Goal: Transaction & Acquisition: Purchase product/service

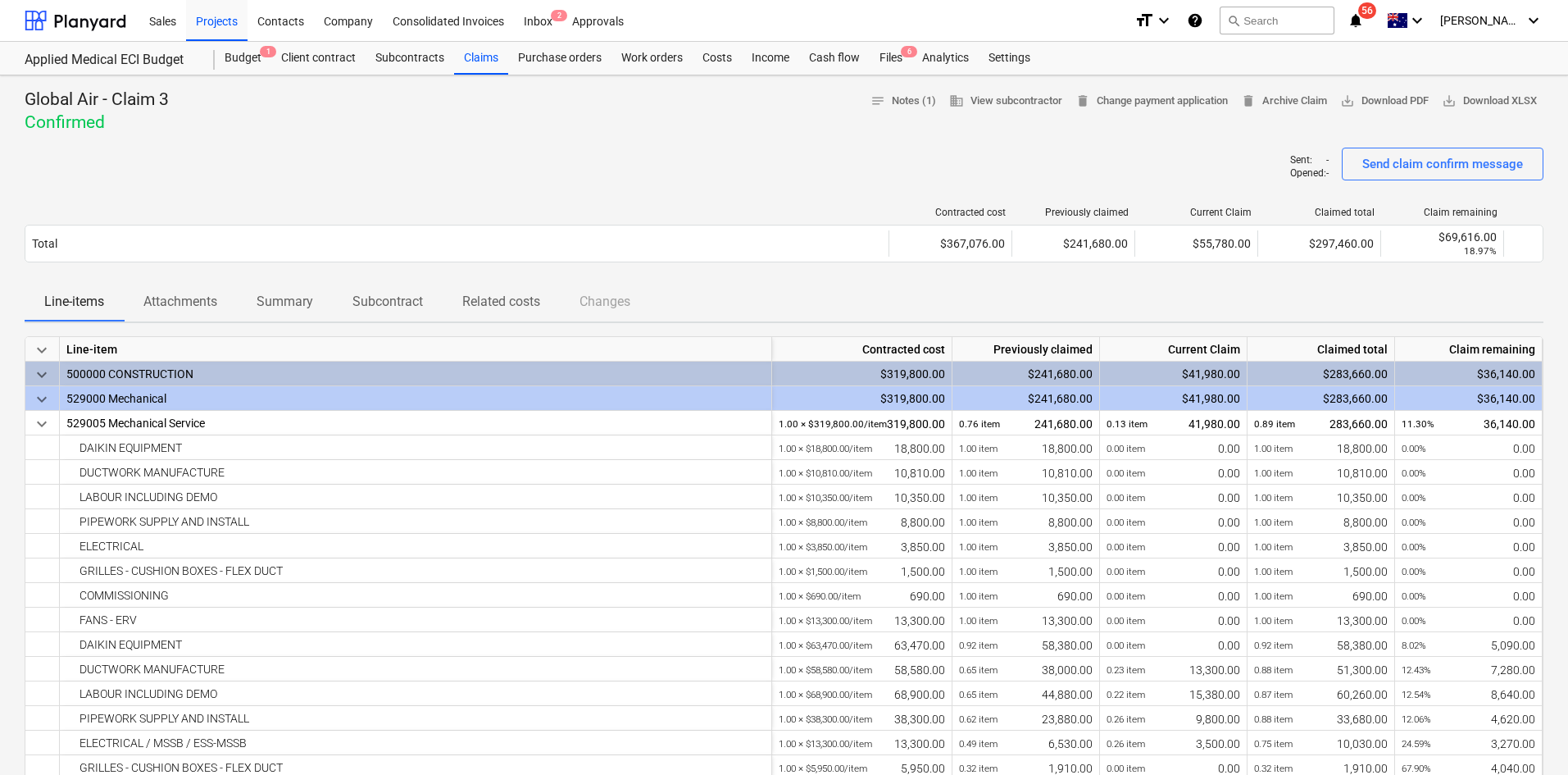
scroll to position [762, 0]
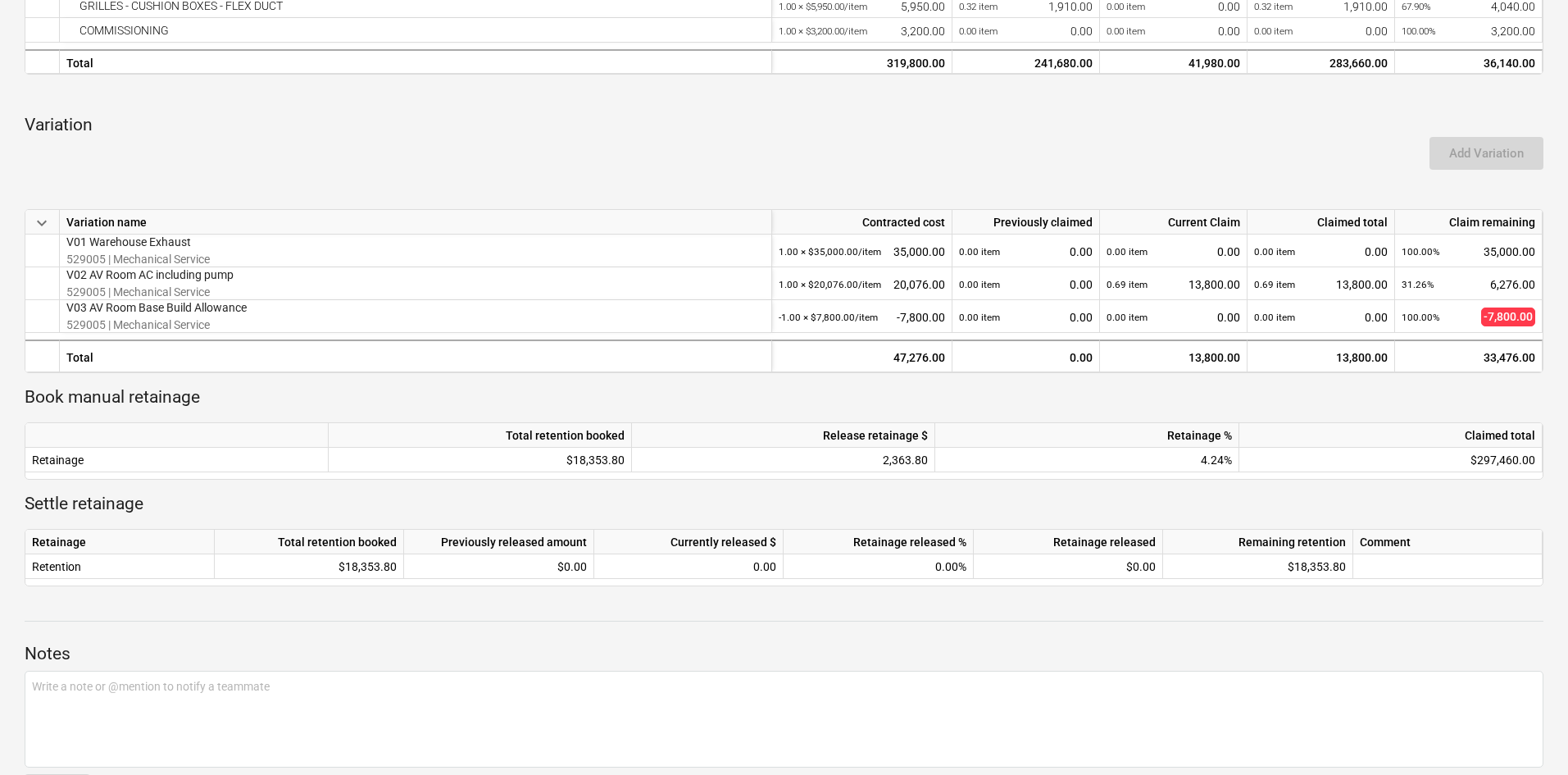
click at [410, 117] on p "Variation" at bounding box center [784, 126] width 1519 height 23
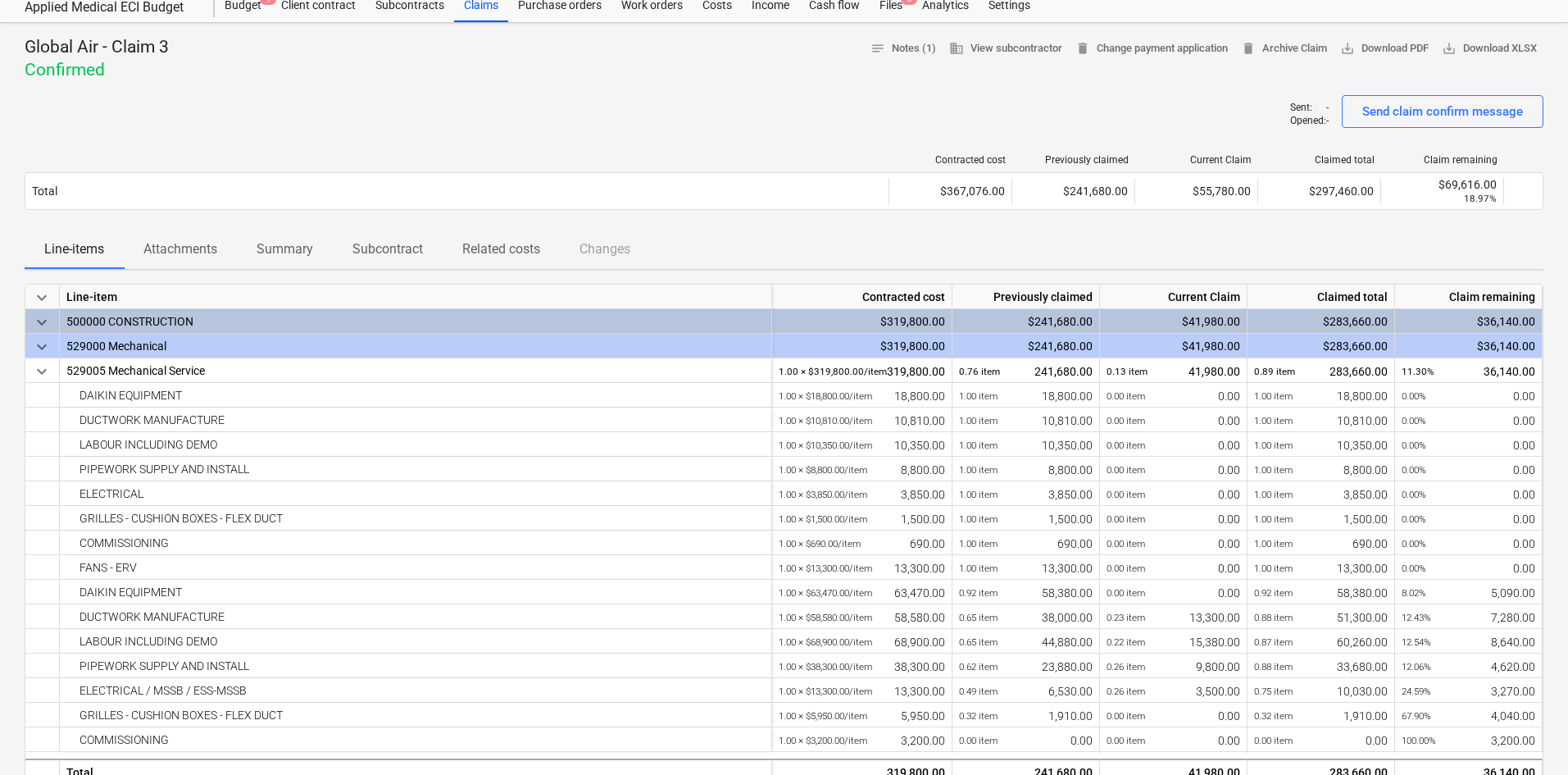
scroll to position [0, 0]
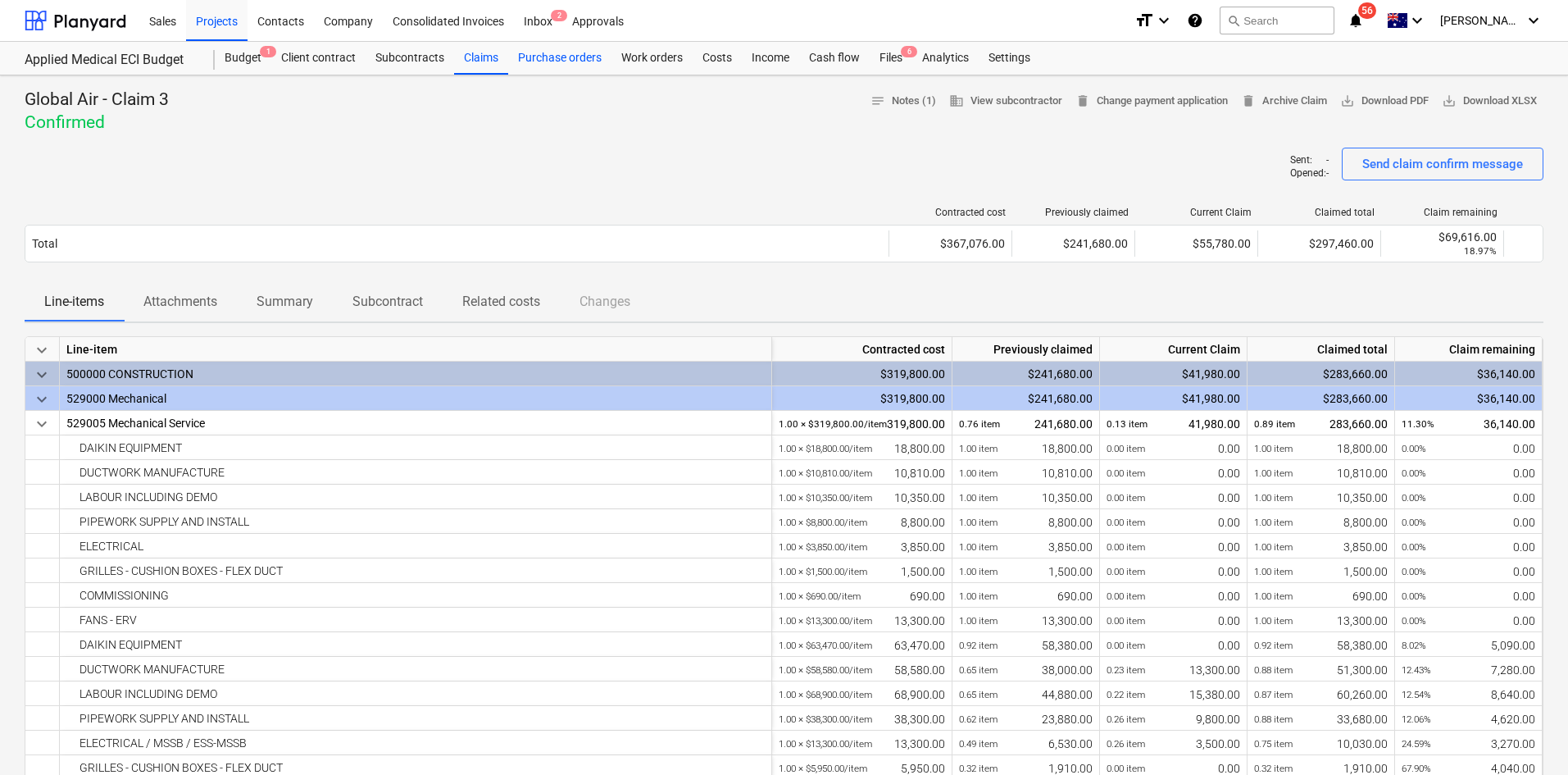
click at [560, 61] on div "Purchase orders" at bounding box center [560, 58] width 103 height 32
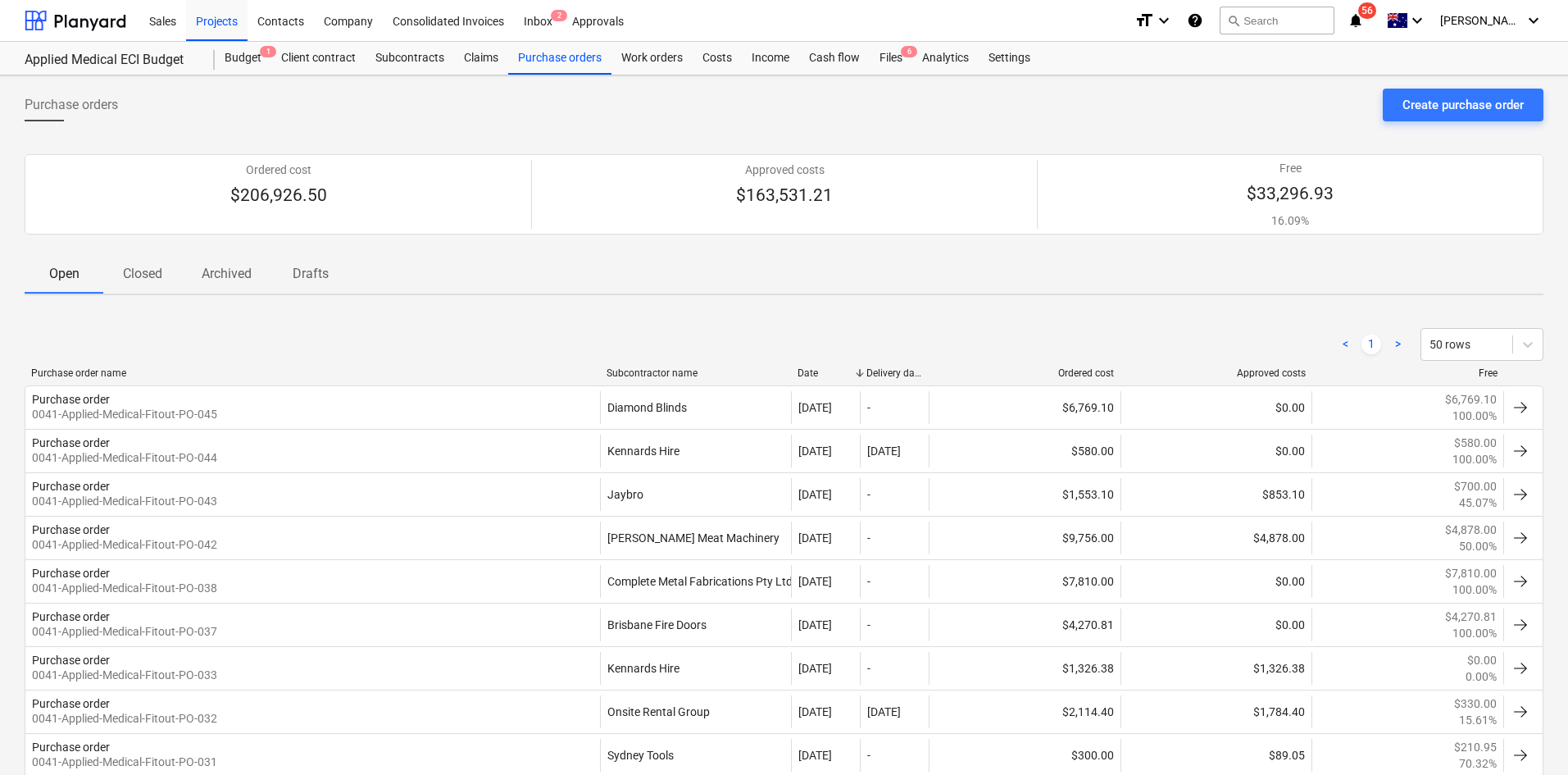
click at [606, 275] on div "Open Closed Archived Drafts" at bounding box center [784, 274] width 1519 height 40
drag, startPoint x: 435, startPoint y: 286, endPoint x: 429, endPoint y: 304, distance: 19.0
click at [439, 286] on div "Open Closed Archived Drafts" at bounding box center [784, 274] width 1519 height 40
click at [357, 349] on div "< 1 > 50 rows" at bounding box center [784, 344] width 1519 height 32
drag, startPoint x: 604, startPoint y: 320, endPoint x: 597, endPoint y: 314, distance: 9.2
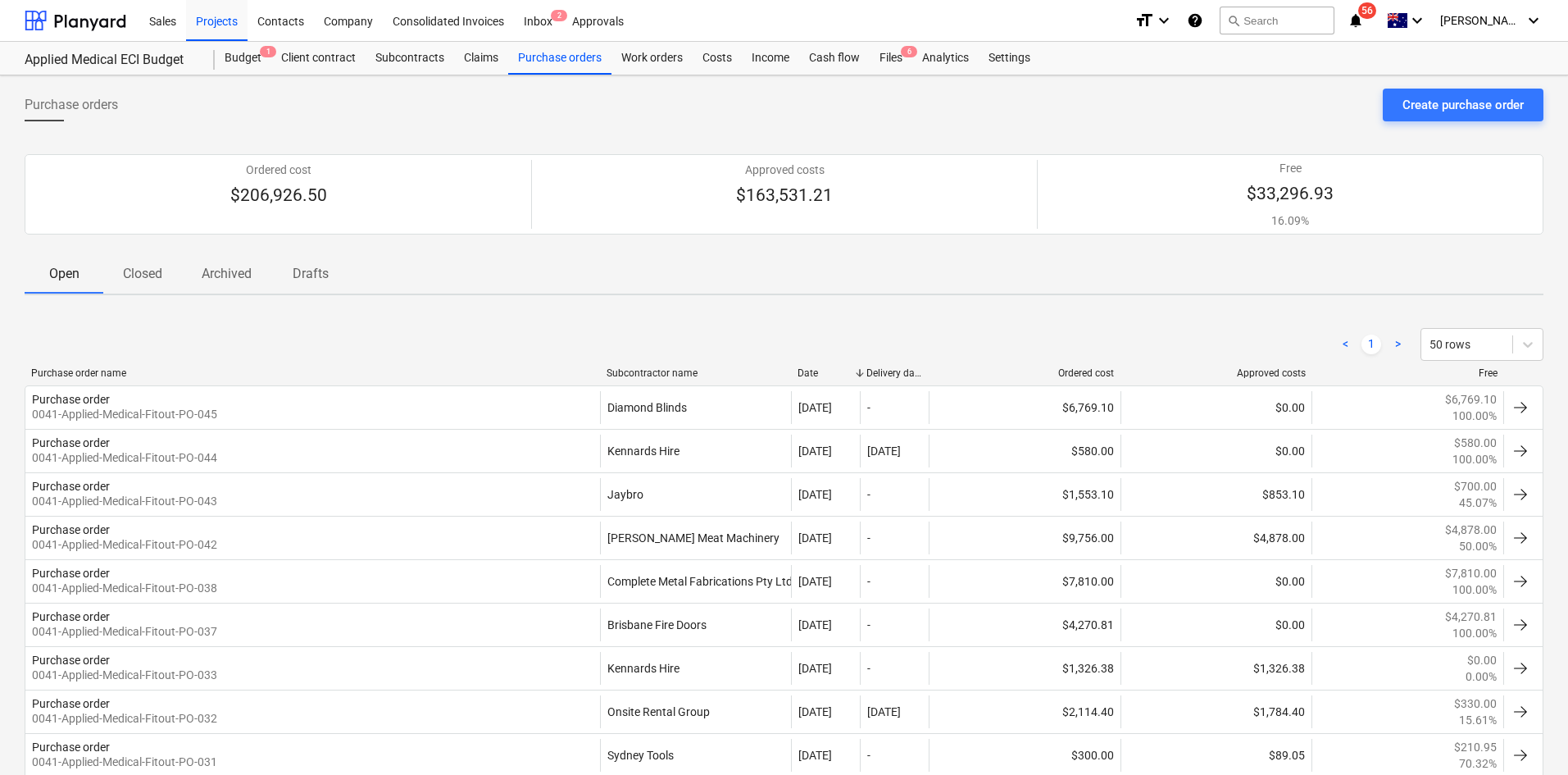
click at [604, 321] on div "< 1 > 50 rows" at bounding box center [784, 344] width 1519 height 46
click at [734, 64] on div "Costs" at bounding box center [717, 58] width 49 height 32
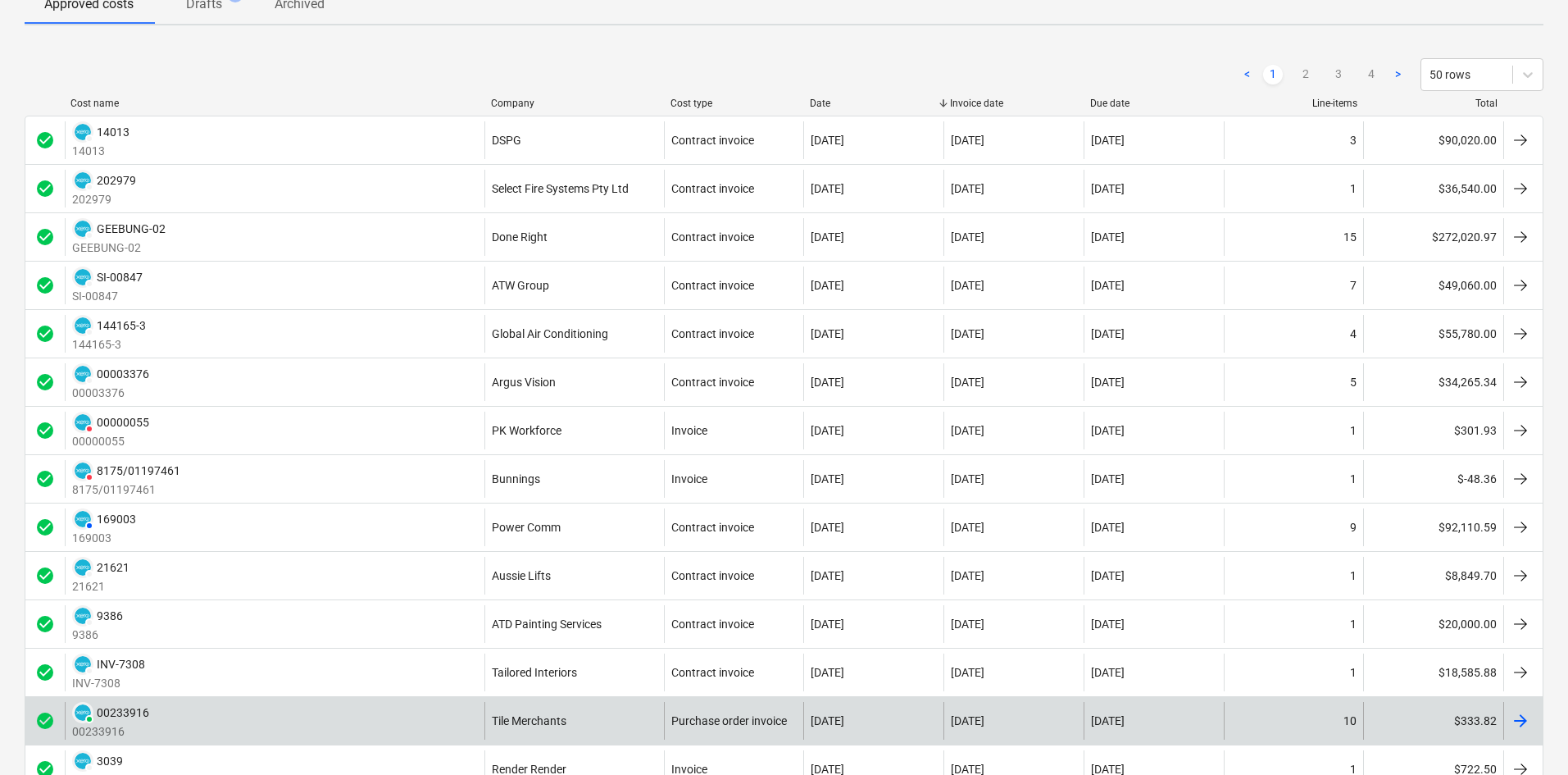
scroll to position [246, 0]
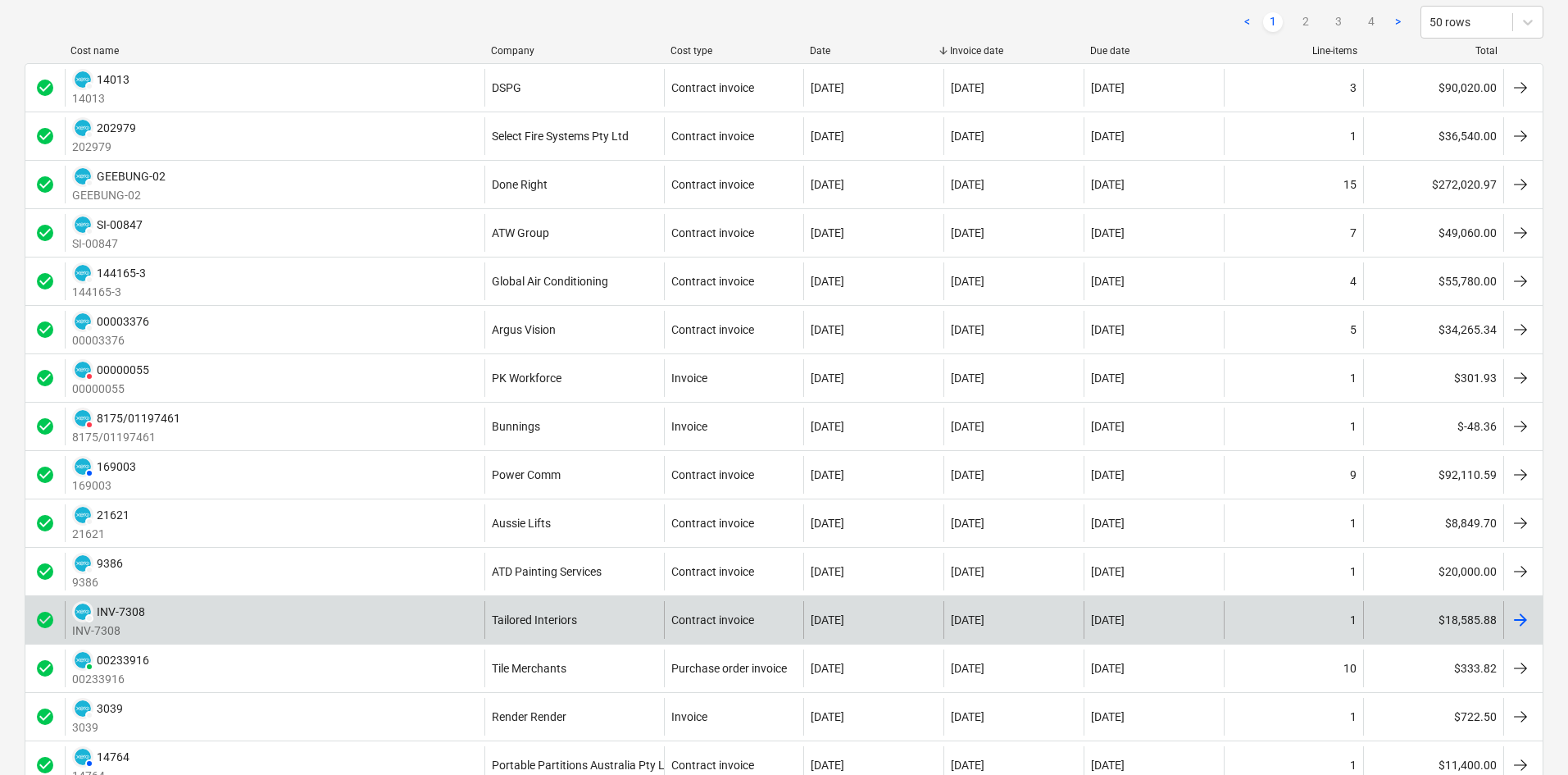
click at [444, 619] on div "DRAFT INV-7308 INV-7308" at bounding box center [274, 620] width 420 height 38
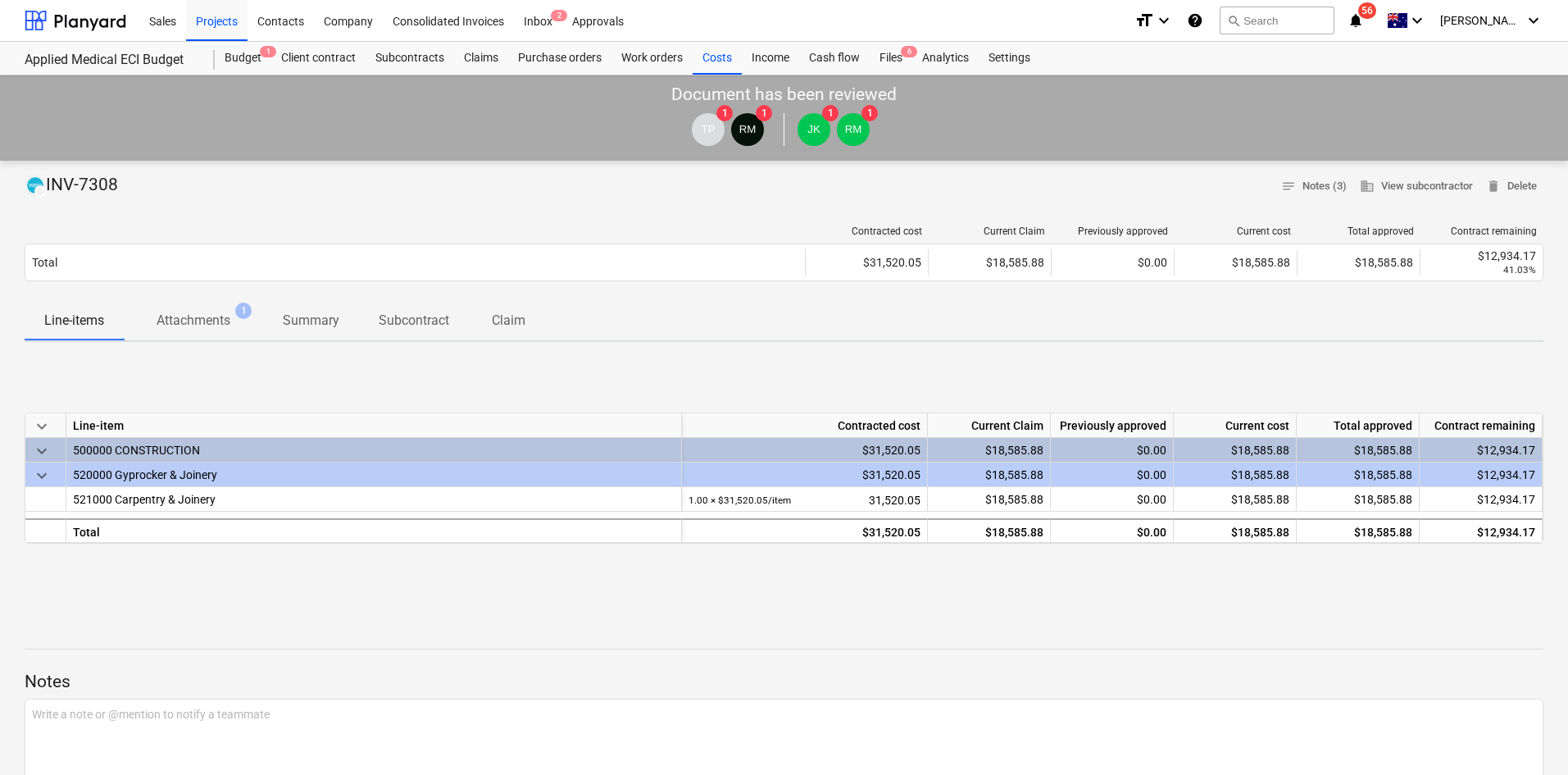
click at [216, 328] on p "Attachments" at bounding box center [193, 320] width 74 height 20
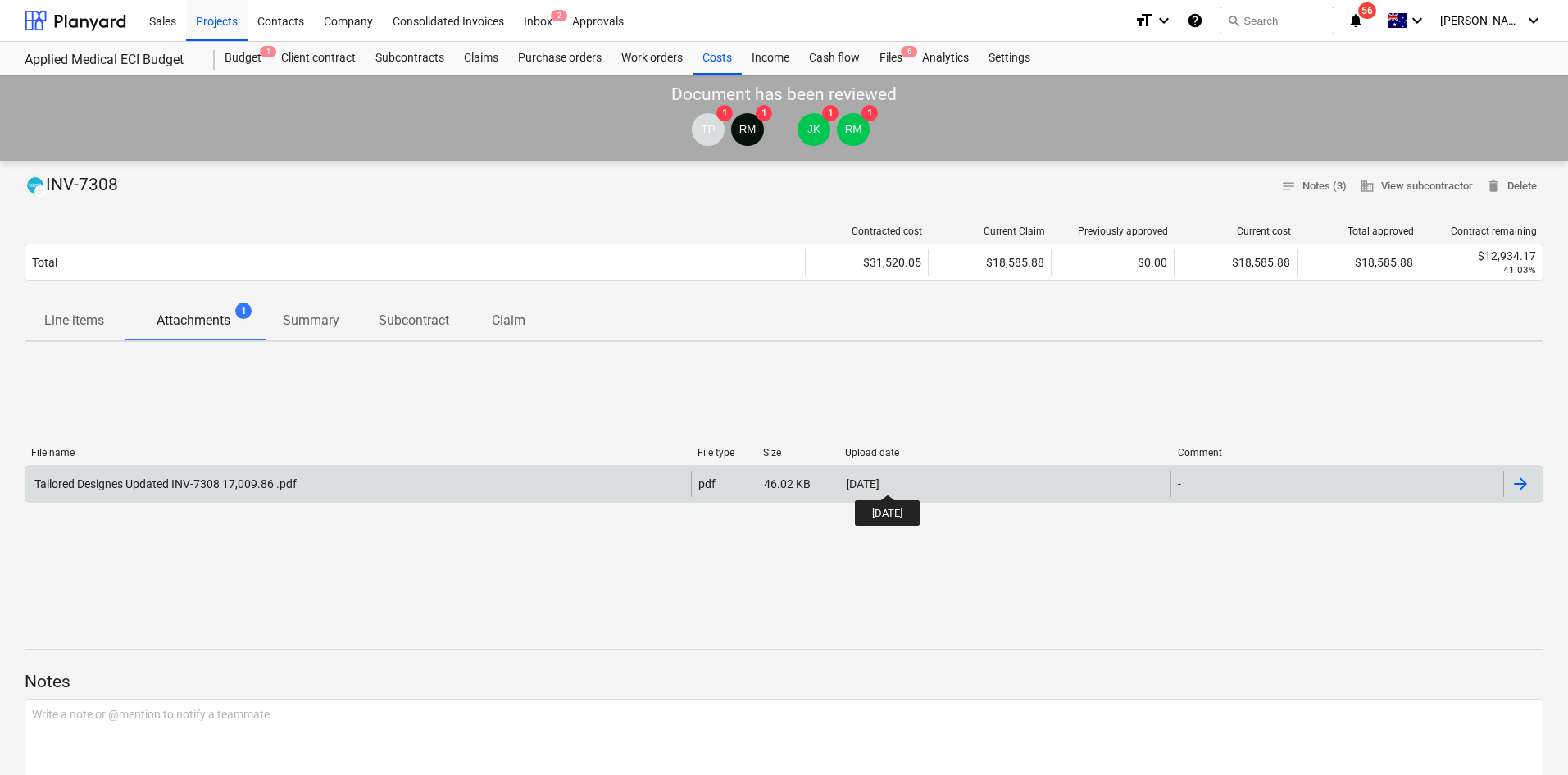
click at [880, 480] on div "05.09.2025" at bounding box center [862, 483] width 33 height 14
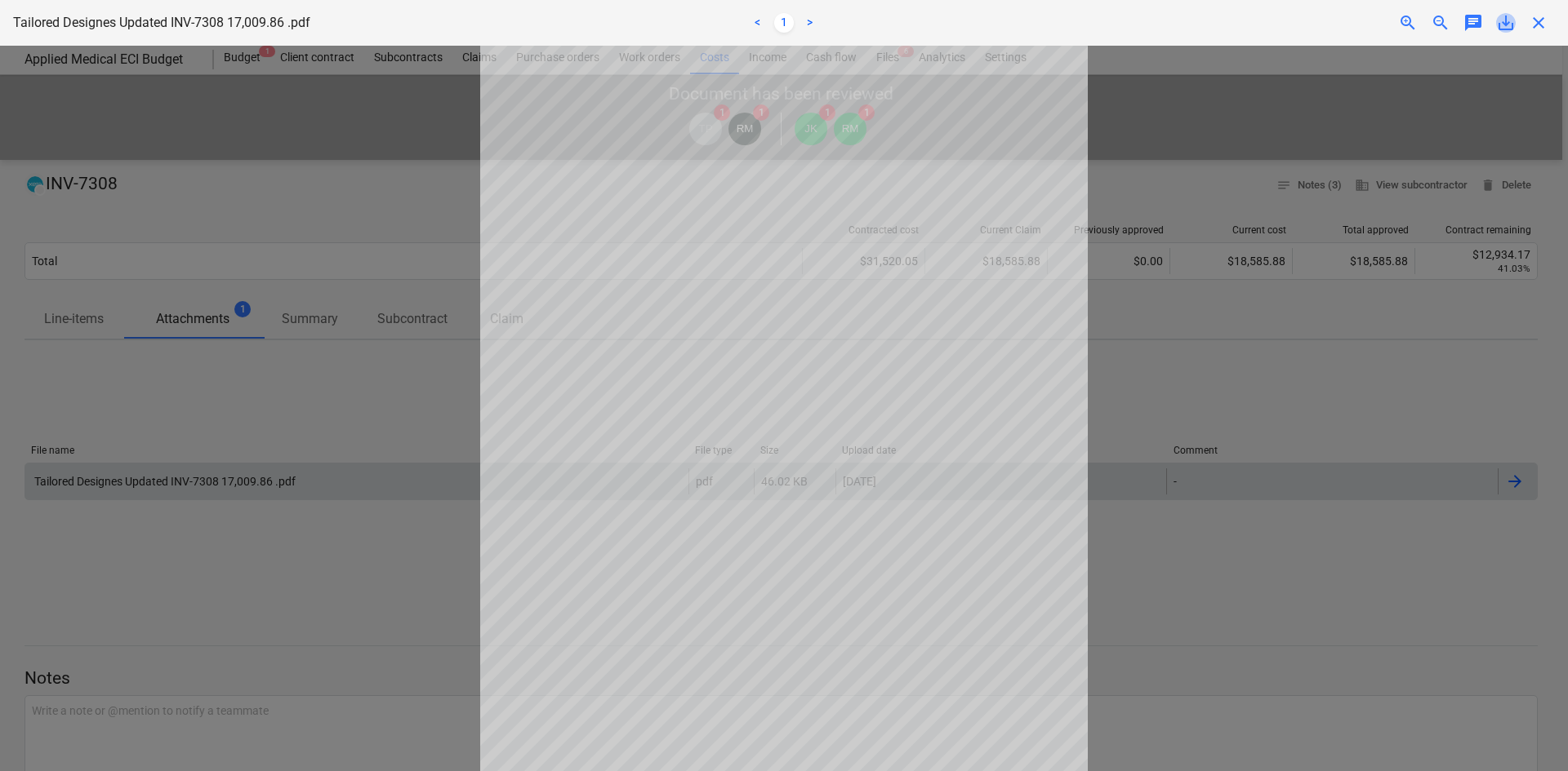
click at [1502, 23] on span "save_alt" at bounding box center [1505, 23] width 20 height 20
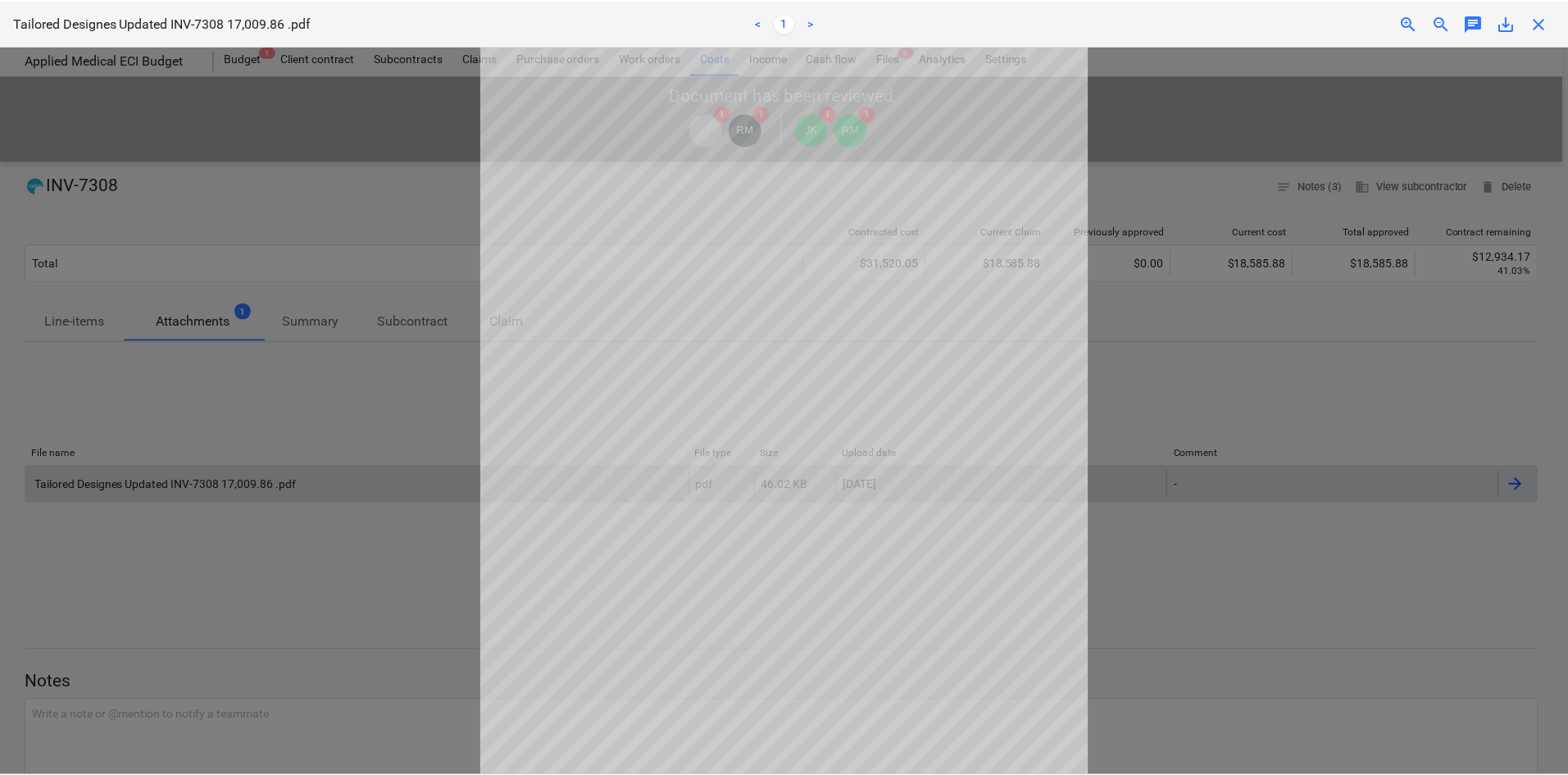
scroll to position [137, 0]
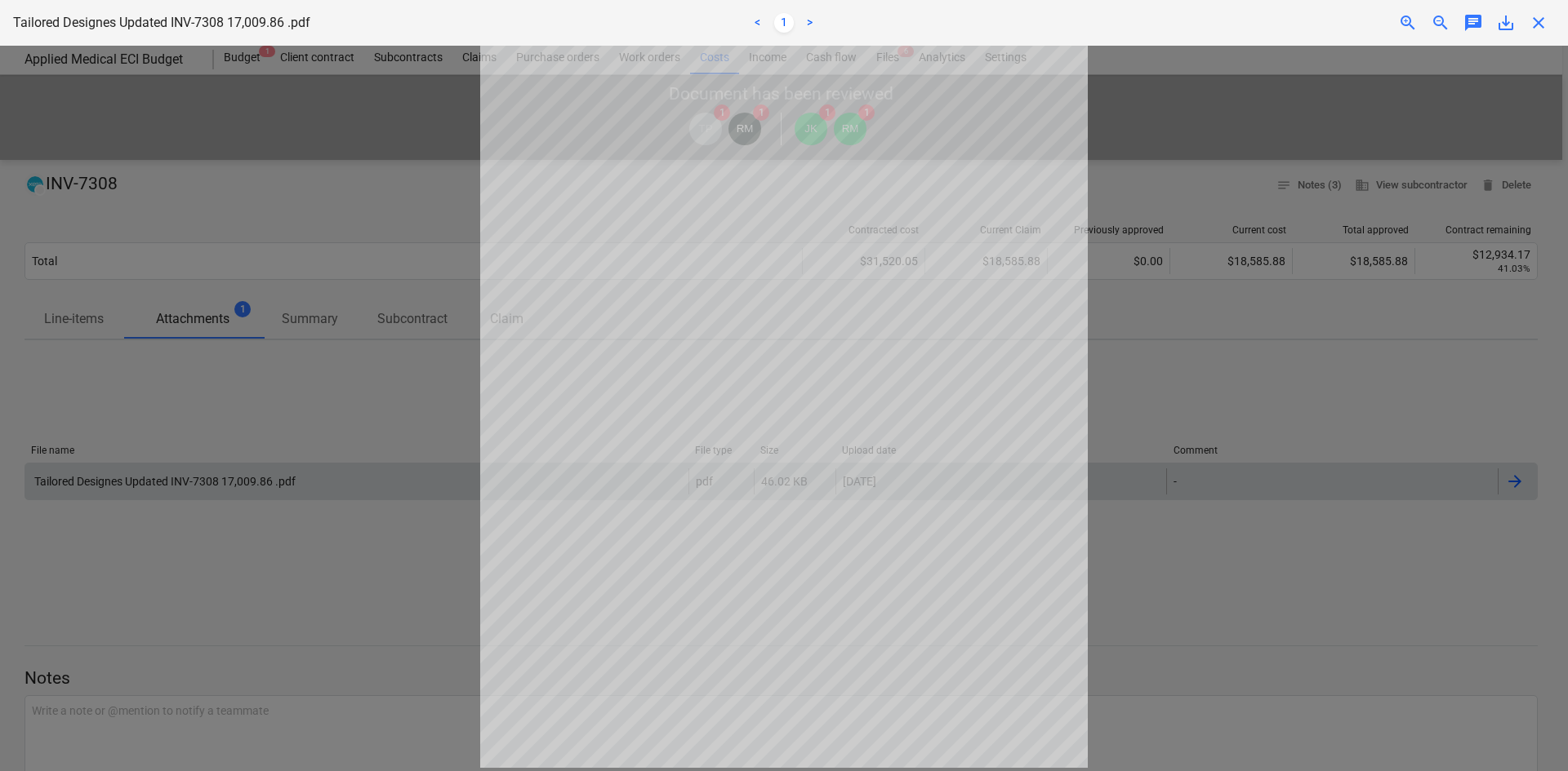
click at [1295, 217] on div at bounding box center [784, 408] width 1568 height 725
click at [1529, 23] on span "close" at bounding box center [1538, 23] width 20 height 20
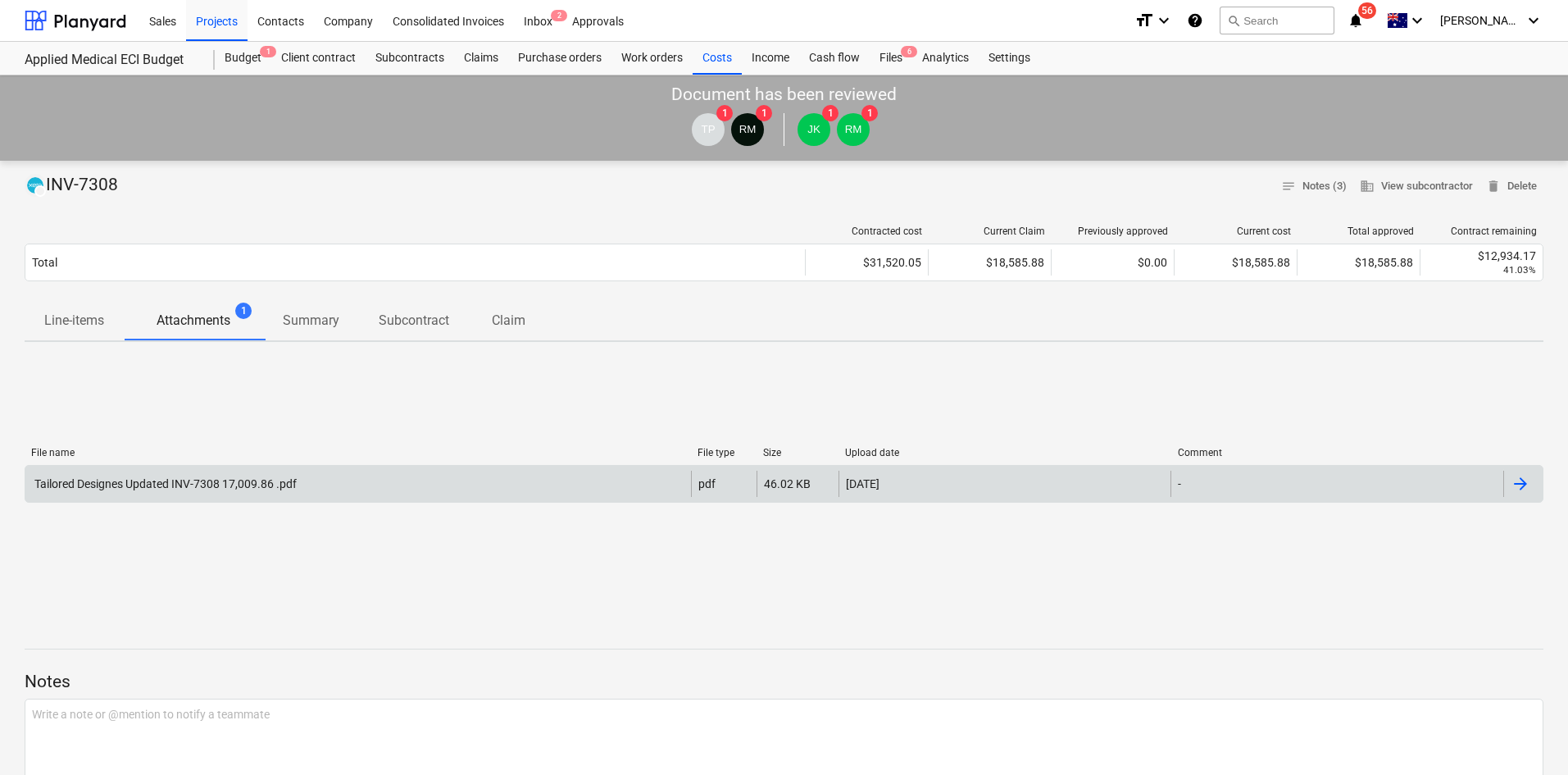
click at [89, 330] on p "Line-items" at bounding box center [74, 320] width 60 height 20
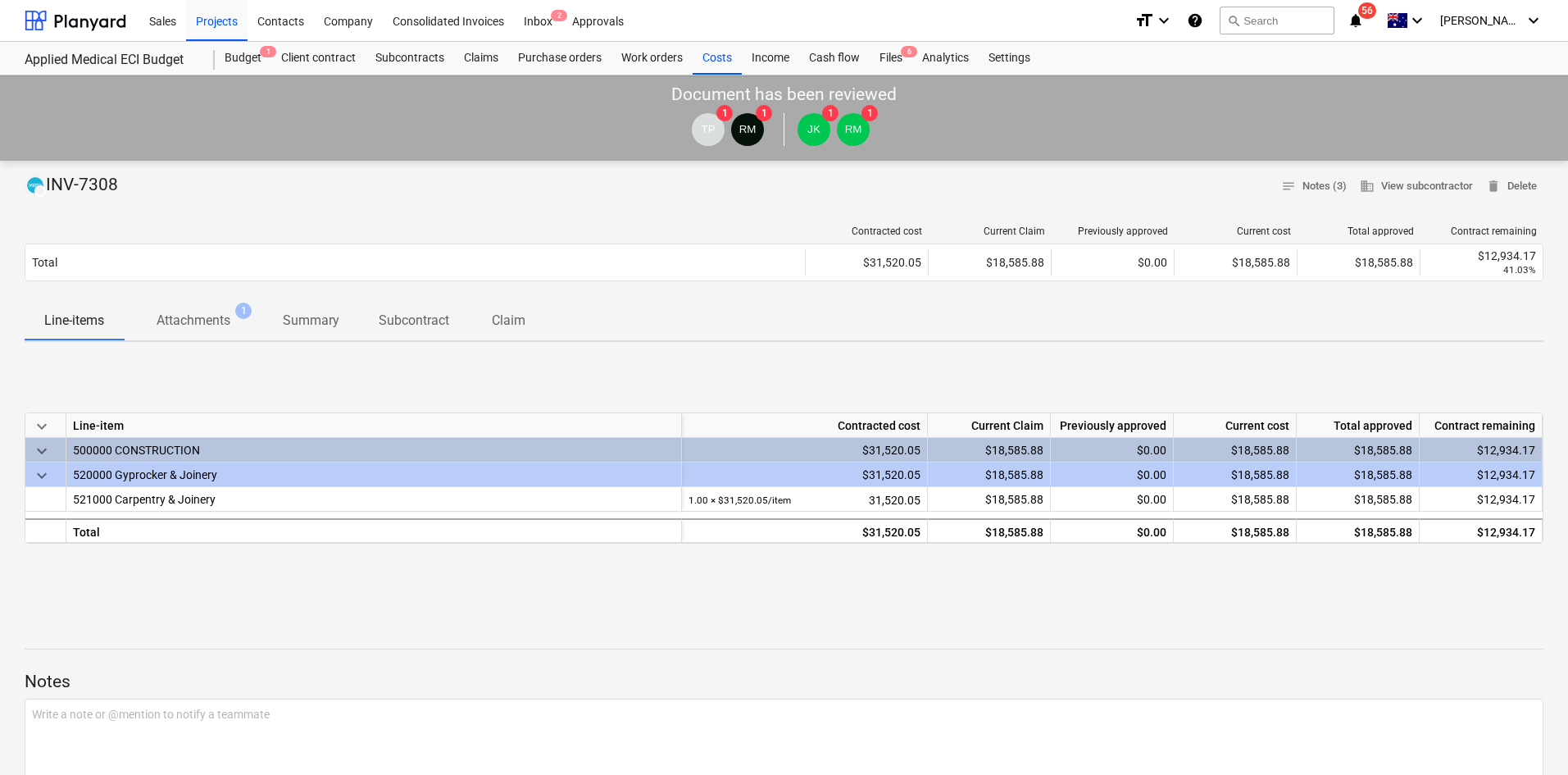
click at [220, 325] on p "Attachments" at bounding box center [193, 320] width 74 height 20
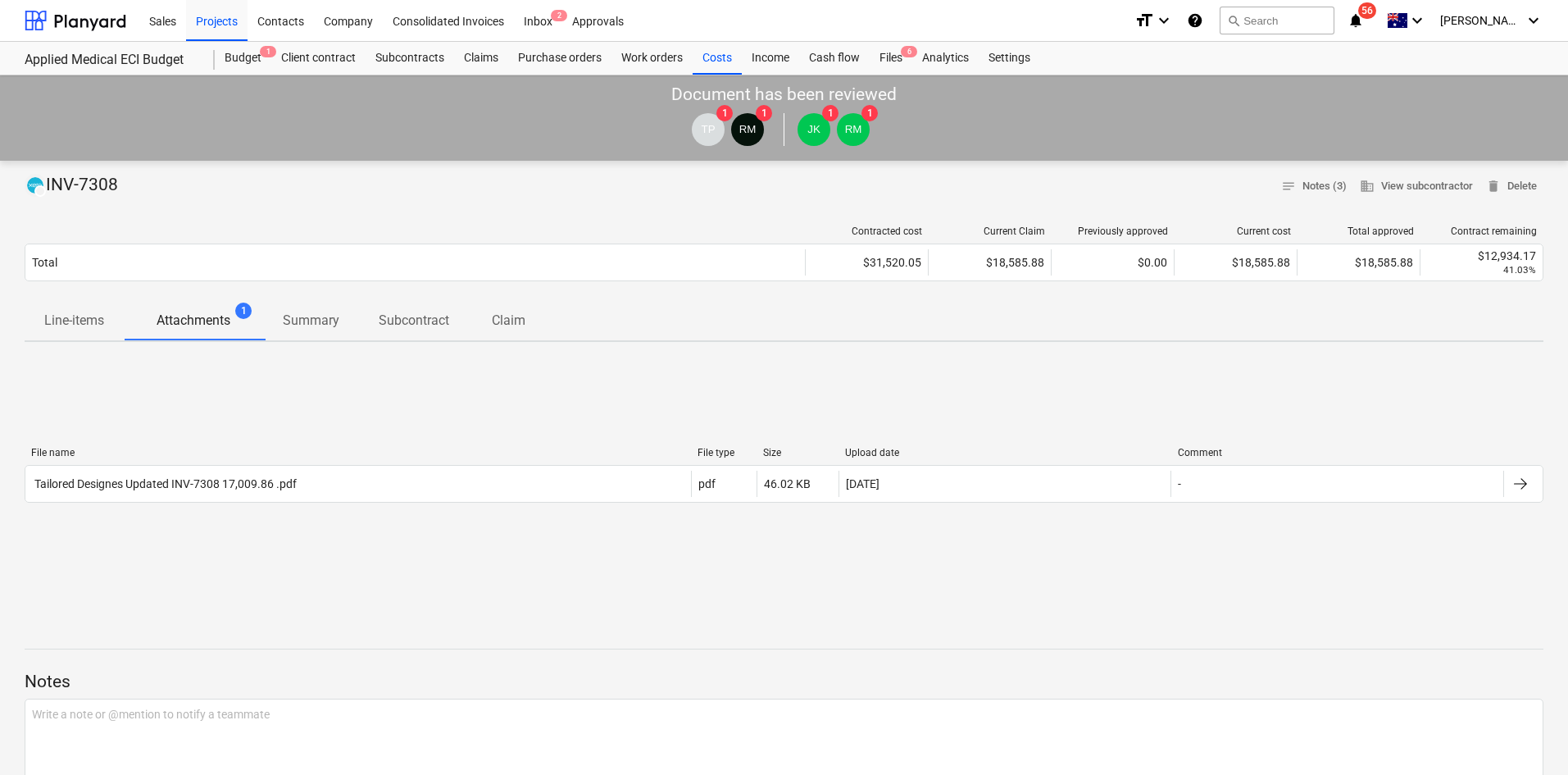
click at [81, 329] on p "Line-items" at bounding box center [74, 320] width 60 height 20
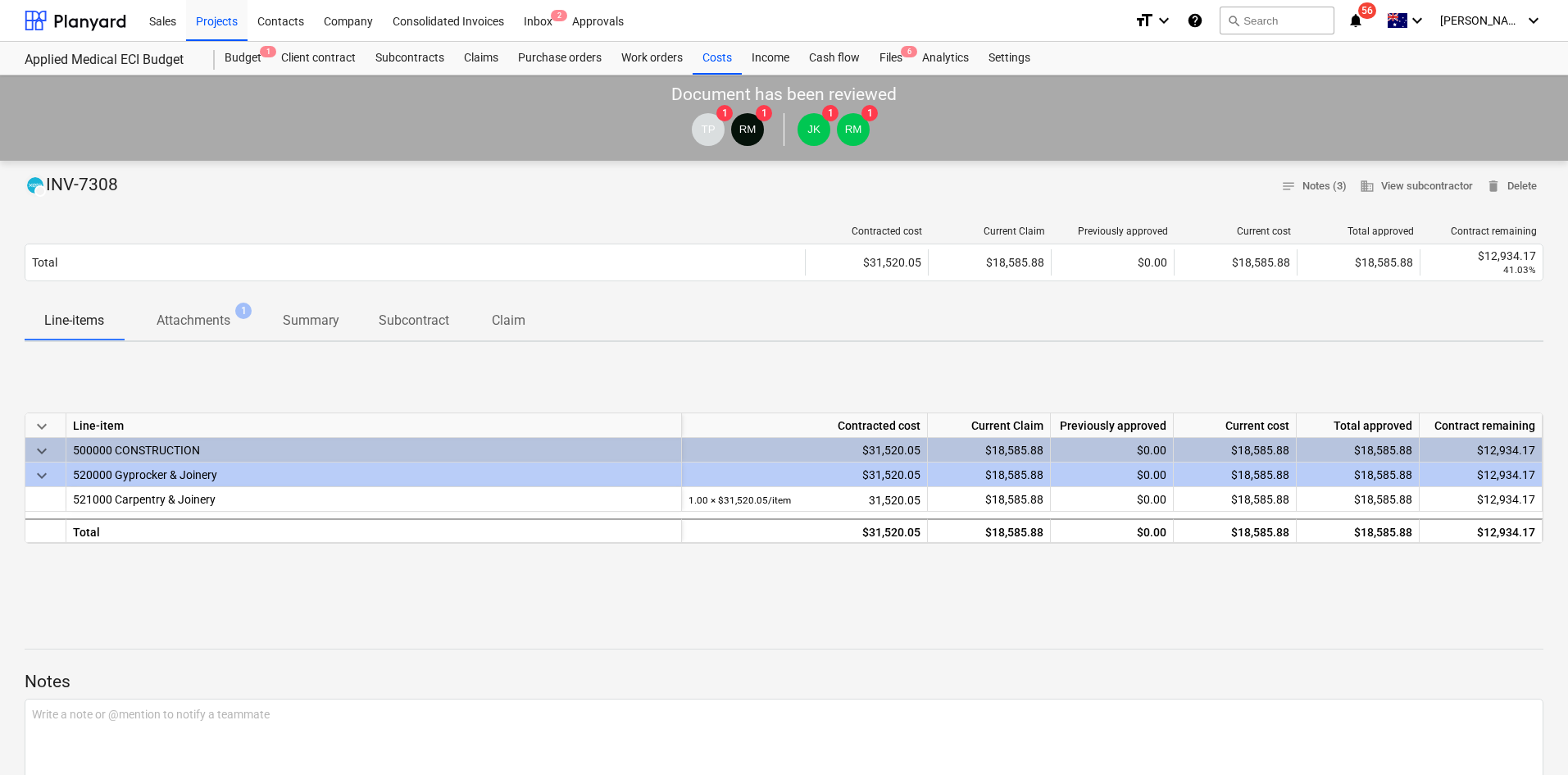
click at [247, 189] on div "DRAFT INV-7308 notes Notes (3) business View subcontractor delete Delete" at bounding box center [784, 186] width 1519 height 25
click at [413, 57] on div "Subcontracts" at bounding box center [409, 58] width 88 height 32
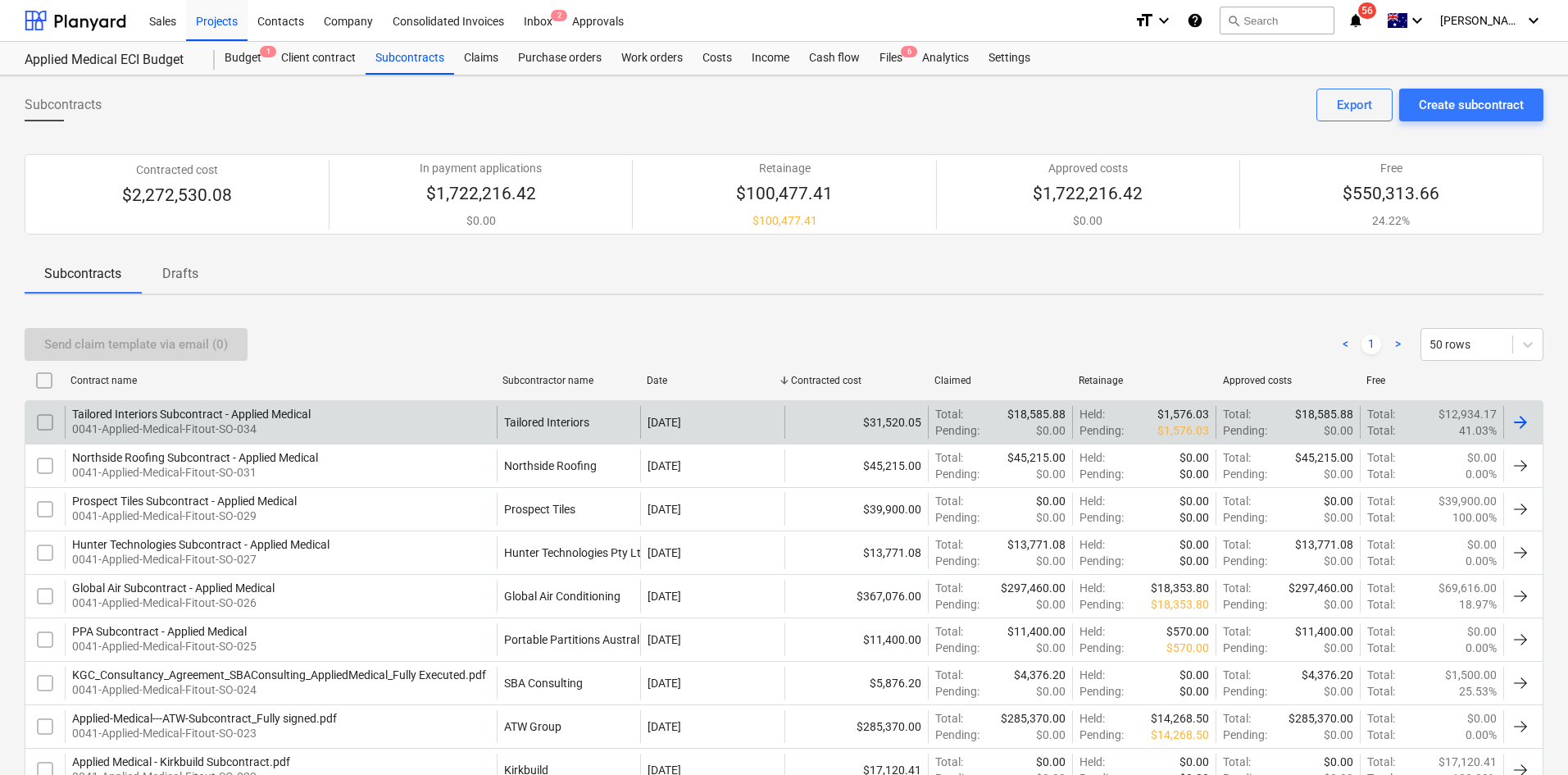
click at [386, 408] on div "Tailored Interiors Subcontract - Applied Medical 0041-Applied-Medical-Fitout-SO…" at bounding box center [281, 422] width 432 height 32
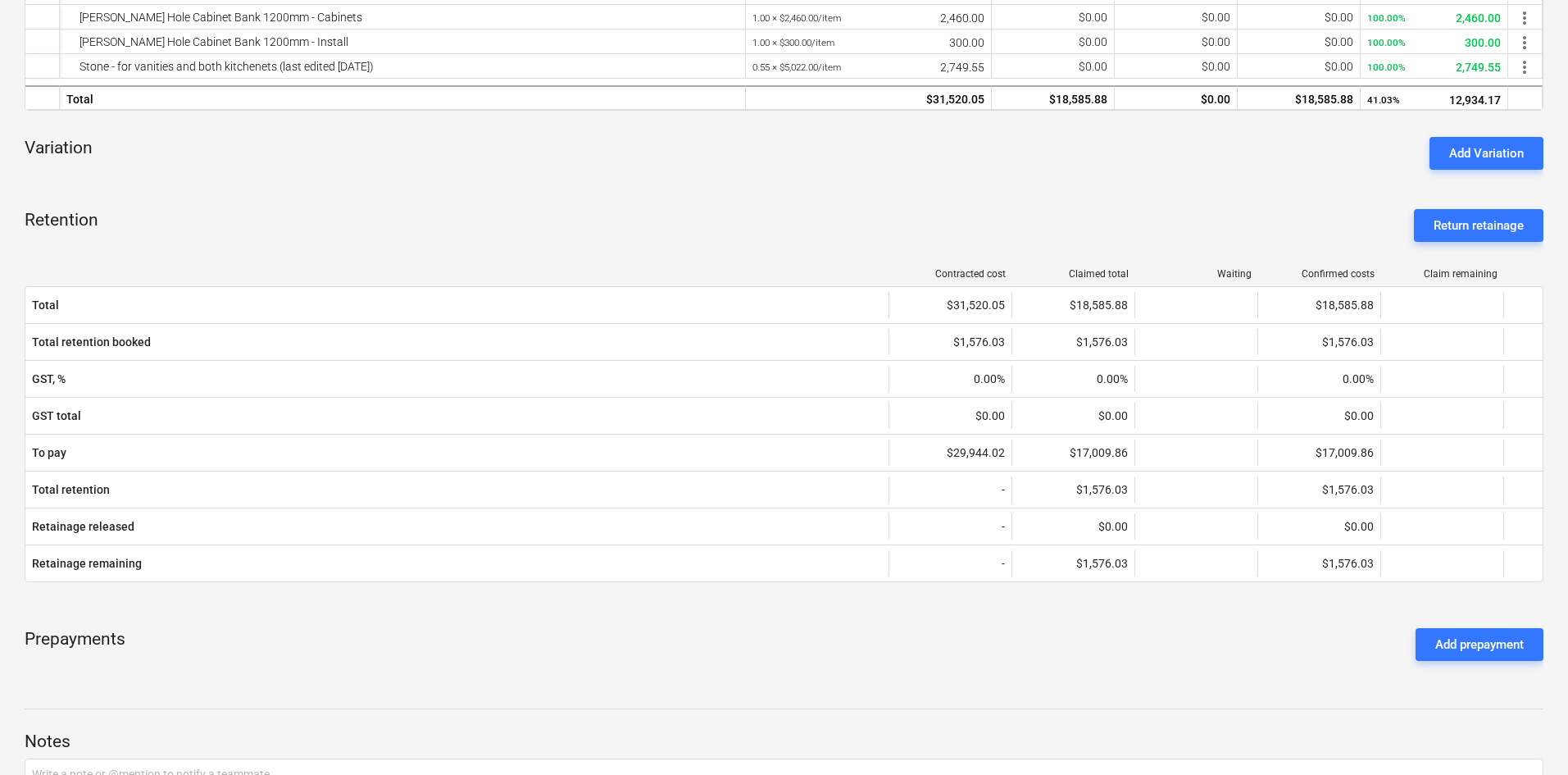
click at [1250, 175] on div "Variation Add Variation" at bounding box center [784, 154] width 1519 height 59
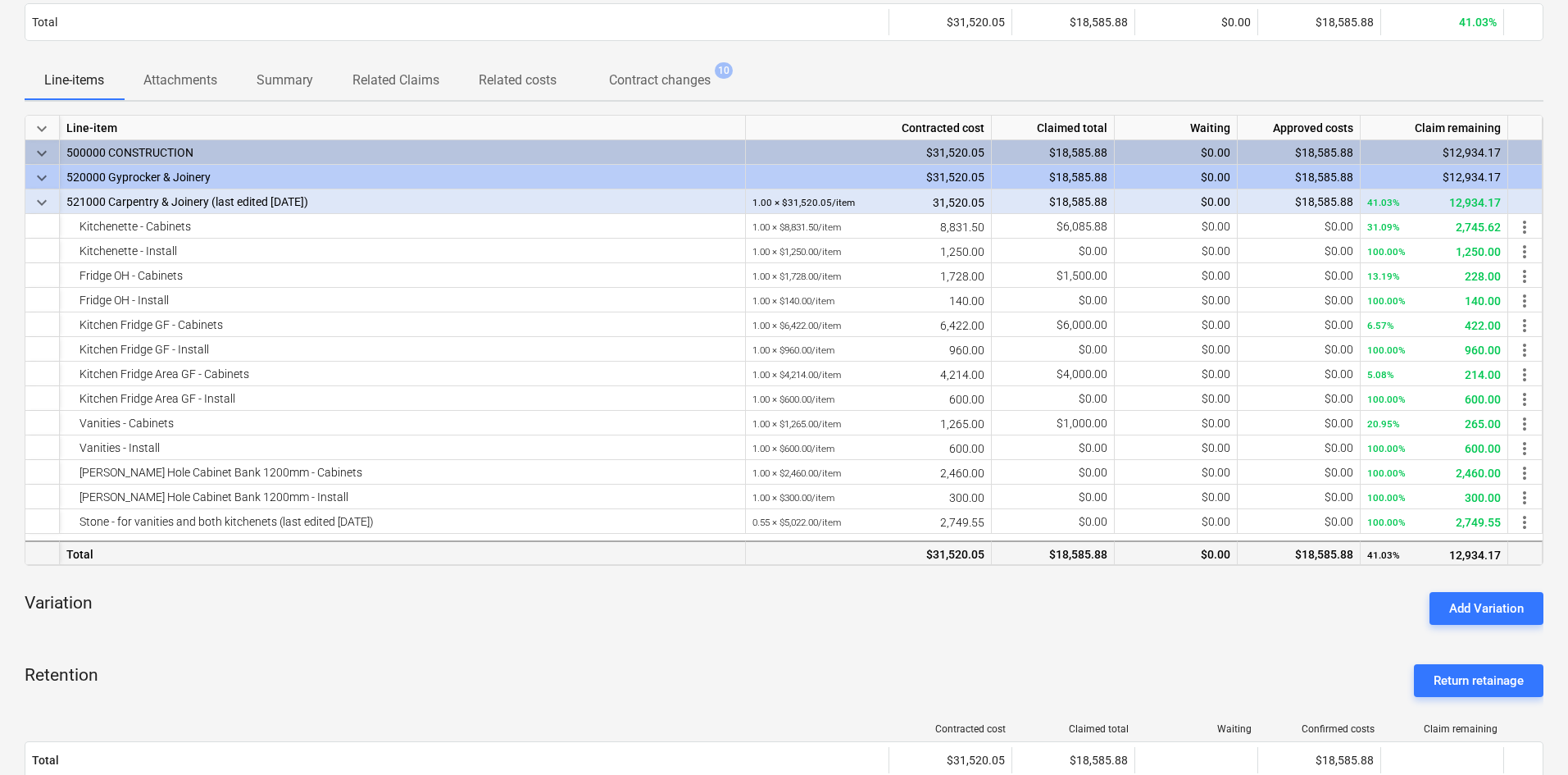
scroll to position [164, 0]
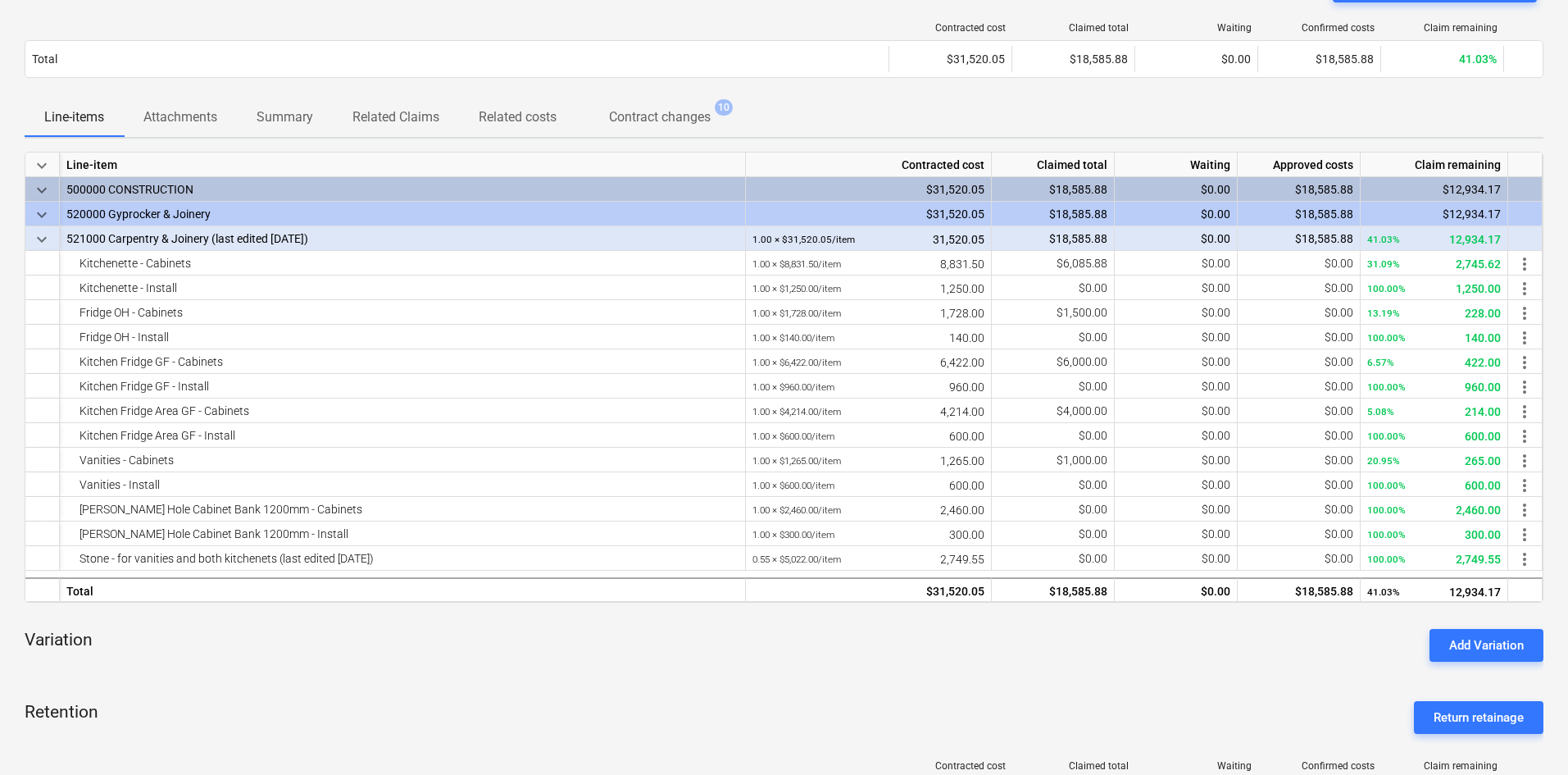
drag, startPoint x: 273, startPoint y: 653, endPoint x: 324, endPoint y: 607, distance: 68.7
click at [273, 653] on div "Variation Add Variation" at bounding box center [784, 645] width 1519 height 59
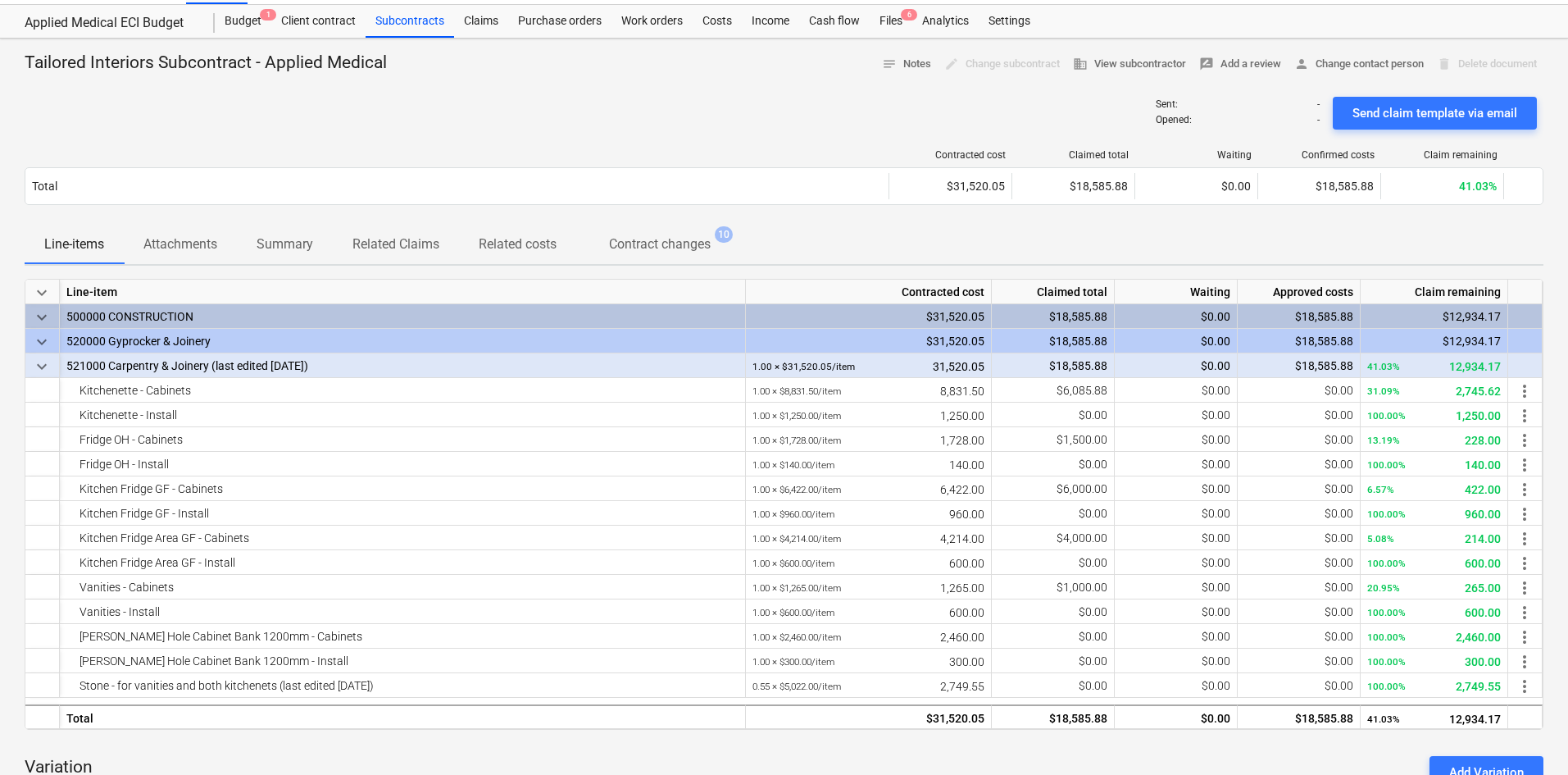
scroll to position [0, 0]
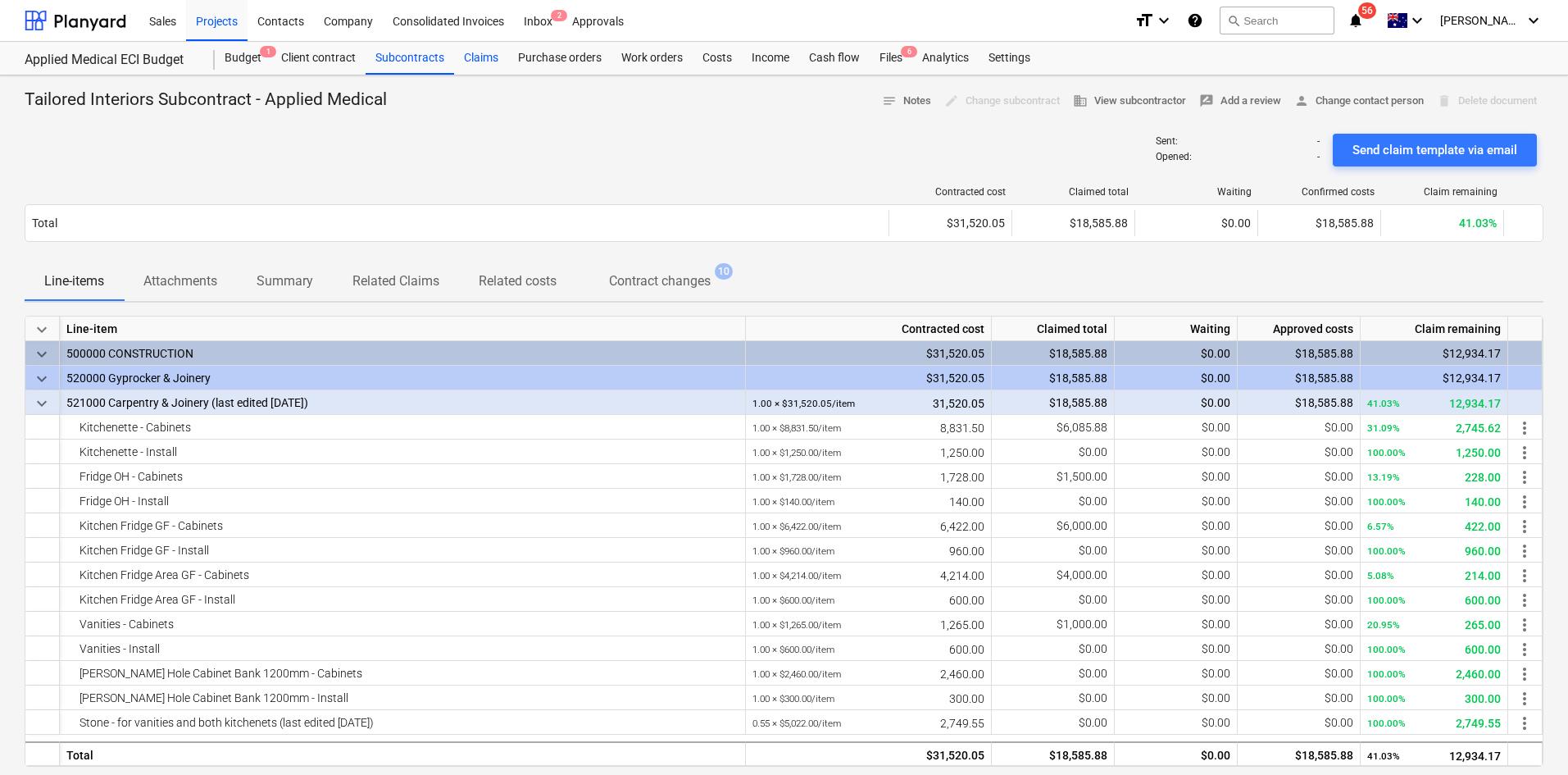
click at [479, 50] on div "Claims" at bounding box center [481, 58] width 54 height 32
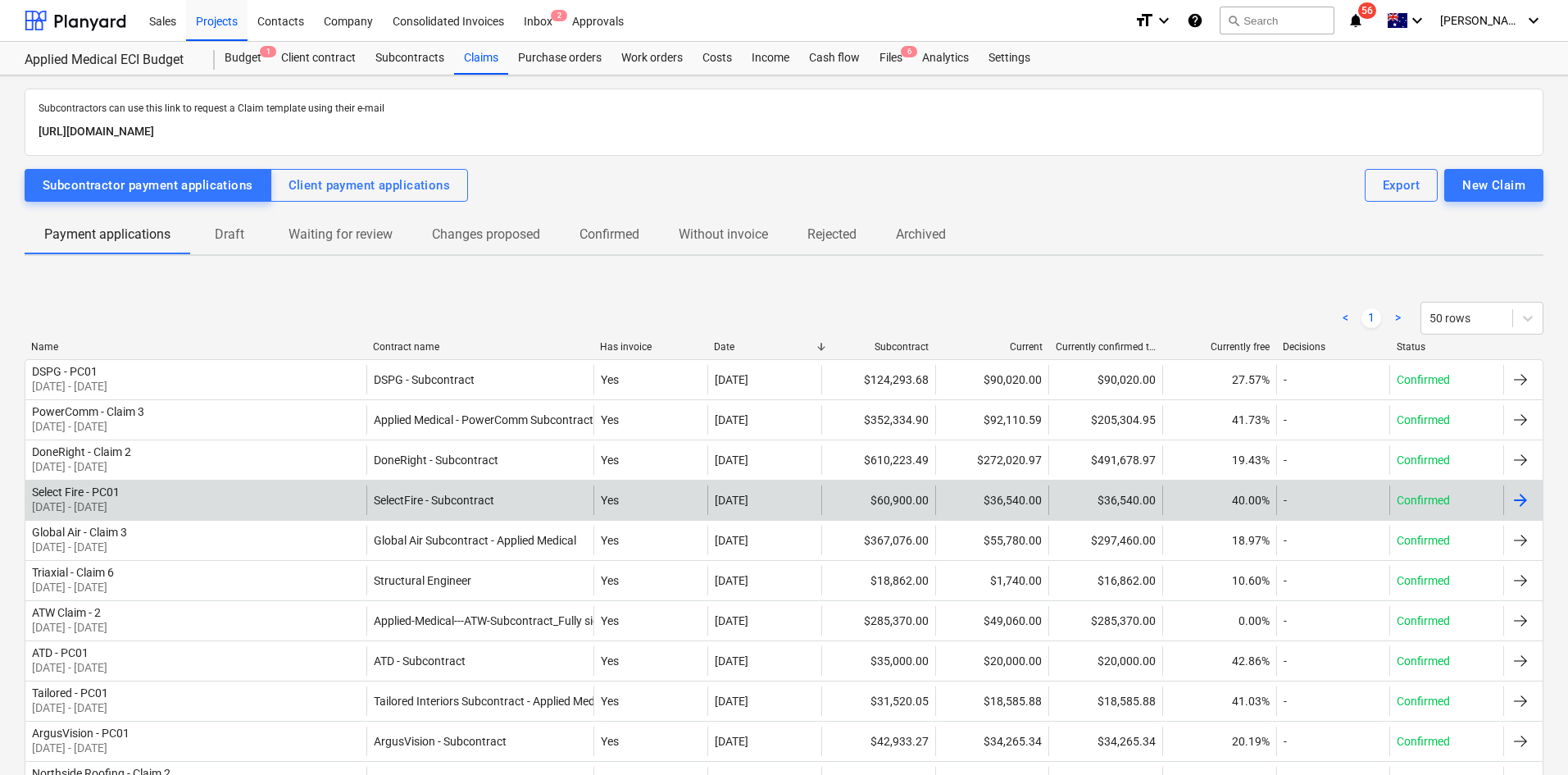
scroll to position [82, 0]
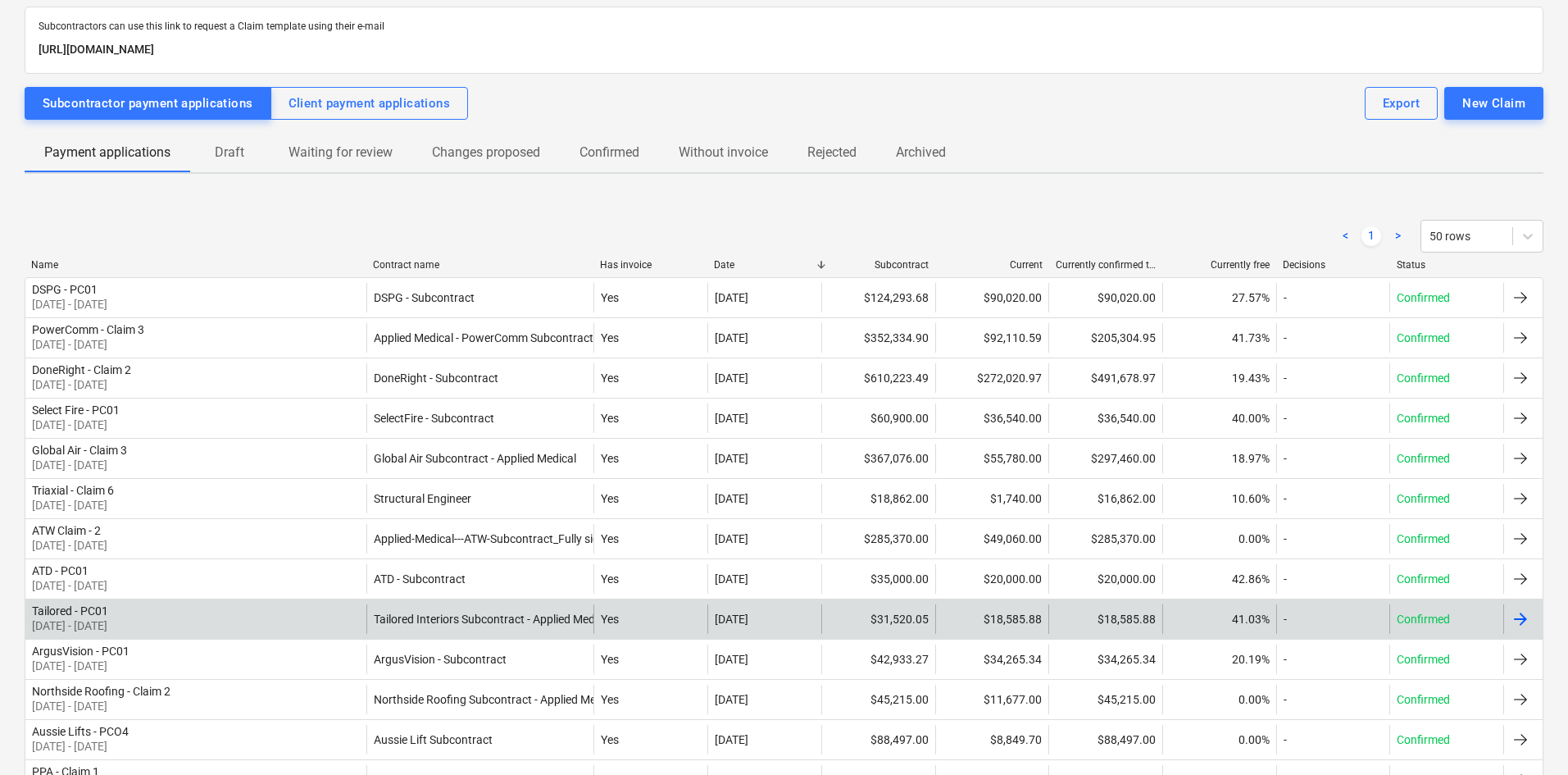
click at [315, 614] on div "Tailored - PC01 01 Aug 2025 - 31 Aug 2025" at bounding box center [195, 619] width 341 height 30
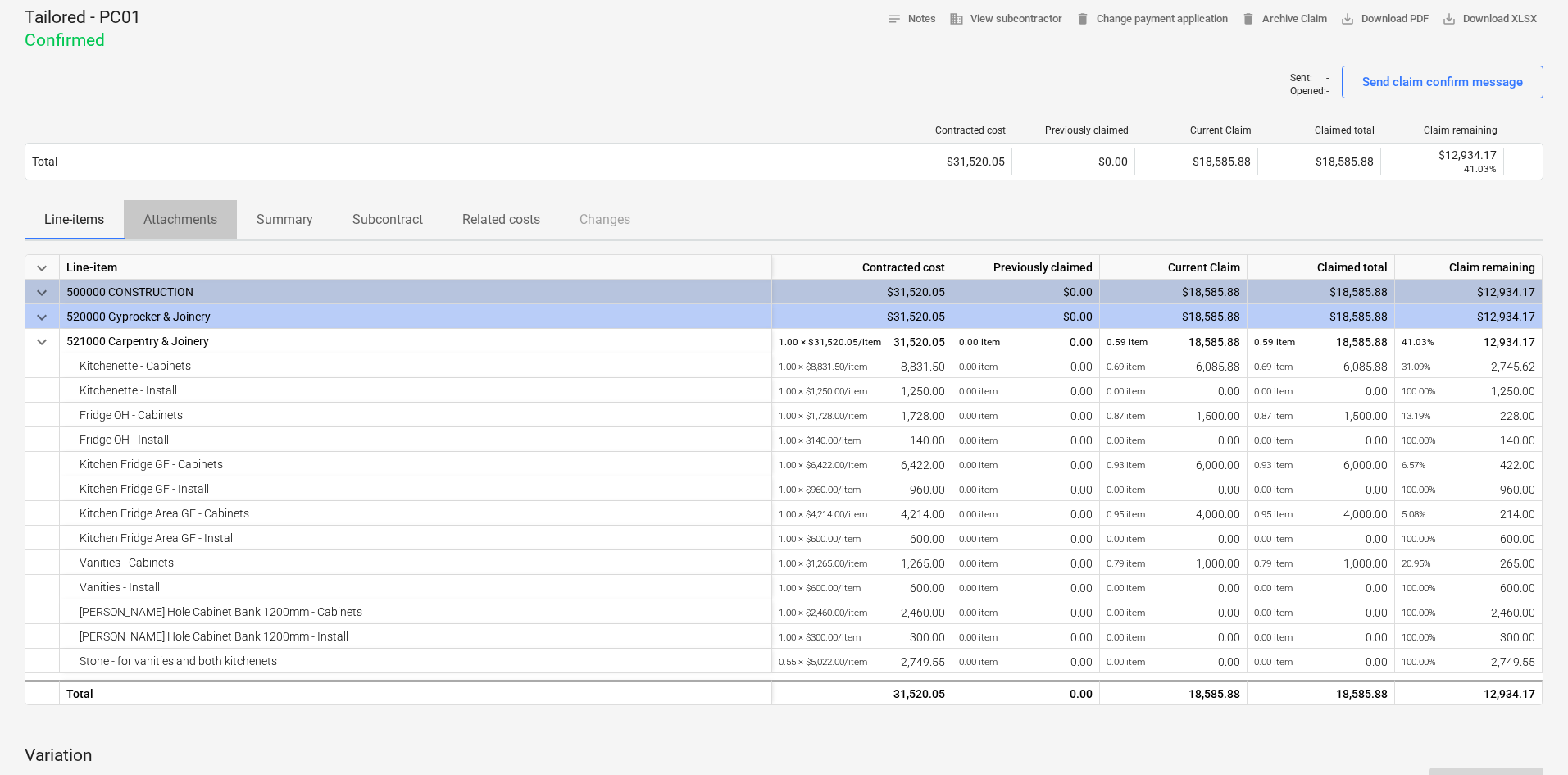
click at [184, 236] on button "Attachments" at bounding box center [181, 220] width 113 height 40
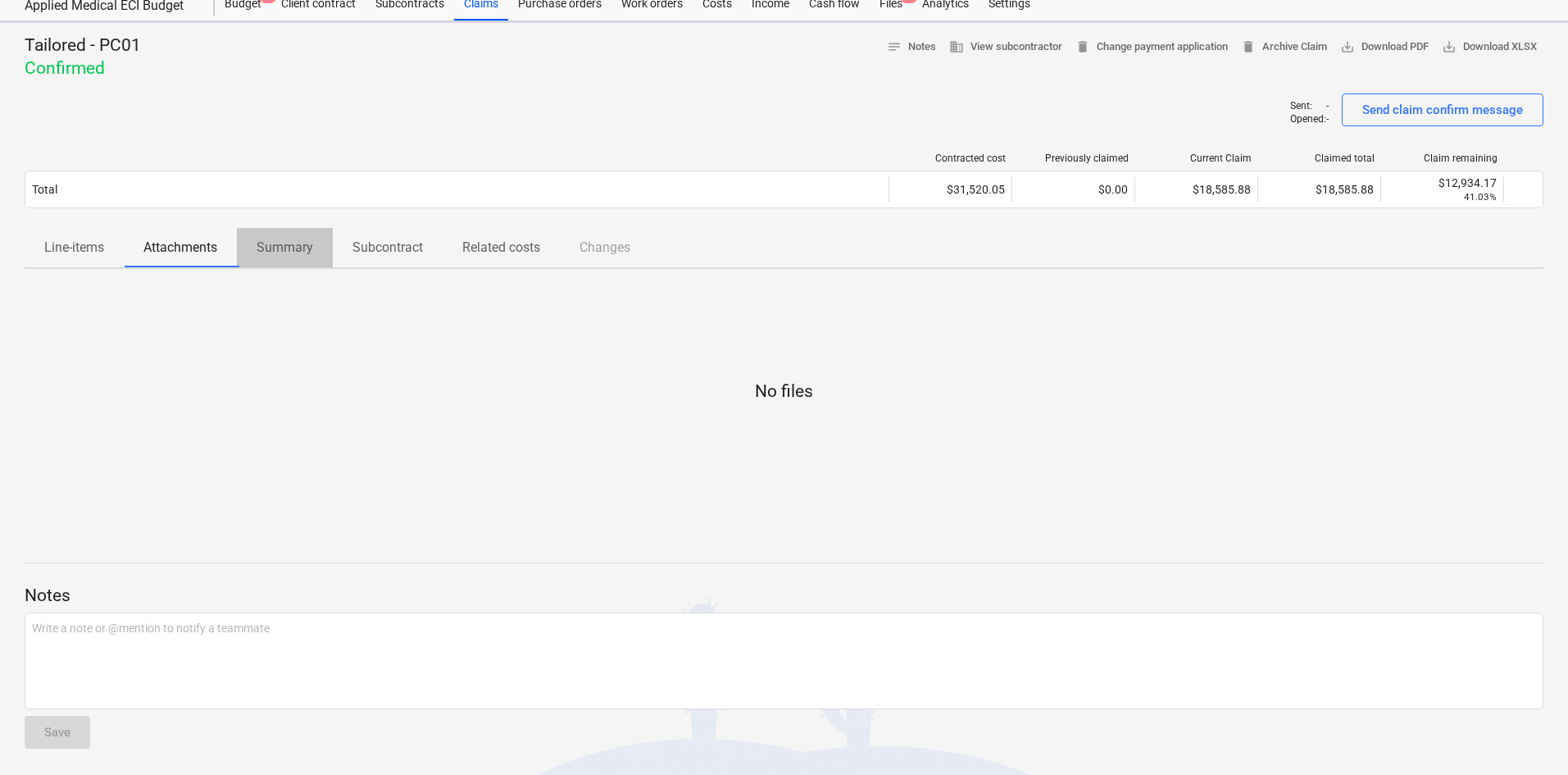
click at [302, 248] on p "Summary" at bounding box center [284, 248] width 57 height 20
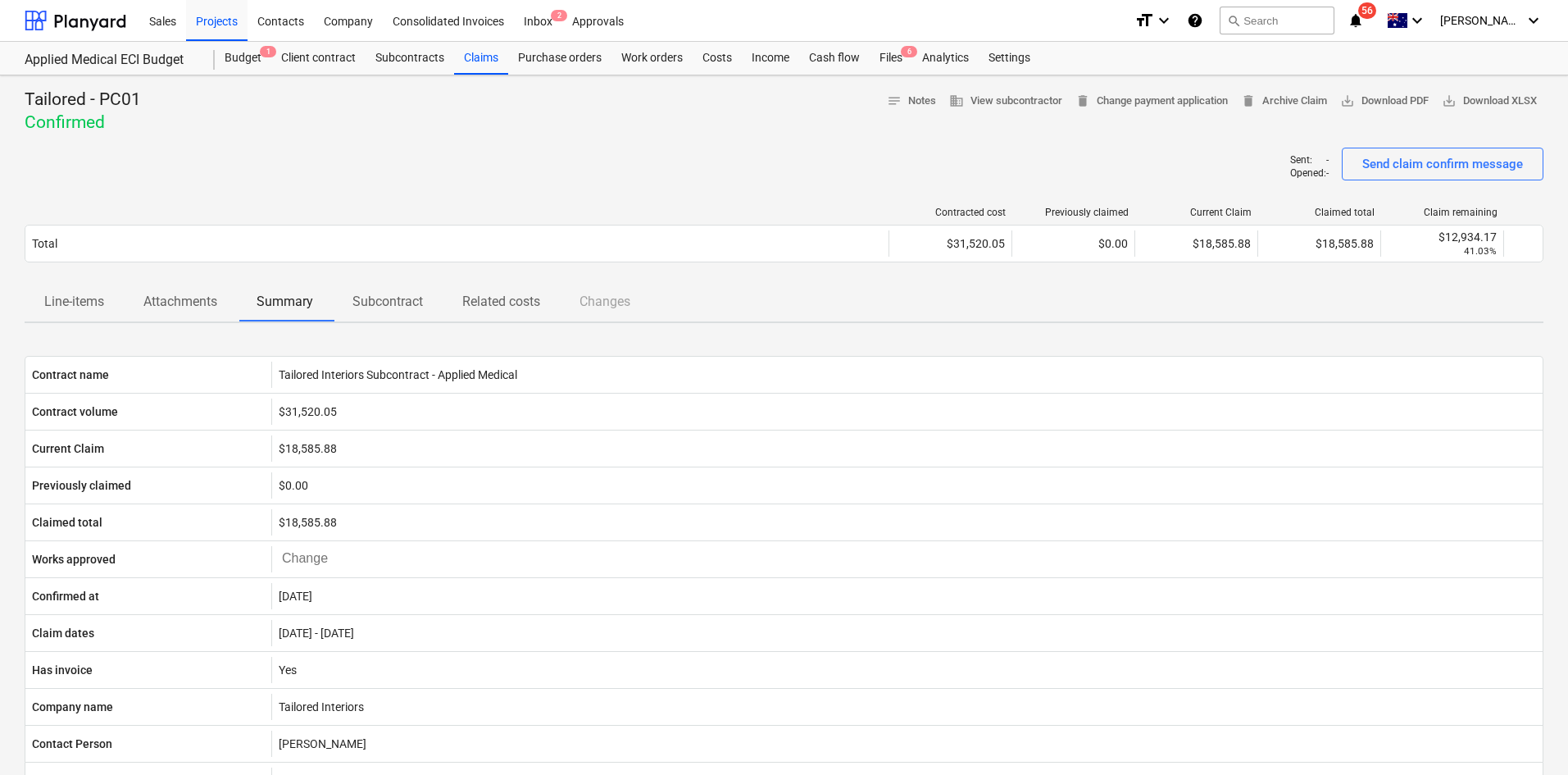
click at [392, 293] on p "Subcontract" at bounding box center [388, 302] width 70 height 20
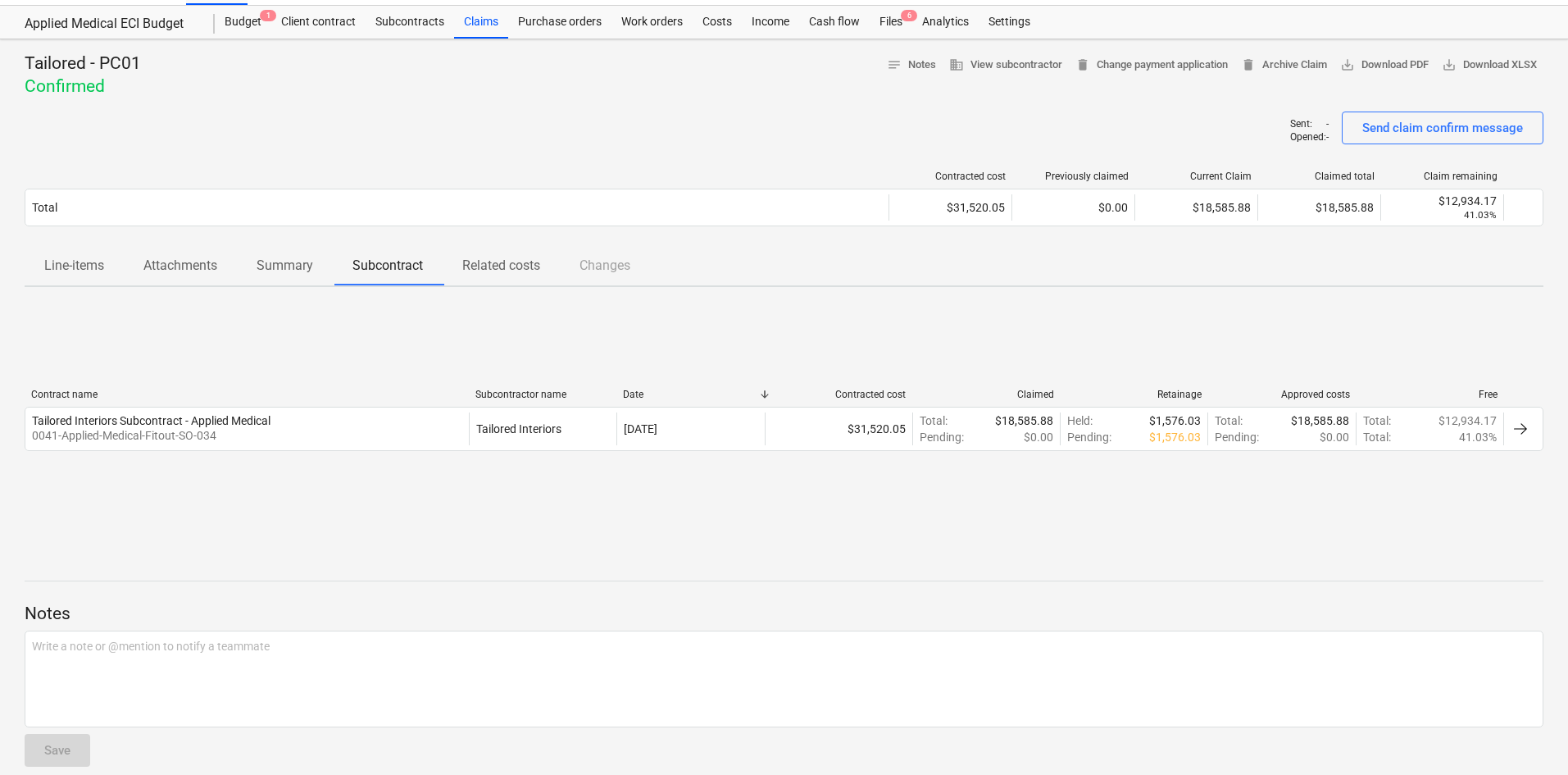
scroll to position [56, 0]
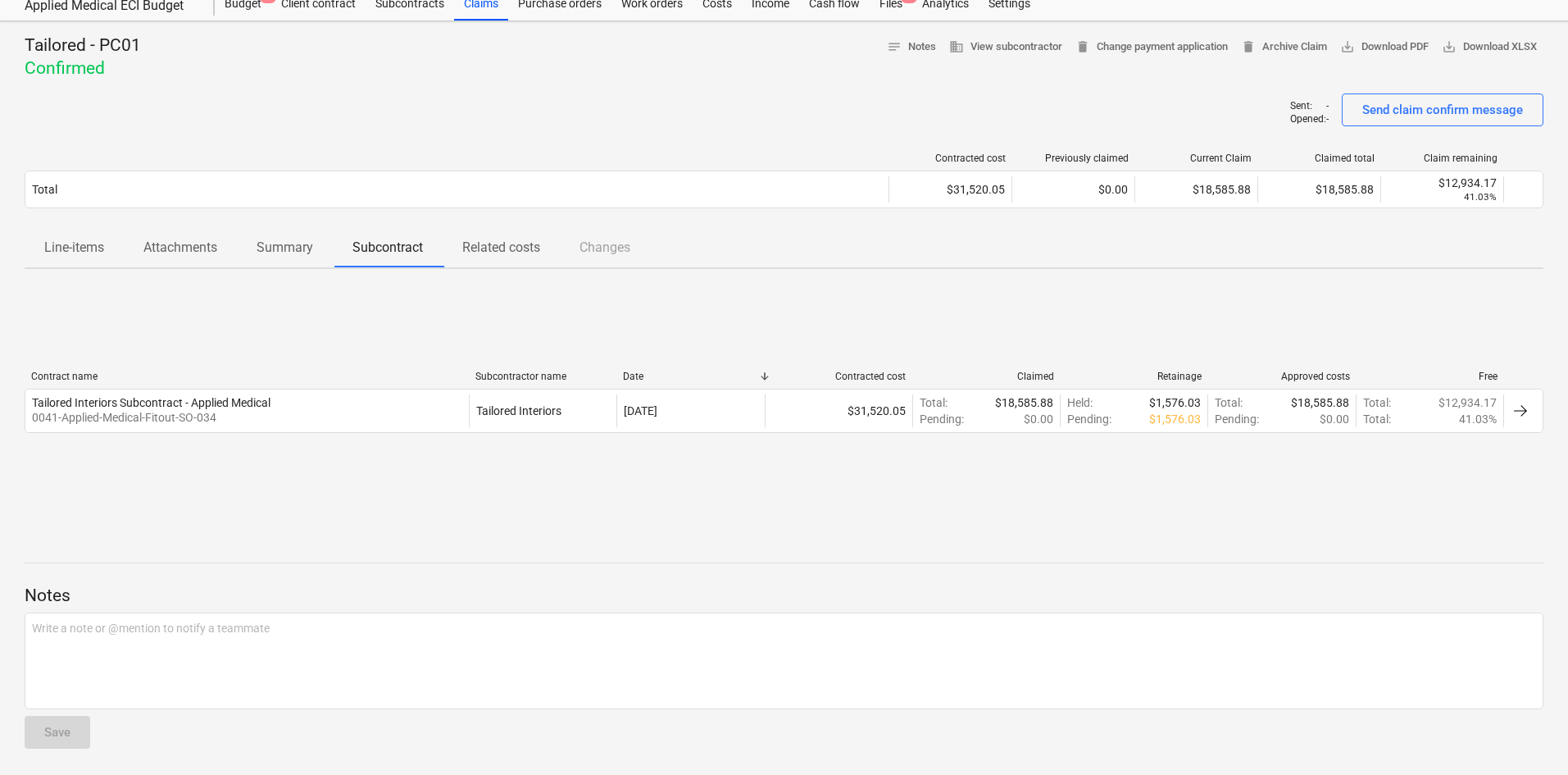
click at [485, 254] on p "Related costs" at bounding box center [501, 248] width 78 height 20
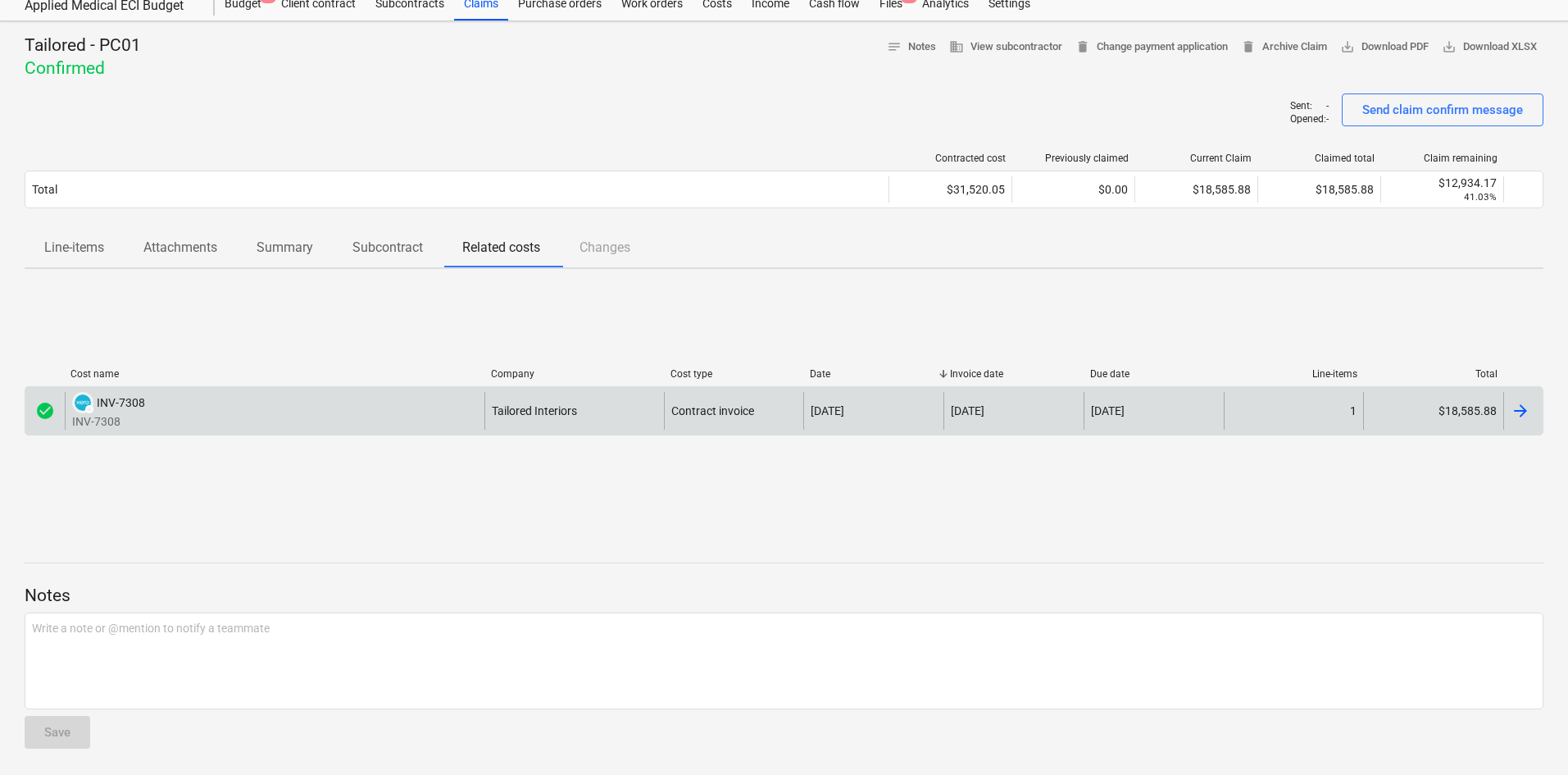
click at [385, 418] on div "DRAFT INV-7308 INV-7308" at bounding box center [274, 411] width 420 height 38
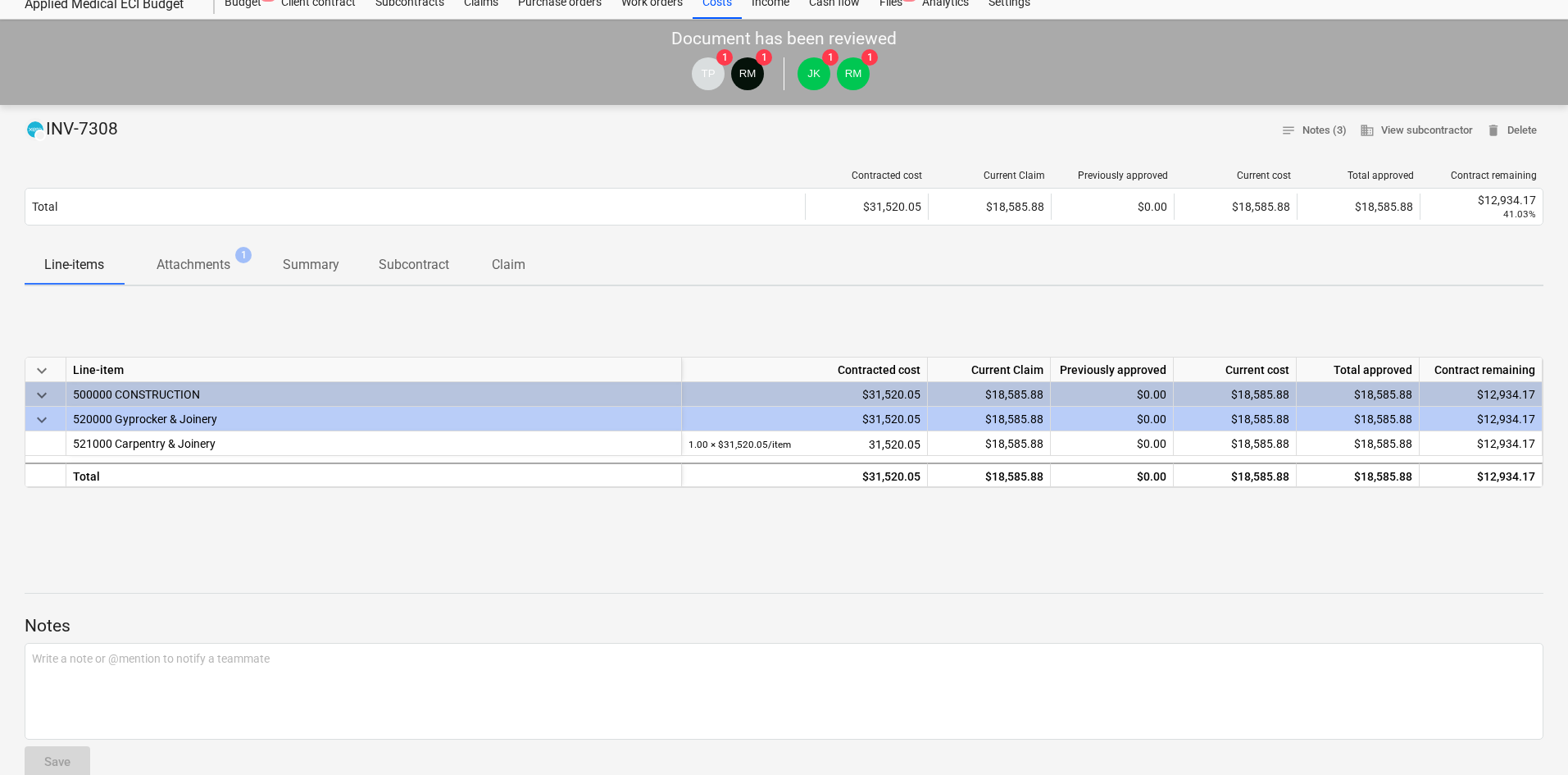
click at [216, 271] on p "Attachments" at bounding box center [193, 265] width 74 height 20
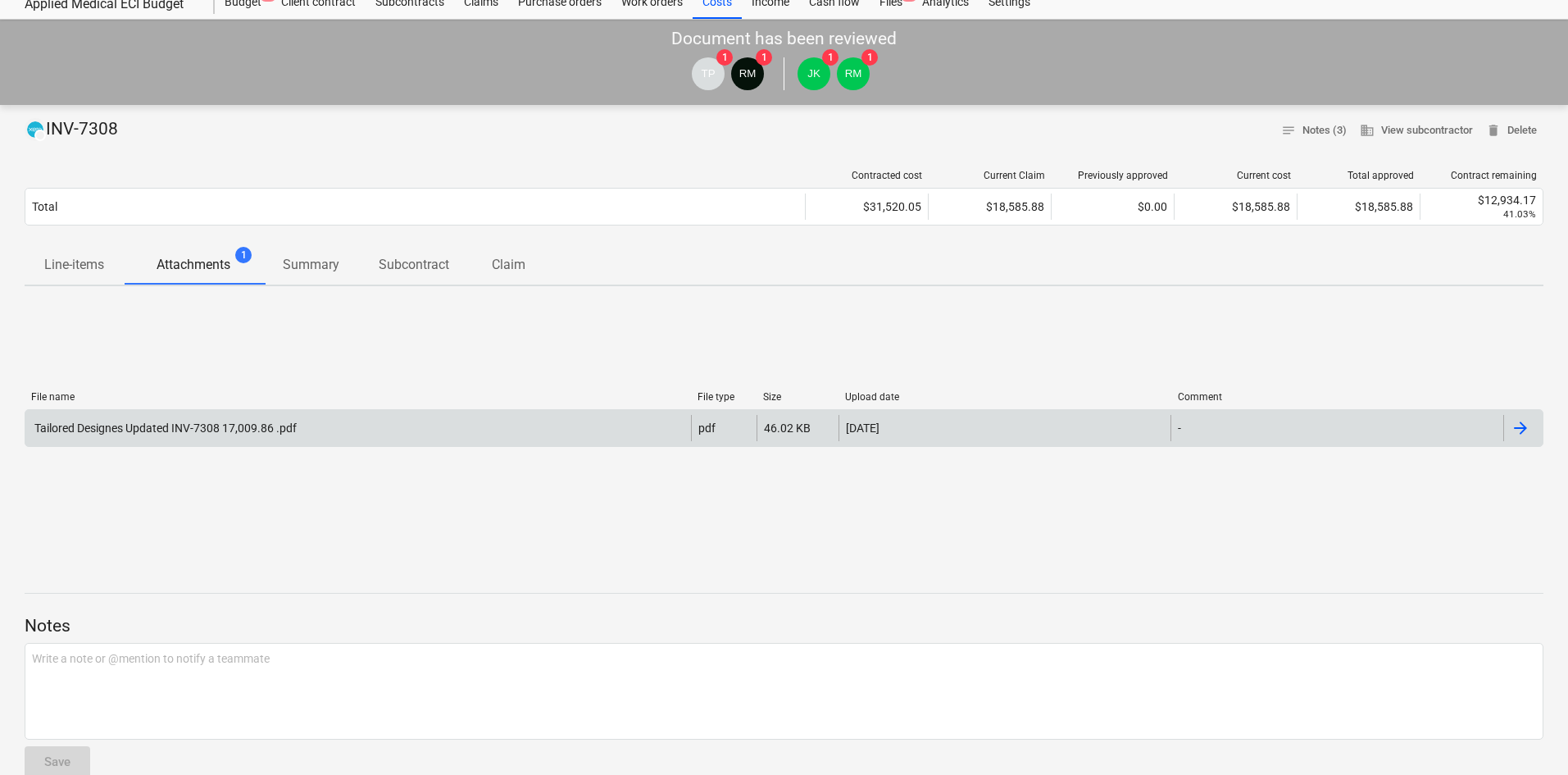
click at [239, 415] on div "Tailored Designes Updated INV-7308 17,009.86 .pdf pdf 46.02 KB 05.09.2025 -" at bounding box center [784, 428] width 1519 height 38
click at [334, 441] on div "Tailored Designes Updated INV-7308 17,009.86 .pdf" at bounding box center [358, 428] width 666 height 26
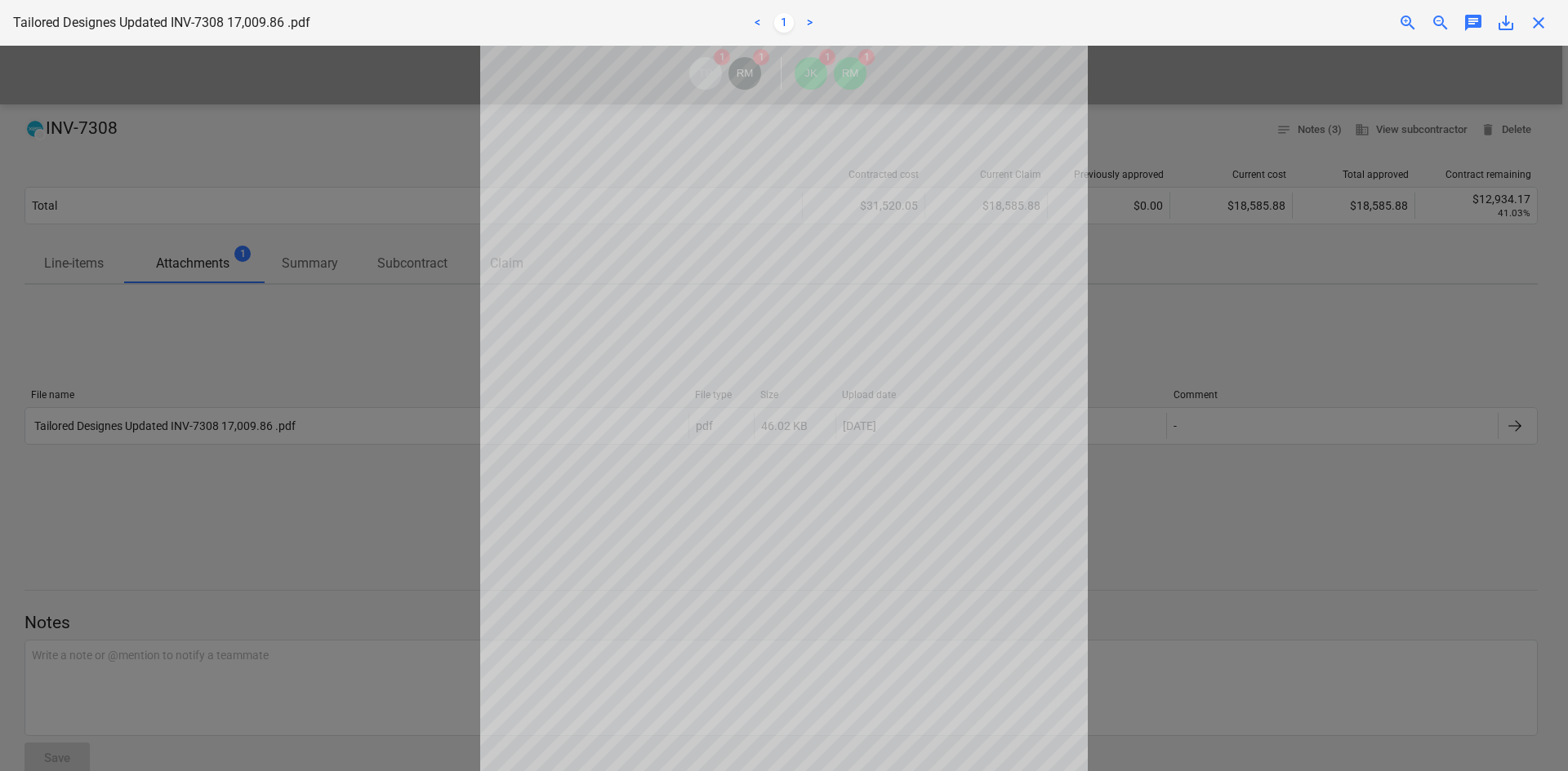
click at [1543, 27] on span "close" at bounding box center [1538, 23] width 20 height 20
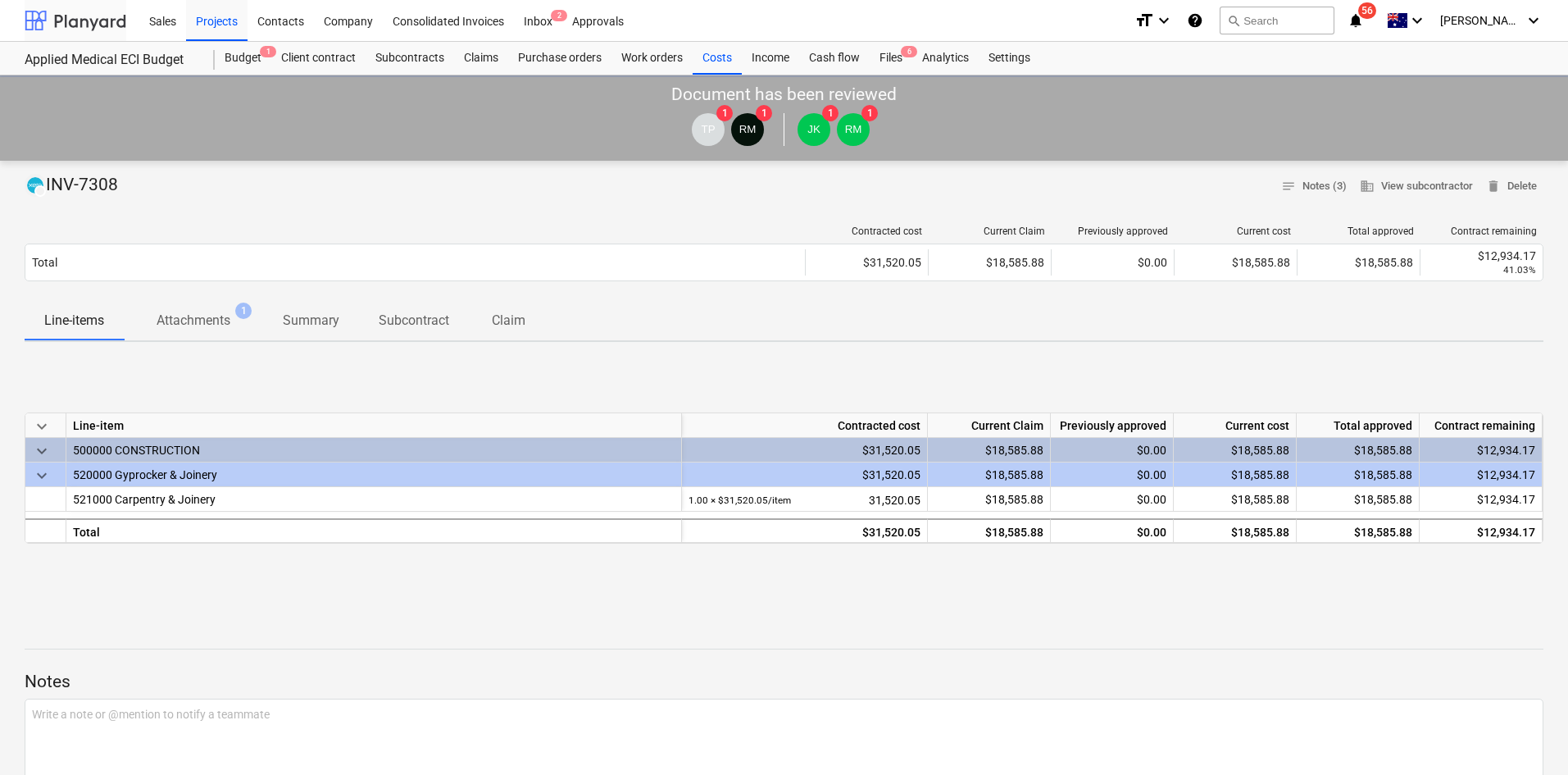
scroll to position [56, 0]
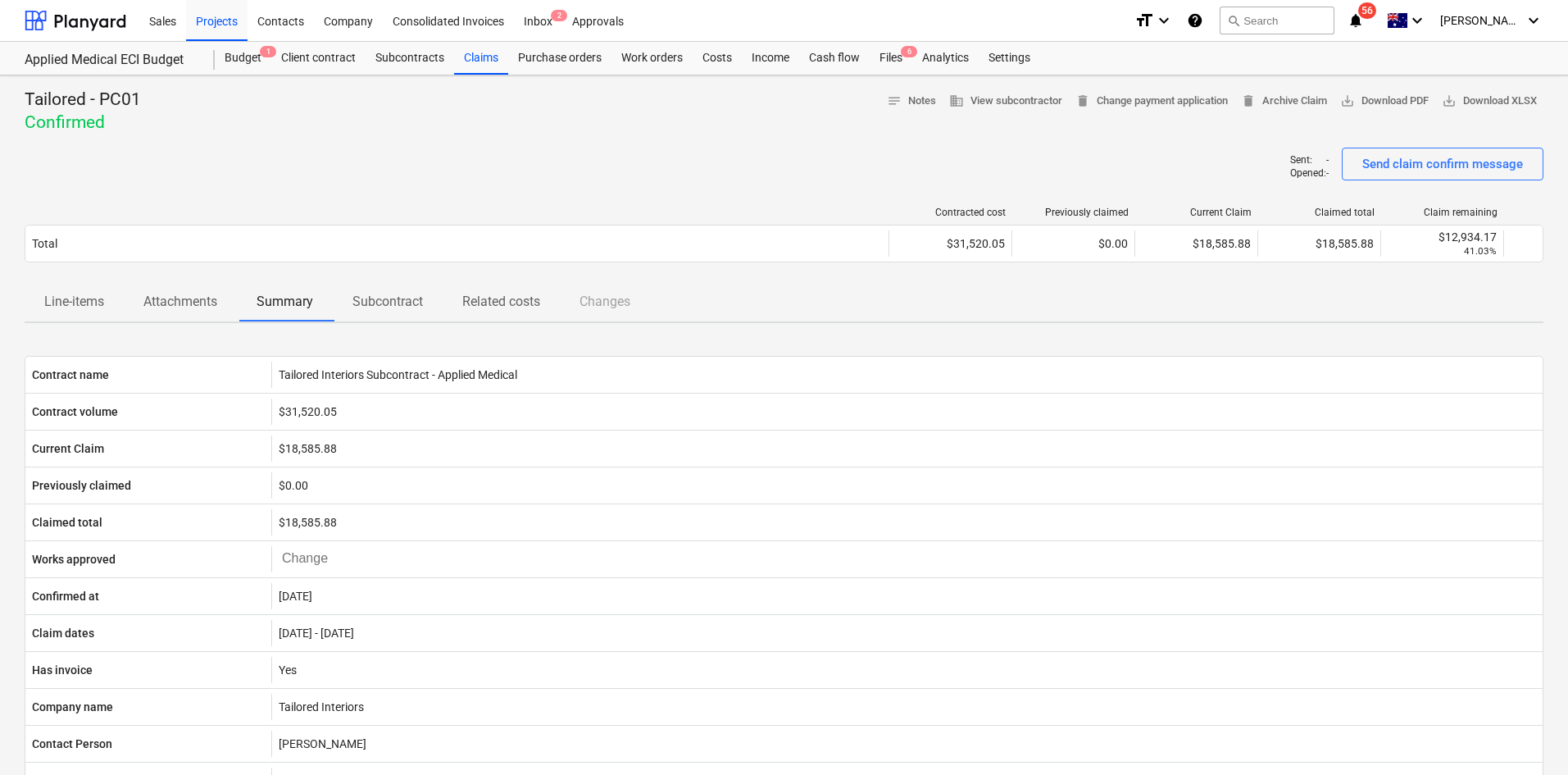
click at [559, 133] on div "Tailored - PC01 Confirmed notes Notes business View subcontractor delete Change…" at bounding box center [784, 111] width 1519 height 46
click at [678, 179] on div "Sent : - Opened : - Send claim confirm message" at bounding box center [784, 170] width 1519 height 46
click at [653, 161] on div "Sent : - Opened : - Send claim confirm message" at bounding box center [784, 170] width 1519 height 46
click at [704, 133] on div "Tailored - PC01 Confirmed notes Notes business View subcontractor delete Change…" at bounding box center [784, 111] width 1519 height 46
click at [494, 59] on div "Claims" at bounding box center [481, 58] width 54 height 32
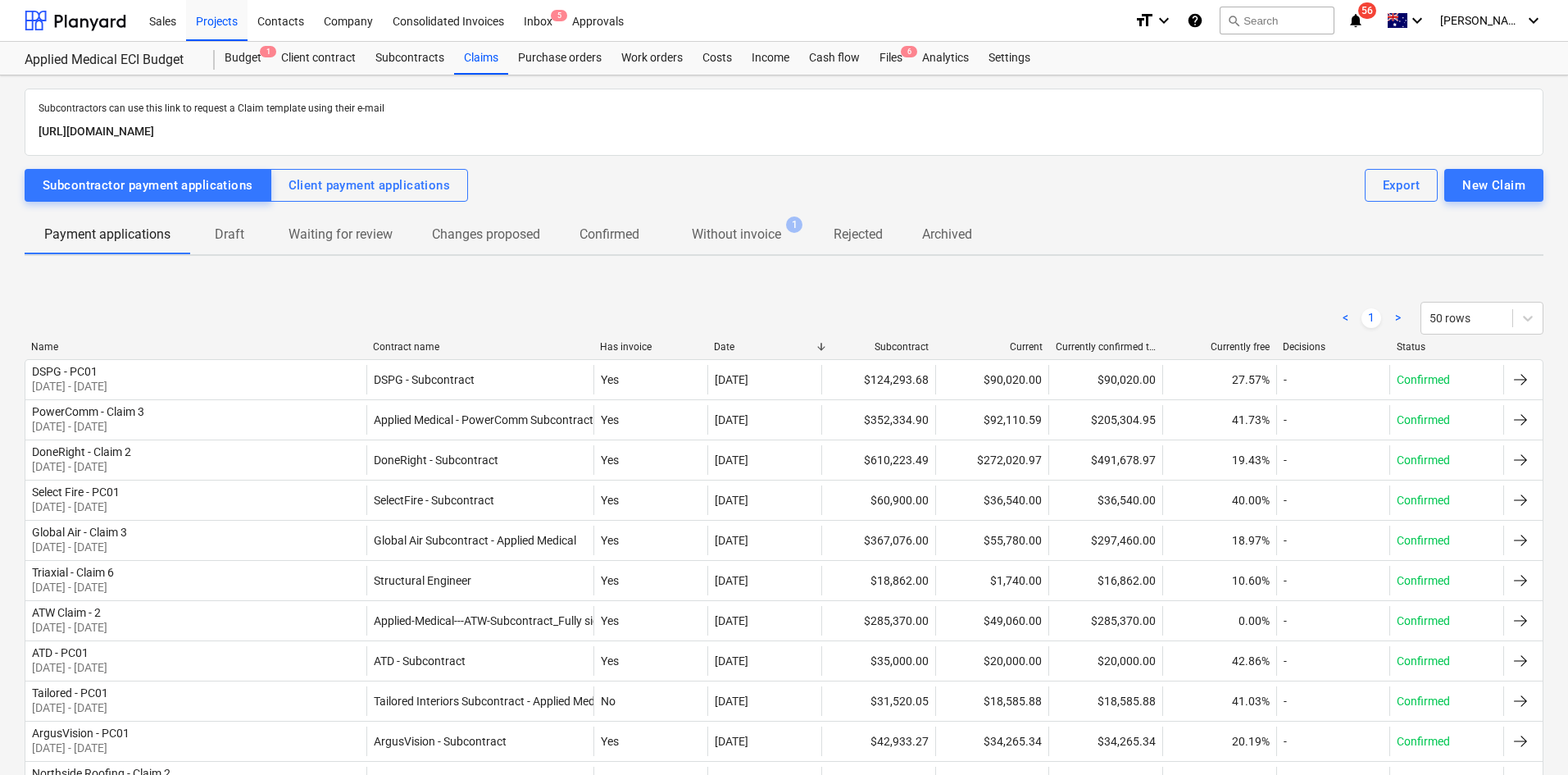
click at [721, 230] on p "Without invoice" at bounding box center [736, 235] width 89 height 20
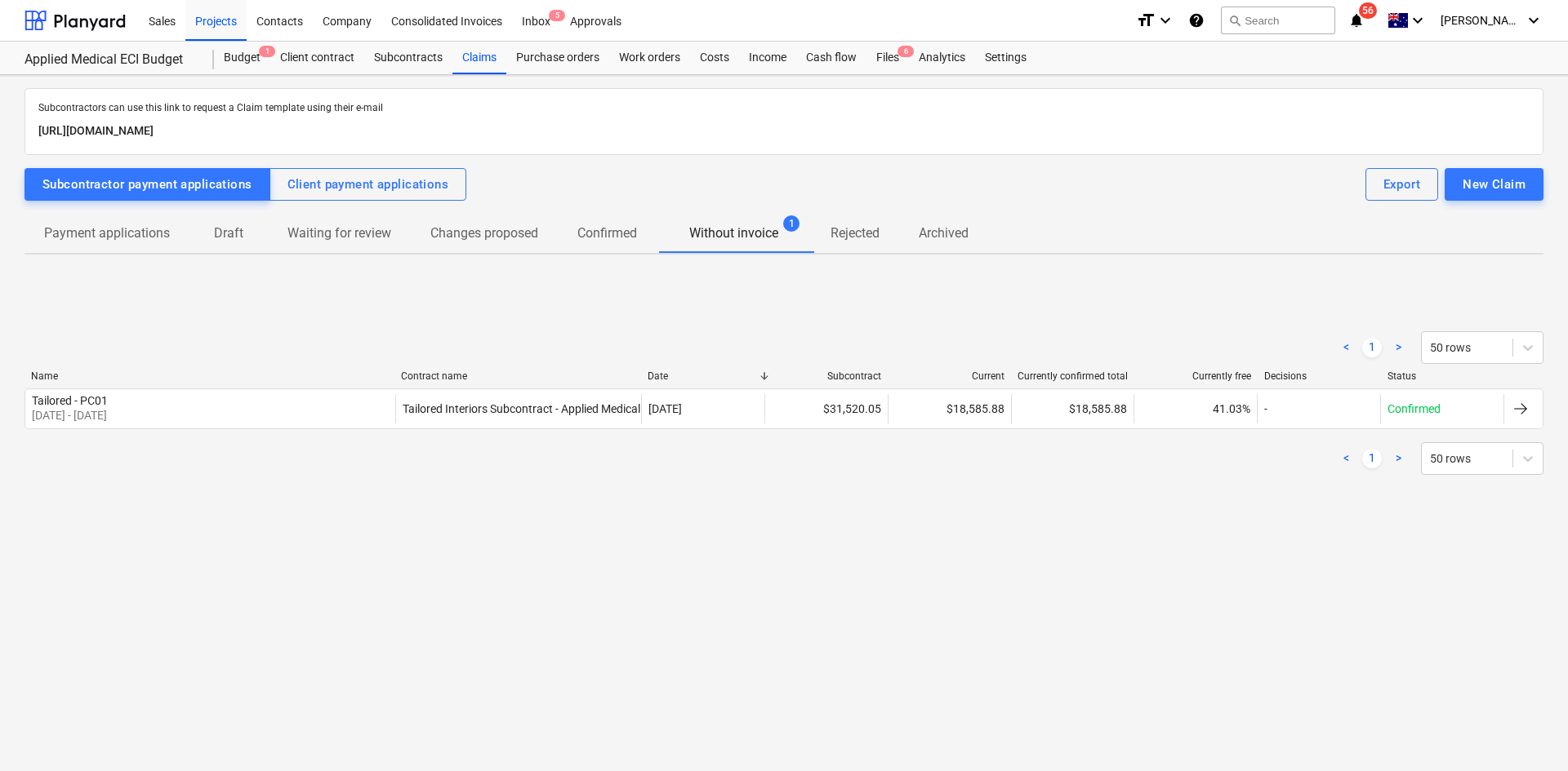
click at [134, 236] on p "Payment applications" at bounding box center [107, 234] width 125 height 20
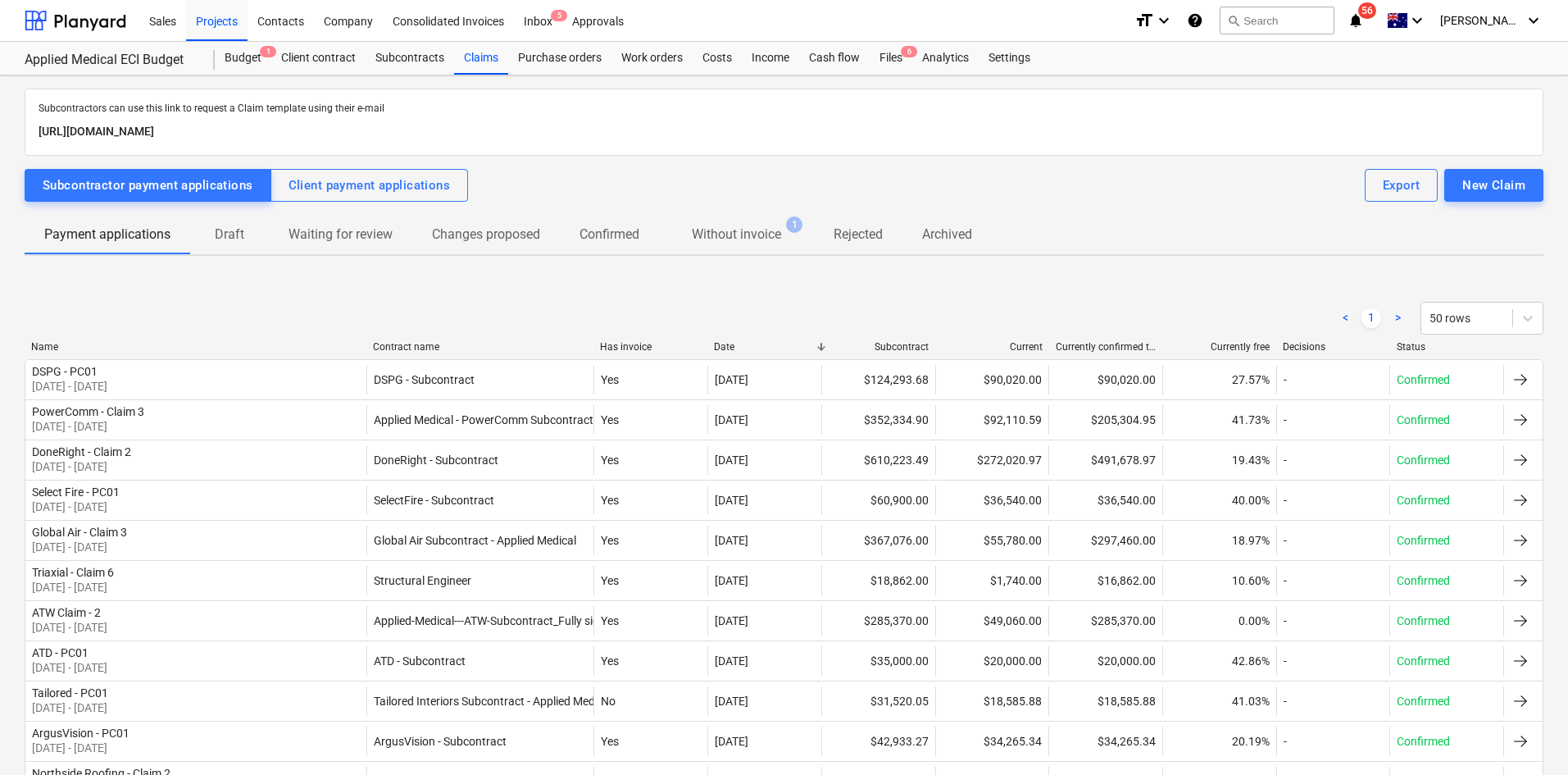
drag, startPoint x: 240, startPoint y: 240, endPoint x: 207, endPoint y: 230, distance: 34.5
click at [240, 240] on p "Draft" at bounding box center [229, 235] width 40 height 20
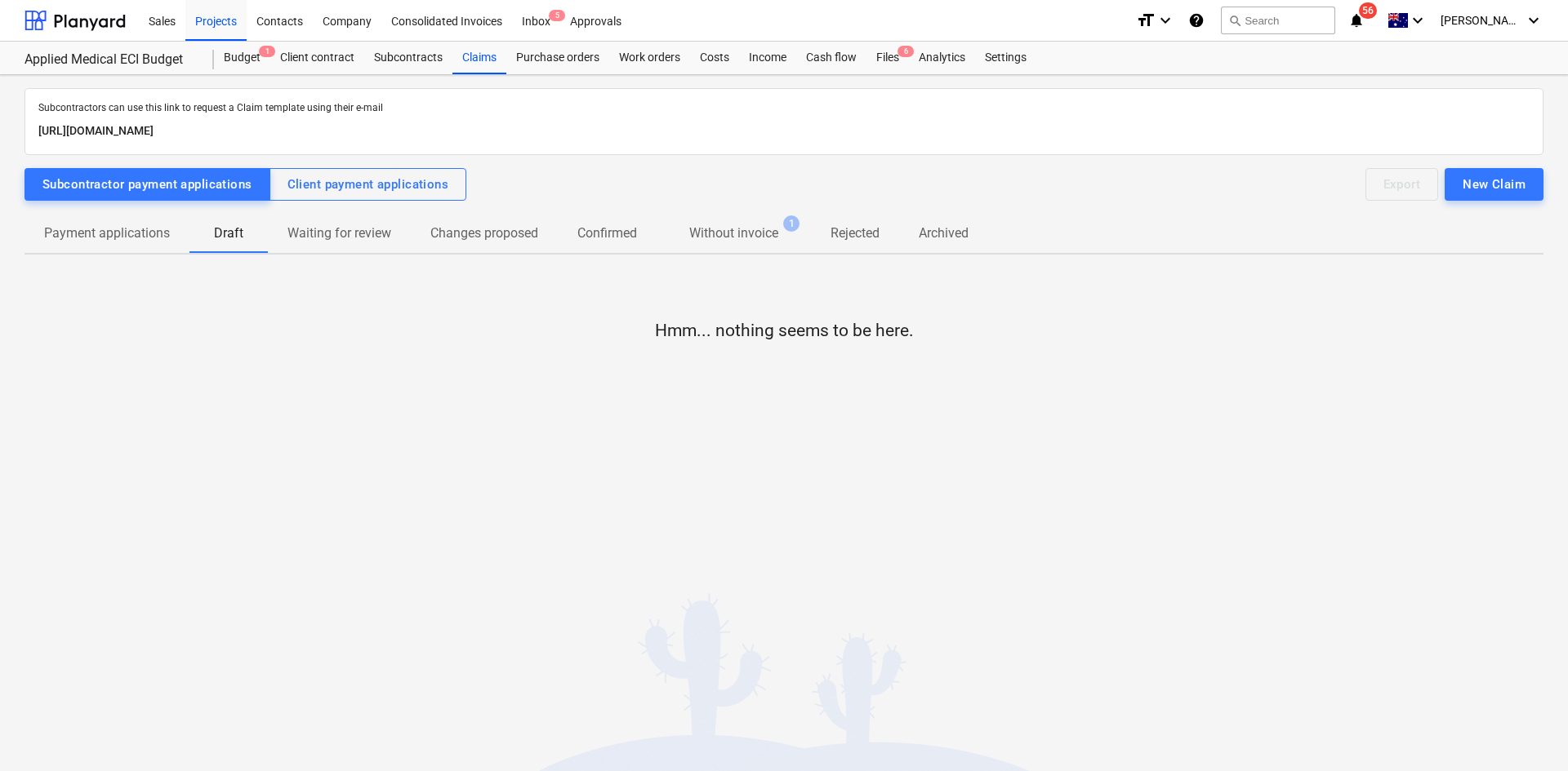
click at [115, 230] on p "Payment applications" at bounding box center [107, 234] width 125 height 20
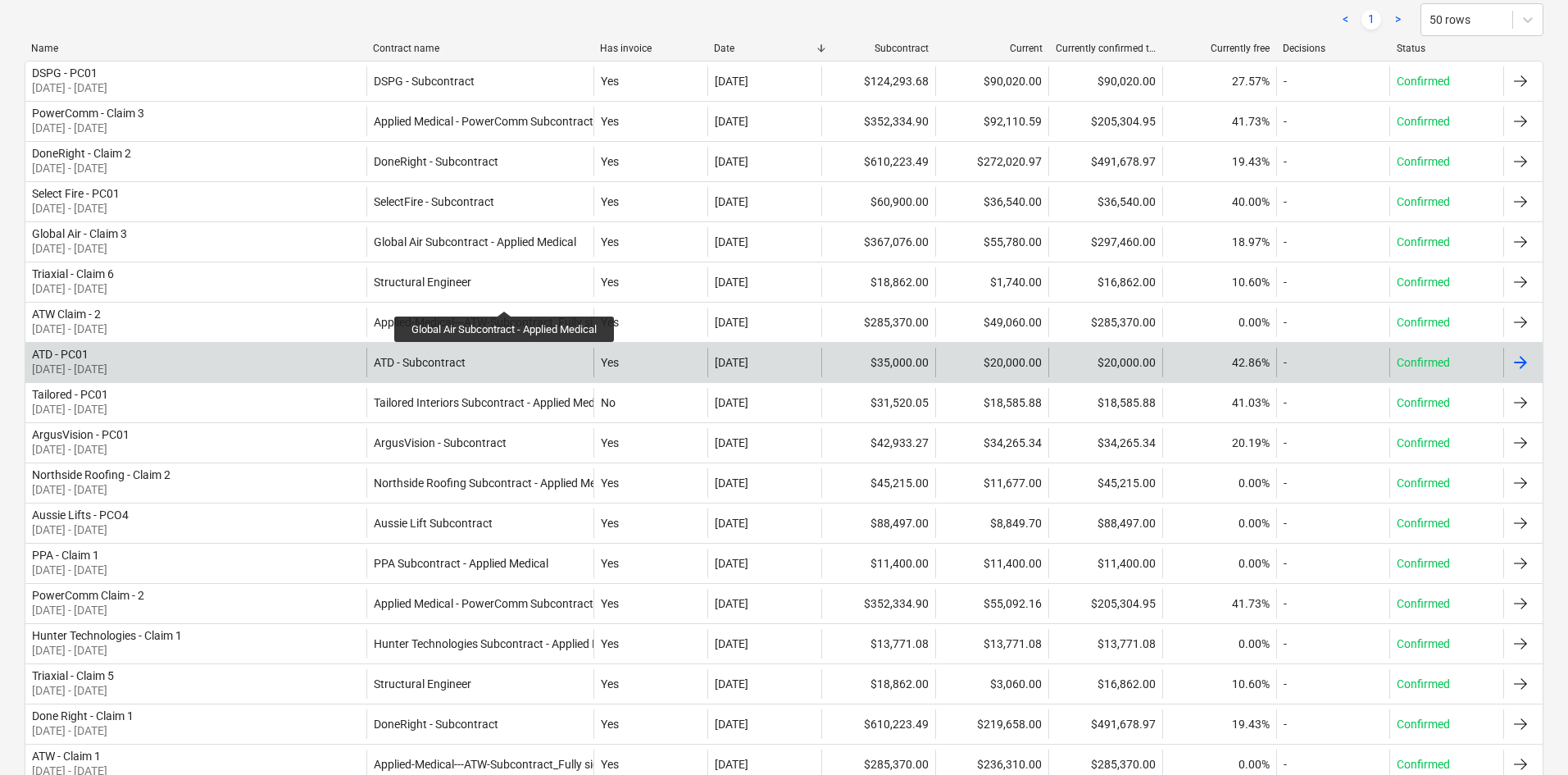
scroll to position [328, 0]
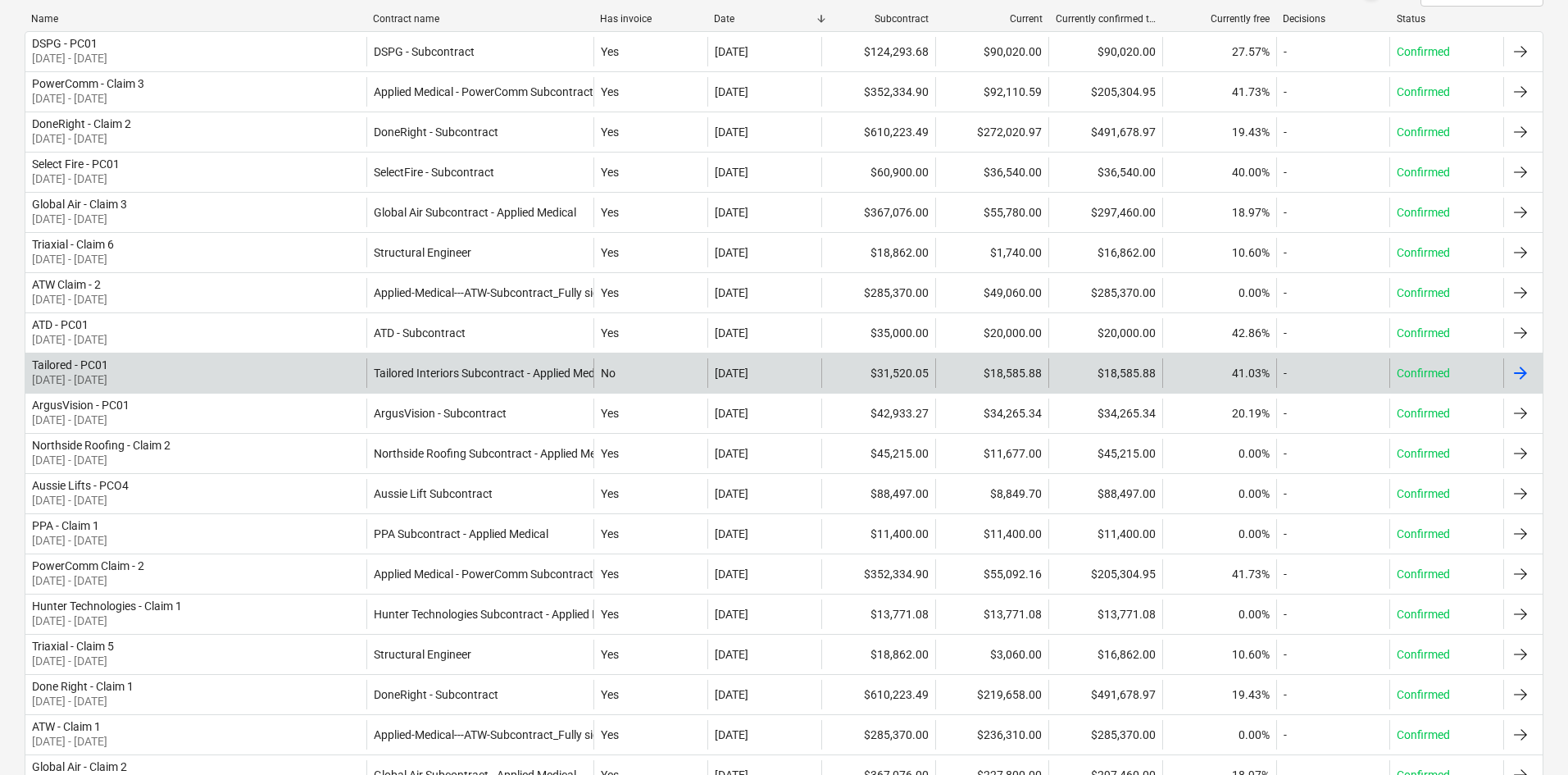
click at [322, 383] on div "Tailored - PC01 01 Aug 2025 - 31 Aug 2025" at bounding box center [195, 373] width 341 height 30
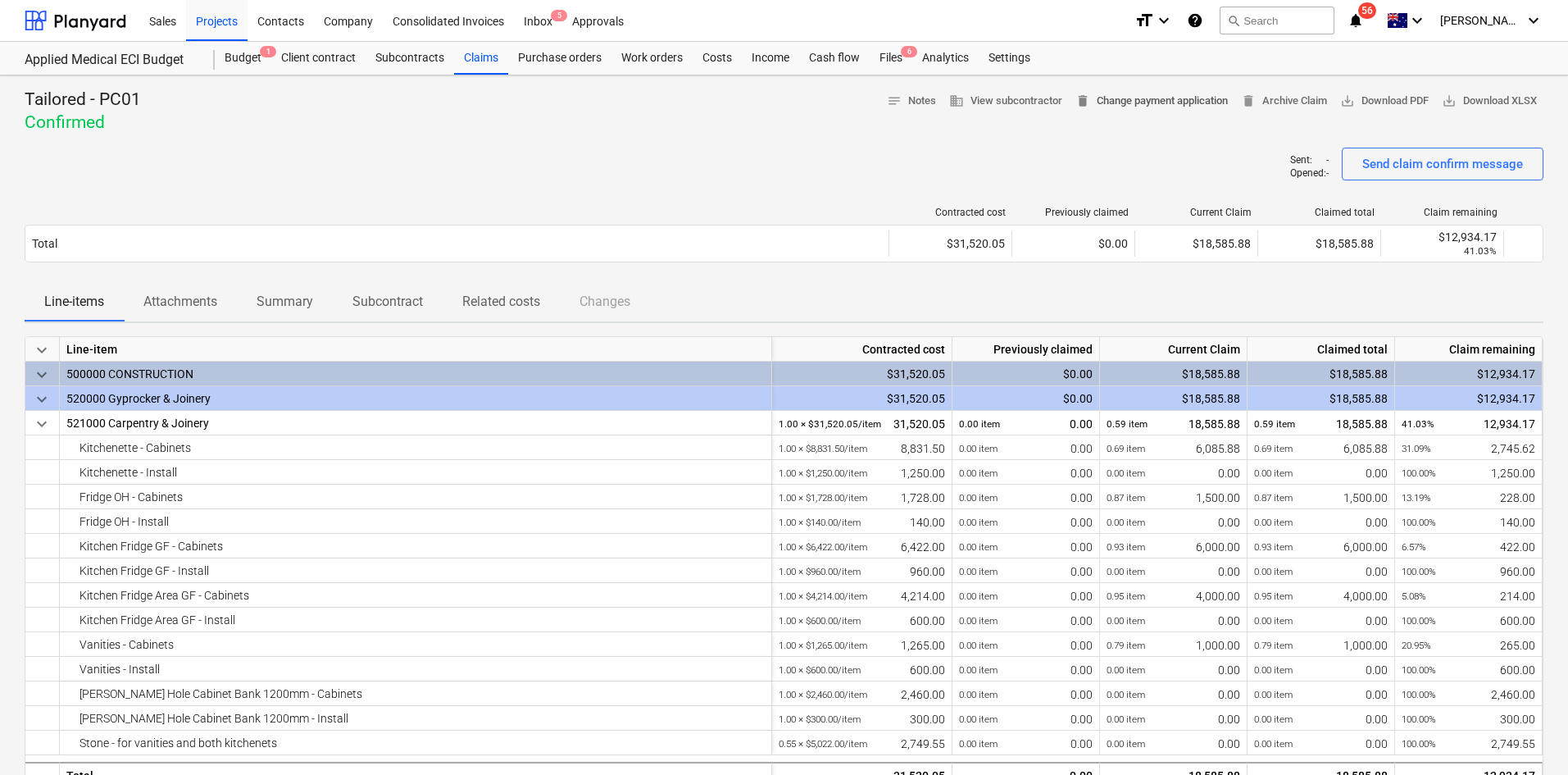
click at [1125, 104] on span "delete Change payment application" at bounding box center [1151, 101] width 152 height 19
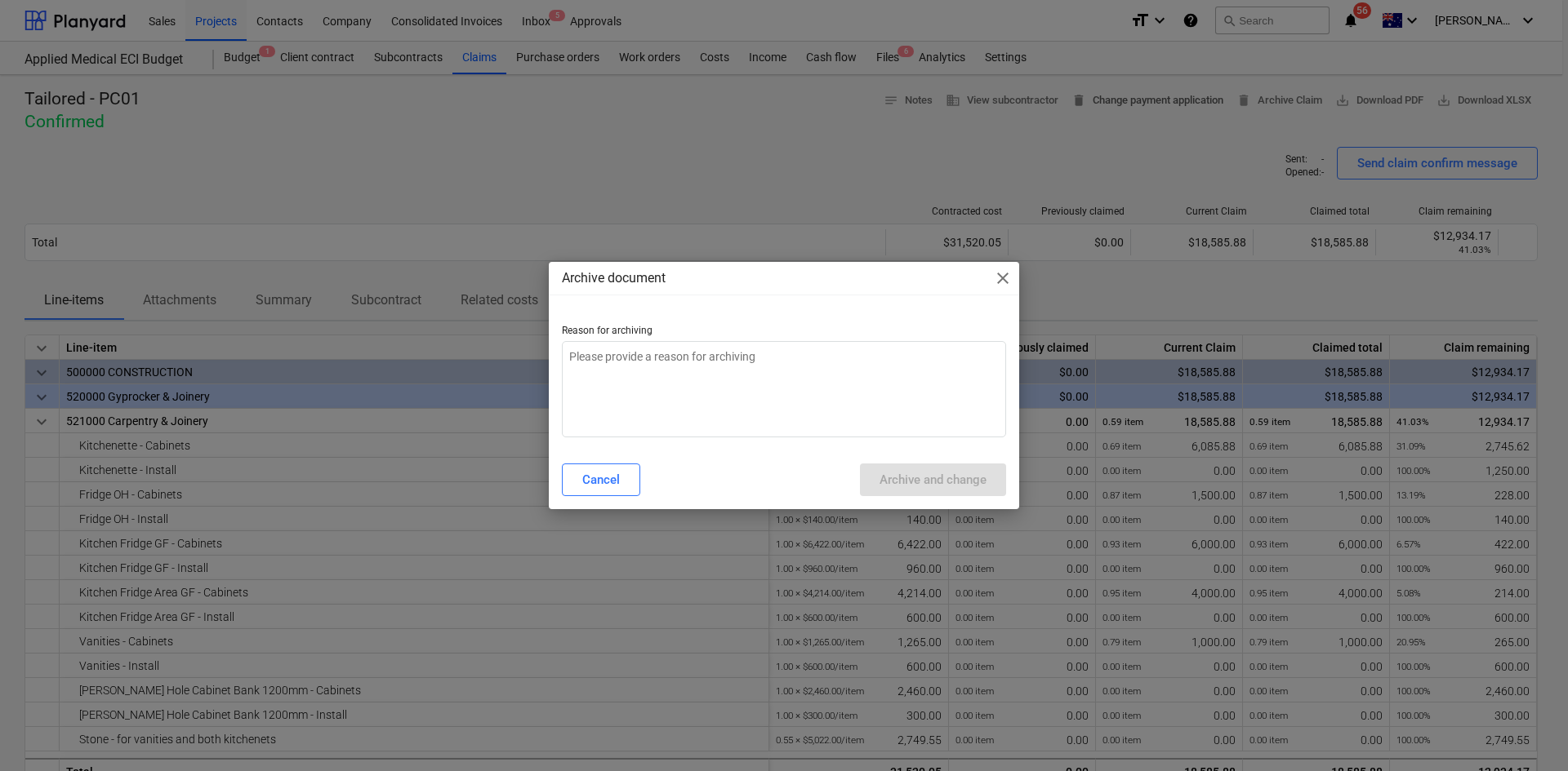
type textarea "x"
click at [717, 367] on textarea at bounding box center [784, 390] width 444 height 97
type textarea "p"
type textarea "x"
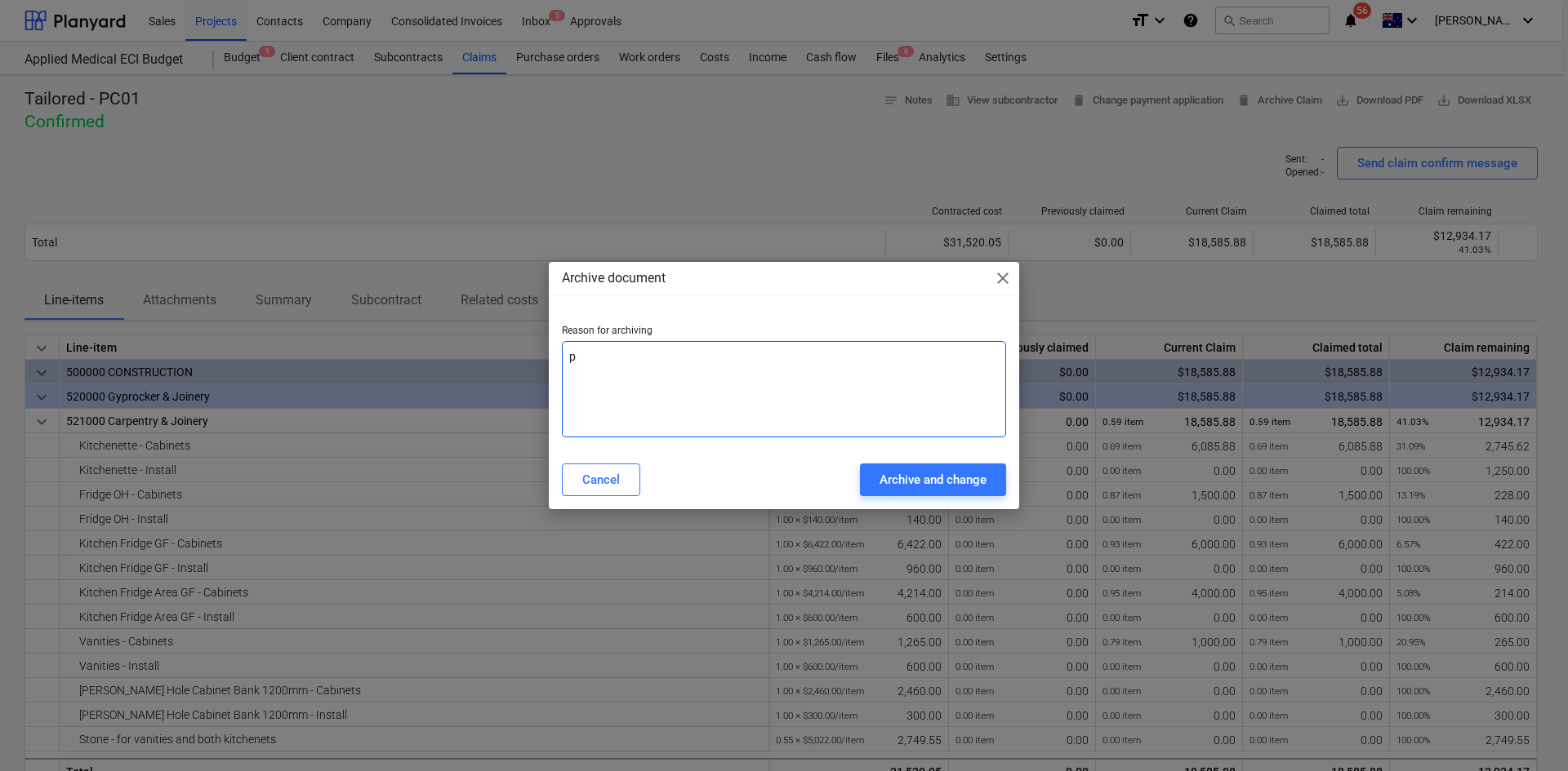
type textarea "pr"
type textarea "x"
type textarea "pro"
type textarea "x"
type textarea "proc"
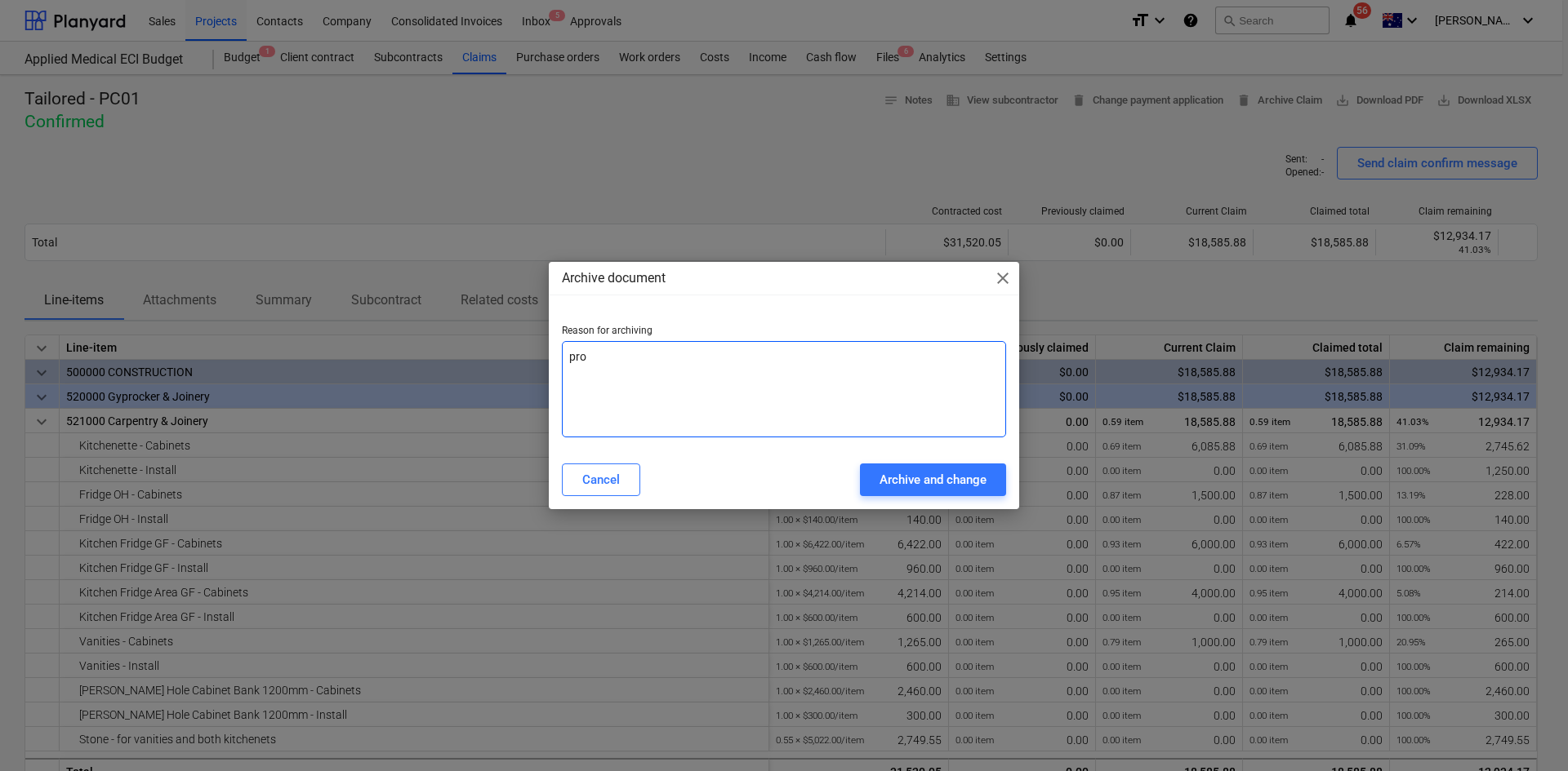
type textarea "x"
type textarea "proce"
type textarea "x"
type textarea "proces"
type textarea "x"
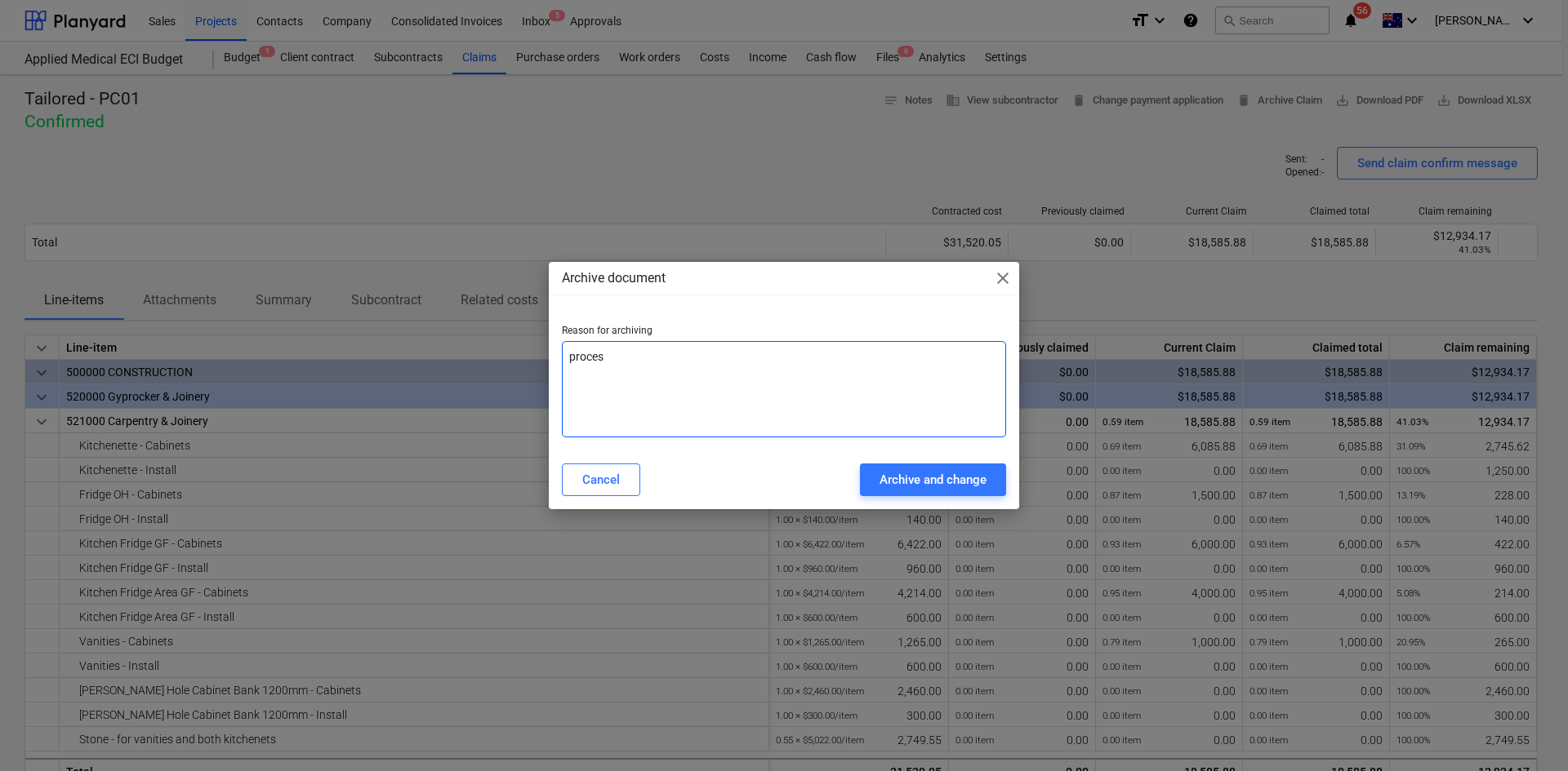
type textarea "process"
type textarea "x"
type textarea "process"
type textarea "x"
type textarea "process a"
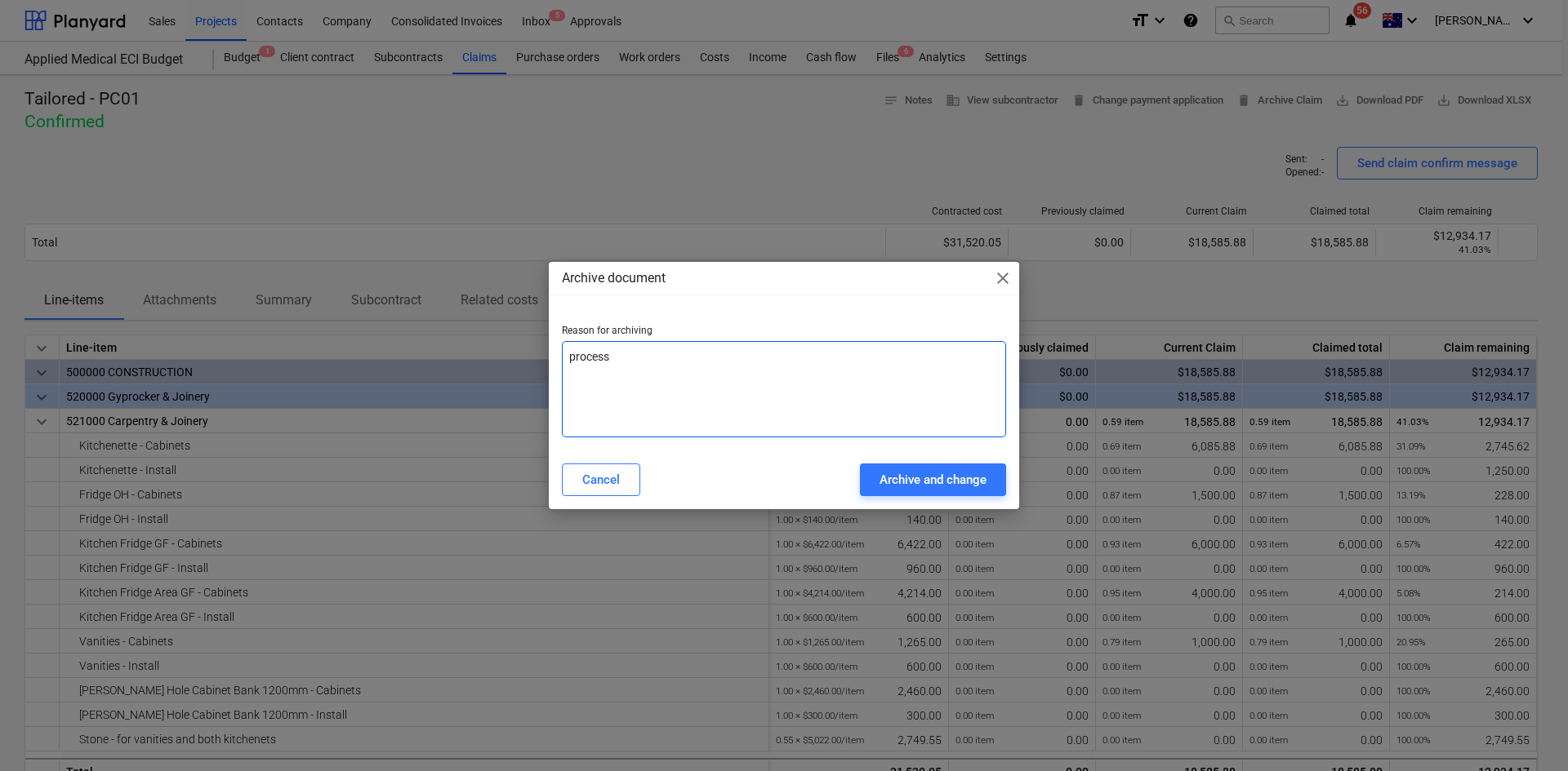
type textarea "x"
type textarea "process ag"
type textarea "x"
type textarea "process aga"
type textarea "x"
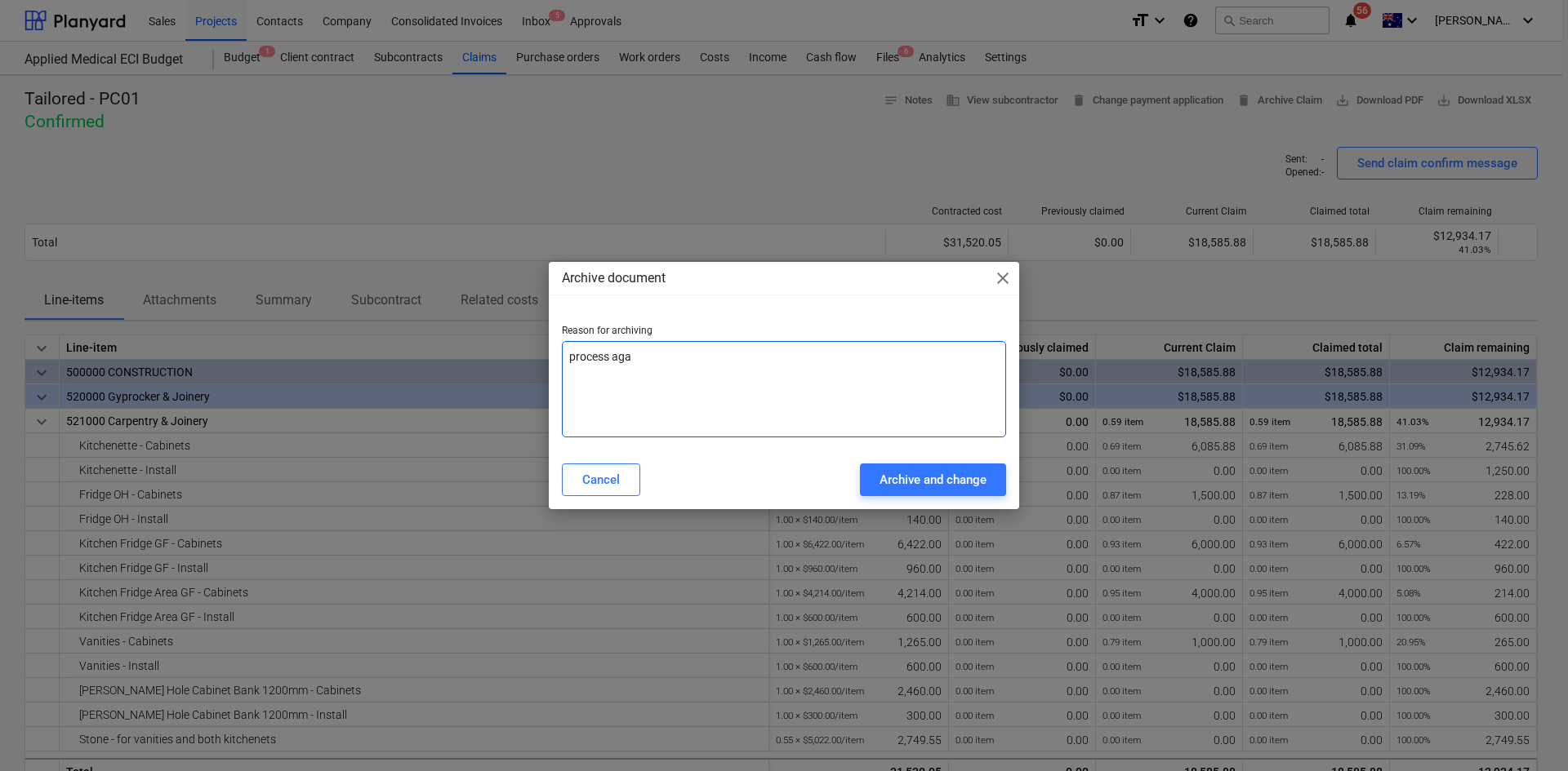
type textarea "process agai"
type textarea "x"
type textarea "process again"
type textarea "x"
type textarea "process again"
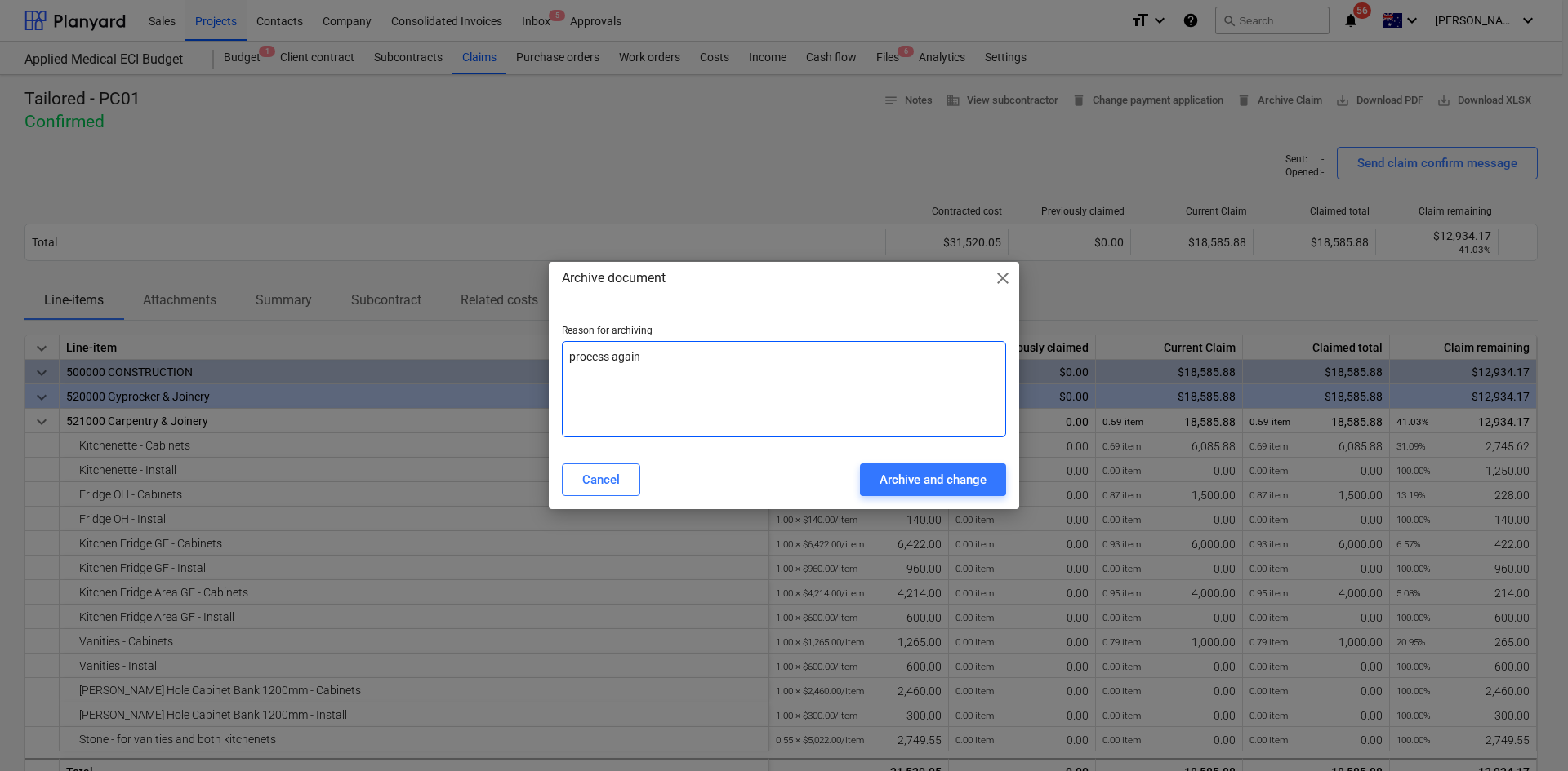
type textarea "x"
type textarea "process again w"
type textarea "x"
type textarea "process again wi"
type textarea "x"
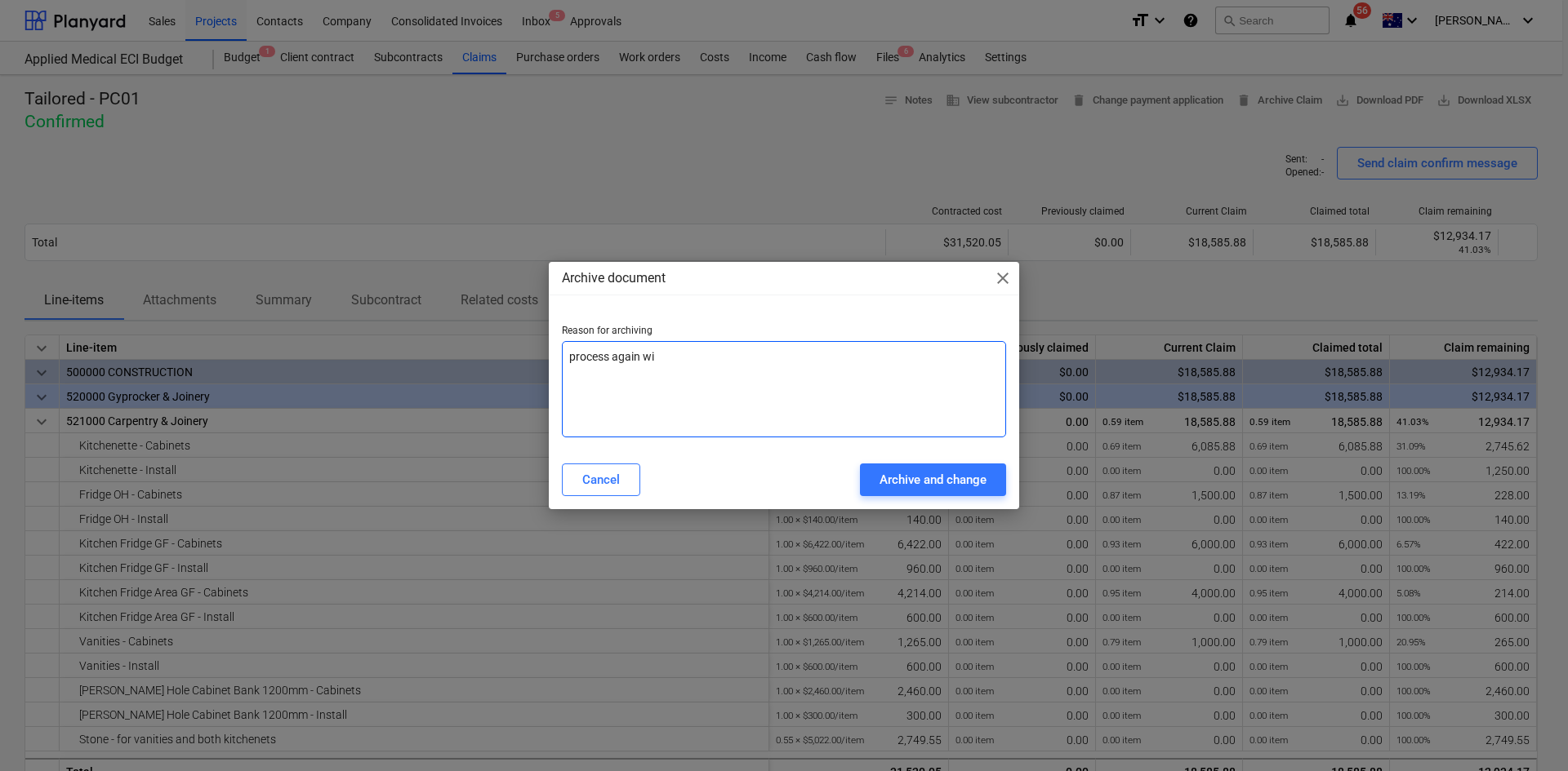
type textarea "process again wit"
type textarea "x"
type textarea "process again with"
type textarea "x"
type textarea "process again with"
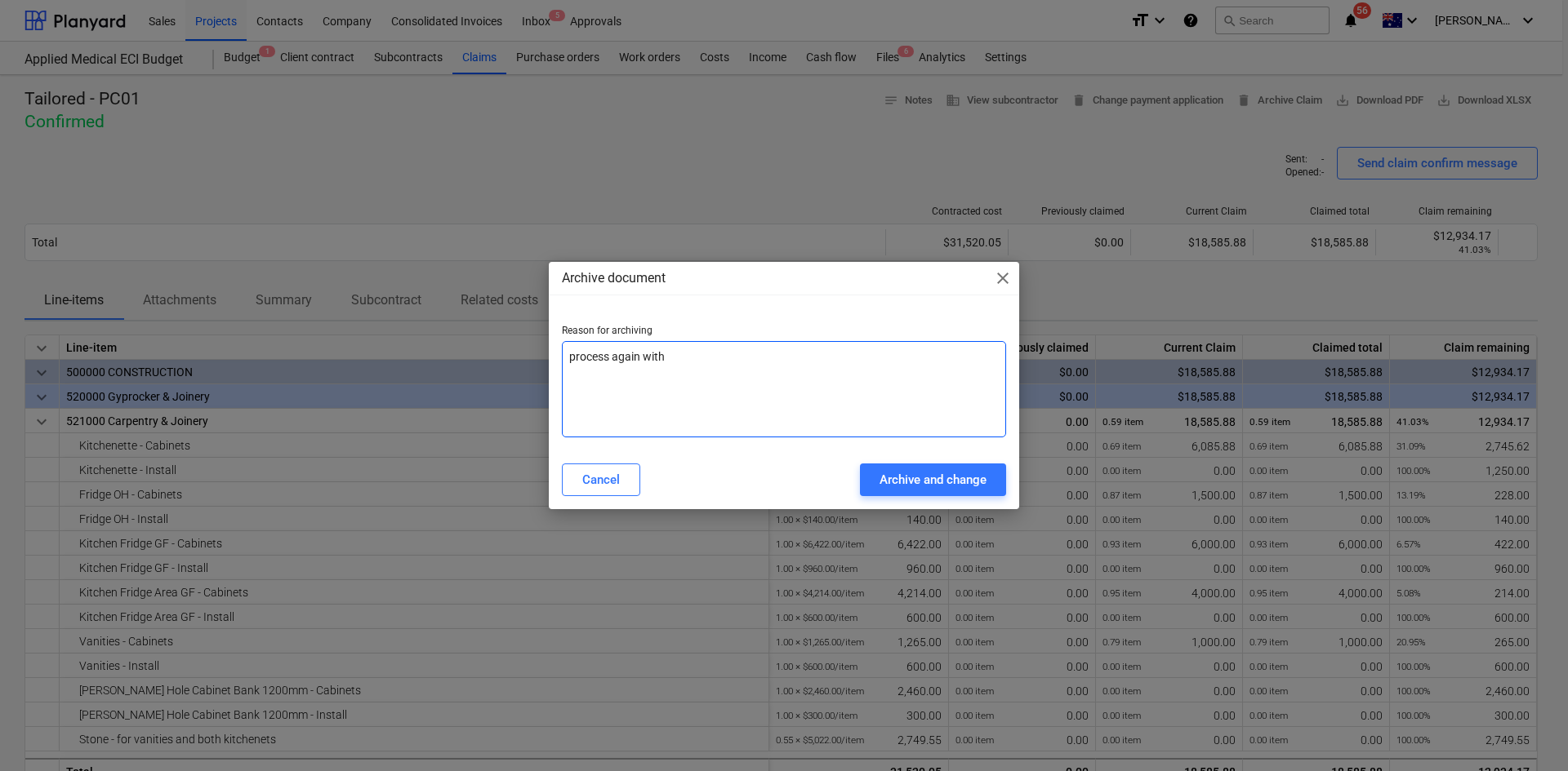
type textarea "x"
type textarea "process again with c"
type textarea "x"
type textarea "process again with co"
type textarea "x"
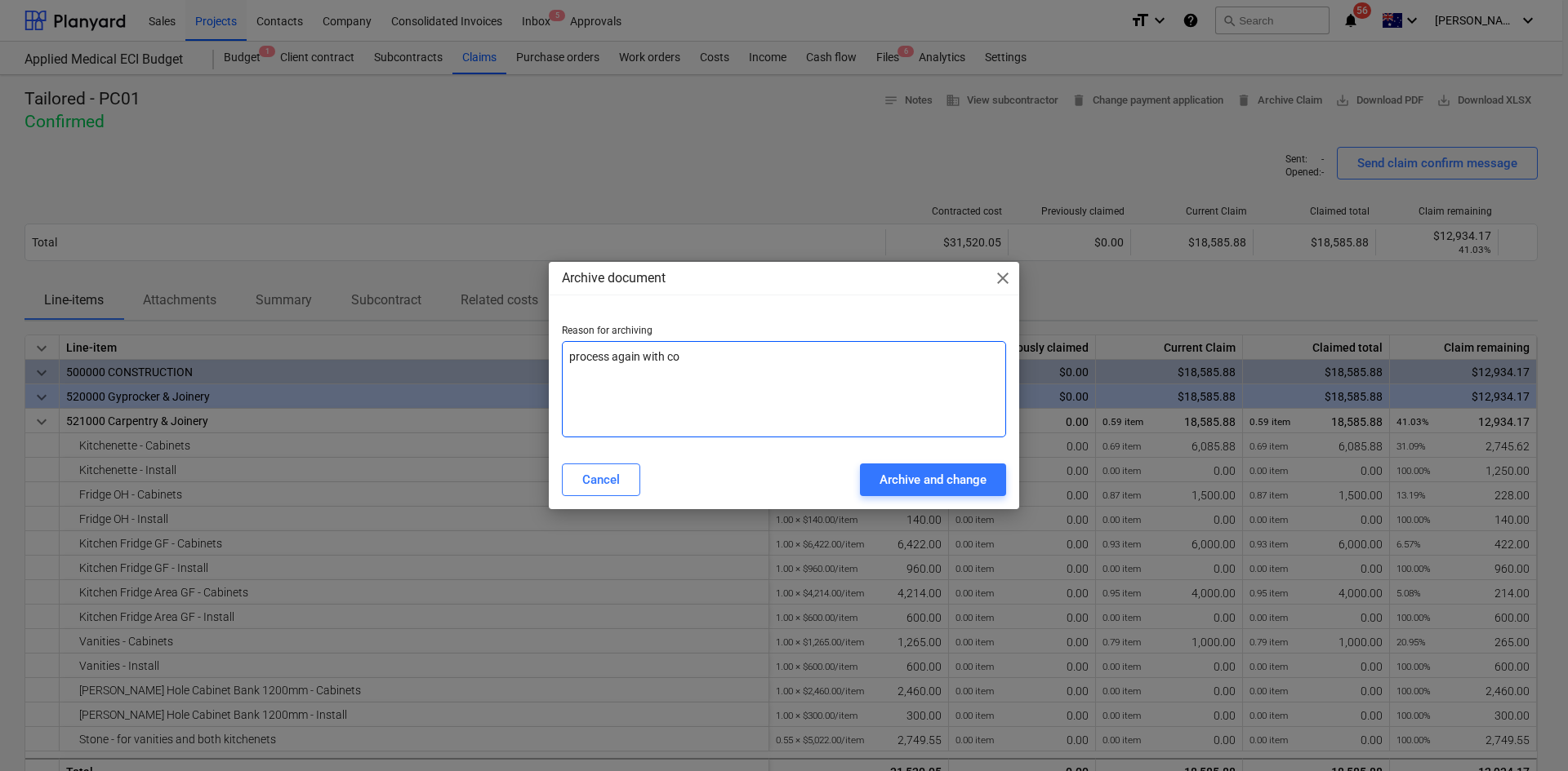
type textarea "process again with cor"
type textarea "x"
type textarea "process again with corr"
type textarea "x"
type textarea "process again with corre"
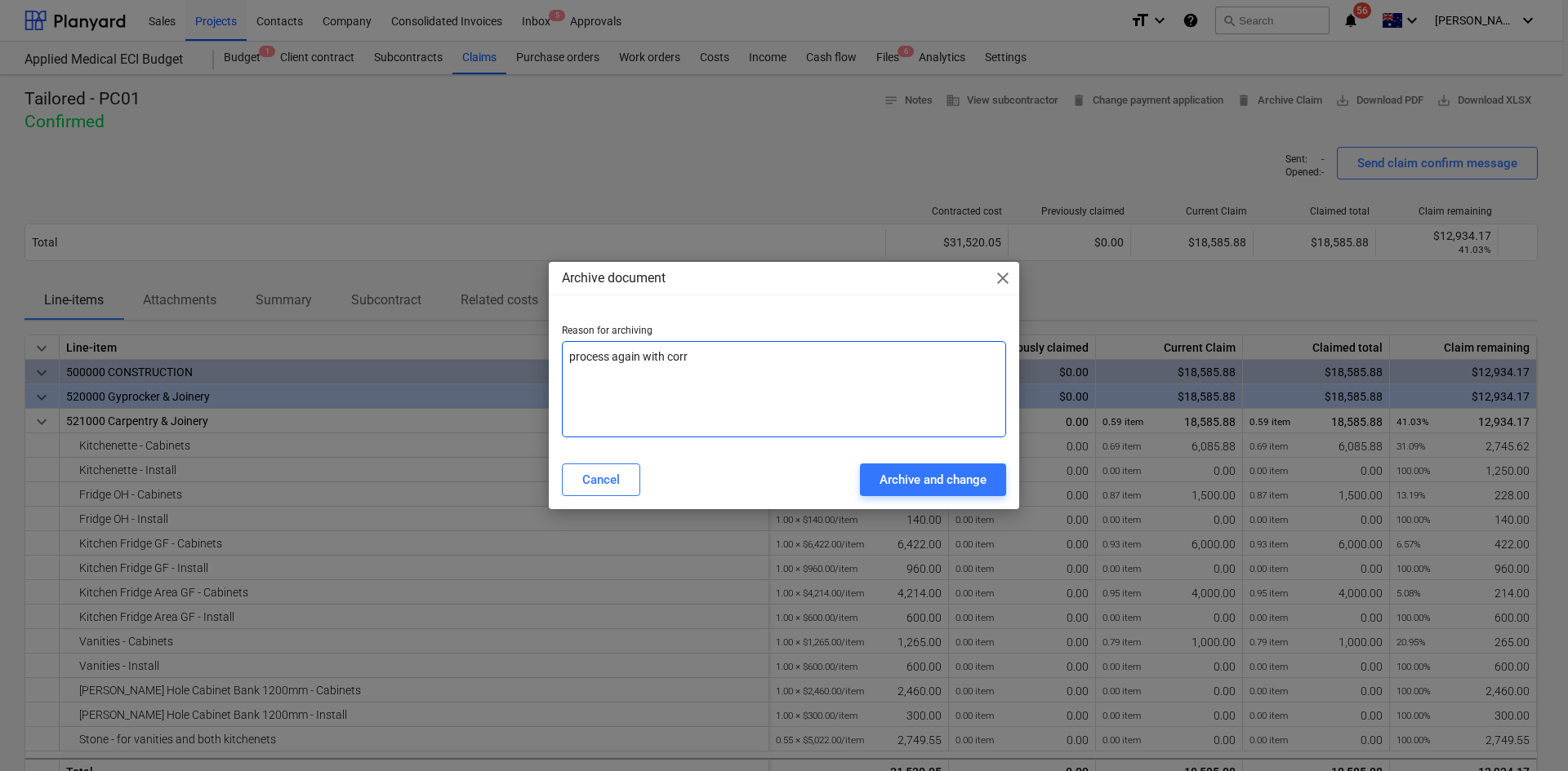
type textarea "x"
type textarea "process again with correc"
type textarea "x"
type textarea "process again with correct"
type textarea "x"
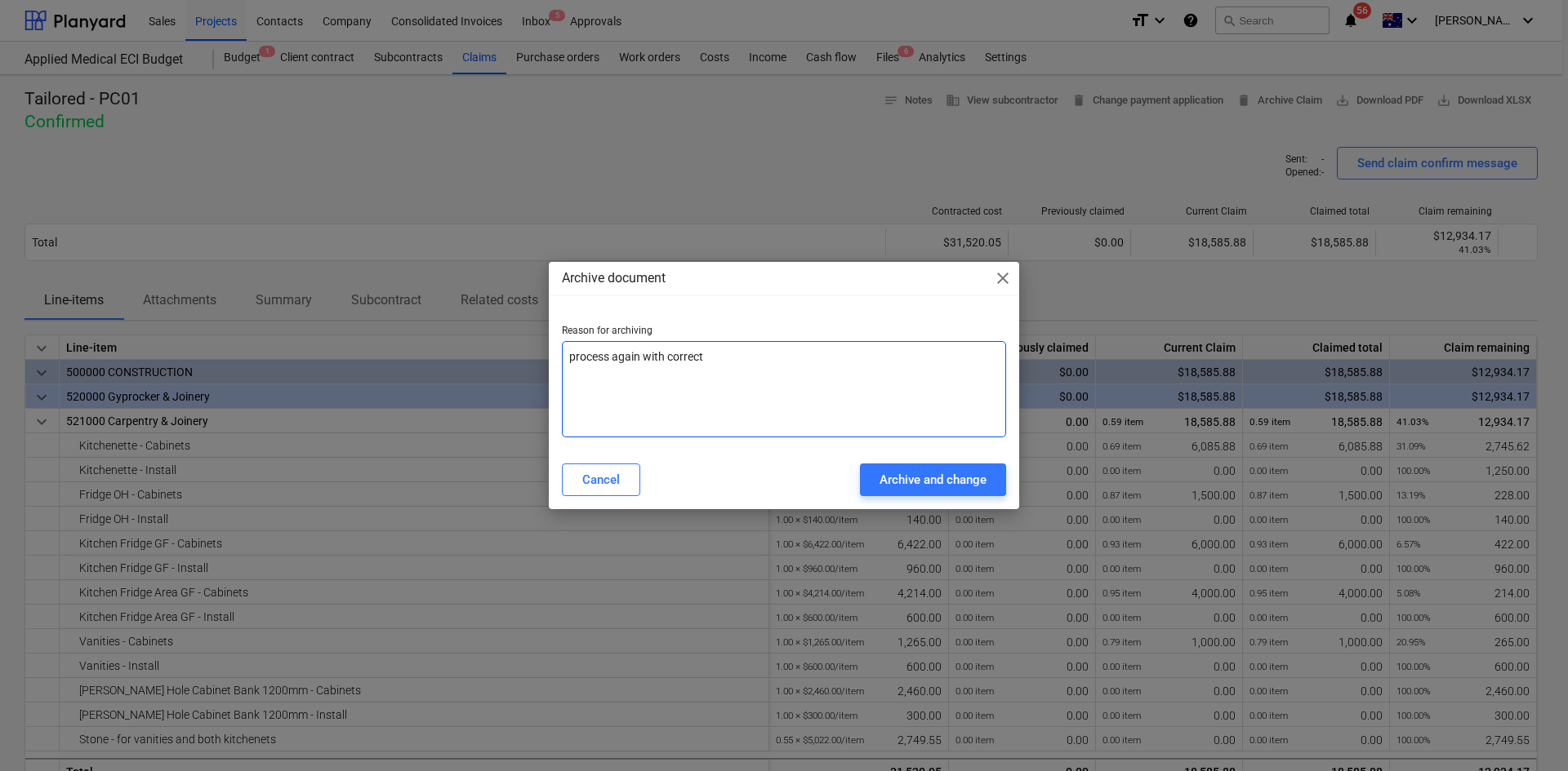
type textarea "process again with correct"
type textarea "x"
type textarea "process again with correct f"
type textarea "x"
type textarea "process again with correct fi"
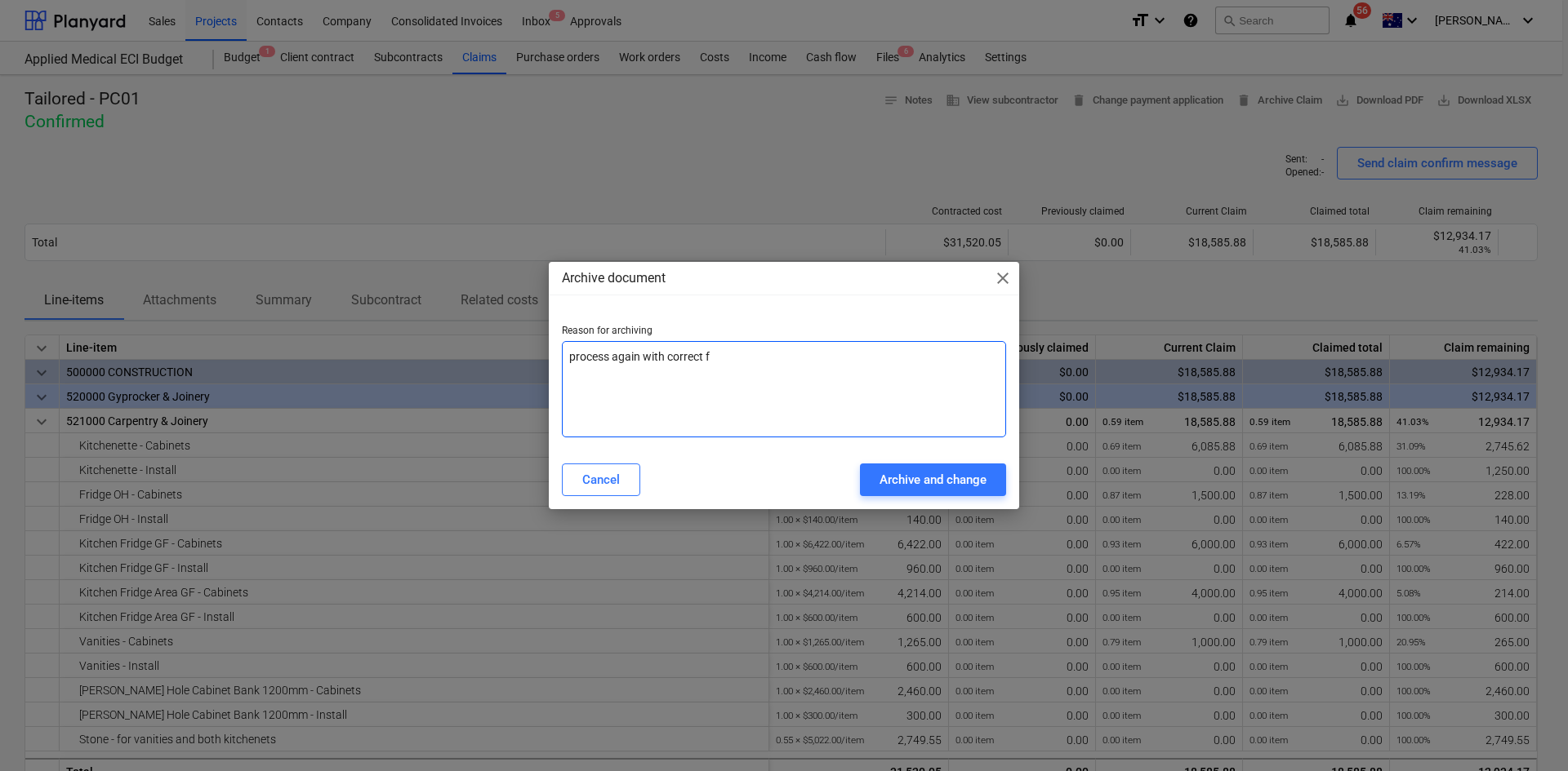
type textarea "x"
type textarea "process again with correct fig"
type textarea "x"
type textarea "process again with correct figu"
type textarea "x"
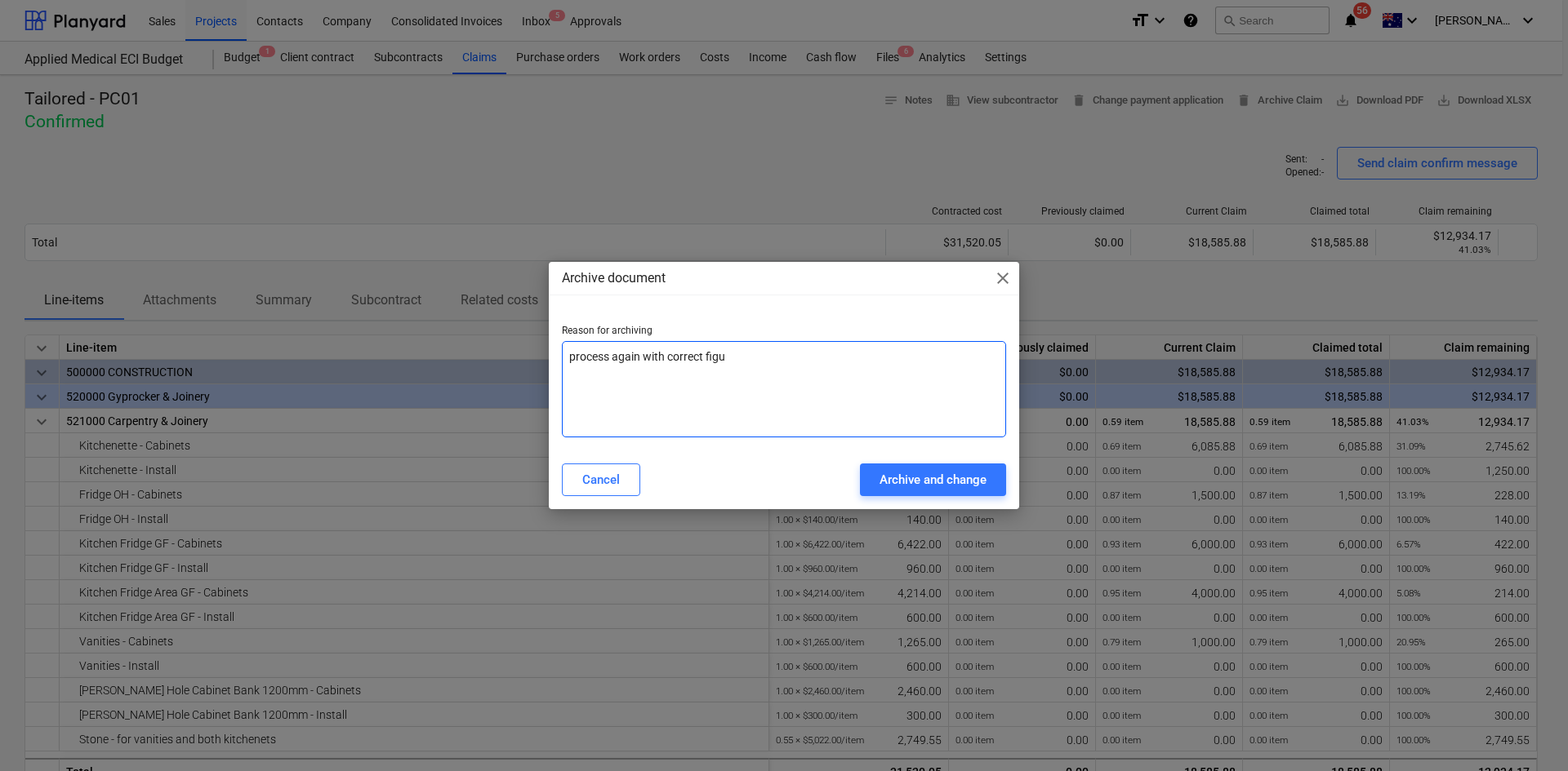
type textarea "process again with correct figur"
type textarea "x"
type textarea "process again with correct figure"
type textarea "x"
type textarea "process again with correct figures"
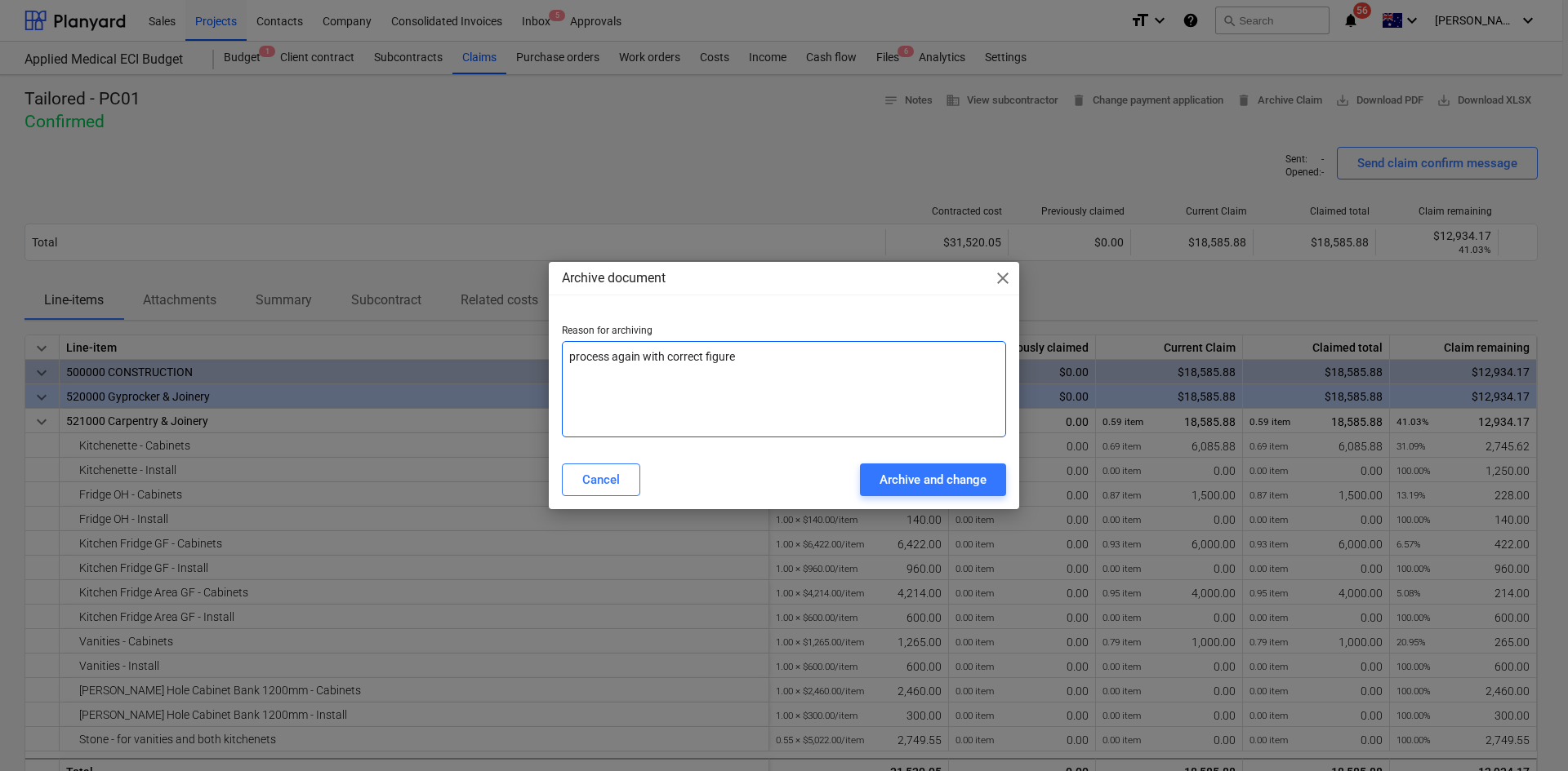
type textarea "x"
type textarea "process again with correct figures"
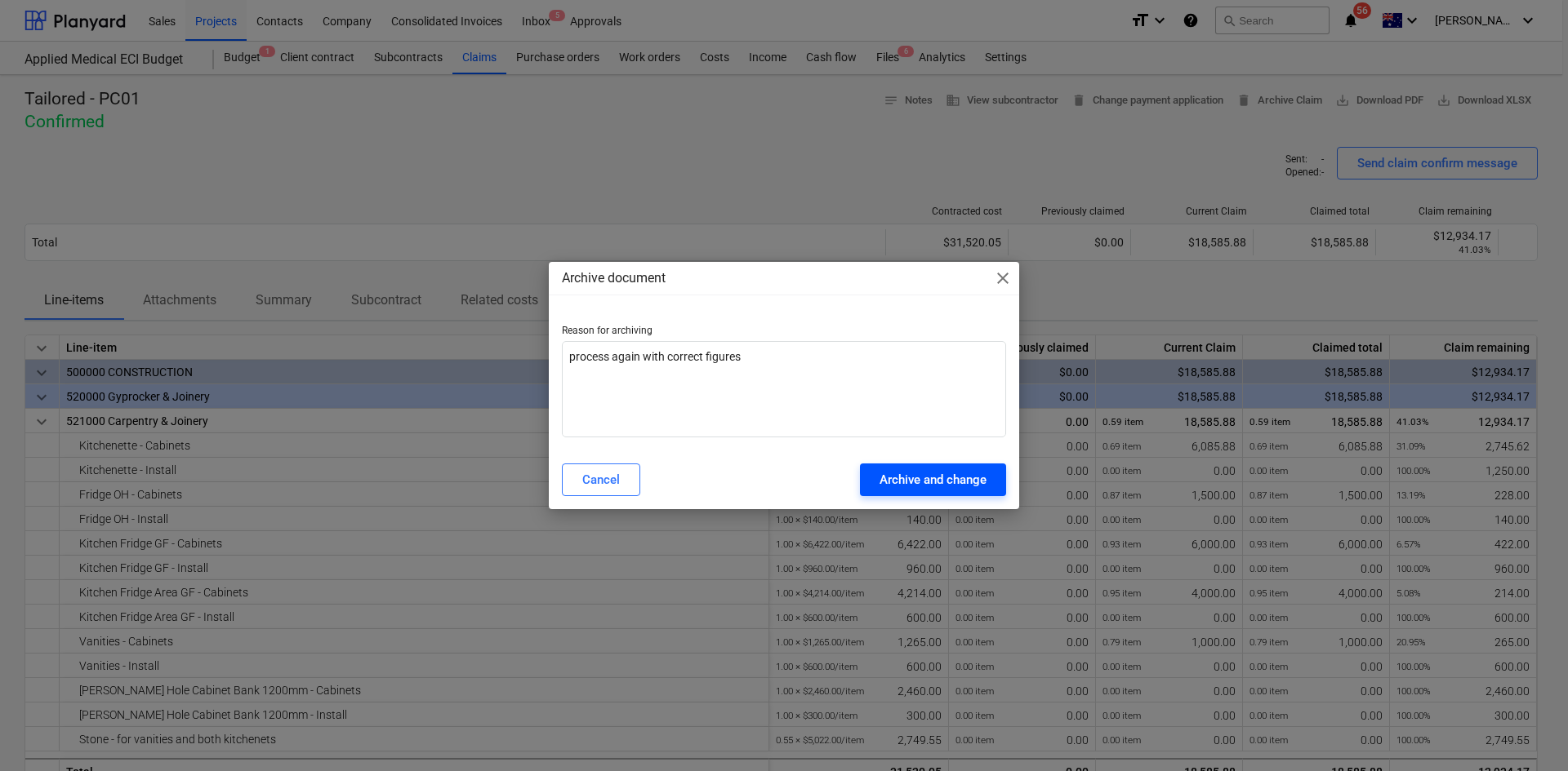
click at [938, 483] on div "Archive and change" at bounding box center [932, 480] width 107 height 21
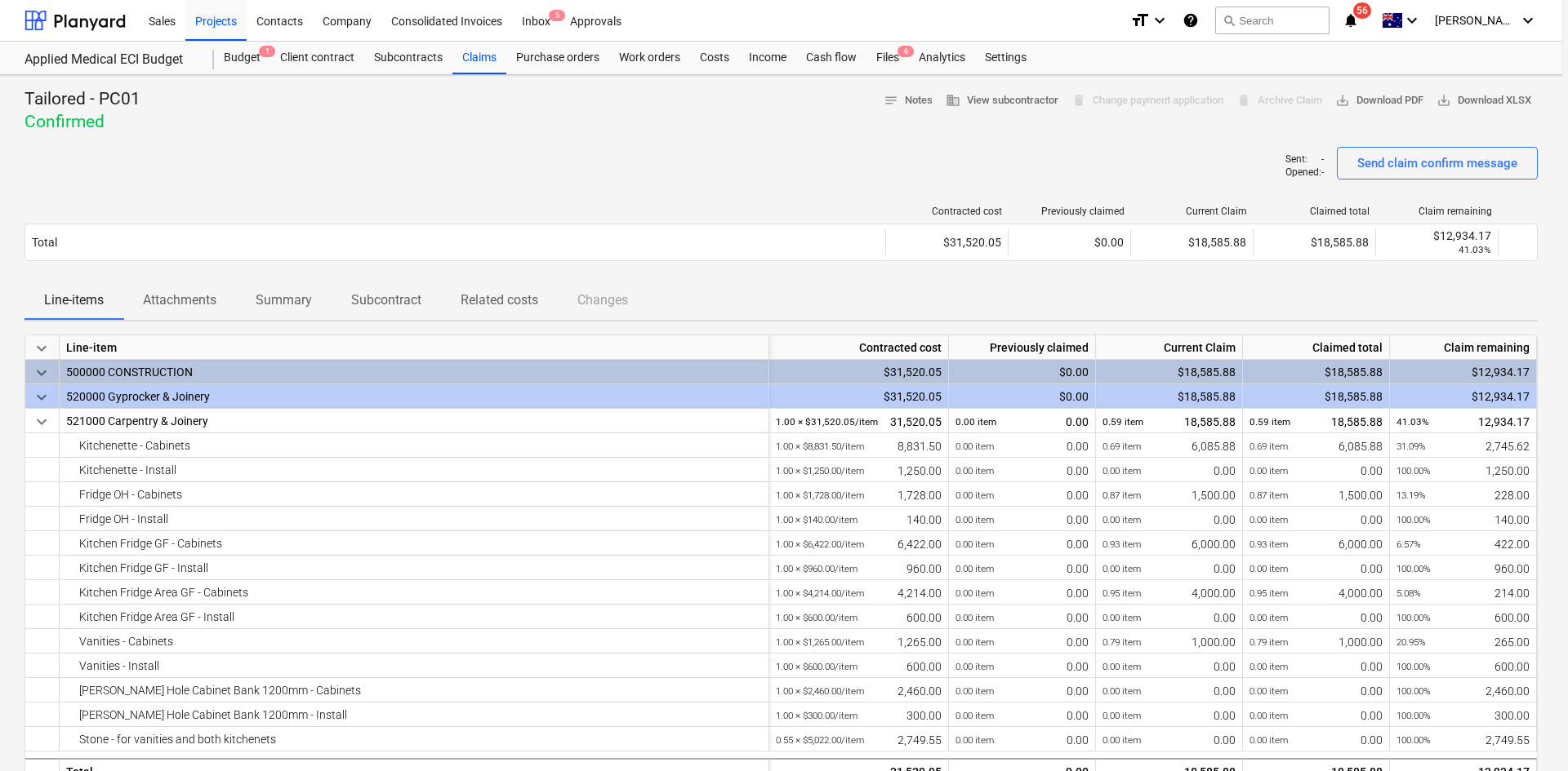
type textarea "x"
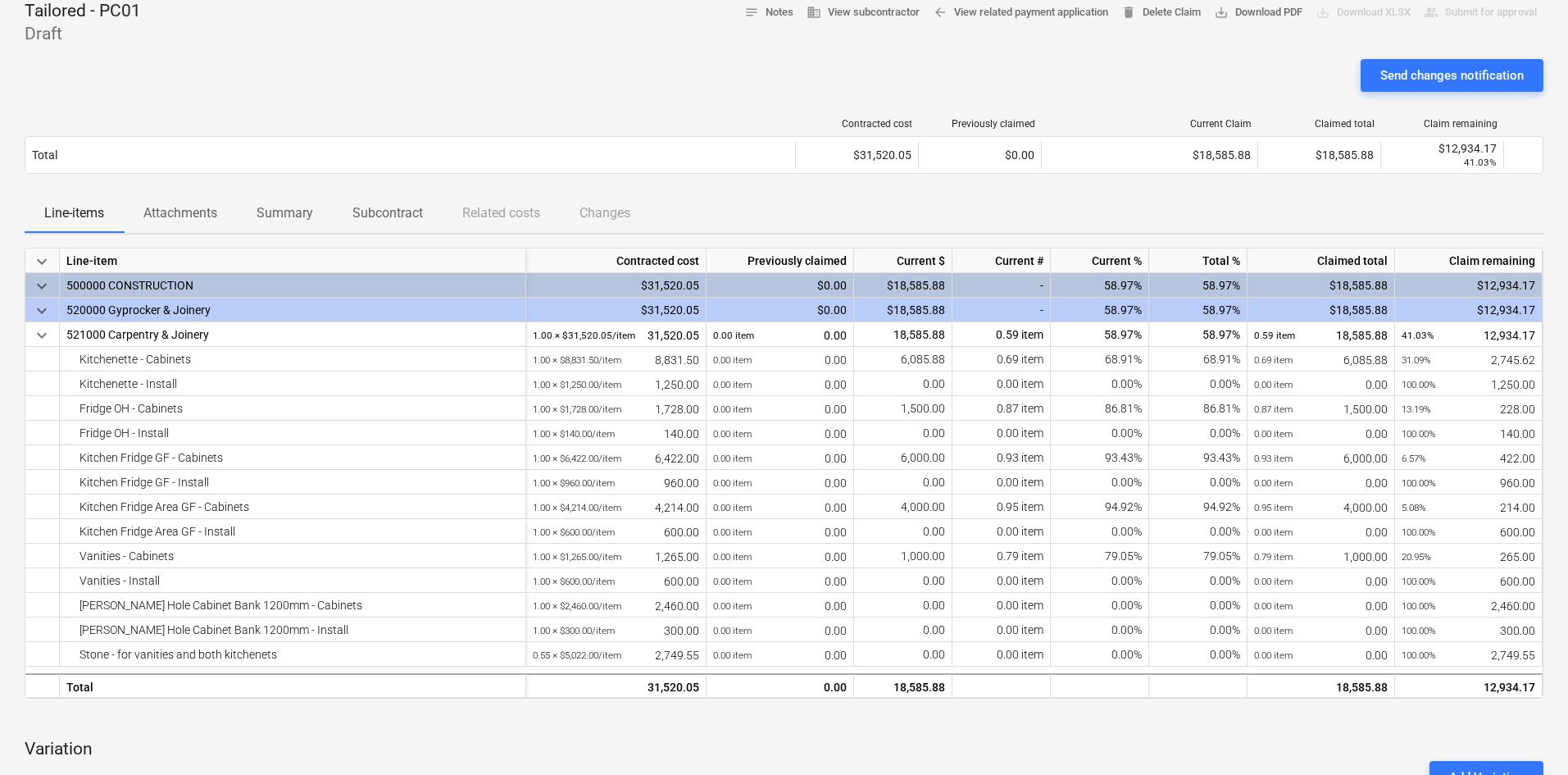
scroll to position [246, 0]
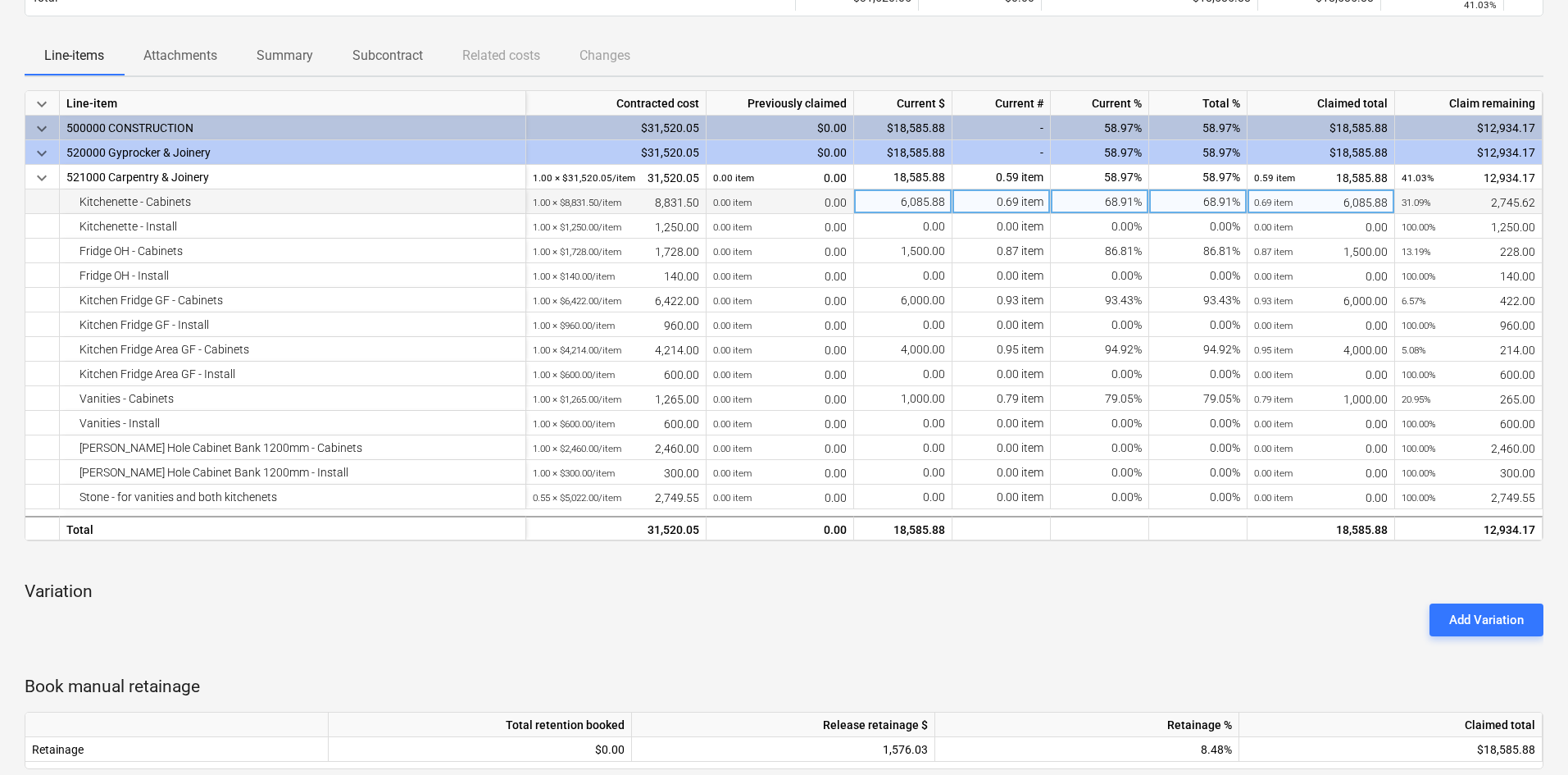
click at [921, 203] on div "6,085.88" at bounding box center [902, 201] width 98 height 24
click at [909, 200] on input "6085.88" at bounding box center [902, 201] width 97 height 23
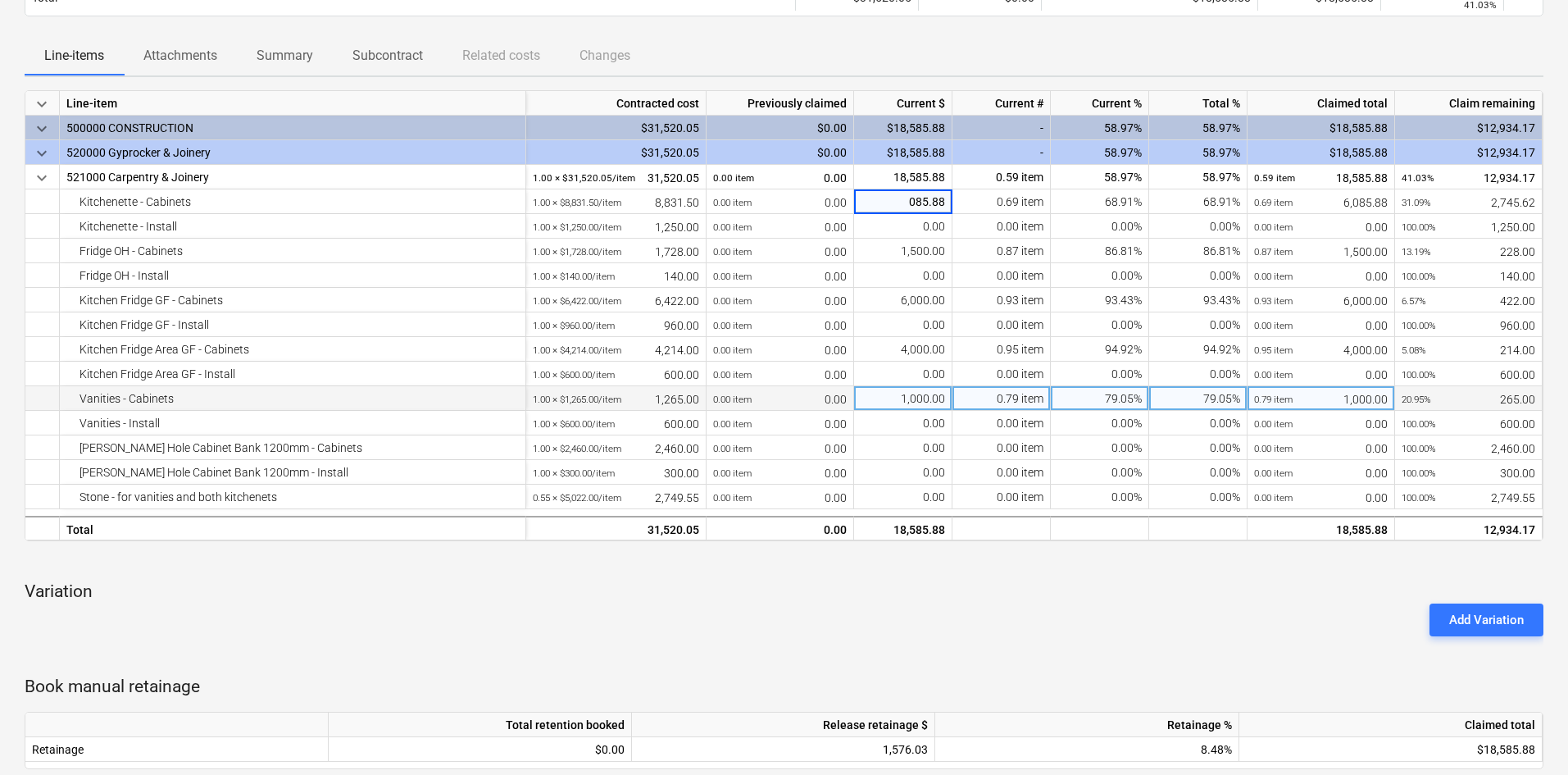
type input "5085.88"
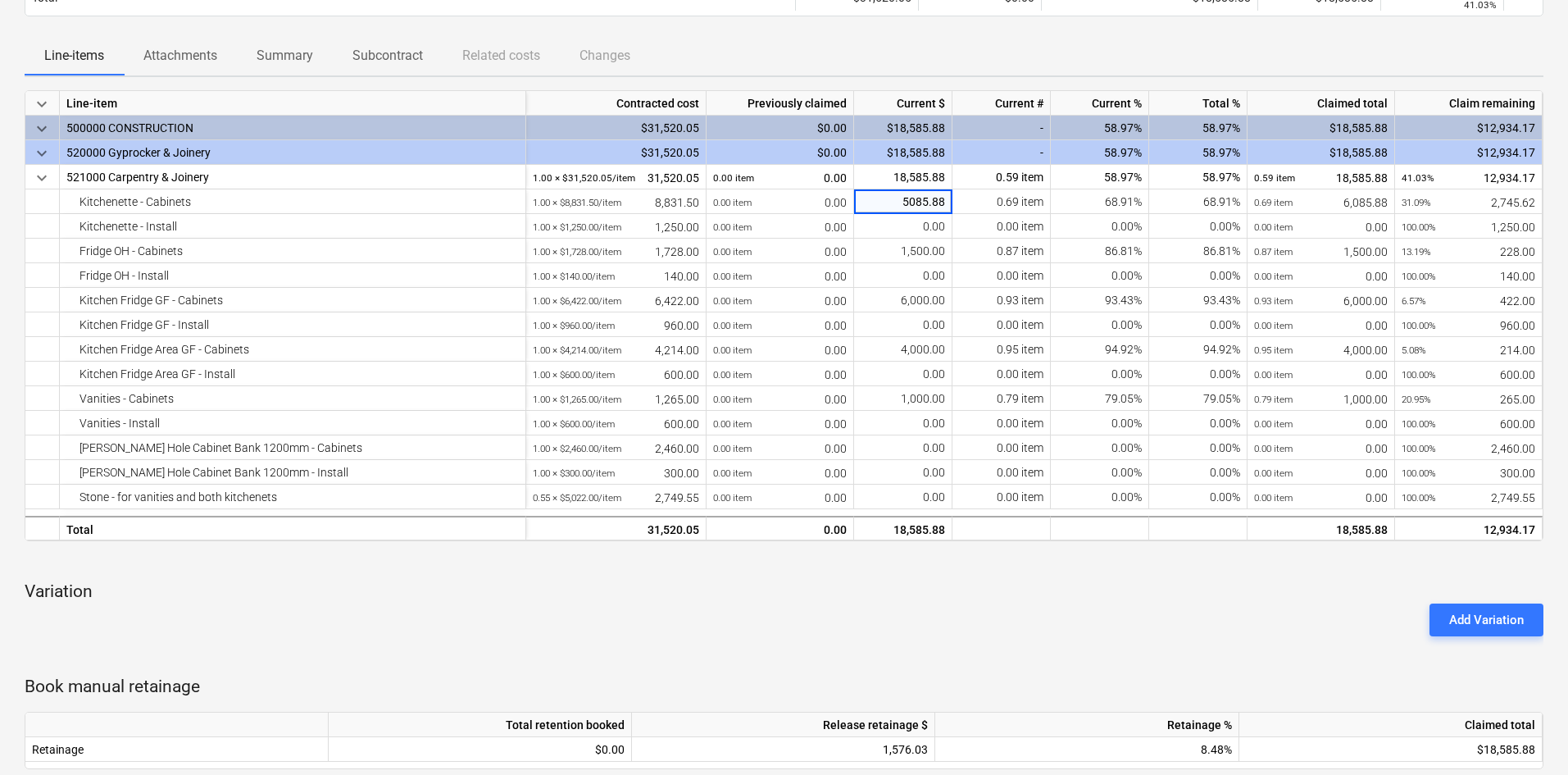
click at [879, 646] on div "keyboard_arrow_down Line-item Contracted cost Previously claimed Current $ Curr…" at bounding box center [784, 482] width 1519 height 786
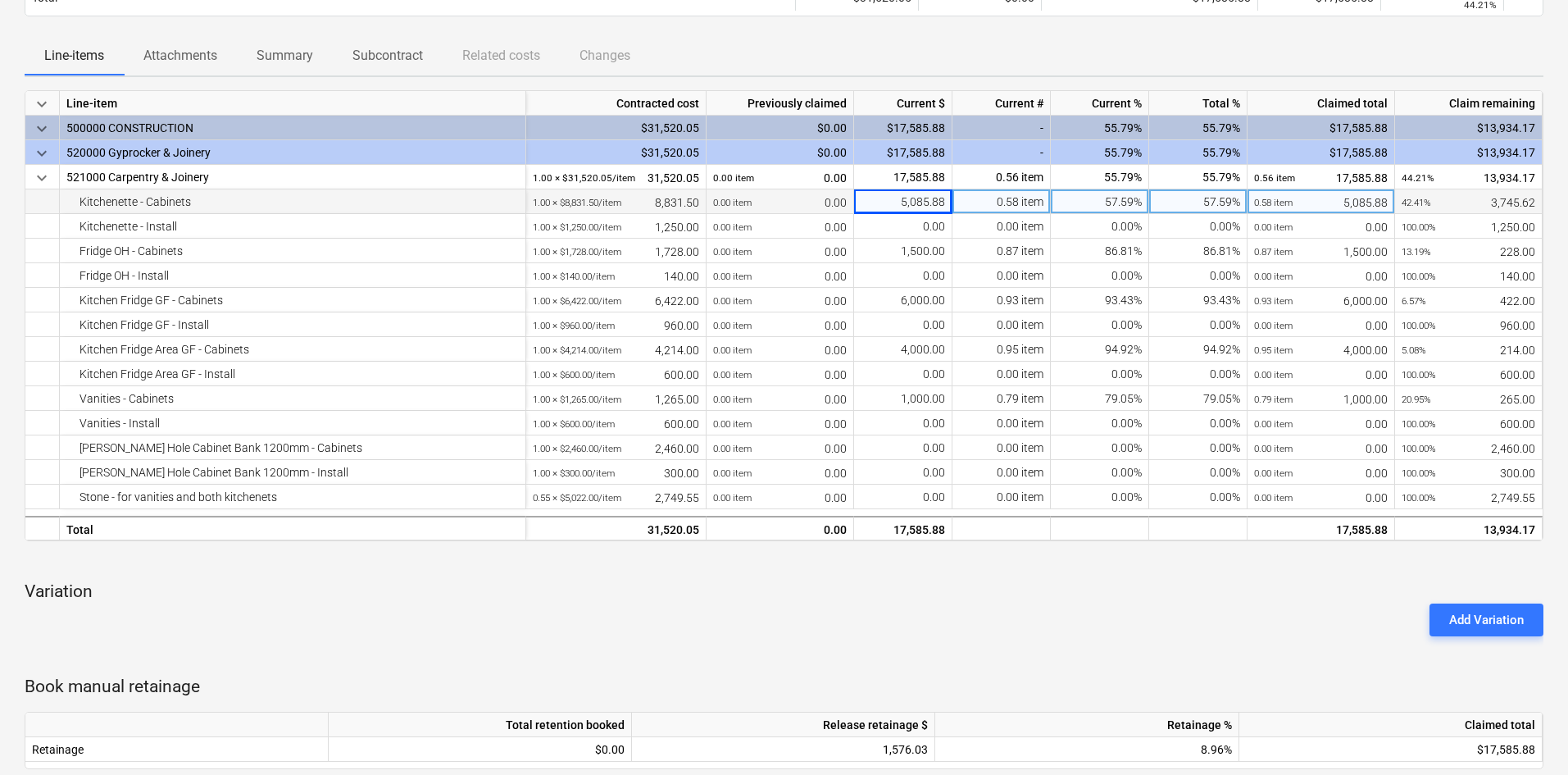
click at [899, 199] on div "5,085.88" at bounding box center [902, 201] width 98 height 24
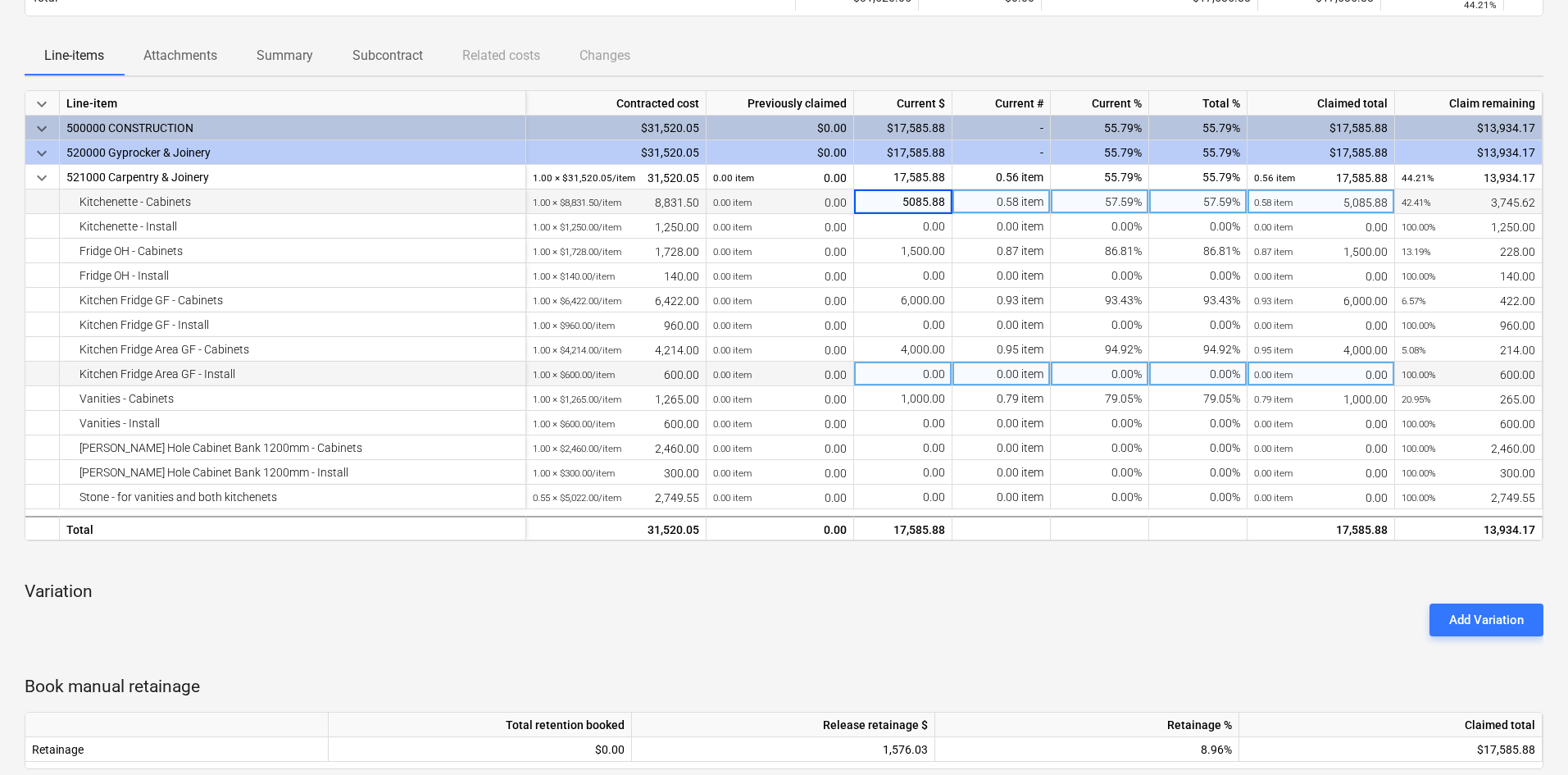
type input "4,396.25"
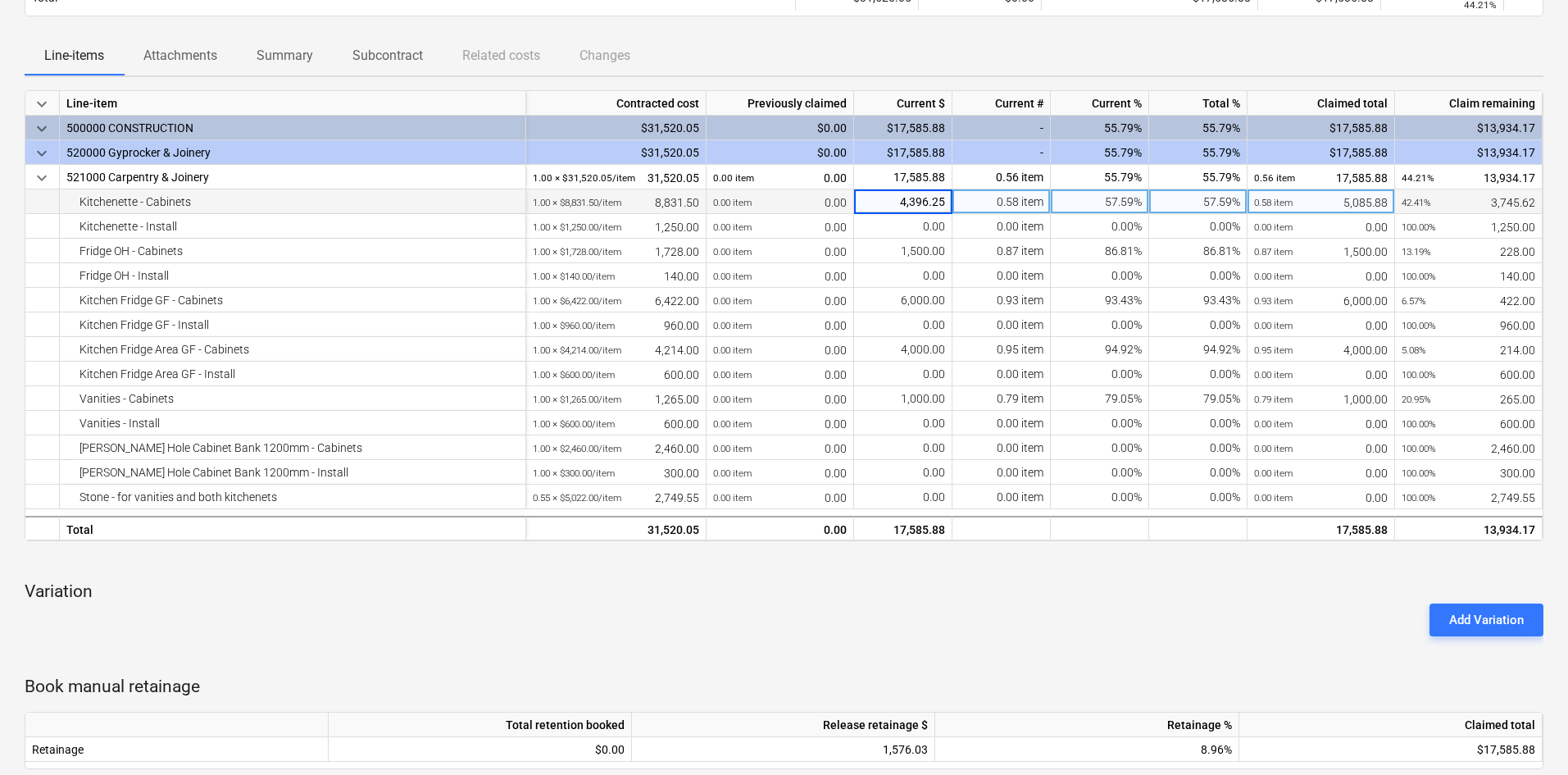
click at [903, 582] on p "Variation" at bounding box center [784, 592] width 1519 height 23
click at [892, 603] on div "Add Variation" at bounding box center [784, 619] width 1532 height 46
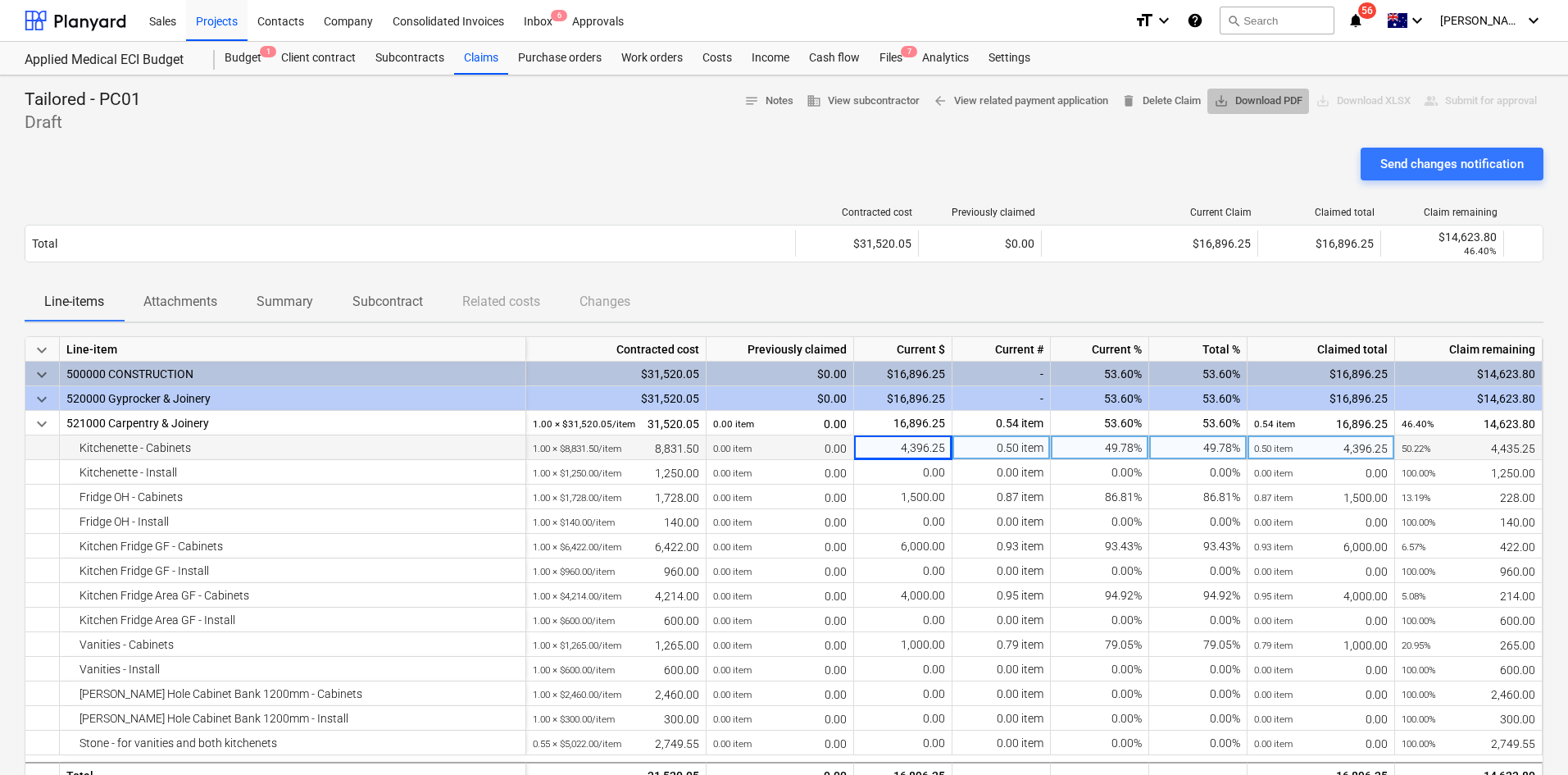
click at [1241, 102] on span "save_alt Download PDF" at bounding box center [1259, 101] width 88 height 19
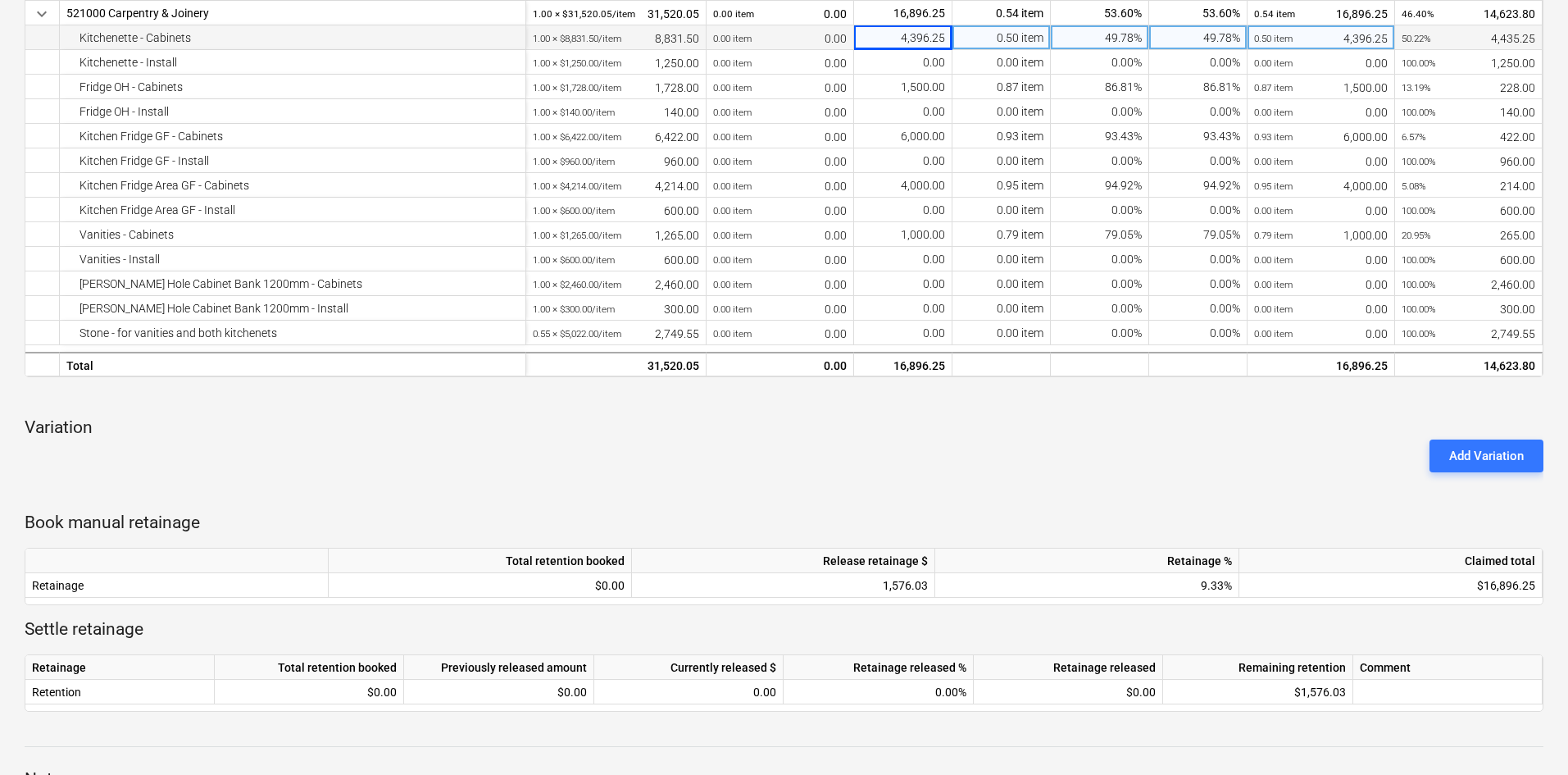
scroll to position [328, 0]
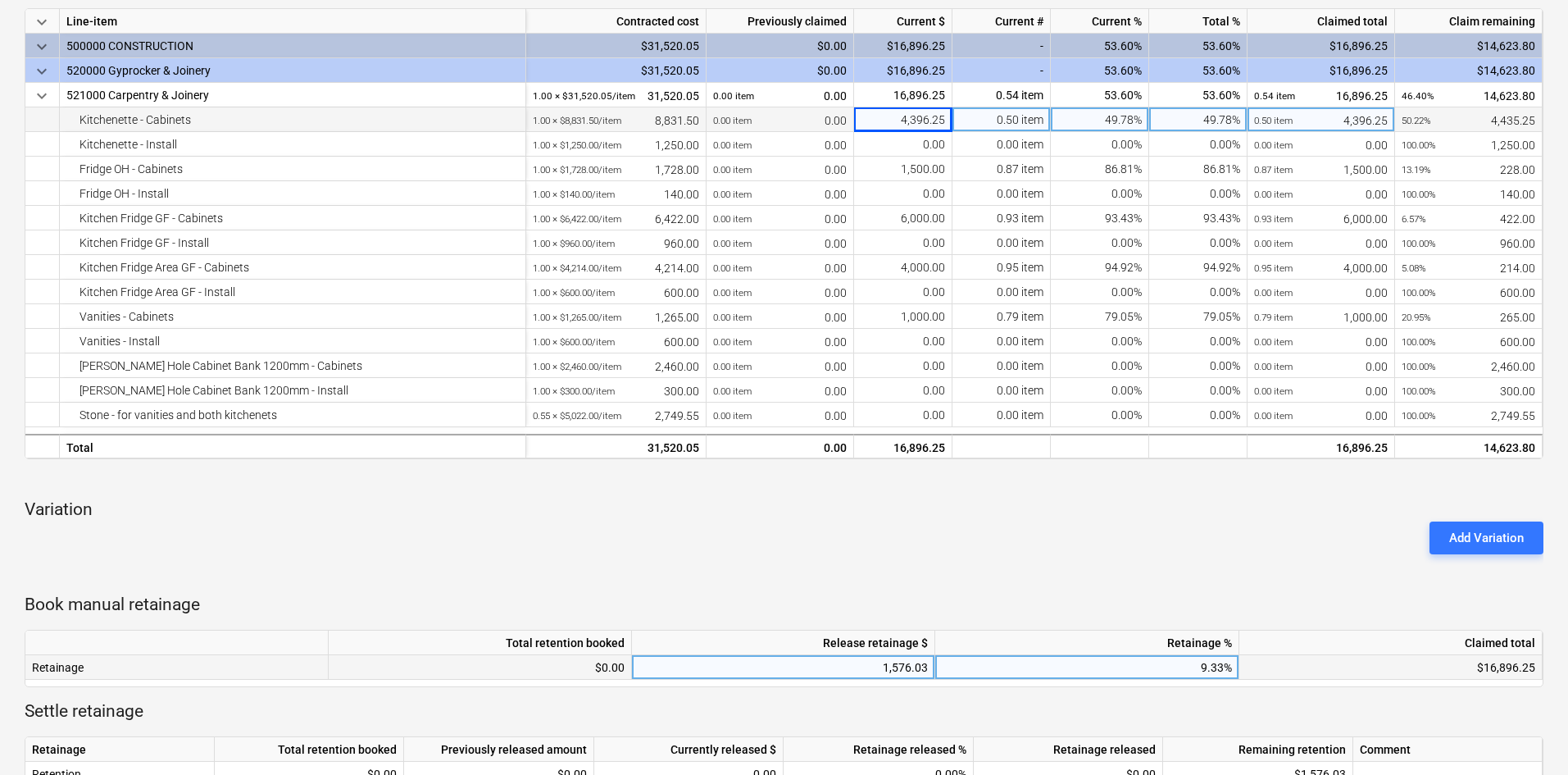
click at [1195, 678] on div "9.33%" at bounding box center [1088, 667] width 304 height 24
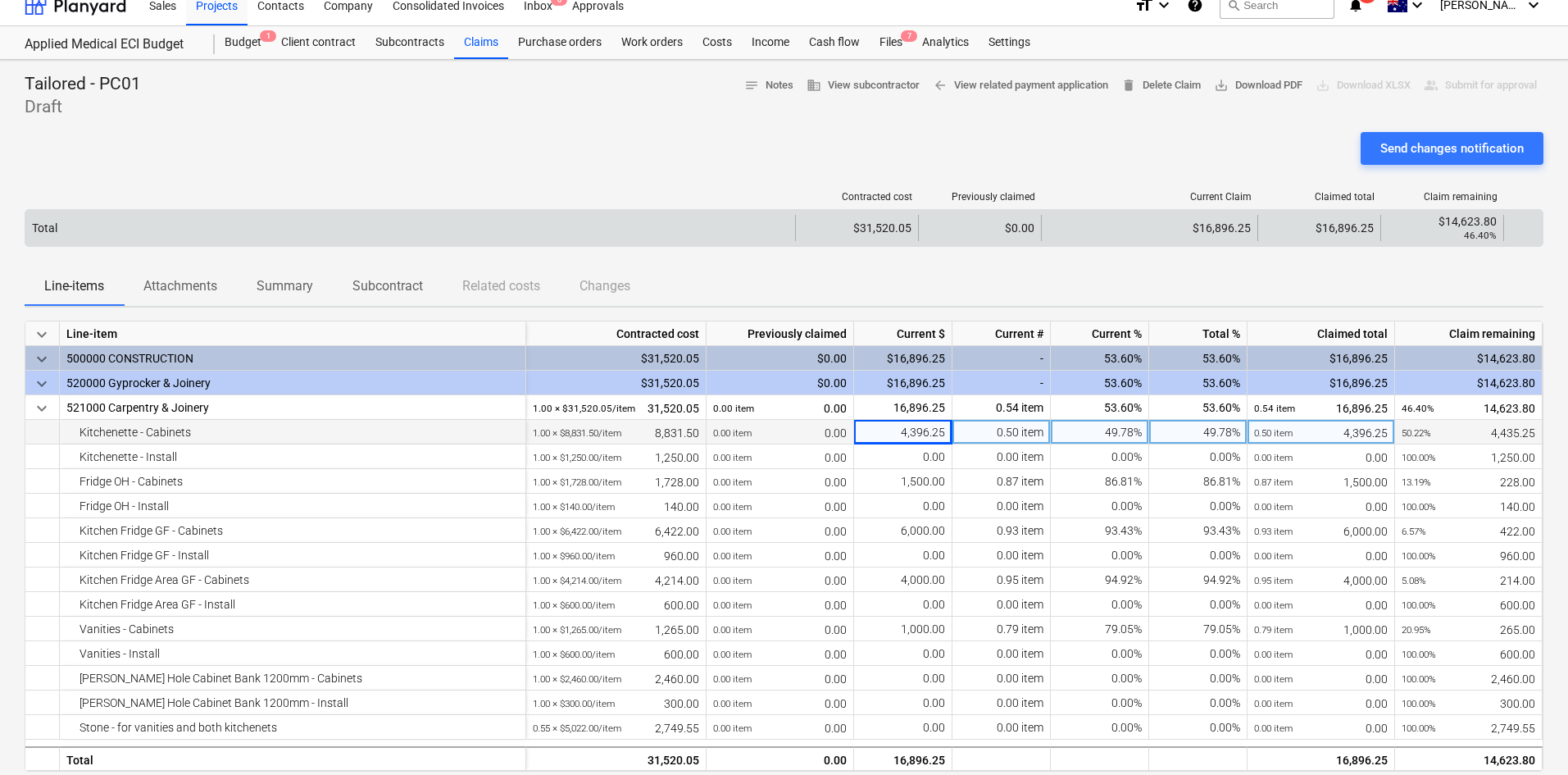
scroll to position [0, 0]
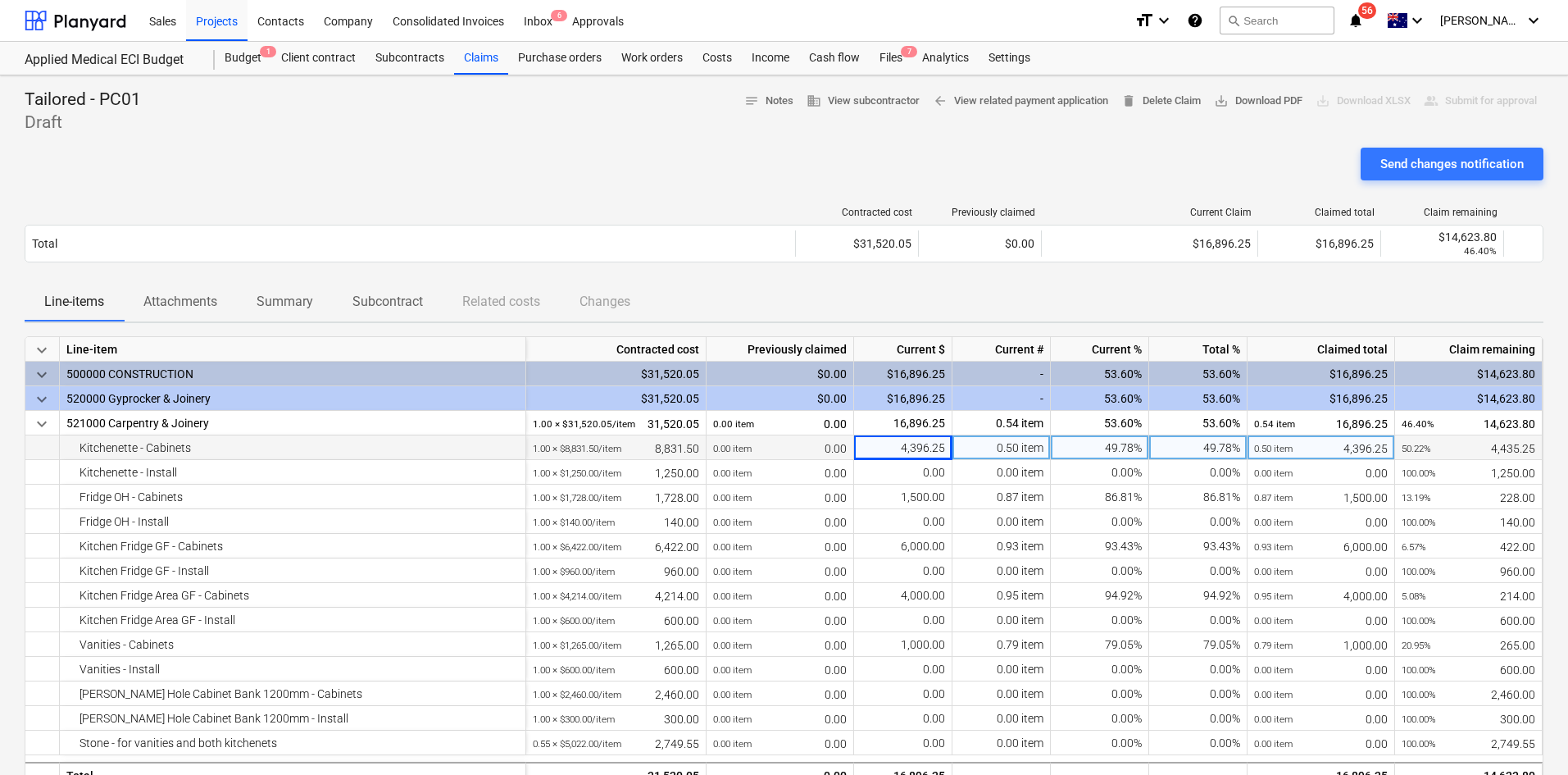
click at [875, 283] on div "Line-items Attachments Summary Subcontract Related costs Changes" at bounding box center [784, 302] width 1519 height 40
click at [524, 177] on div "Send changes notification" at bounding box center [784, 170] width 1519 height 46
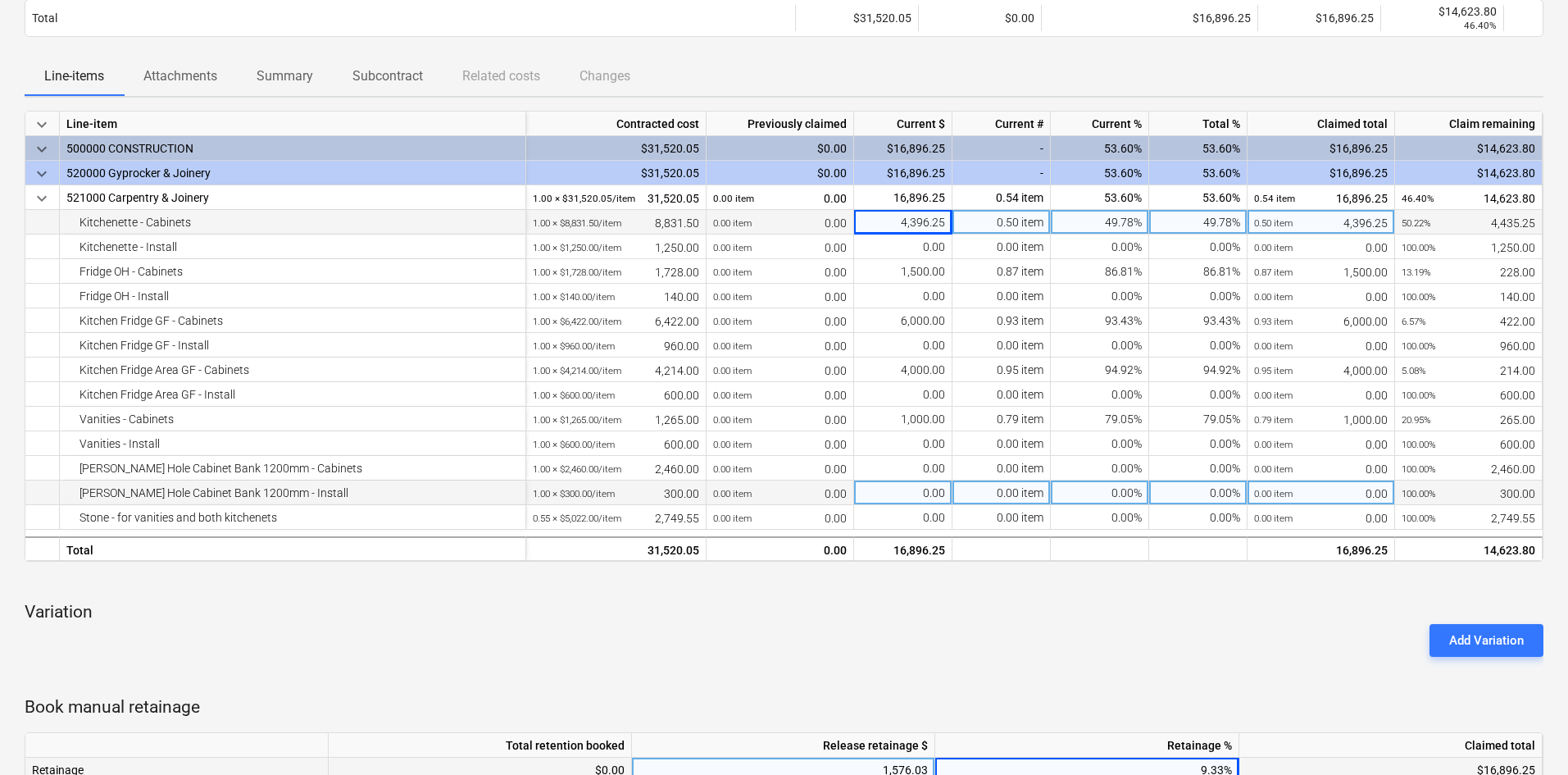
scroll to position [574, 0]
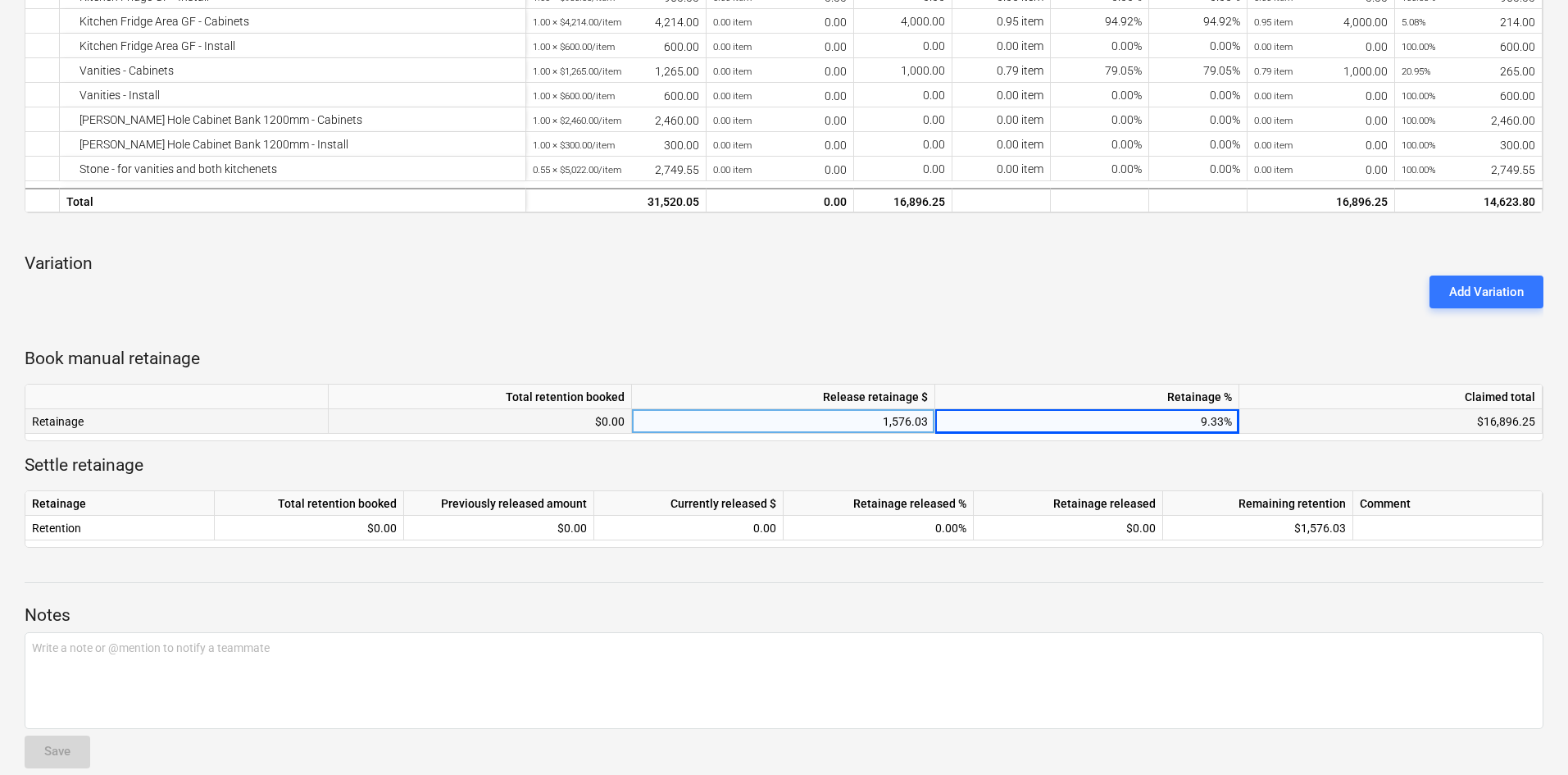
click at [897, 340] on div "keyboard_arrow_down Line-item Contracted cost Previously claimed Current $ Curr…" at bounding box center [784, 155] width 1519 height 786
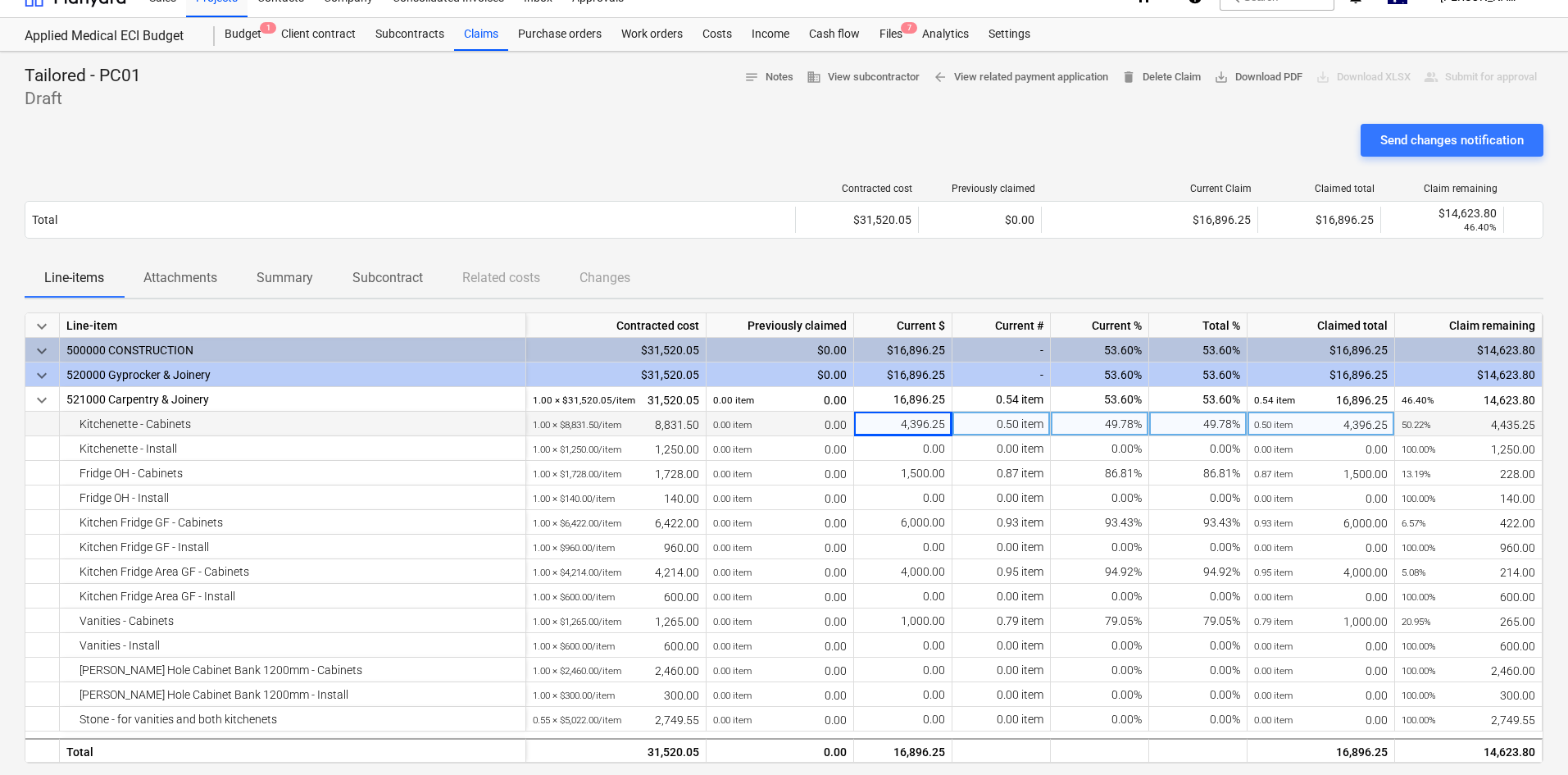
scroll to position [0, 0]
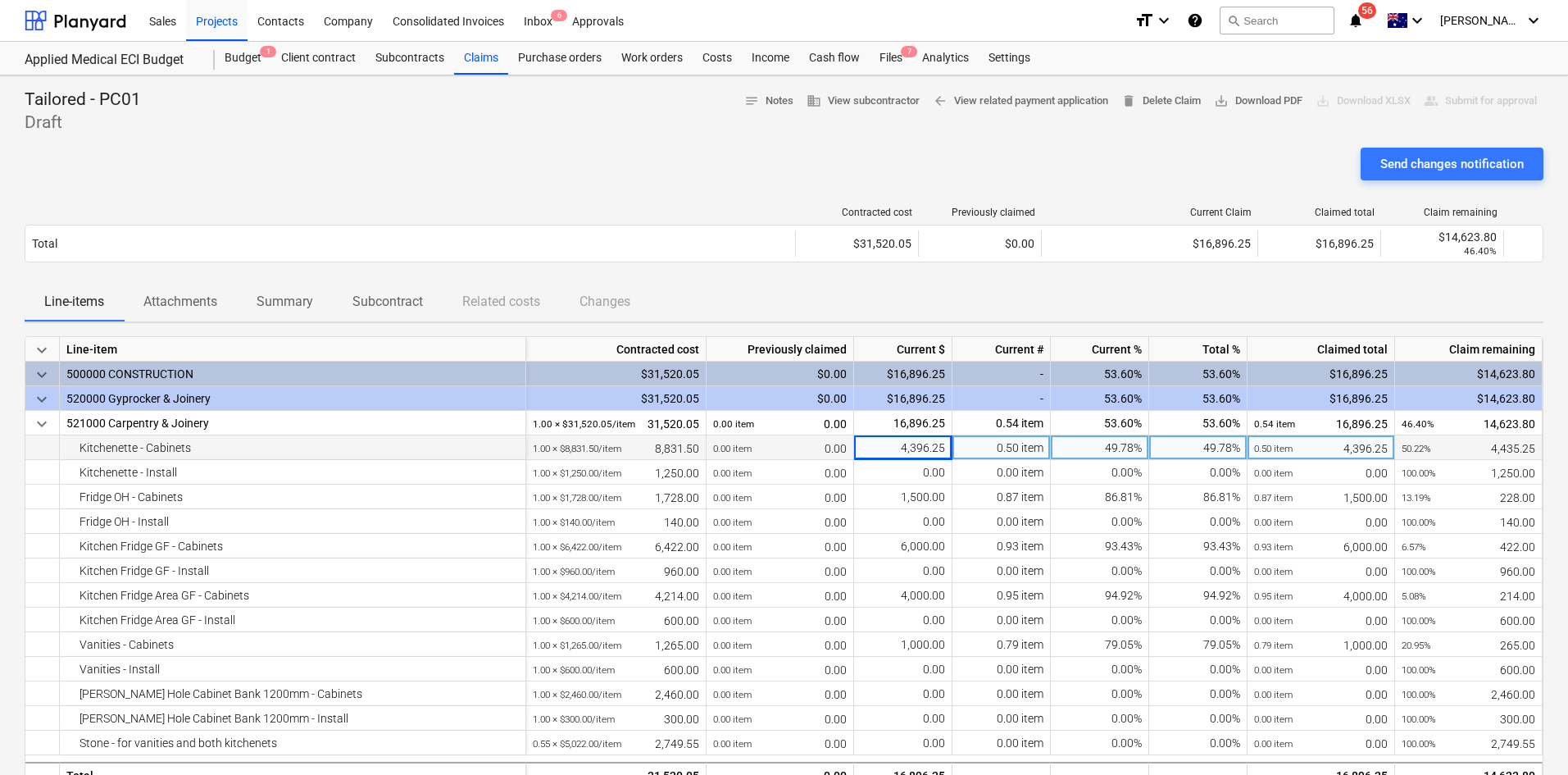
click at [387, 167] on div "Send changes notification" at bounding box center [784, 170] width 1519 height 46
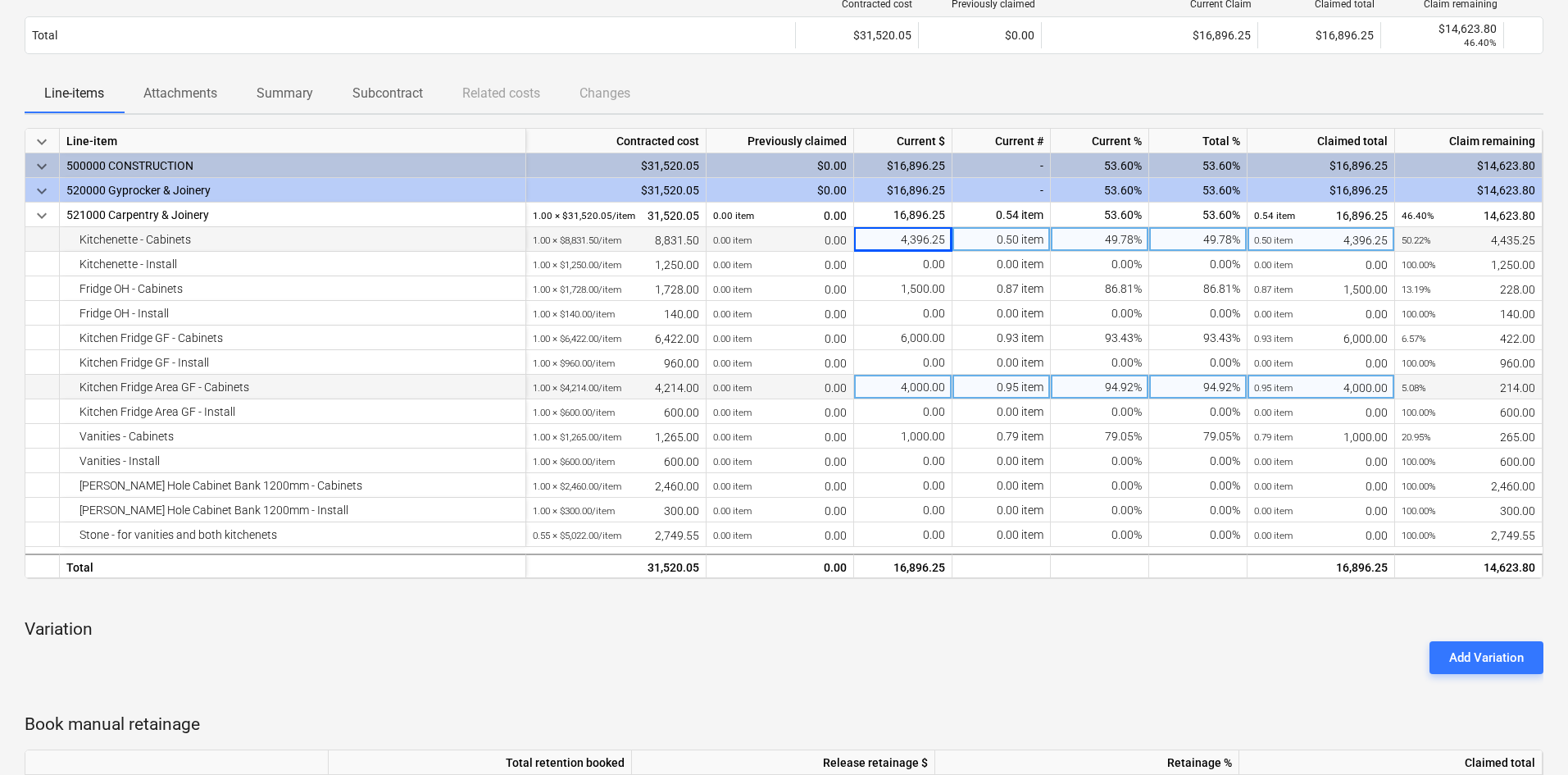
scroll to position [492, 0]
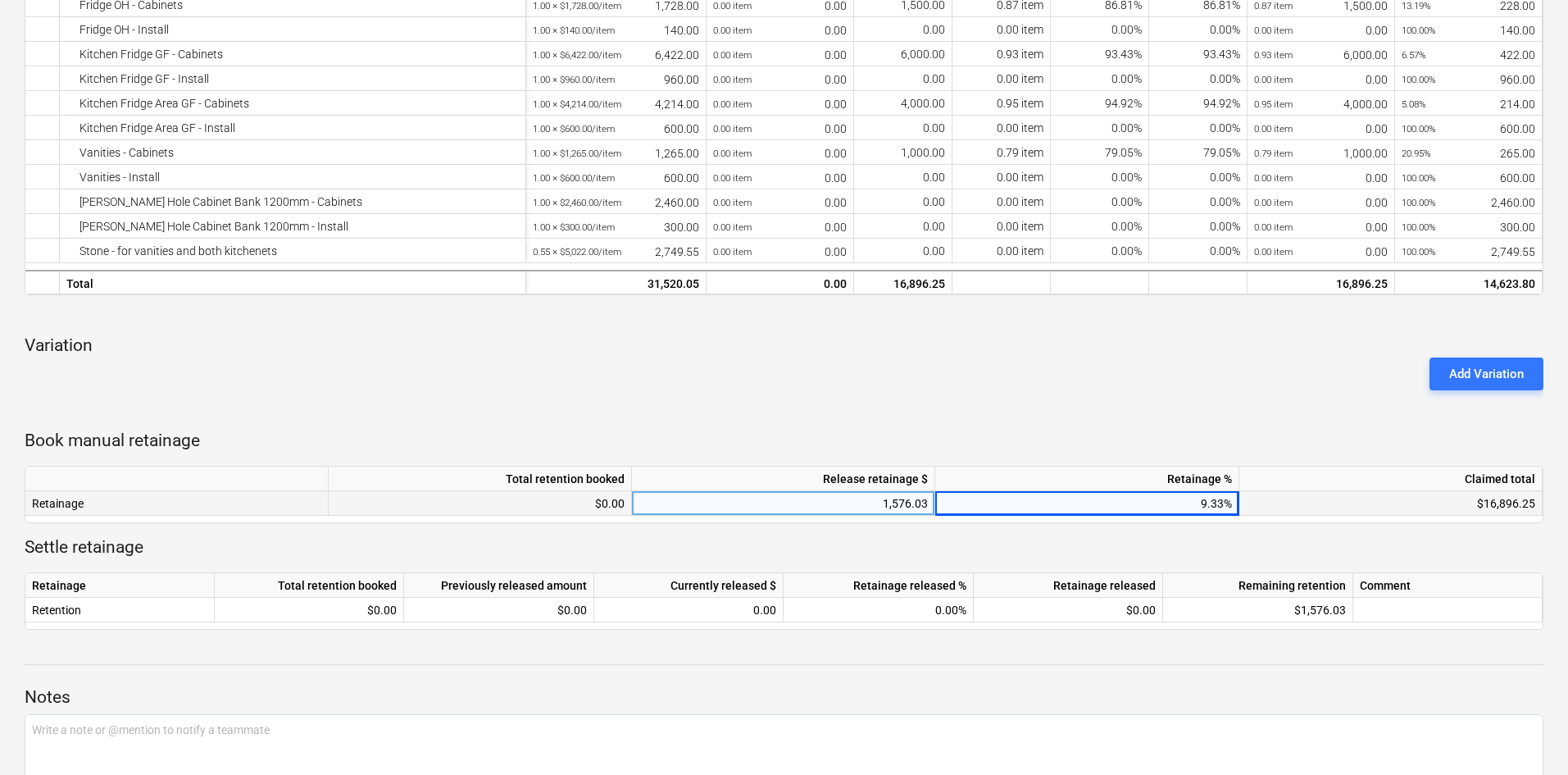
click at [764, 397] on div "Add Variation" at bounding box center [784, 374] width 1532 height 46
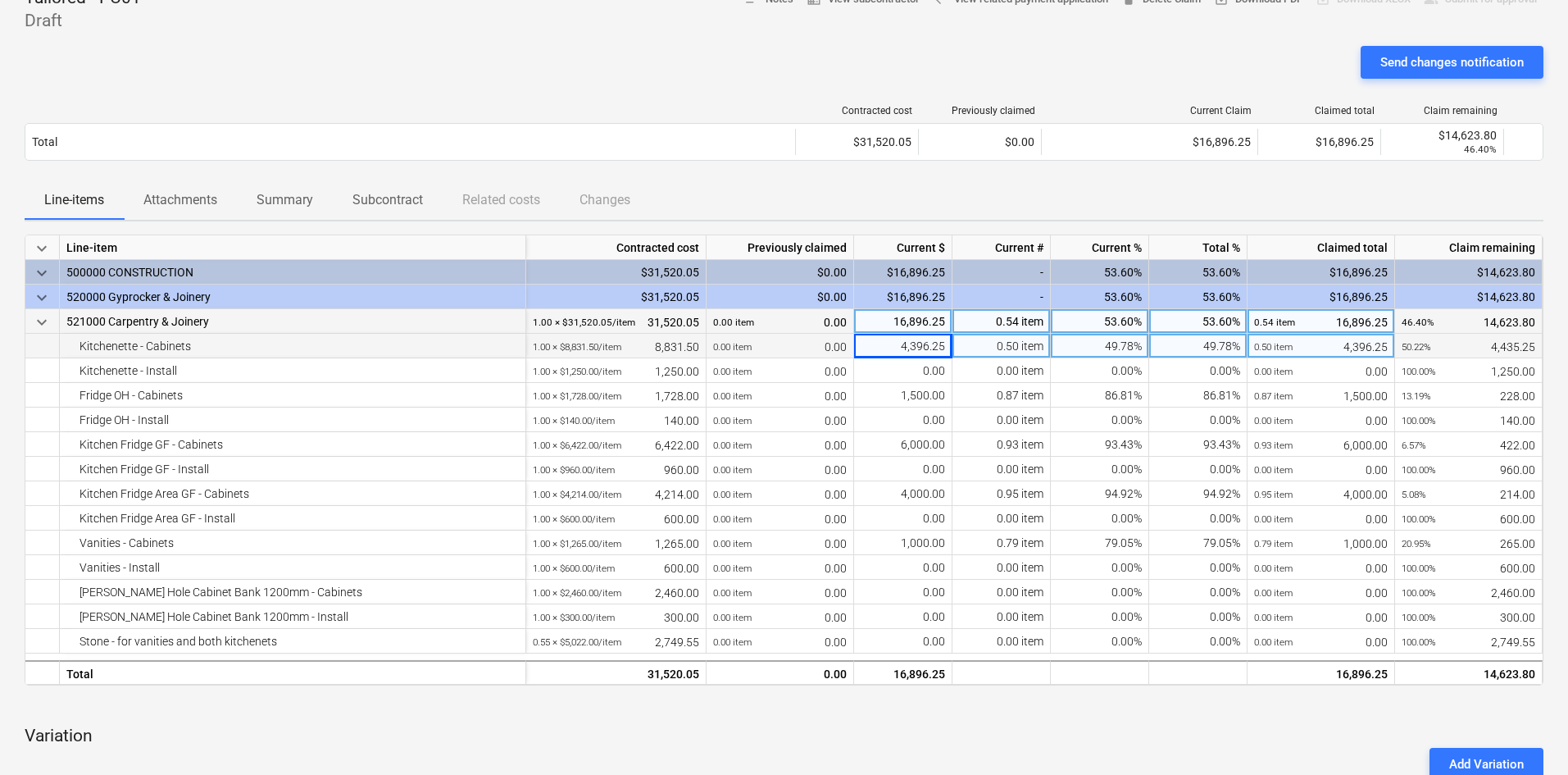
scroll to position [0, 0]
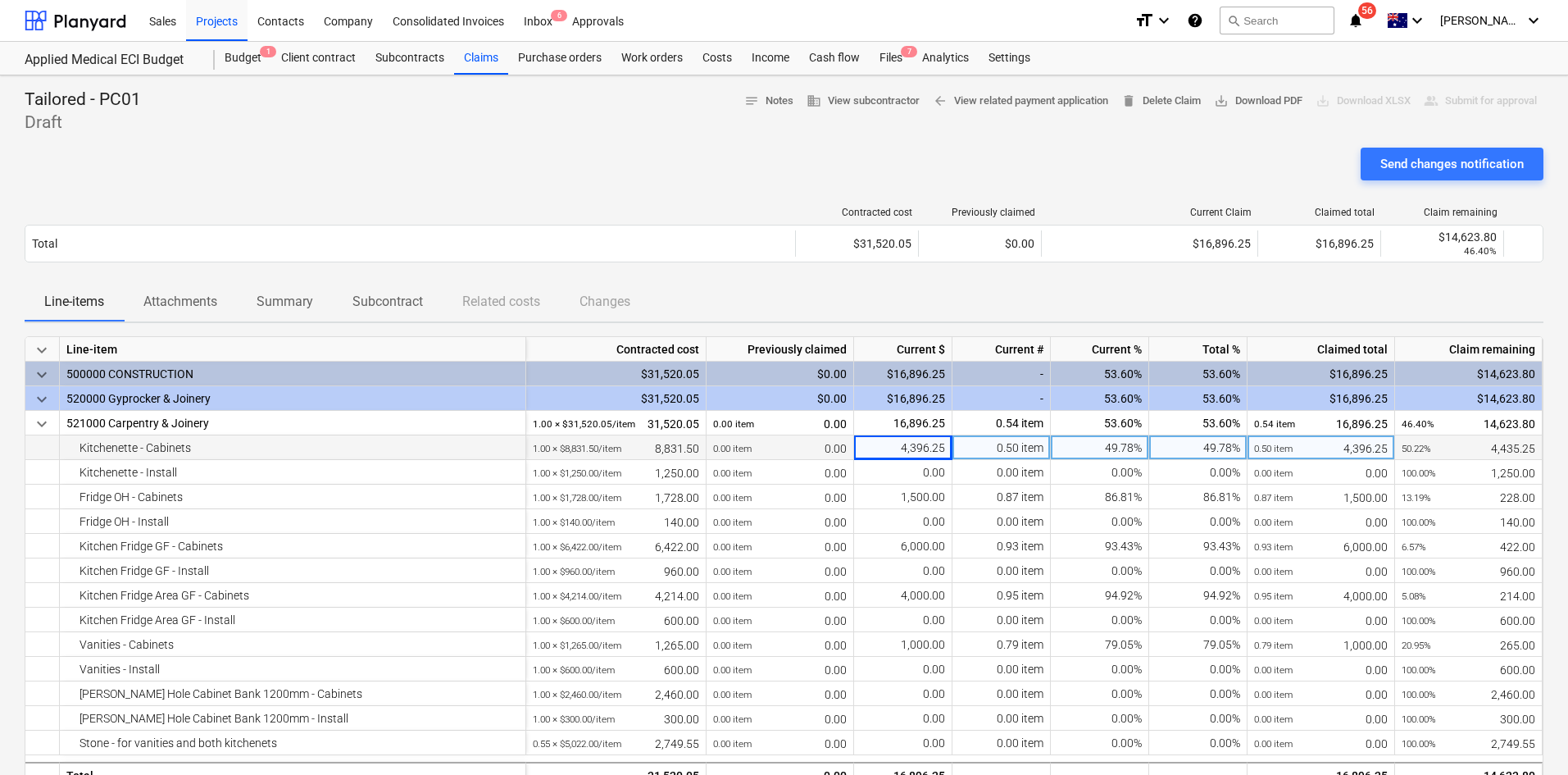
click at [515, 152] on div "Send changes notification" at bounding box center [784, 170] width 1519 height 46
click at [454, 154] on div "Send changes notification" at bounding box center [784, 170] width 1519 height 46
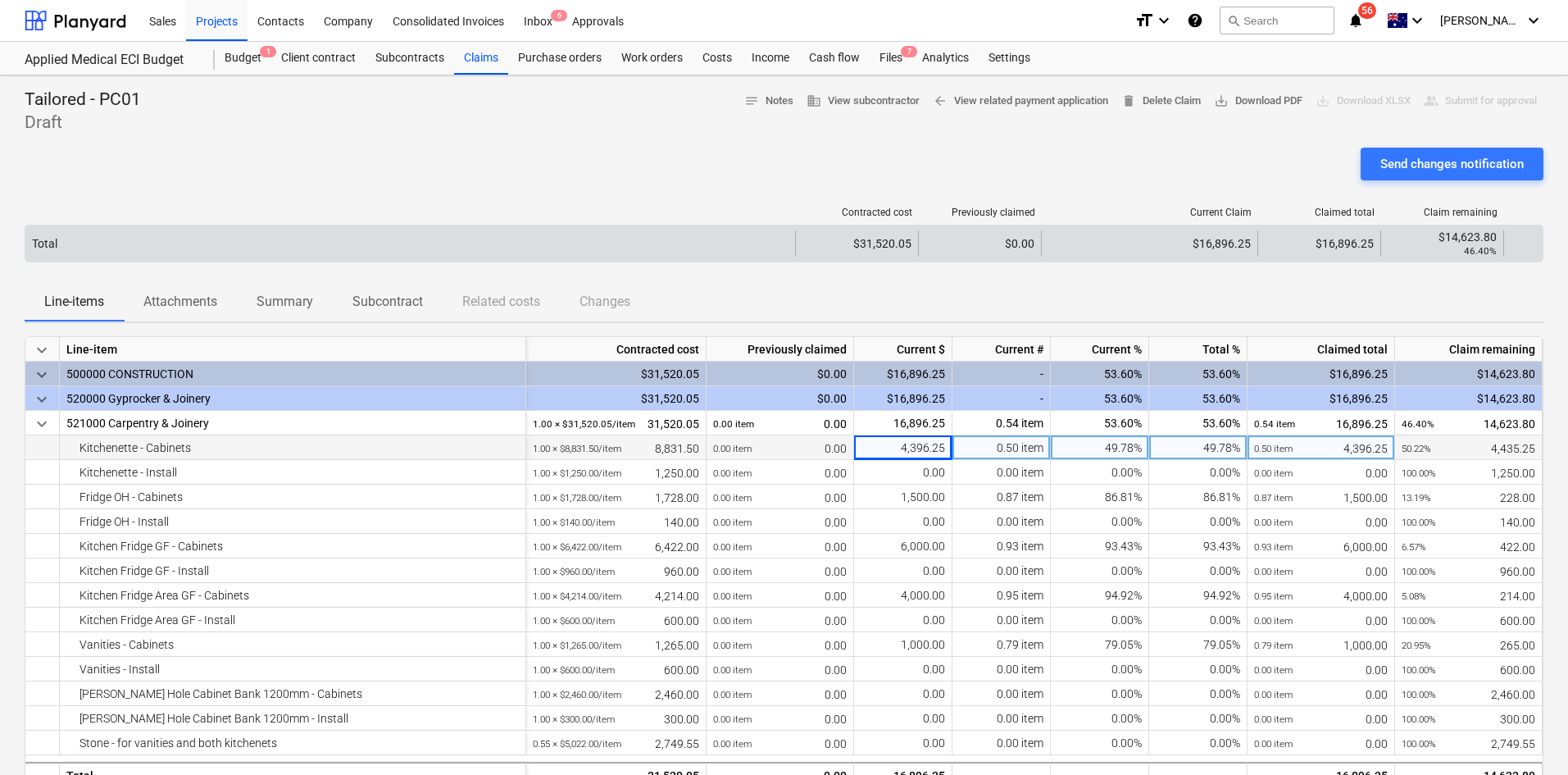
click at [512, 226] on div "Total $31,520.05 $0.00 $16,896.25 $16,896.25 $14,623.80 46.40%" at bounding box center [784, 244] width 1519 height 38
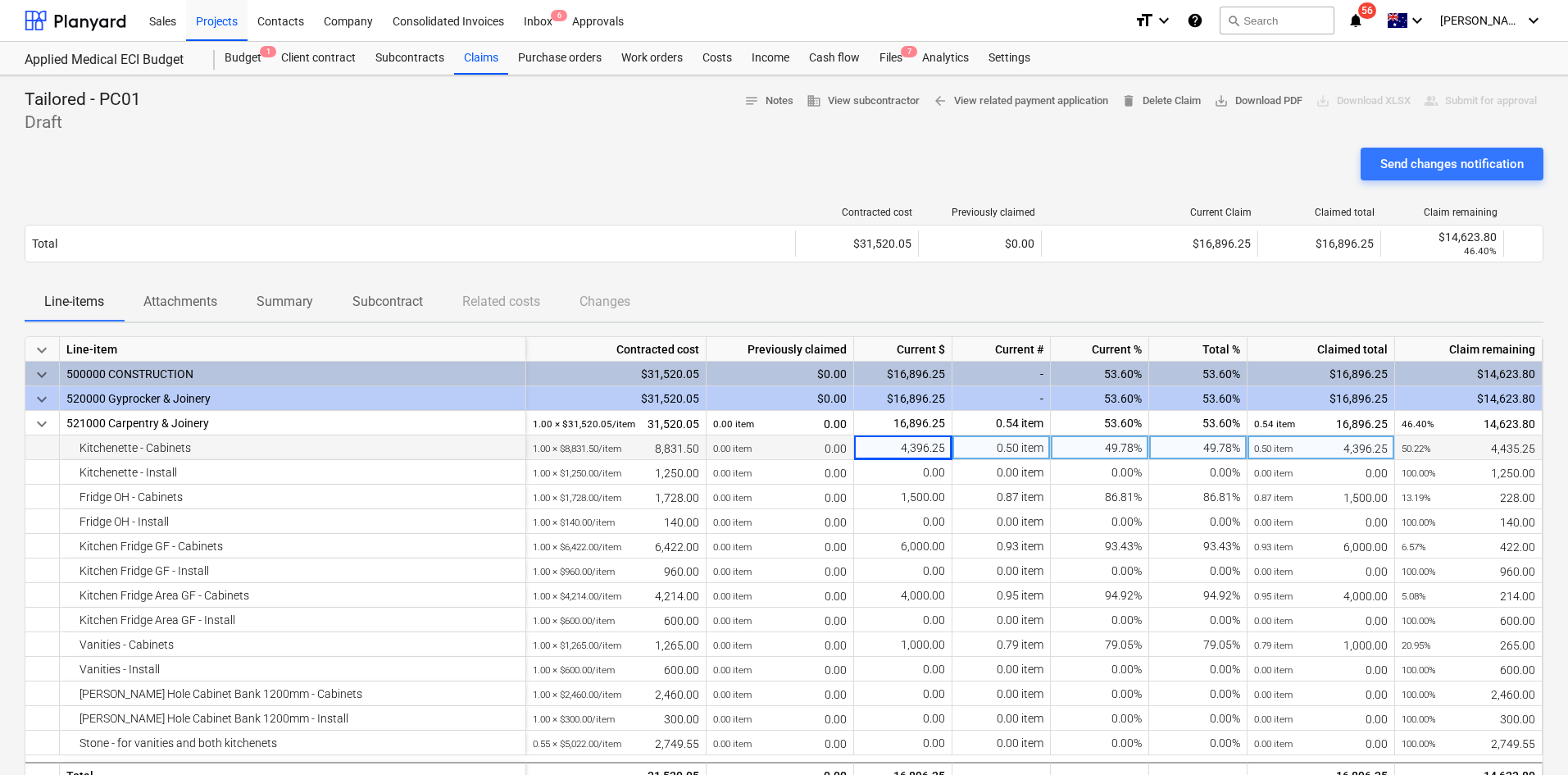
click at [494, 152] on div "Send changes notification" at bounding box center [784, 170] width 1519 height 46
click at [473, 56] on div "Claims" at bounding box center [481, 58] width 54 height 32
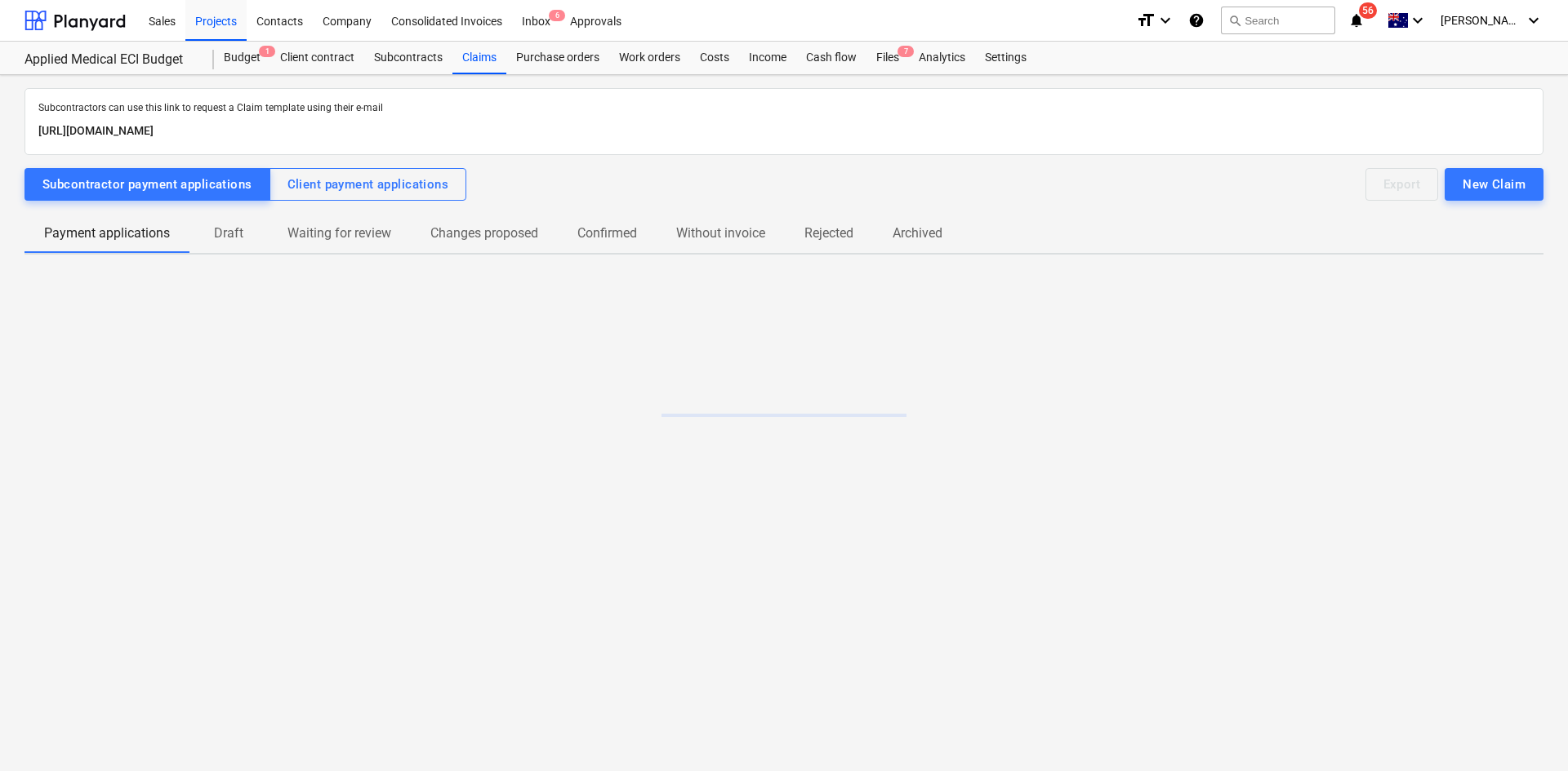
click at [229, 236] on p "Draft" at bounding box center [228, 234] width 39 height 20
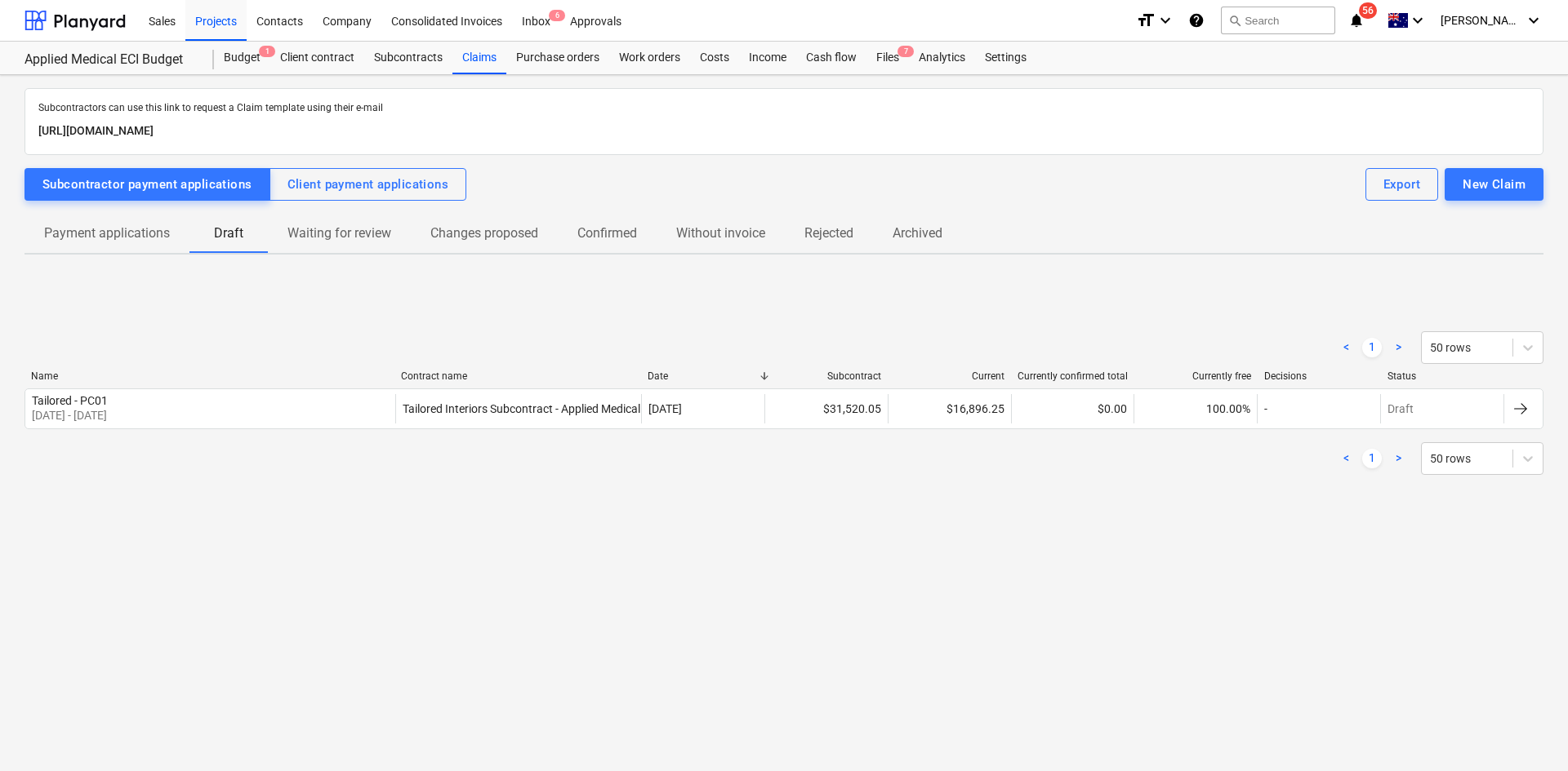
click at [139, 236] on p "Payment applications" at bounding box center [107, 234] width 125 height 20
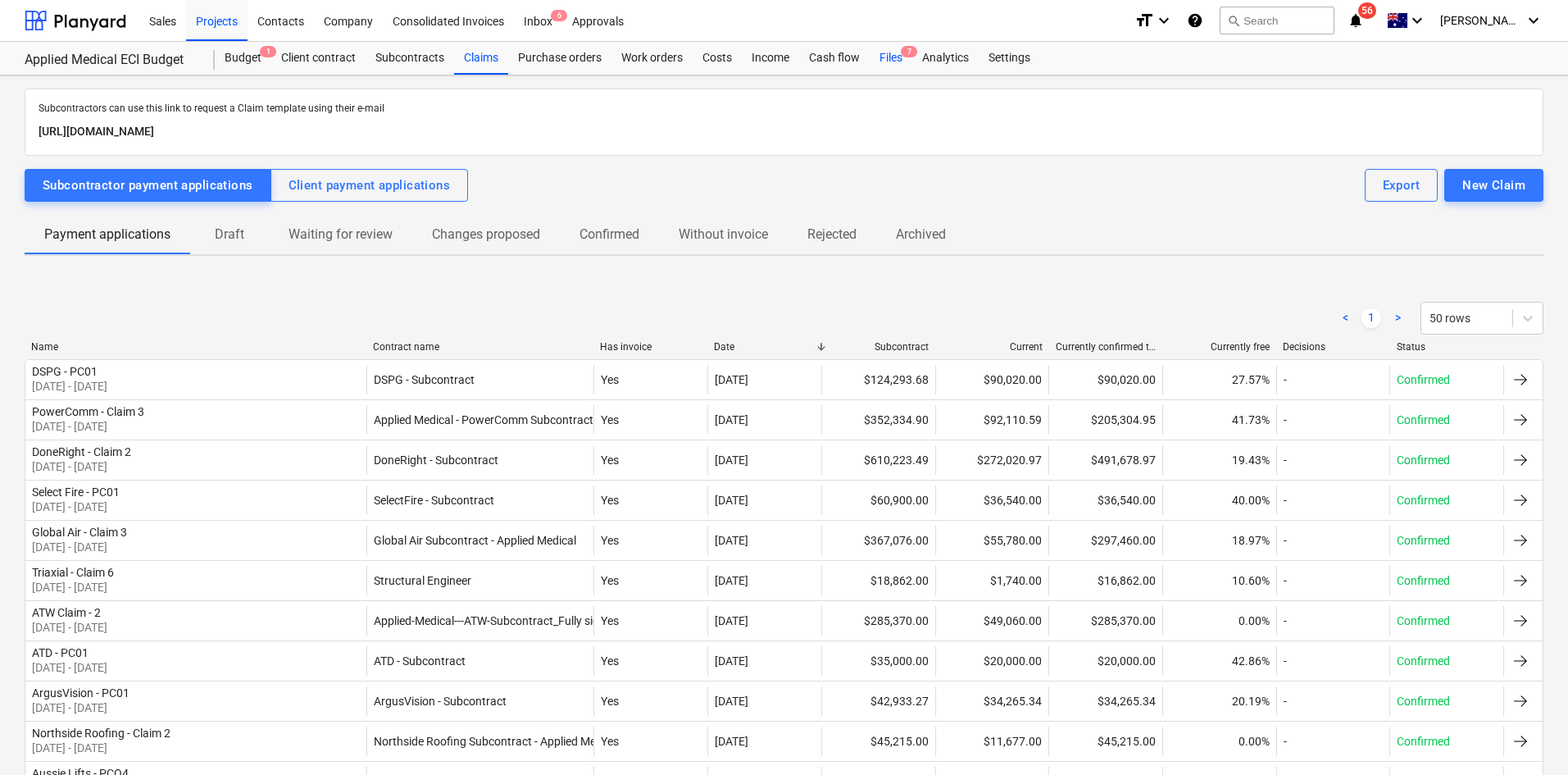
click at [899, 54] on div "Files 7" at bounding box center [891, 58] width 42 height 32
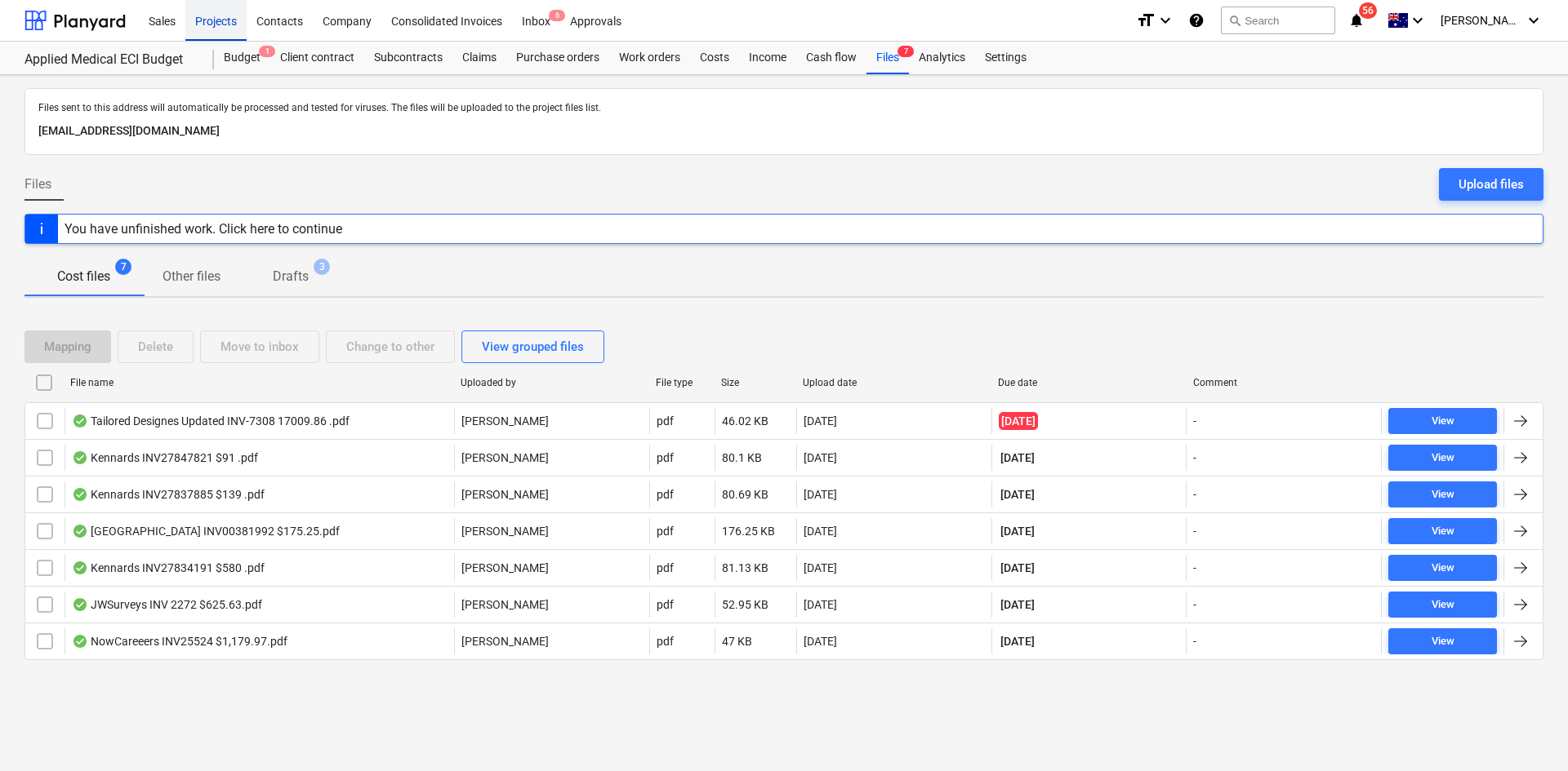
click at [228, 23] on div "Projects" at bounding box center [216, 20] width 61 height 41
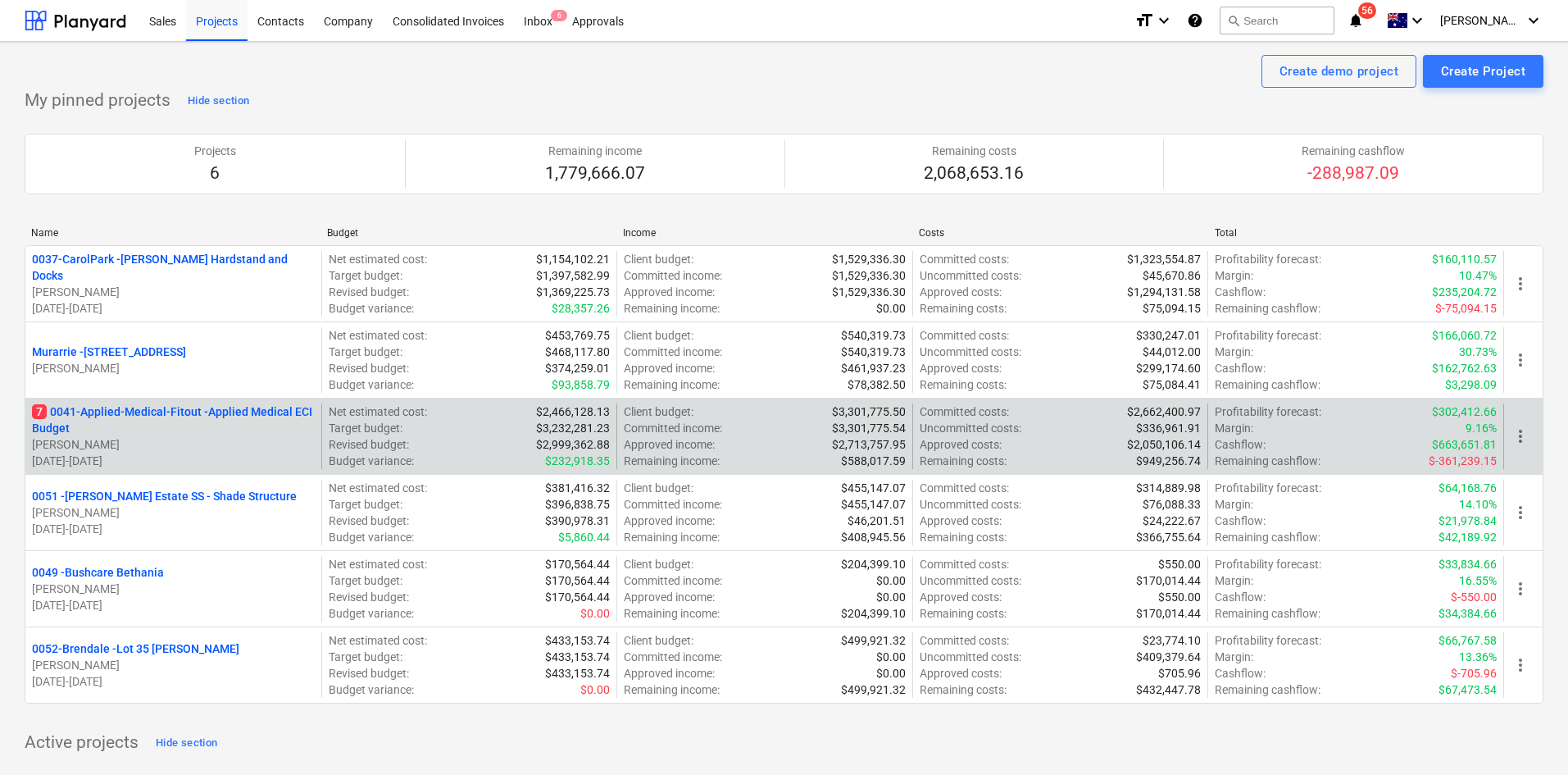
click at [163, 418] on p "7 0041-Applied-Medical-Fitout - Applied Medical ECI Budget" at bounding box center [174, 419] width 282 height 32
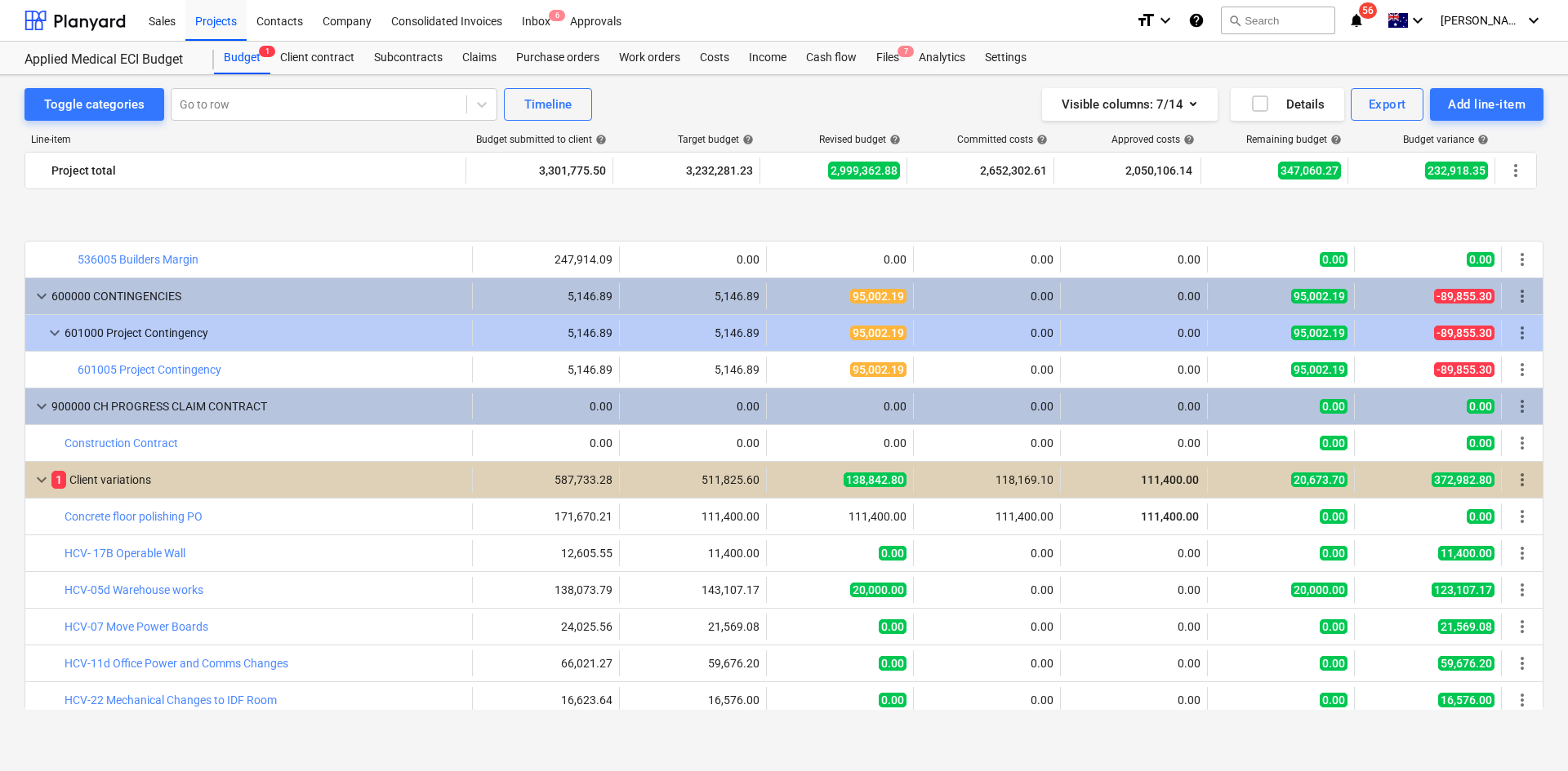
scroll to position [3264, 0]
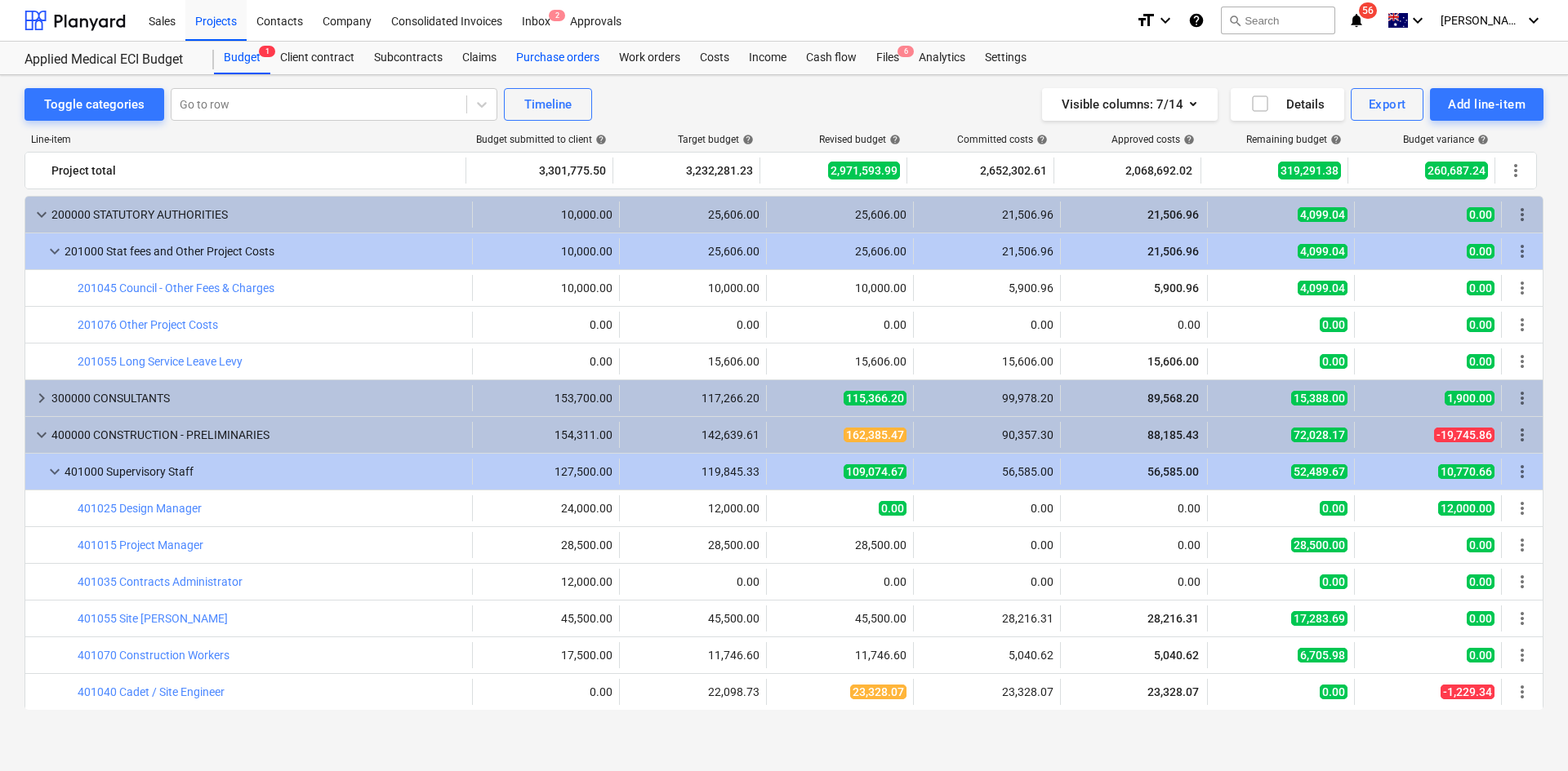
click at [523, 51] on div "Purchase orders" at bounding box center [557, 57] width 103 height 32
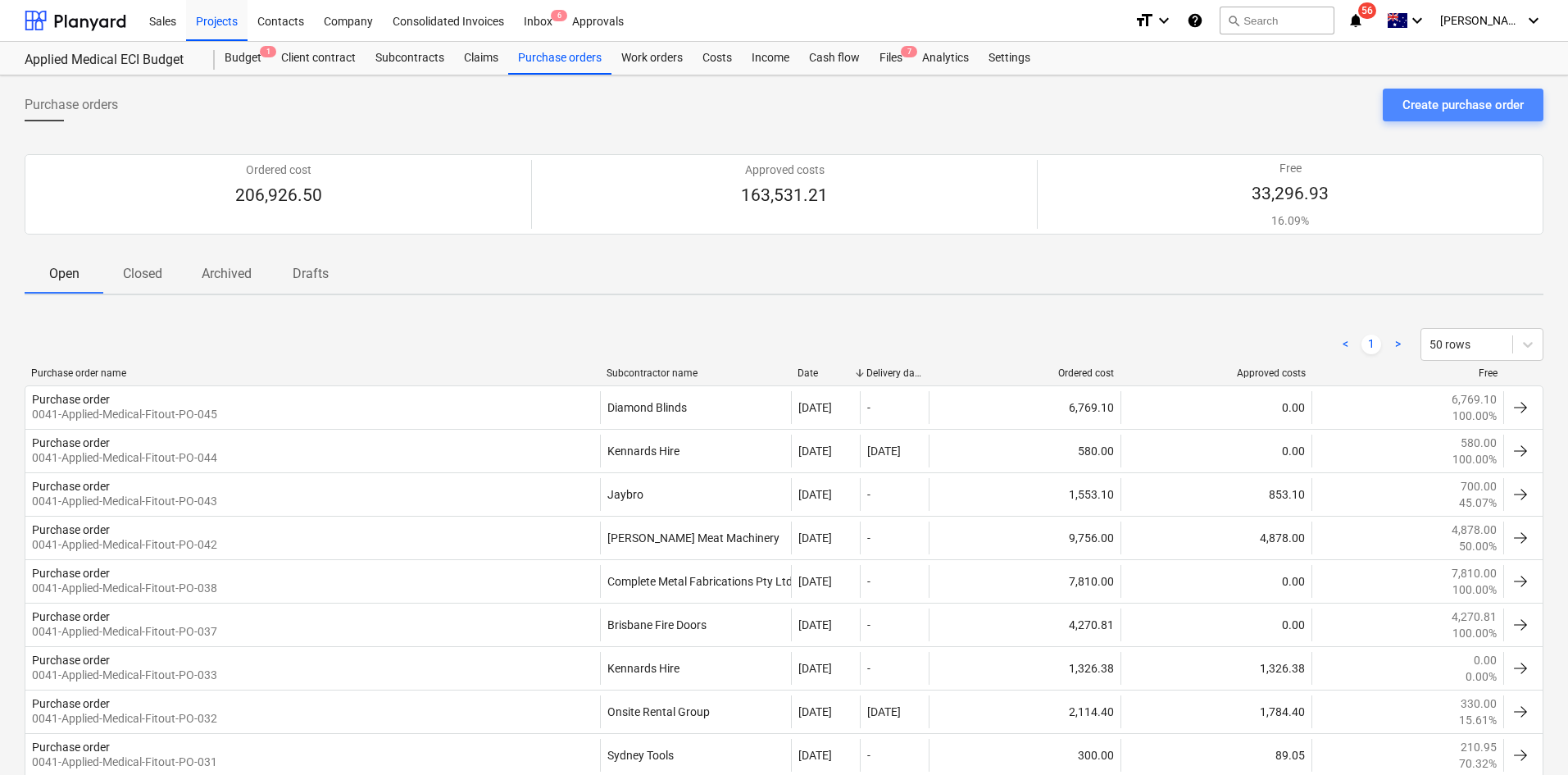
click at [1488, 110] on div "Create purchase order" at bounding box center [1463, 105] width 121 height 22
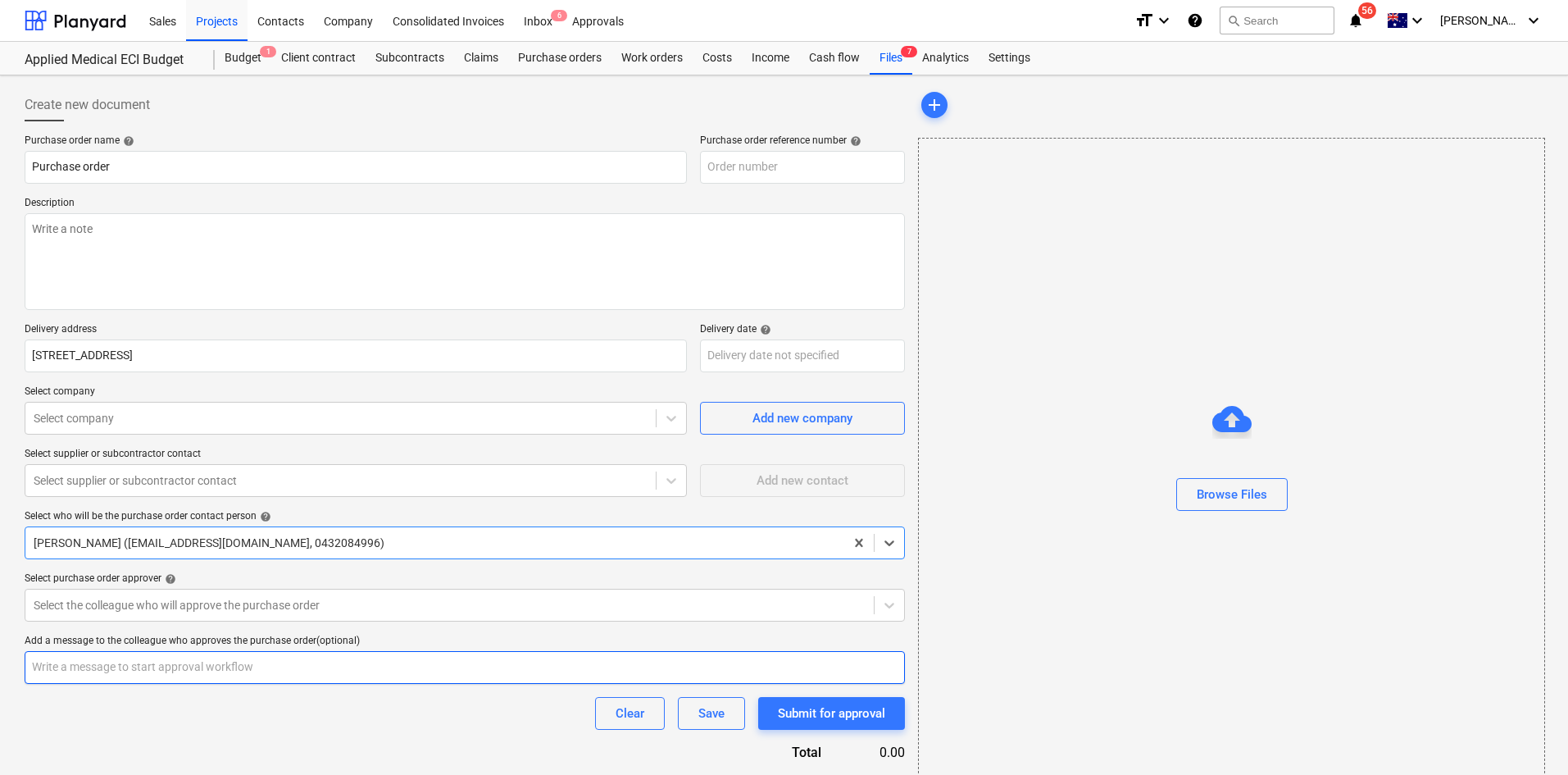
type textarea "x"
type input "0041-Applied-Medical-Fitout-PO-046"
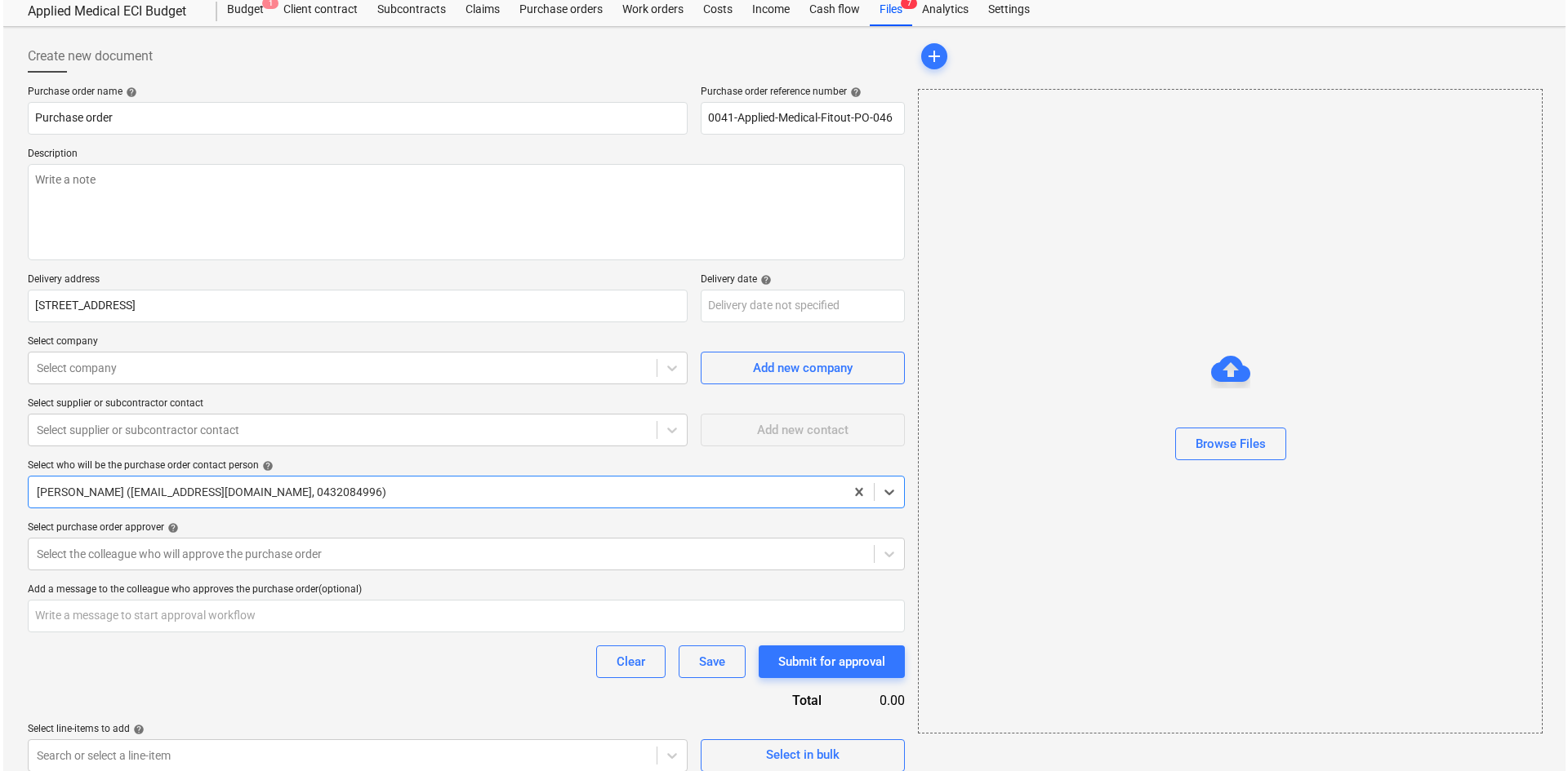
scroll to position [62, 0]
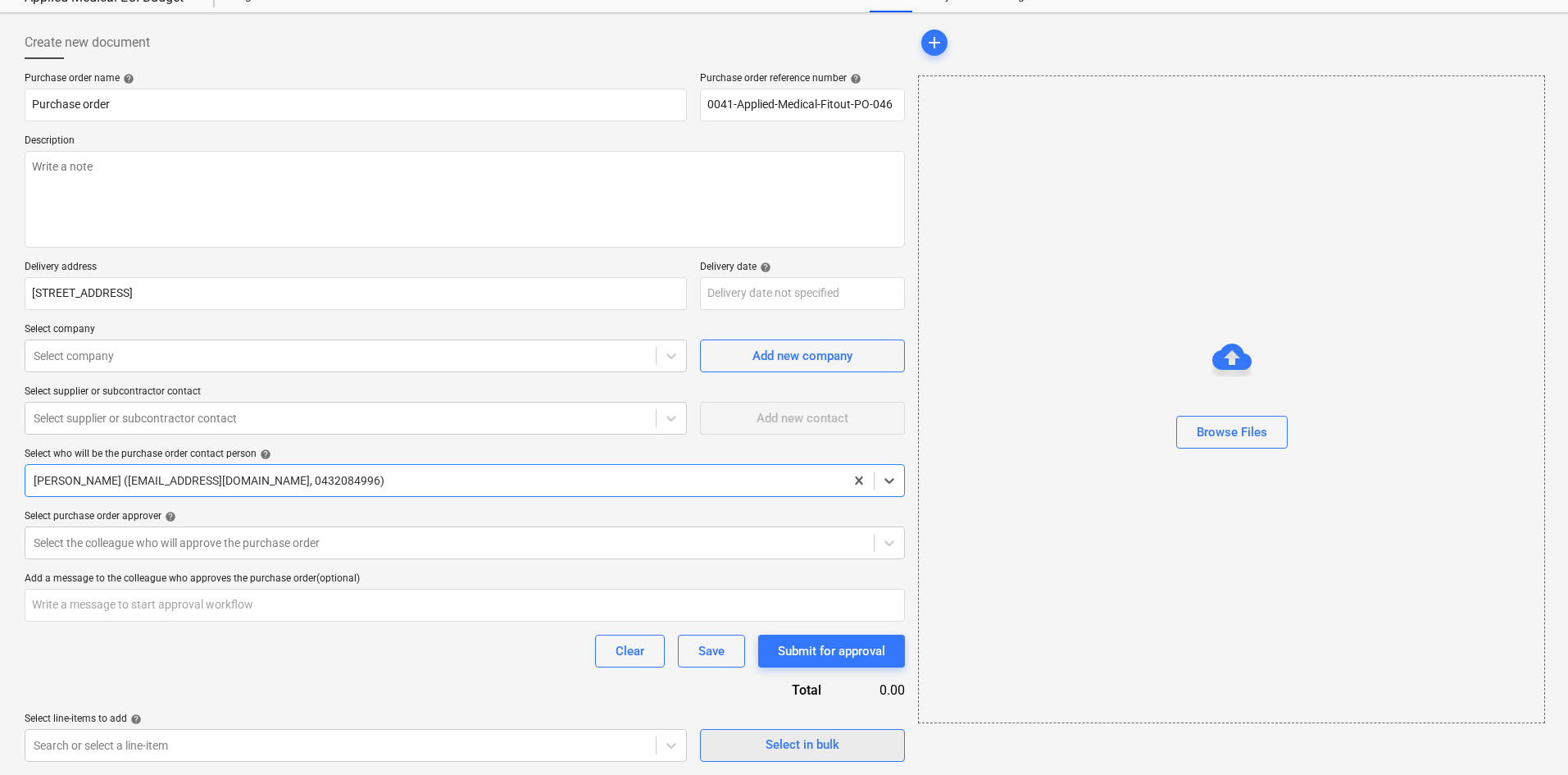
click at [764, 731] on button "Select in bulk" at bounding box center [802, 745] width 205 height 32
type textarea "x"
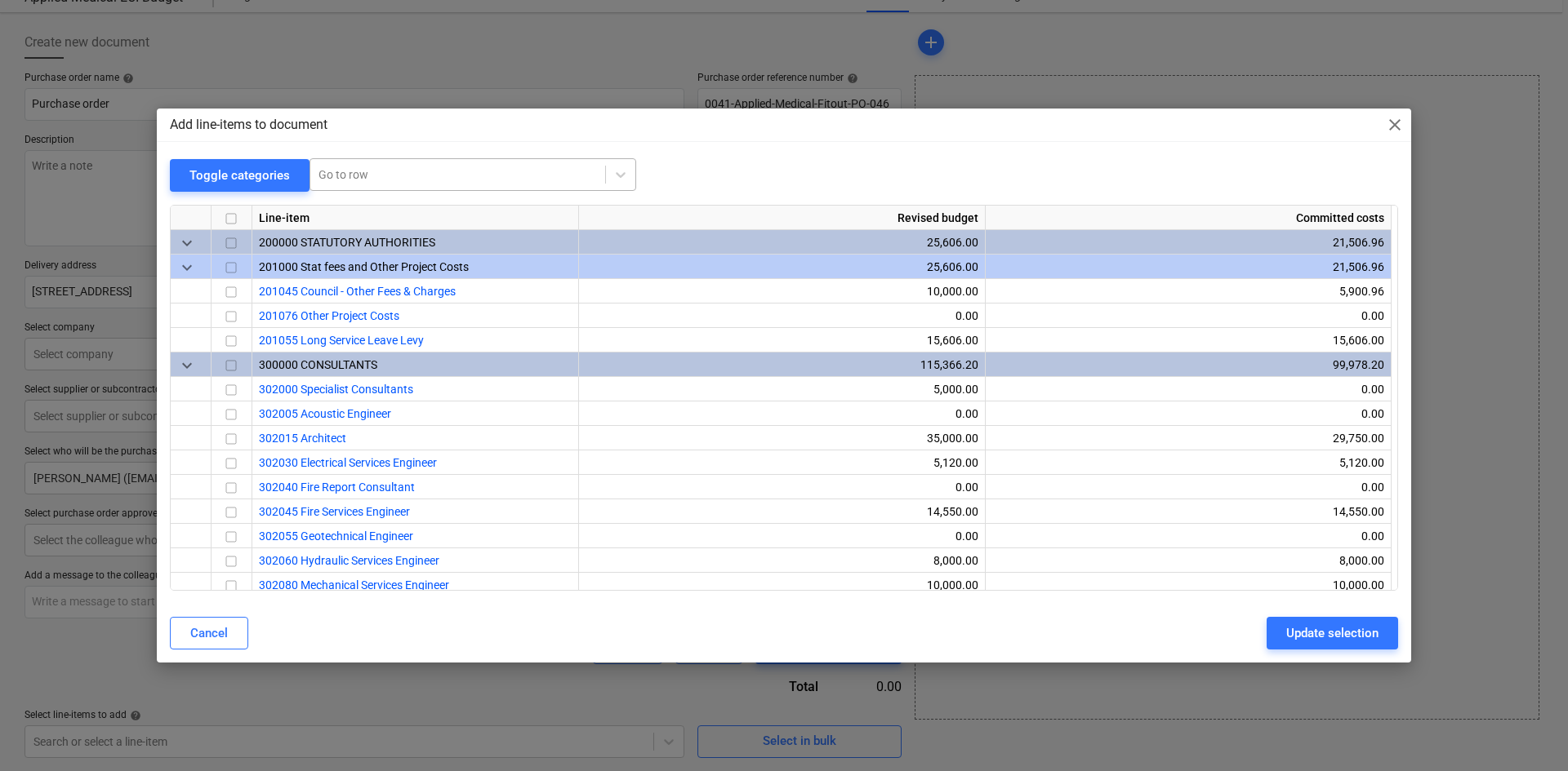
click at [385, 179] on div at bounding box center [457, 175] width 279 height 16
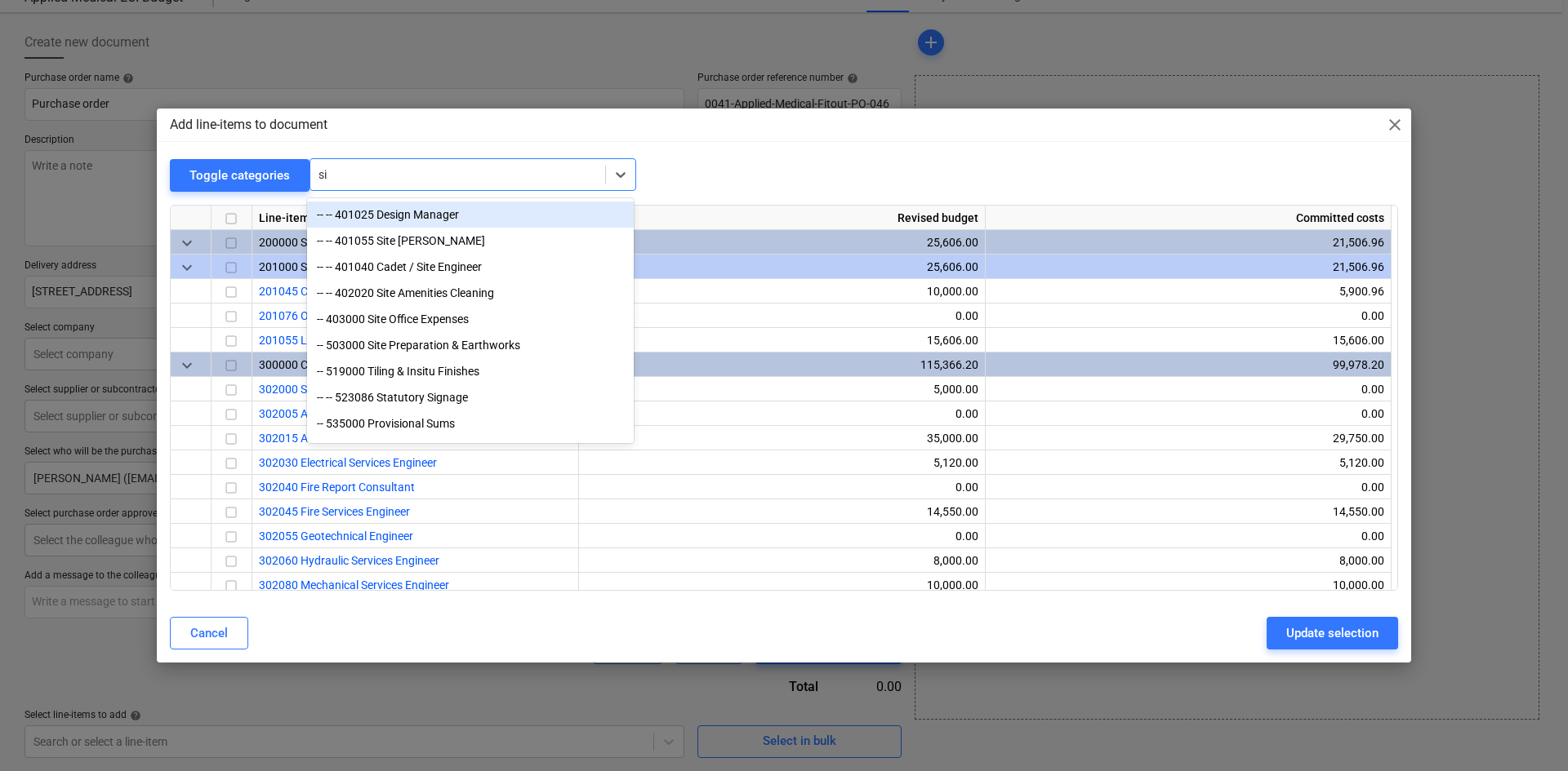
type input "sig"
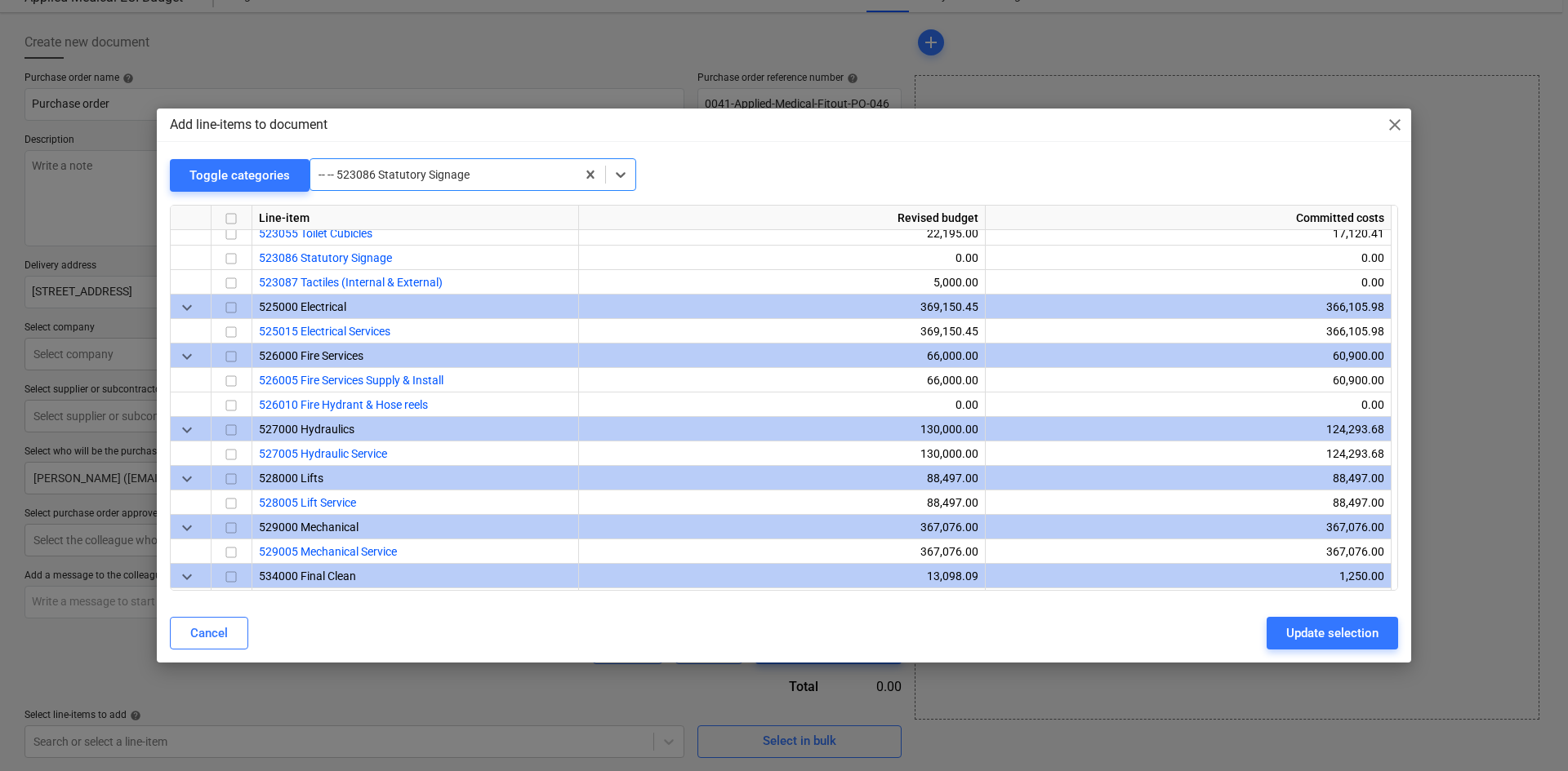
scroll to position [1812, 0]
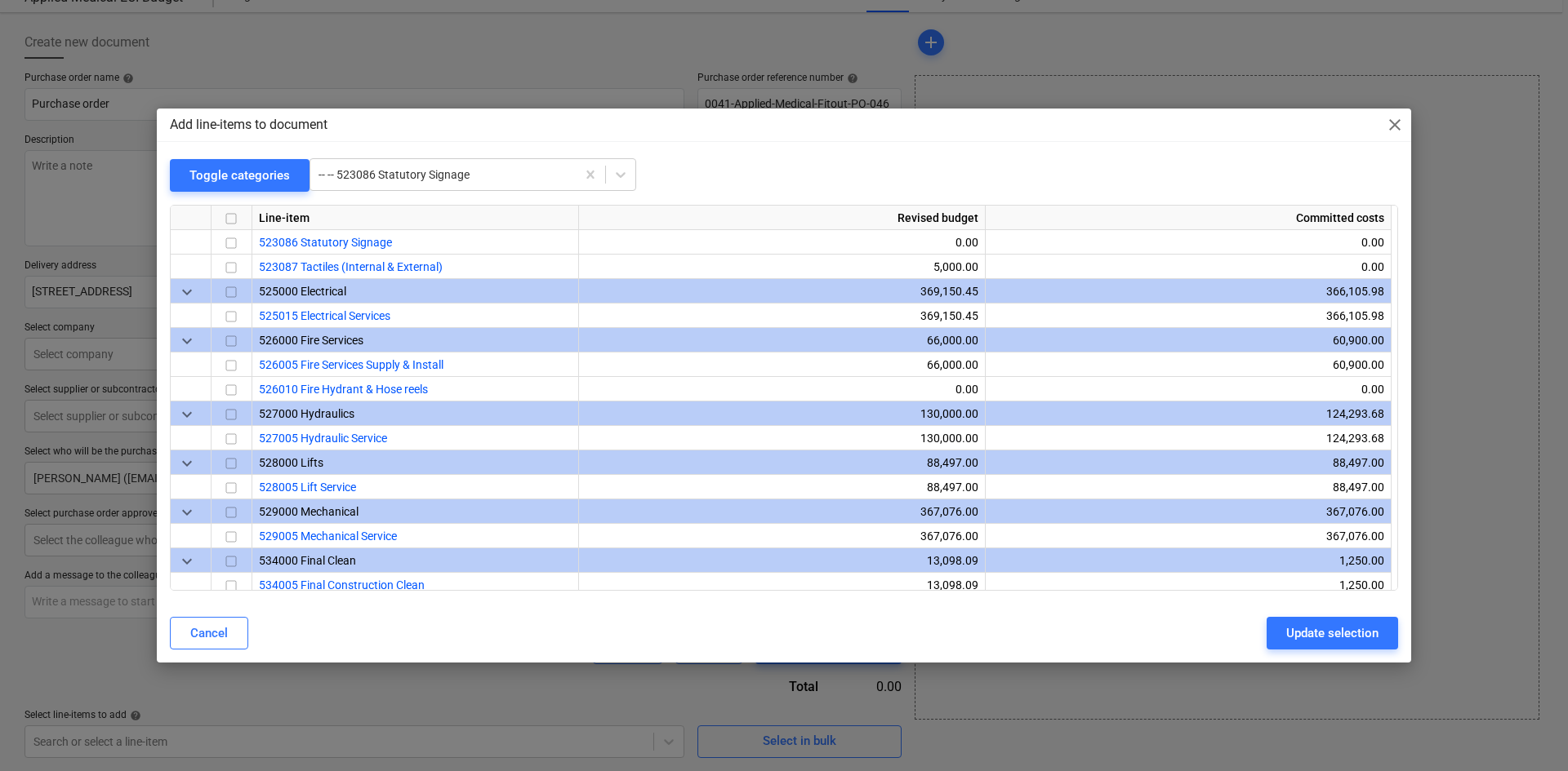
click at [1282, 150] on div "Add line-items to document close Toggle categories -- -- 523086 Statutory Signa…" at bounding box center [784, 385] width 1254 height 553
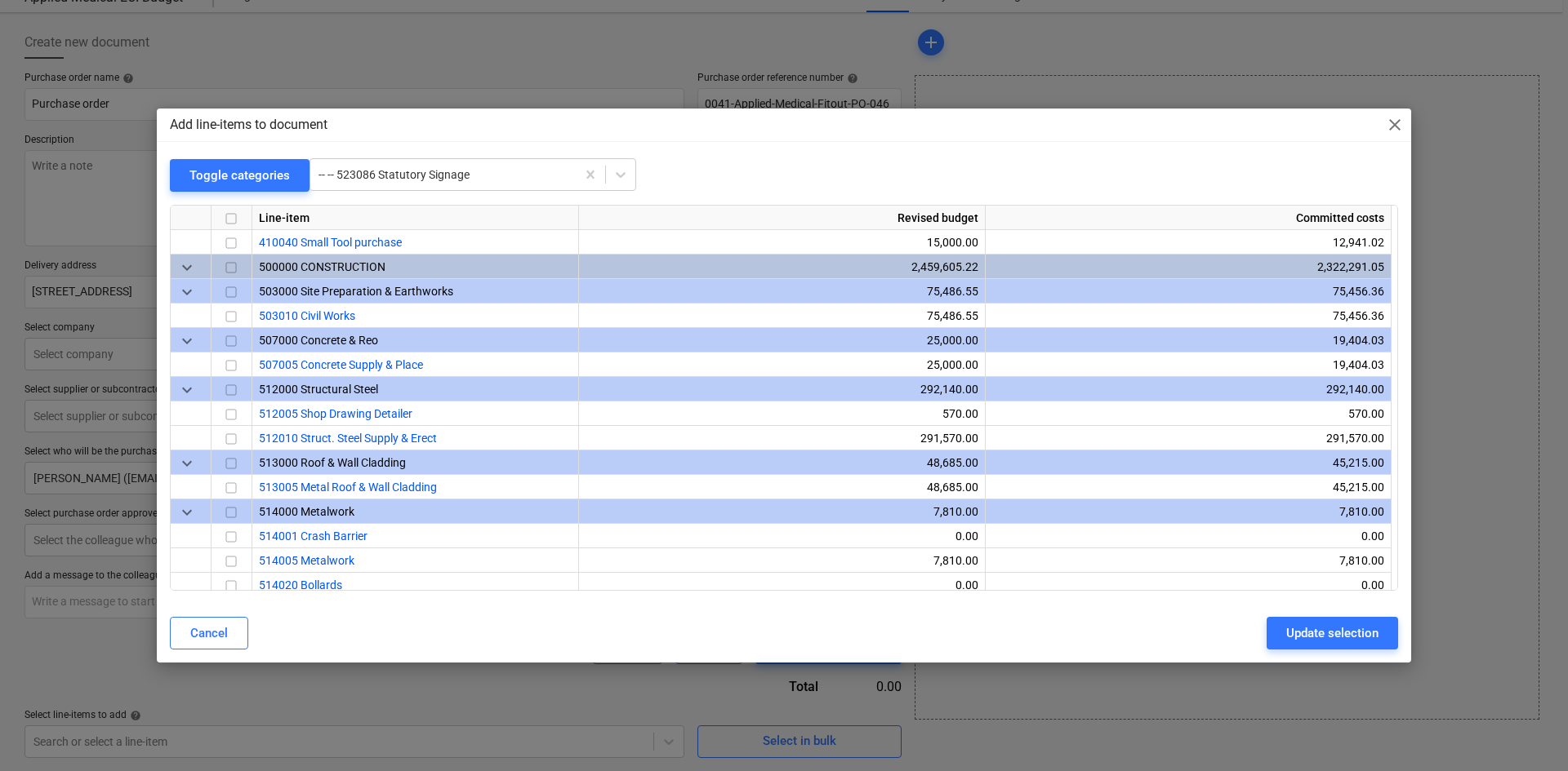
scroll to position [1159, 0]
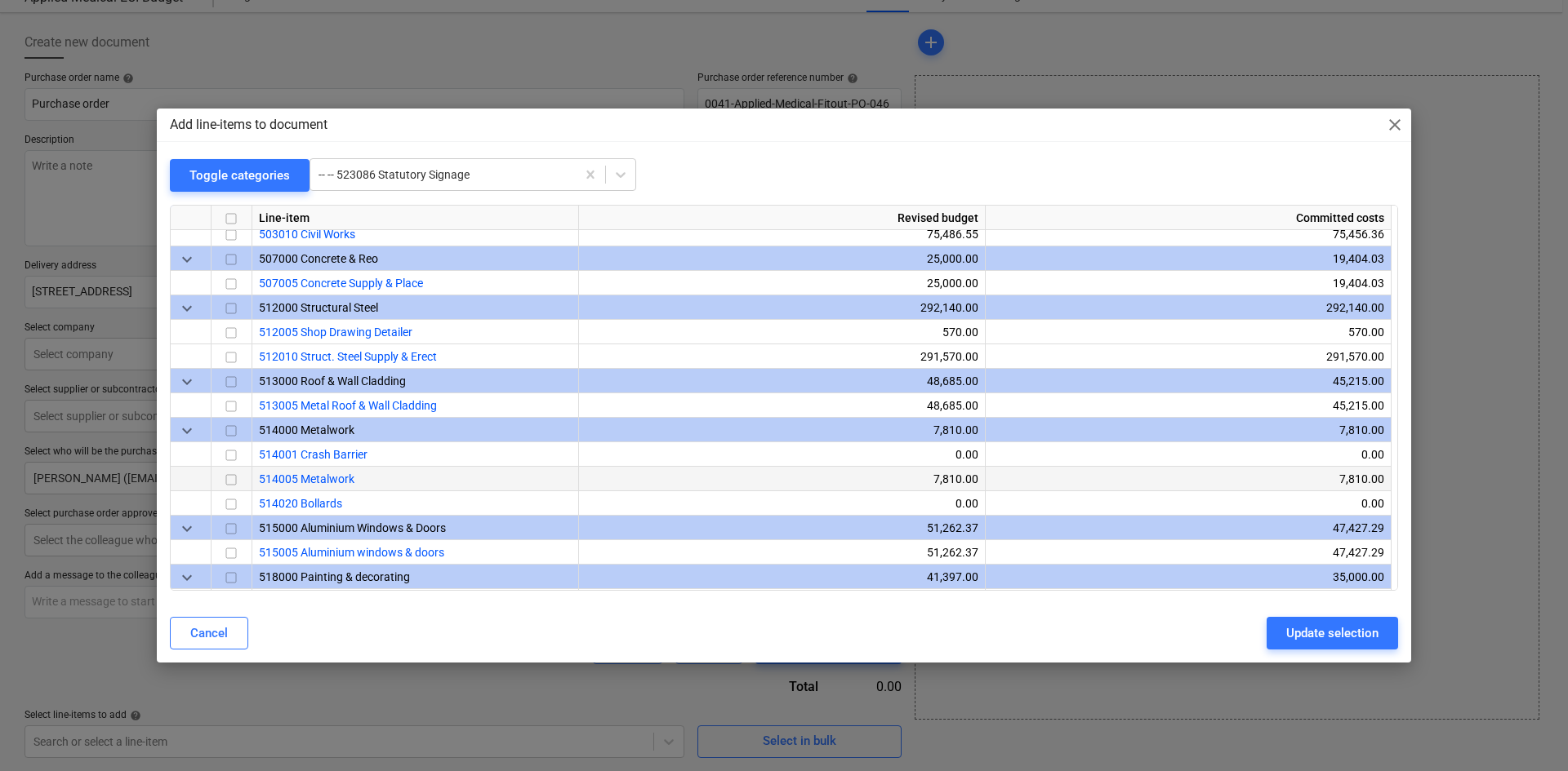
click at [324, 477] on span "514005 Metalwork" at bounding box center [306, 479] width 96 height 13
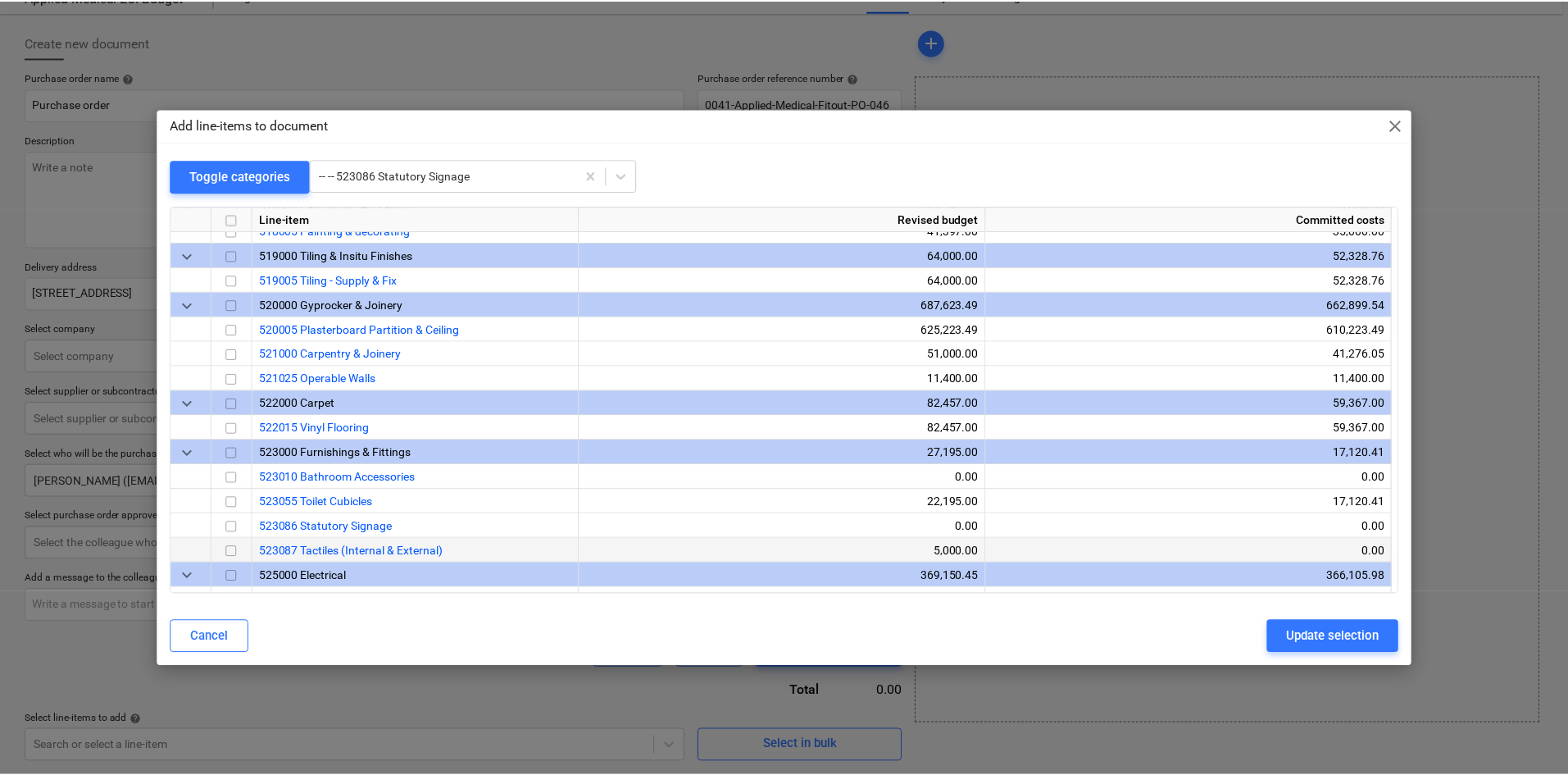
scroll to position [1575, 0]
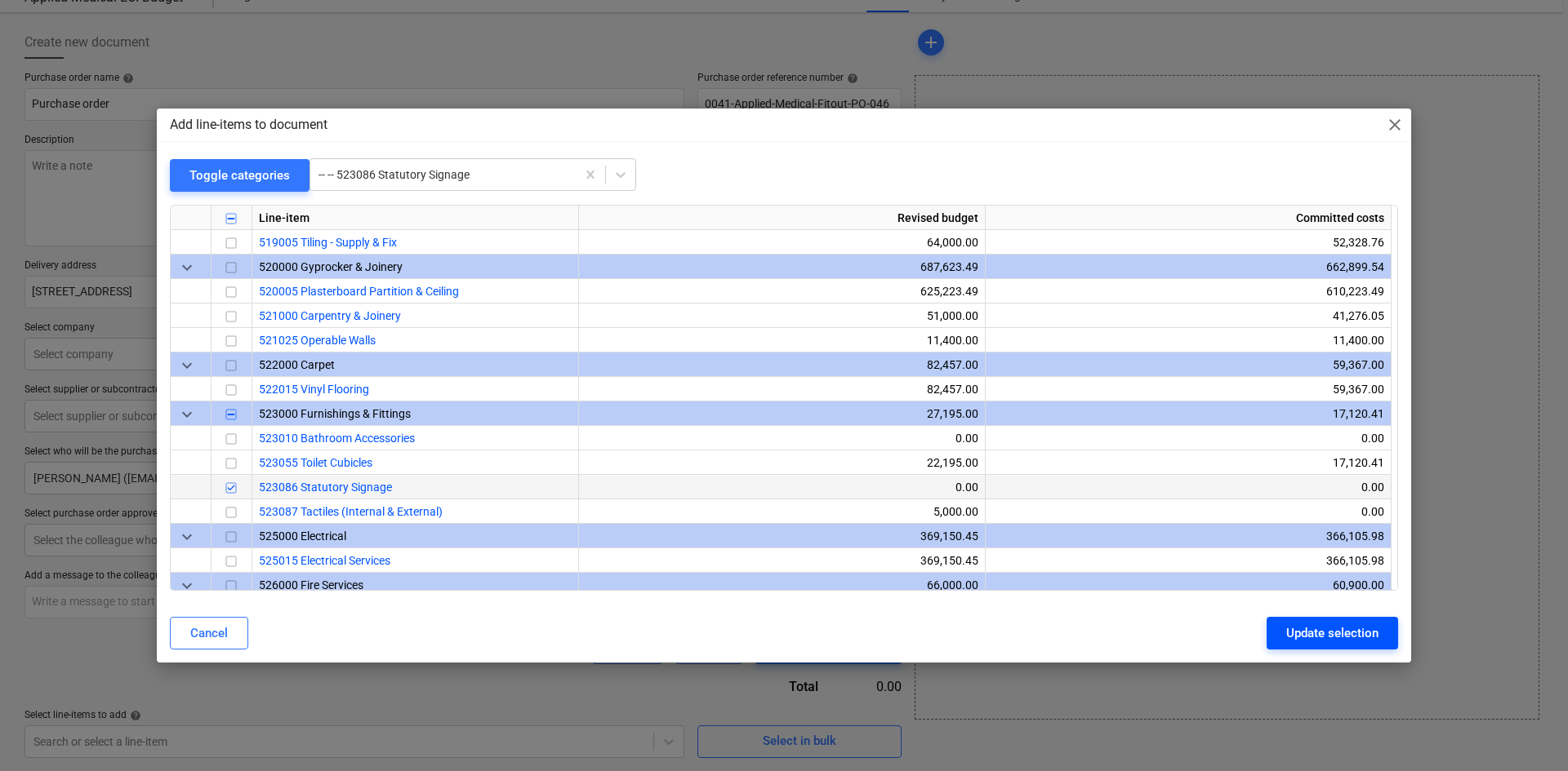
click at [1325, 623] on div "Update selection" at bounding box center [1331, 633] width 92 height 21
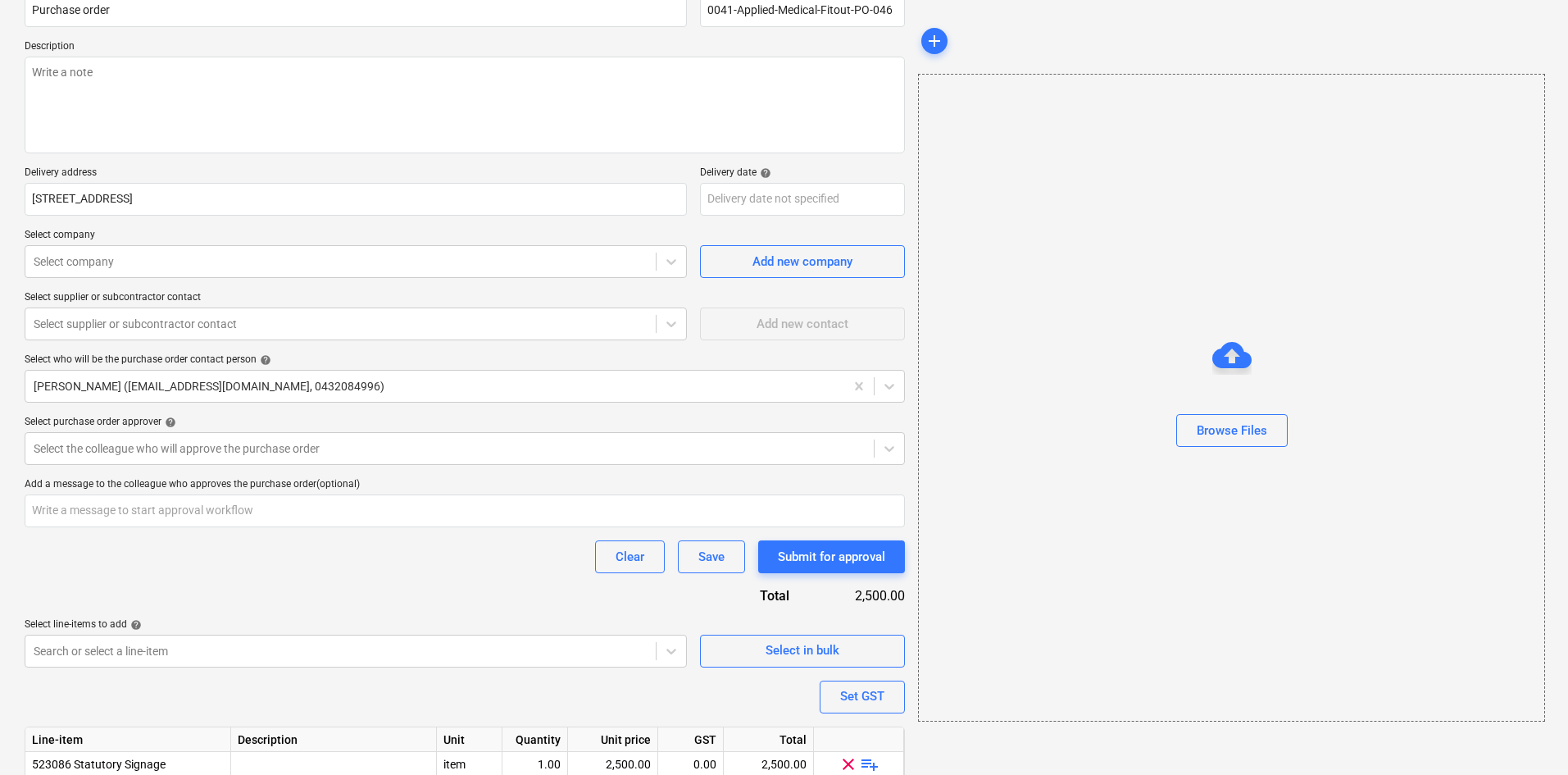
scroll to position [225, 0]
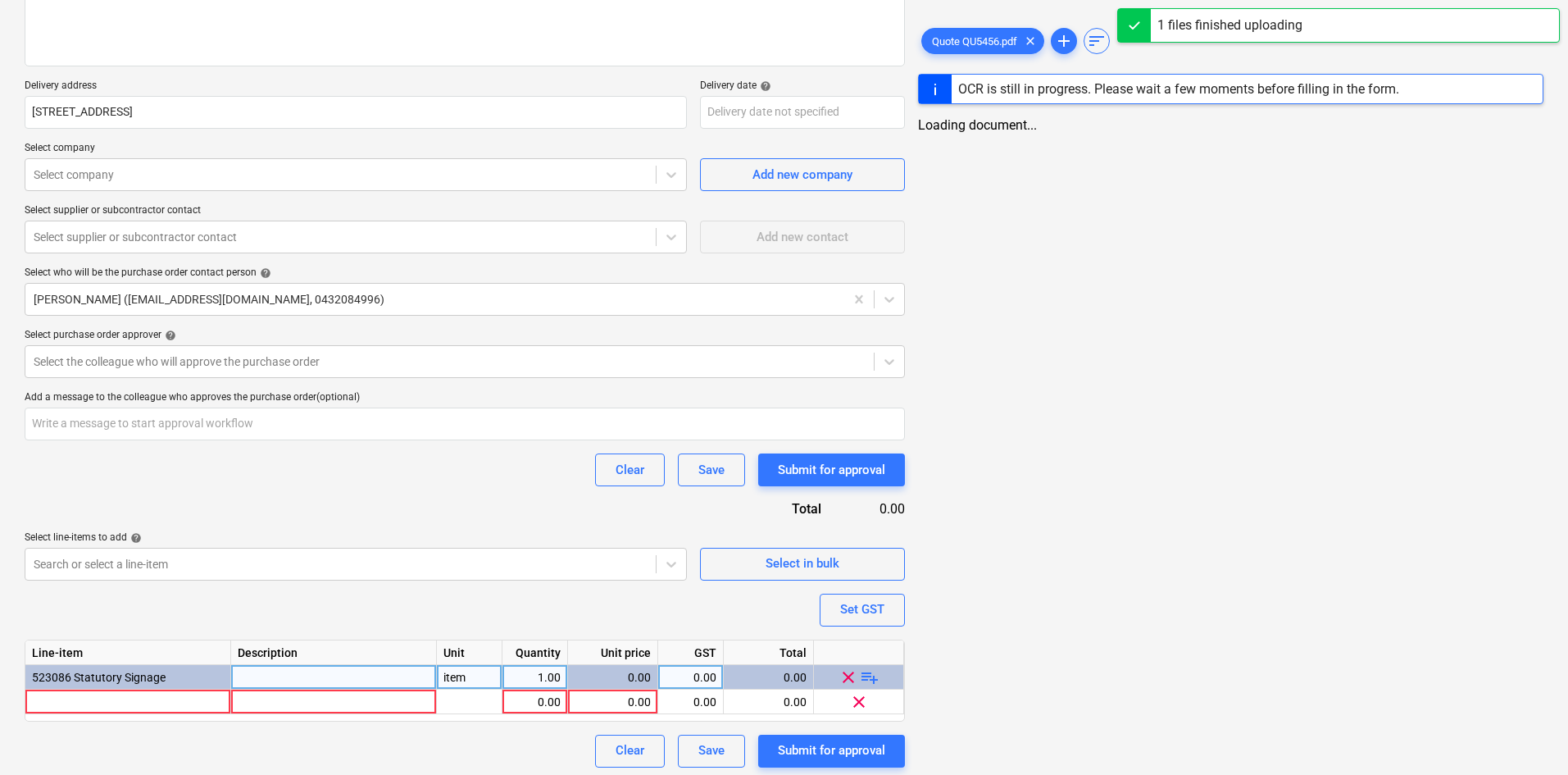
scroll to position [249, 0]
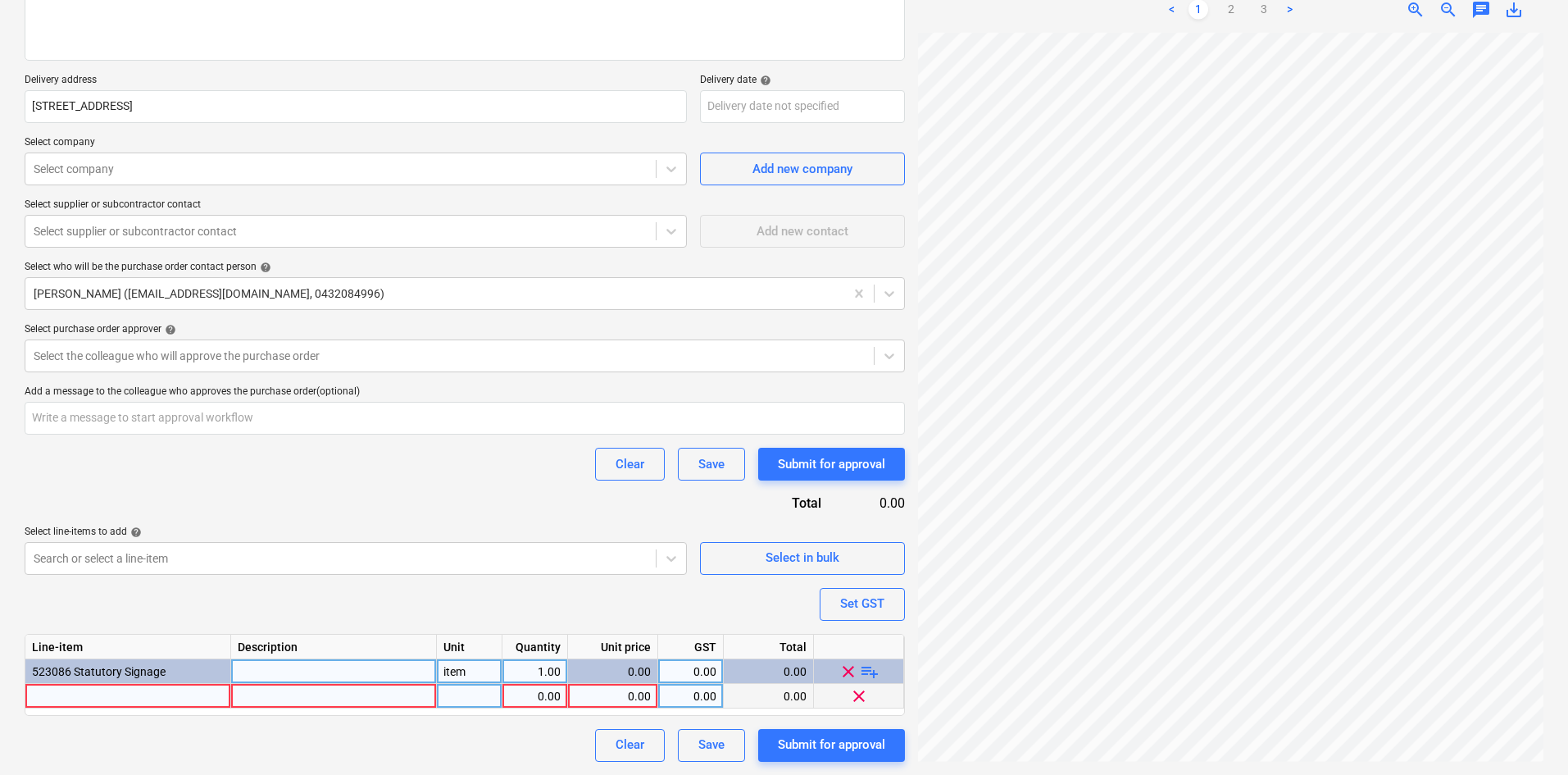
click at [140, 696] on div at bounding box center [128, 696] width 206 height 24
click at [102, 696] on input at bounding box center [128, 696] width 205 height 23
click at [106, 696] on input at bounding box center [128, 696] width 205 height 23
type textarea "x"
click at [143, 704] on div at bounding box center [128, 696] width 206 height 24
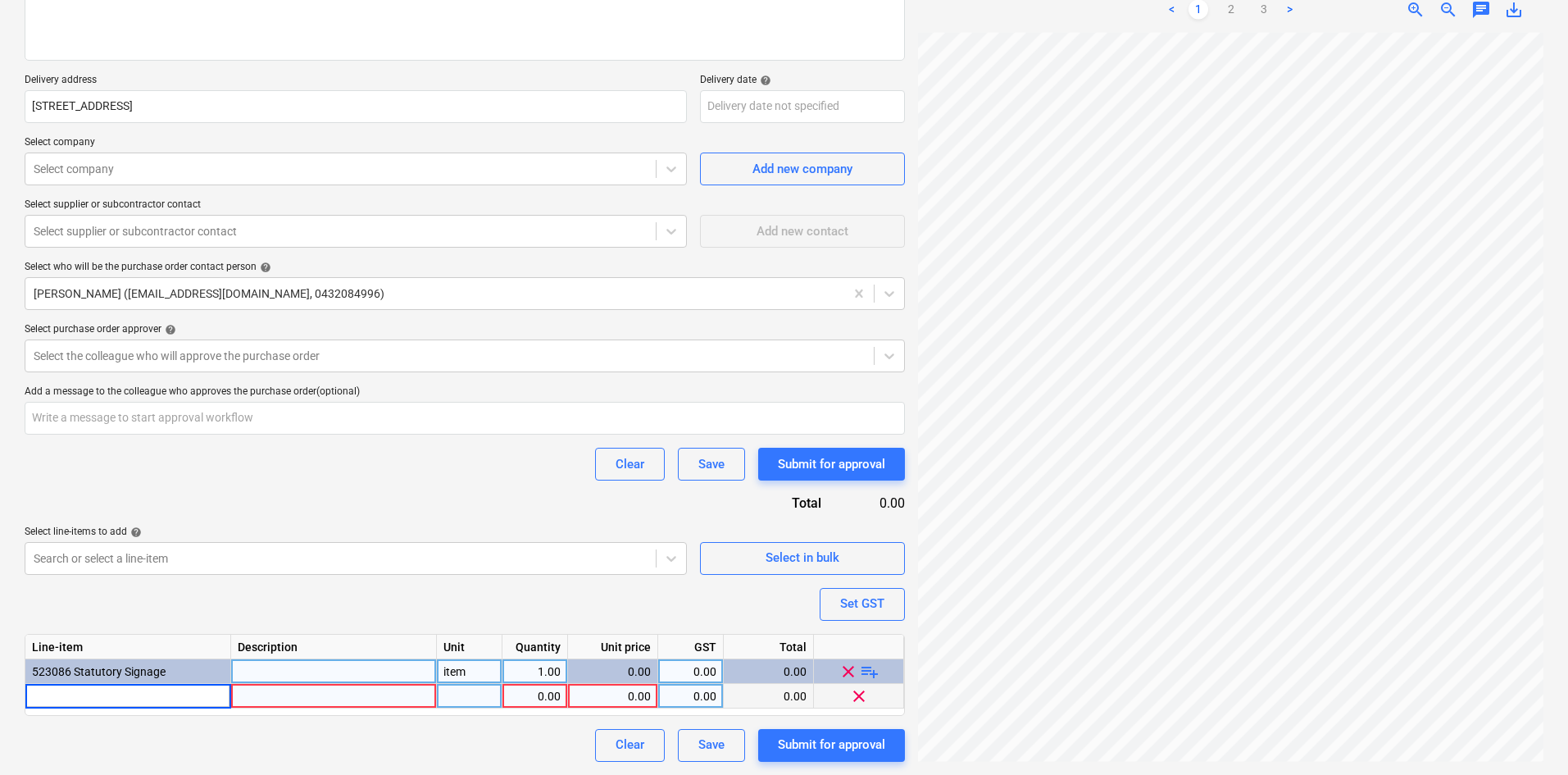
type input "Halo Lit Acrylic, Custom Fabricated Sign"
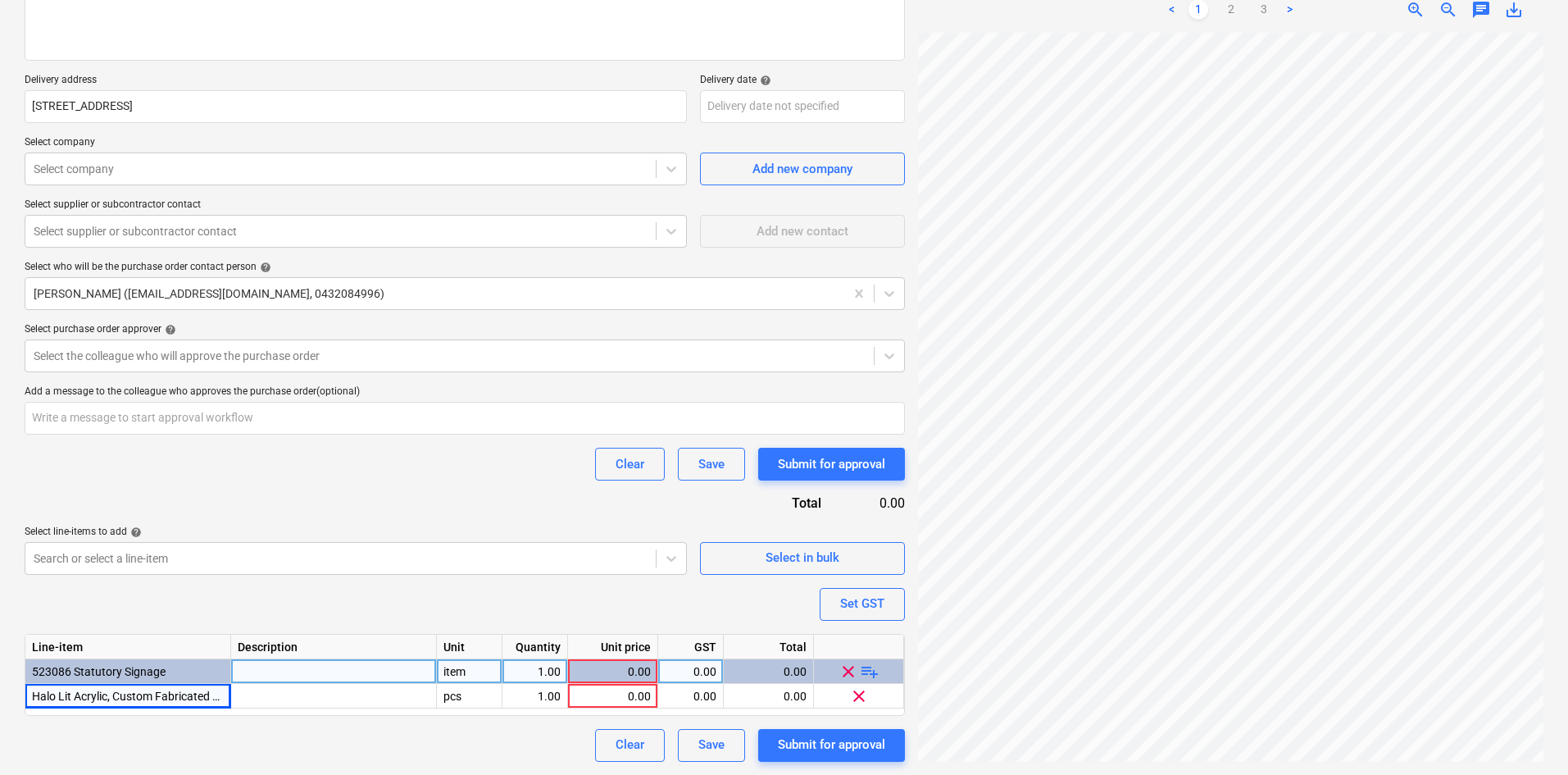
click at [222, 599] on div "Purchase order name help Purchase order Purchase order reference number help 00…" at bounding box center [464, 323] width 881 height 877
click at [460, 671] on div "item" at bounding box center [470, 671] width 66 height 24
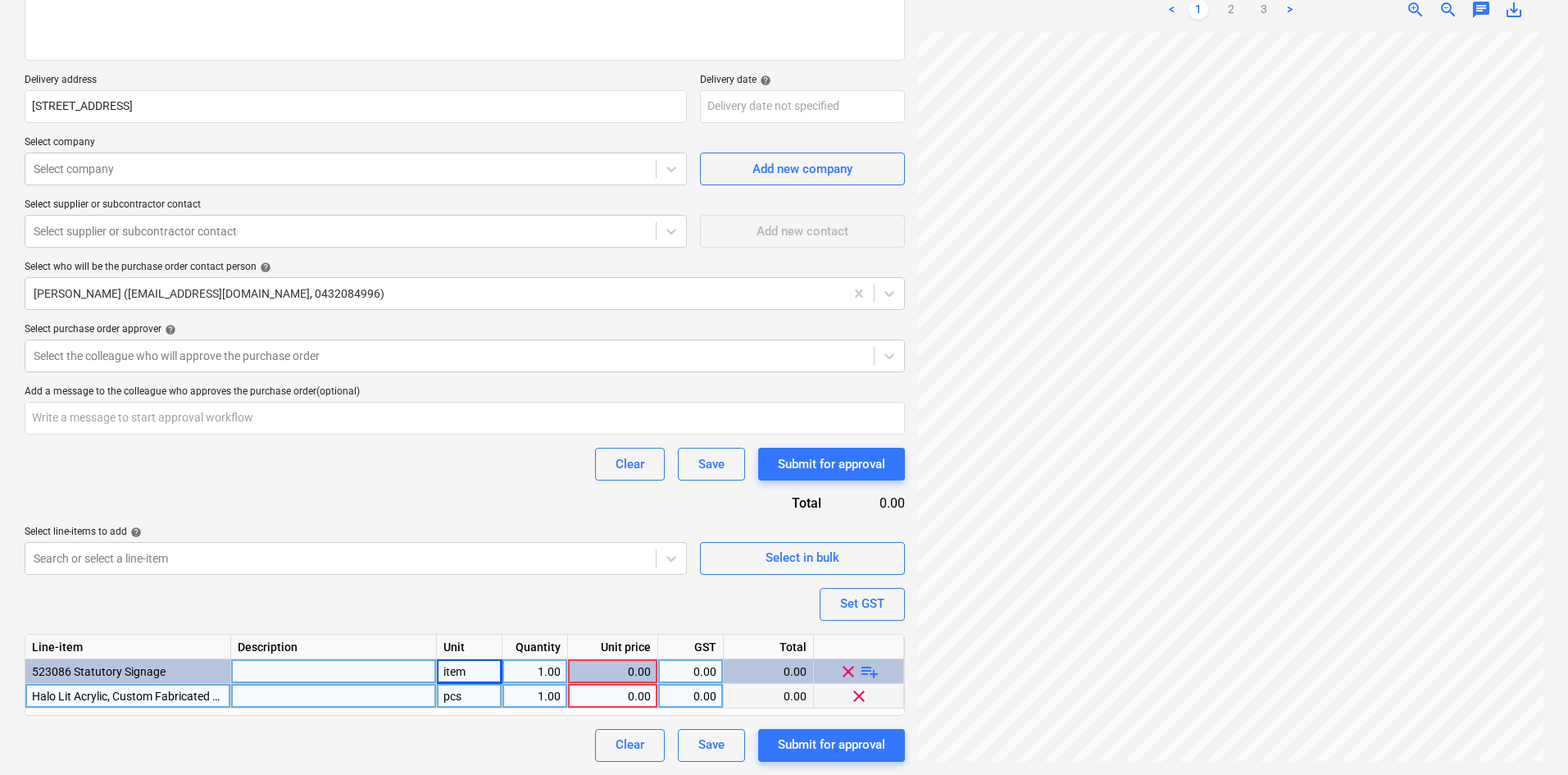
click at [465, 699] on div "pcs" at bounding box center [470, 696] width 66 height 24
click at [422, 596] on div "Purchase order name help Purchase order Purchase order reference number help 00…" at bounding box center [464, 323] width 881 height 877
click at [866, 675] on span "playlist_add" at bounding box center [870, 671] width 20 height 20
type textarea "x"
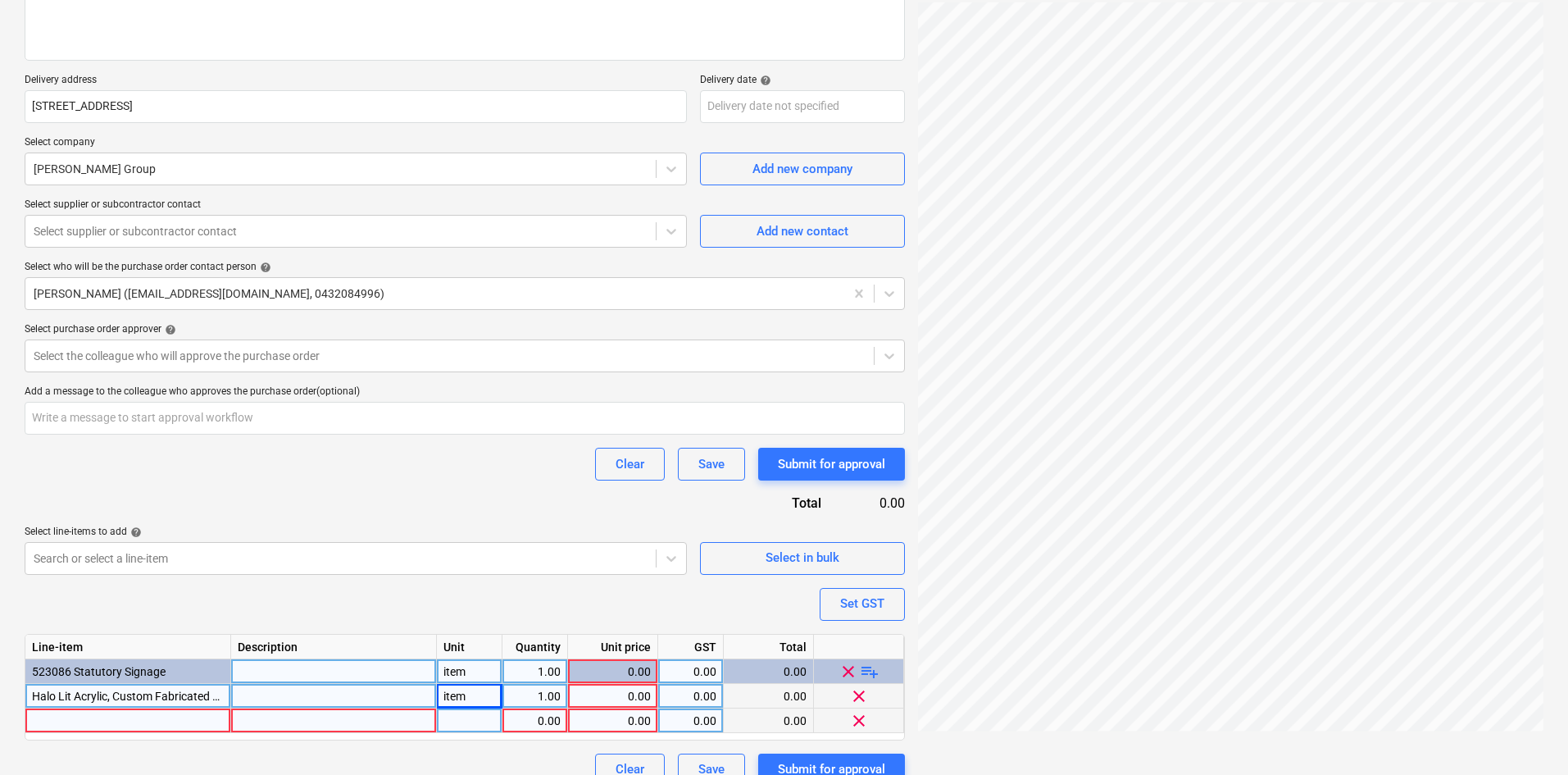
click at [158, 726] on div at bounding box center [128, 720] width 206 height 24
type input "i"
type input "Install"
type textarea "x"
click at [472, 704] on div "item" at bounding box center [470, 696] width 66 height 24
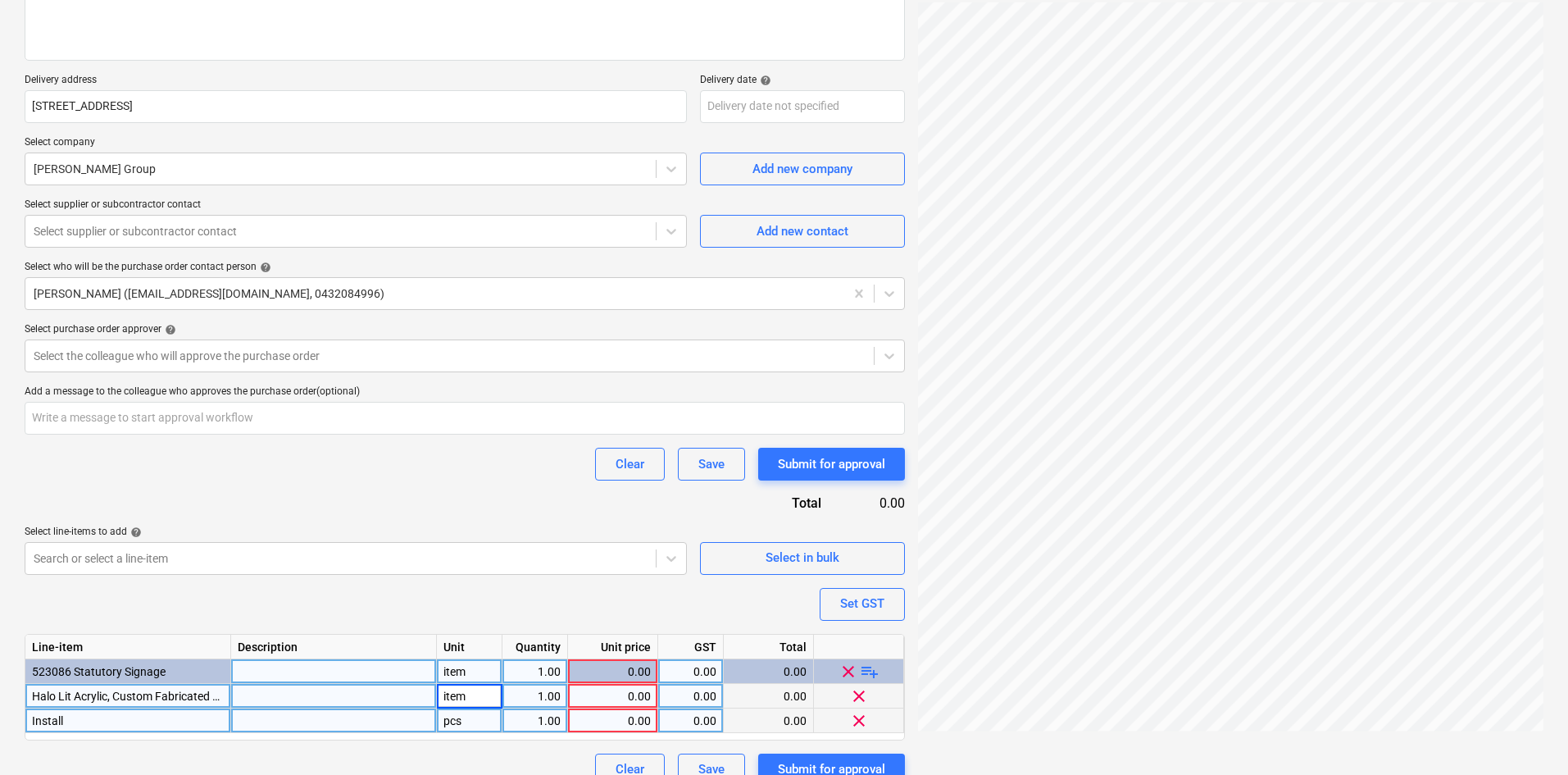
click at [485, 725] on div "pcs" at bounding box center [470, 720] width 66 height 24
type input "item"
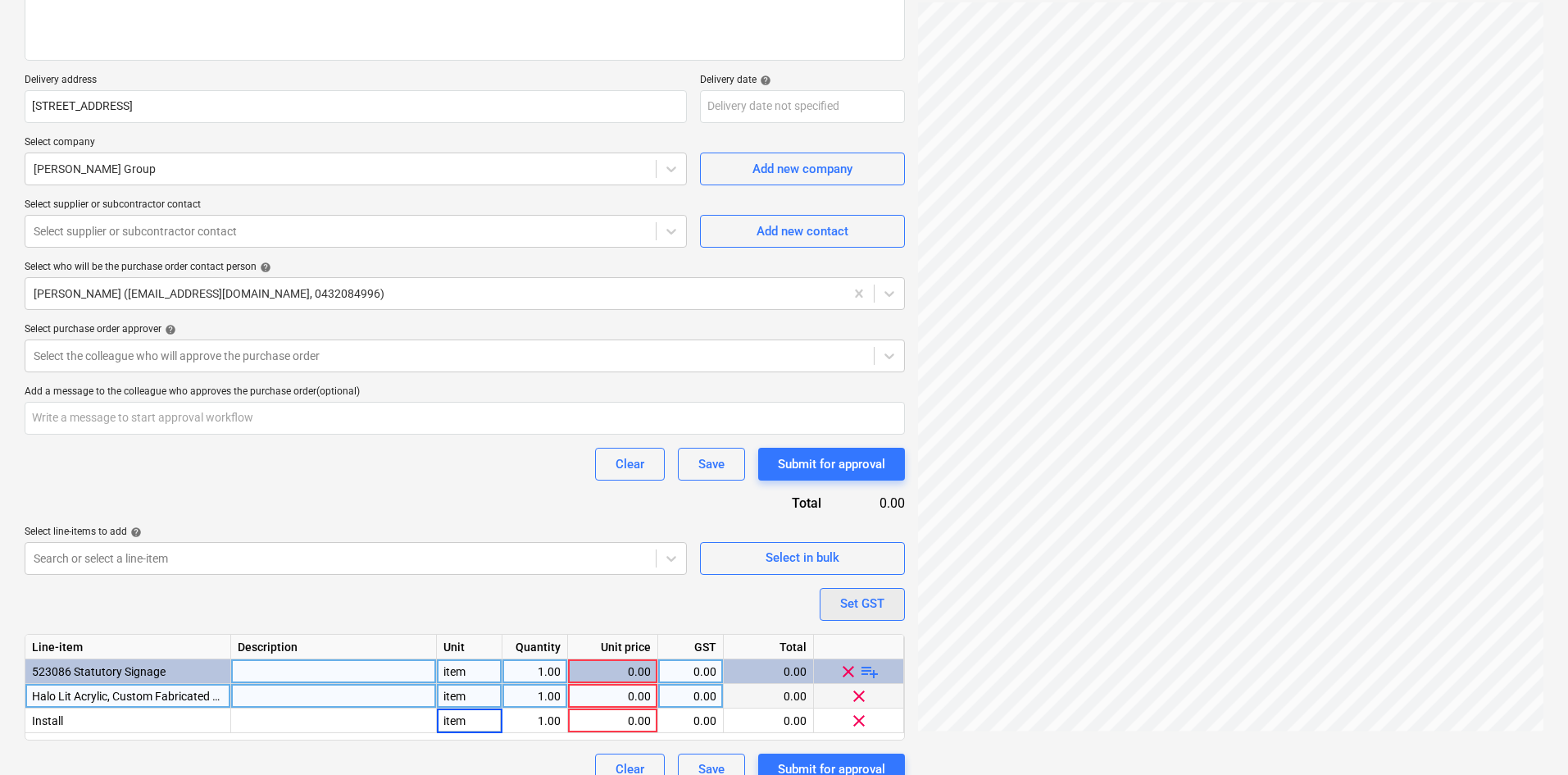
type textarea "x"
click at [857, 608] on div "Set GST" at bounding box center [862, 604] width 44 height 22
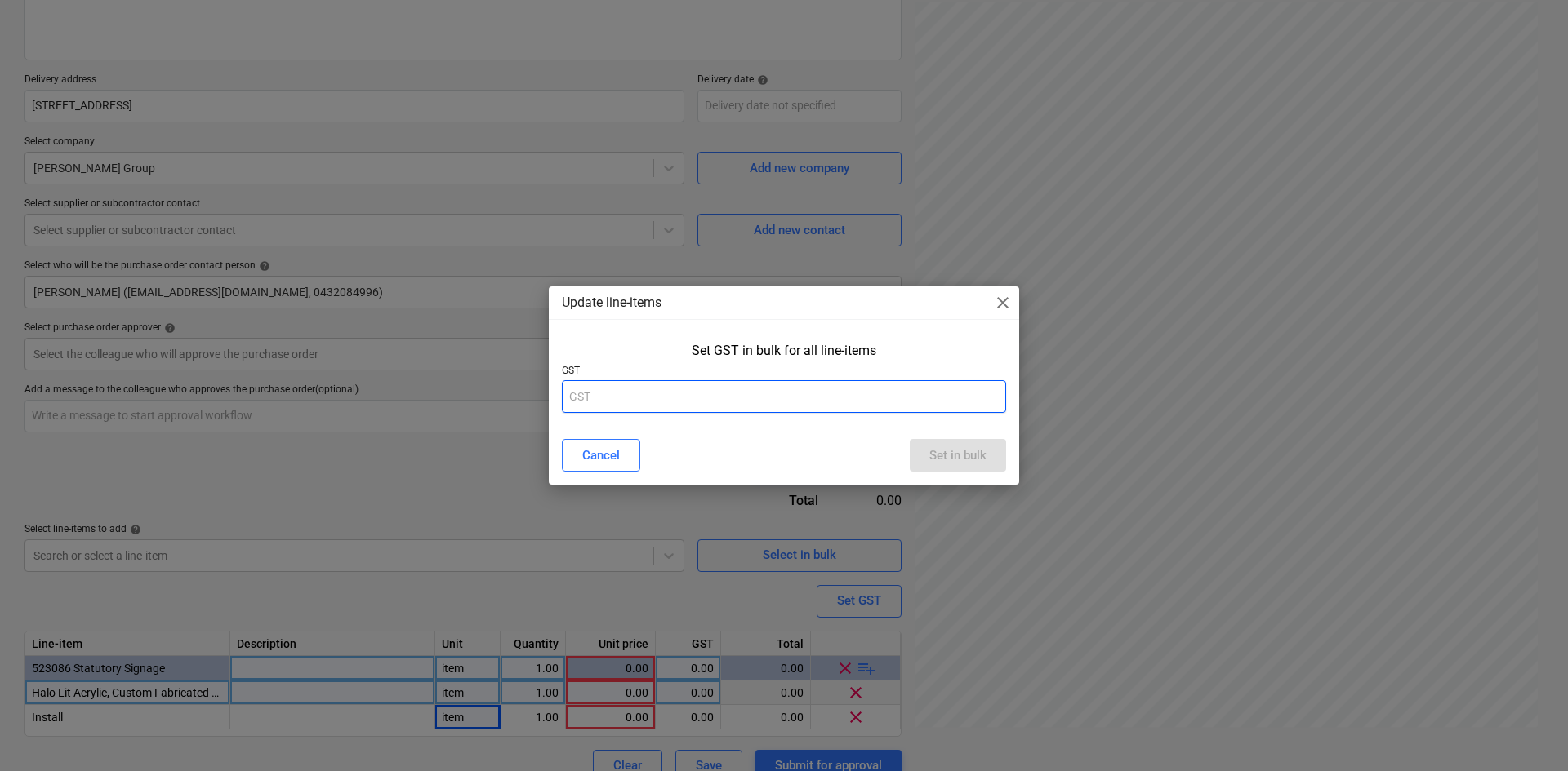
click at [693, 398] on input "text" at bounding box center [784, 397] width 444 height 32
type input "10"
click at [961, 448] on div "Set in bulk" at bounding box center [958, 456] width 57 height 21
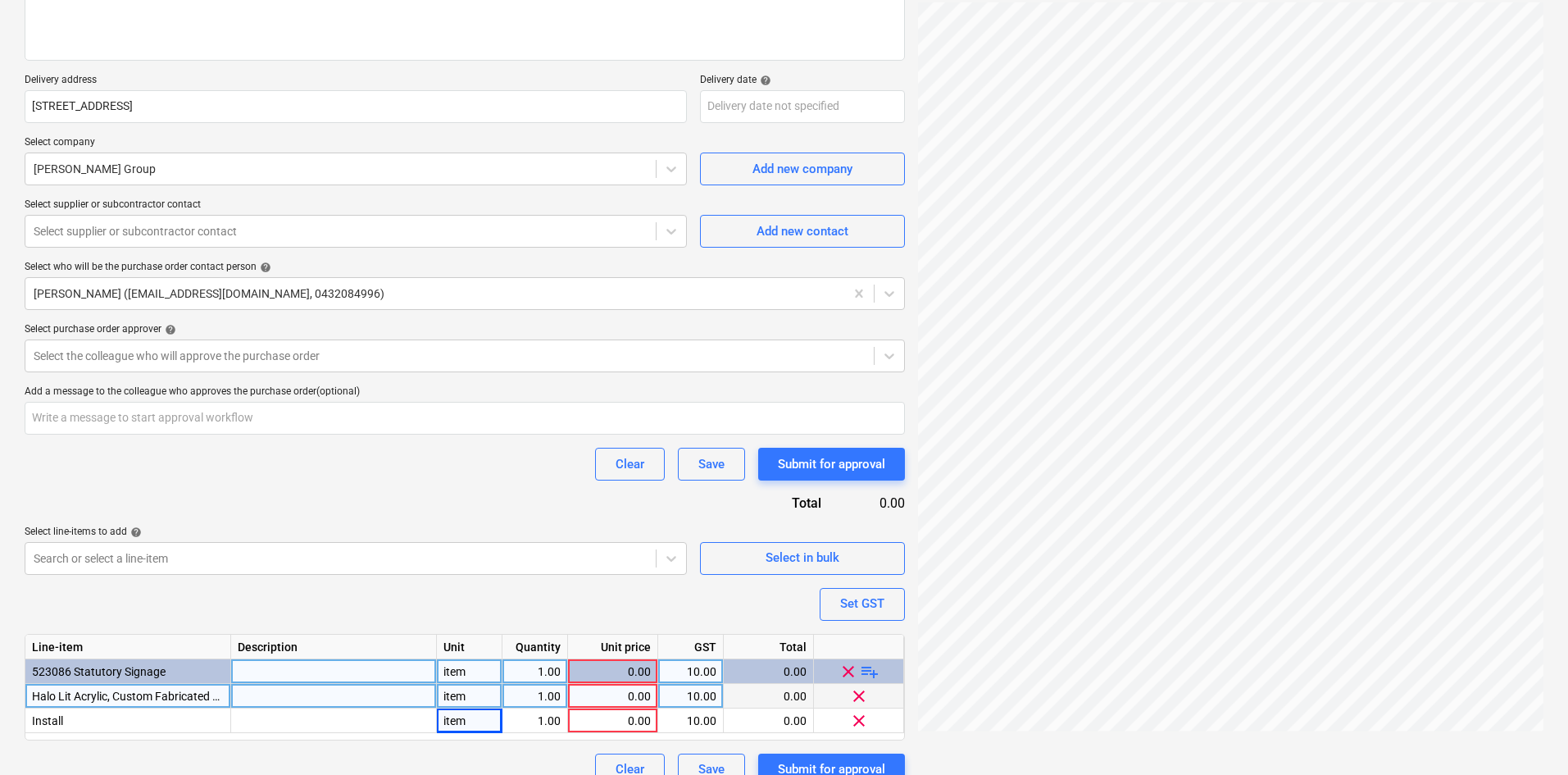
click at [282, 444] on div "Purchase order name help Purchase order Purchase order reference number help 00…" at bounding box center [464, 335] width 881 height 901
type textarea "x"
click at [341, 689] on div at bounding box center [334, 696] width 206 height 24
type input "LED: 12V ZigZag Strip LED, **Bright WHITE** - SA B-SWS Zigzag 72 LED Strip 12V …"
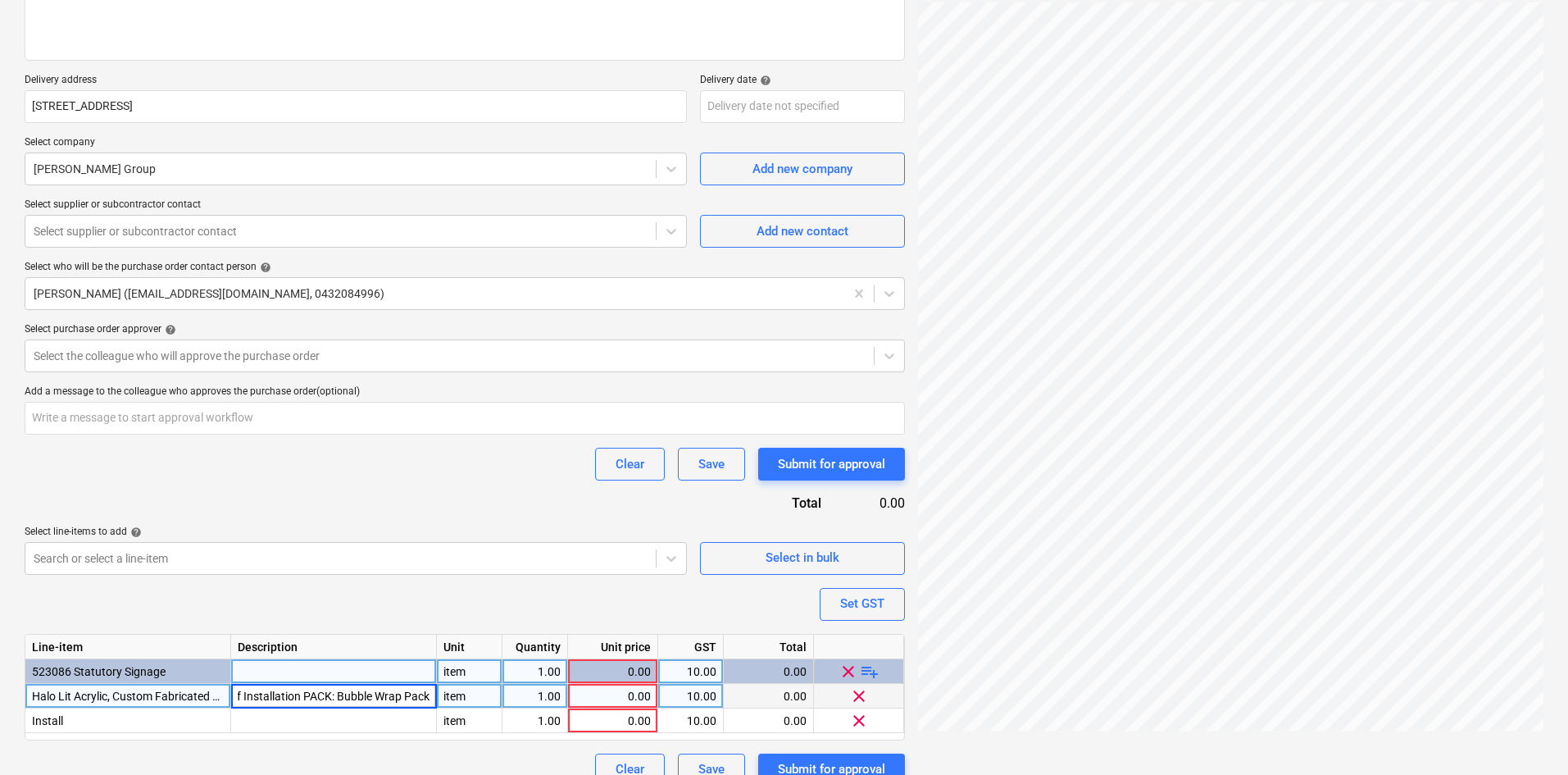
click at [375, 453] on div "Clear Save Submit for approval" at bounding box center [464, 464] width 881 height 32
click at [615, 696] on div "0.00" at bounding box center [613, 696] width 76 height 24
type textarea "x"
type input "2212"
type textarea "x"
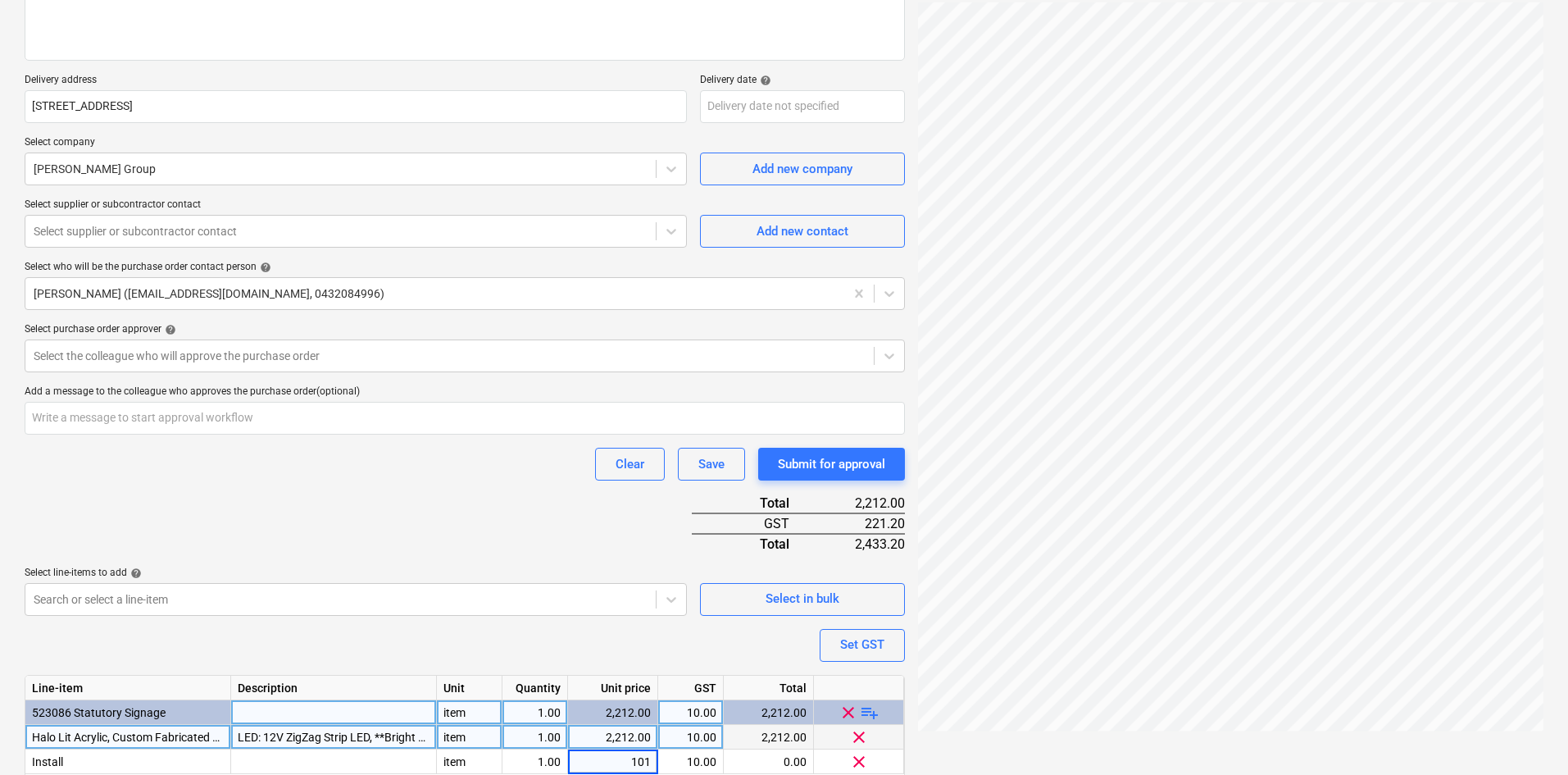
type input "1010"
type textarea "x"
click at [273, 516] on div "Purchase order name help Purchase order Purchase order reference number help 00…" at bounding box center [464, 356] width 881 height 942
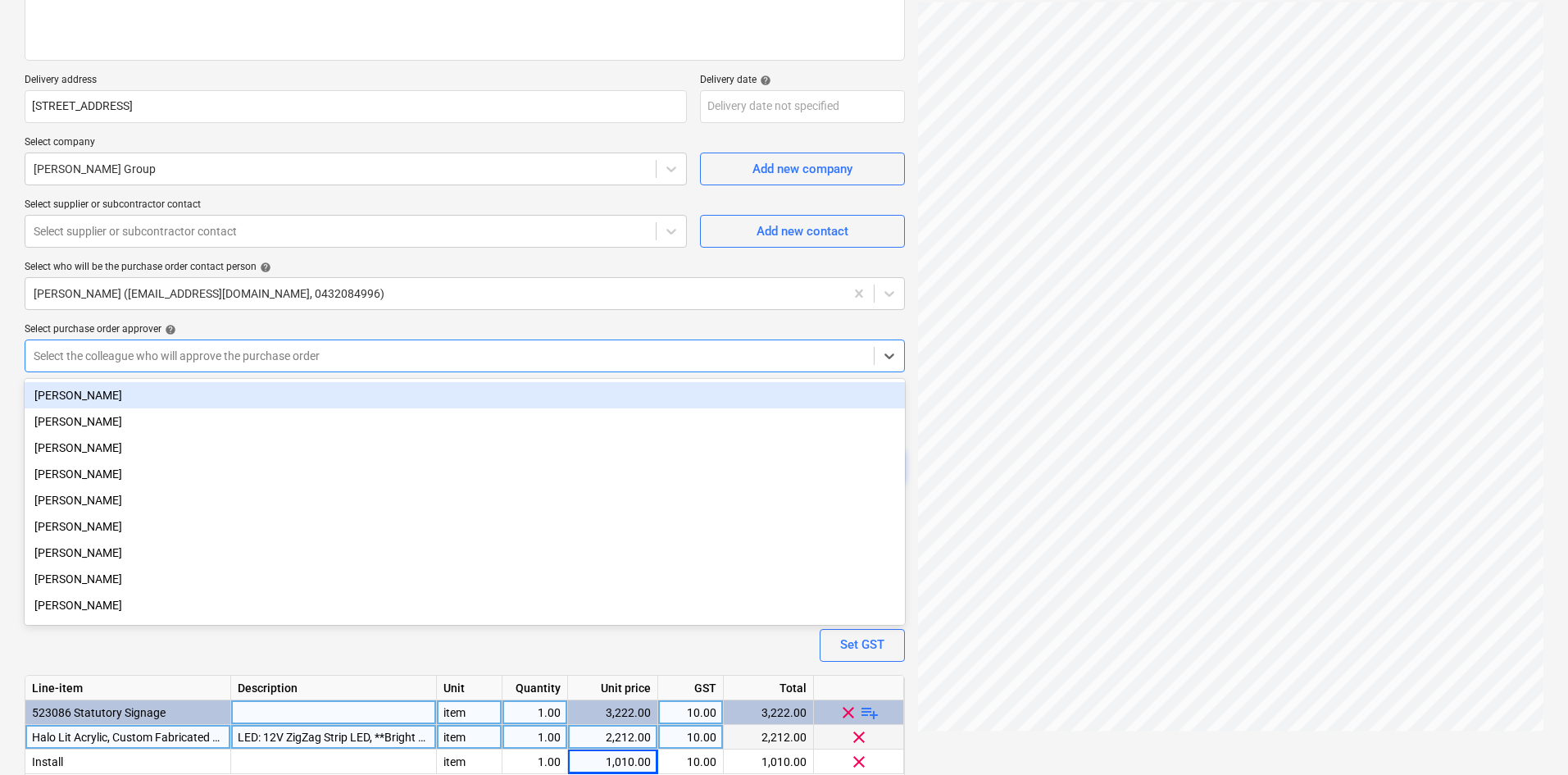
click at [202, 356] on div at bounding box center [449, 356] width 832 height 16
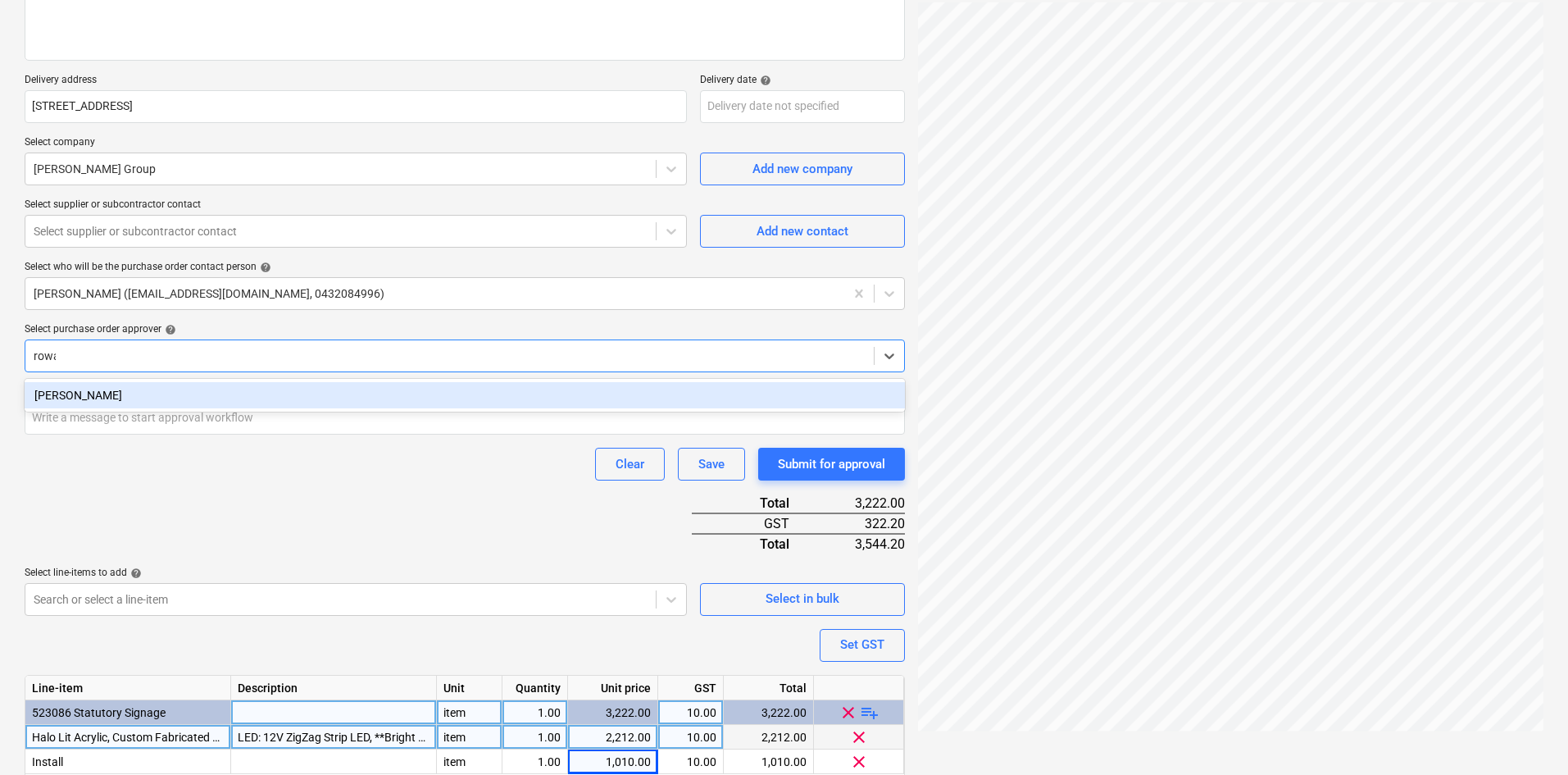
type input "rowan"
type textarea "x"
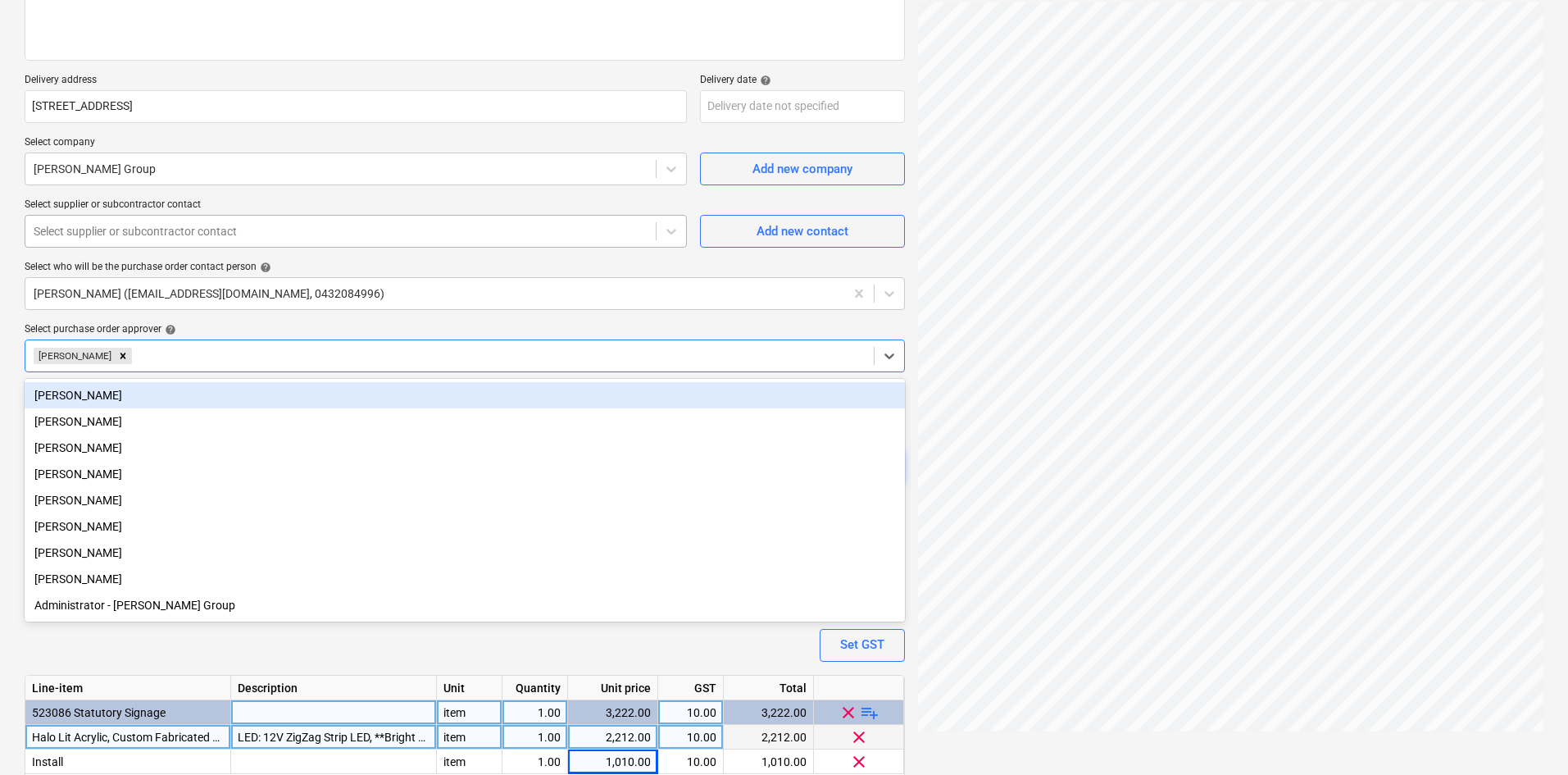
click at [205, 237] on div at bounding box center [340, 231] width 614 height 16
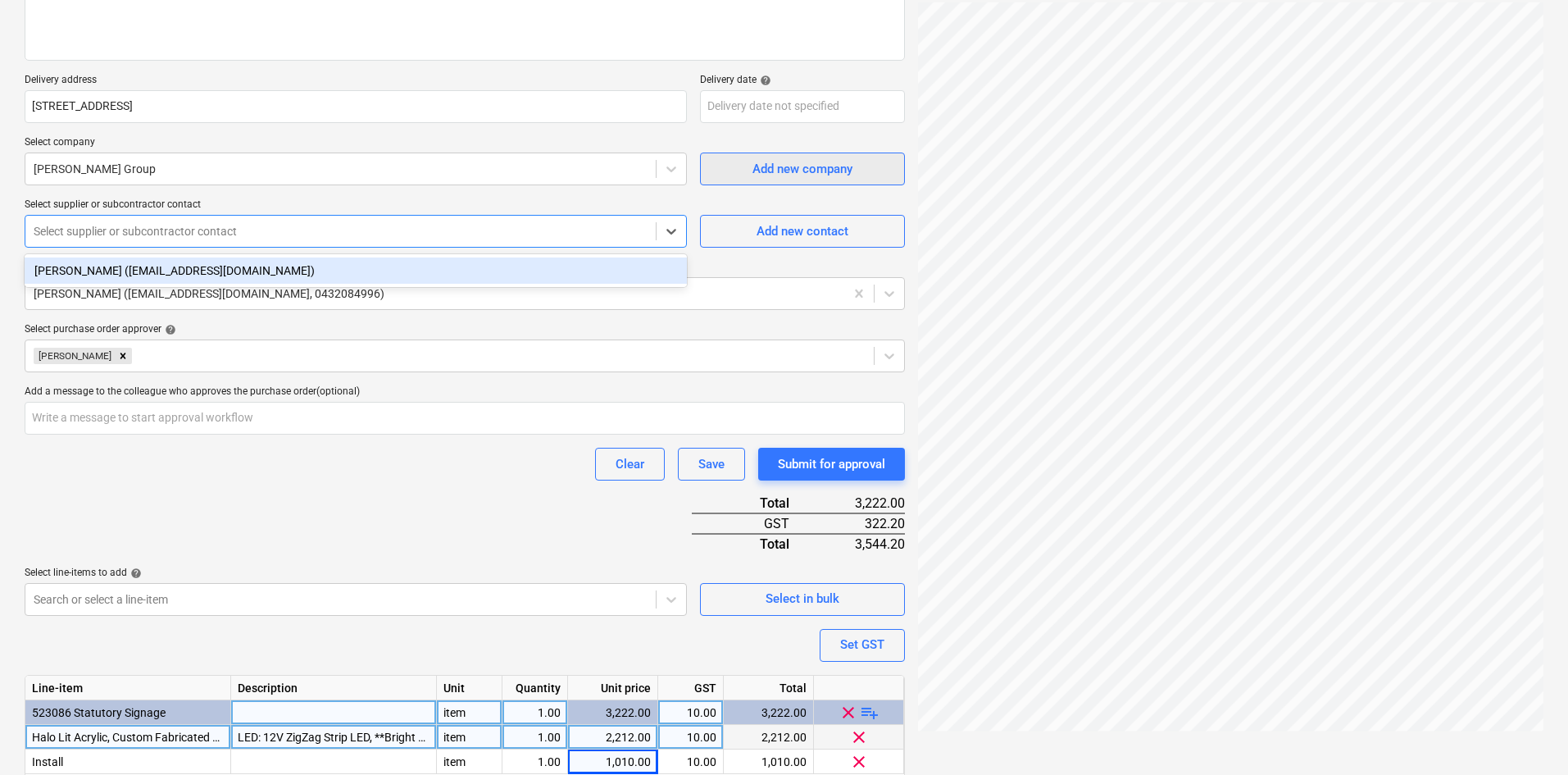
click at [812, 176] on div "Add new company" at bounding box center [802, 169] width 100 height 22
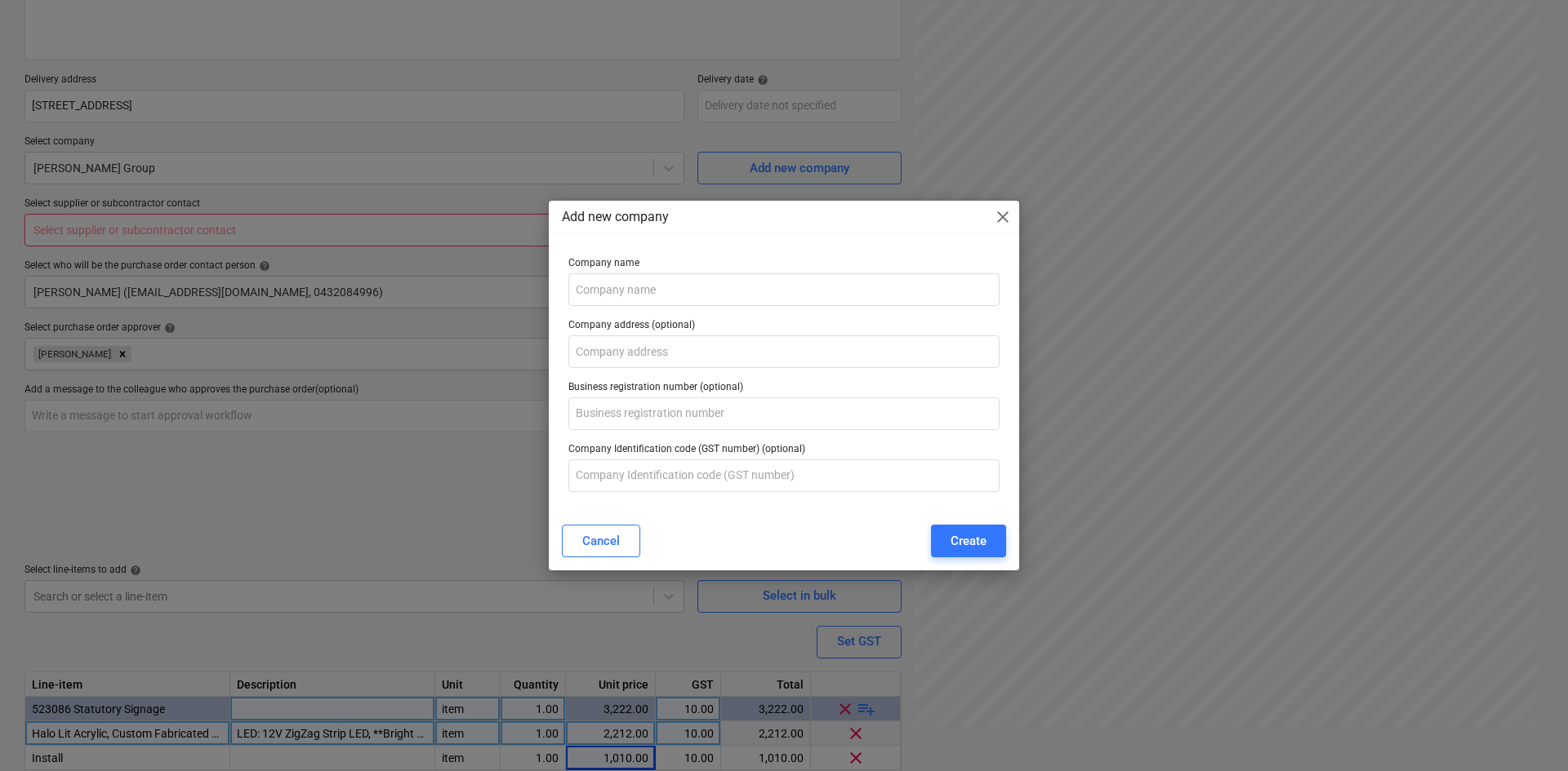
click at [994, 216] on span "close" at bounding box center [1003, 217] width 20 height 20
type textarea "x"
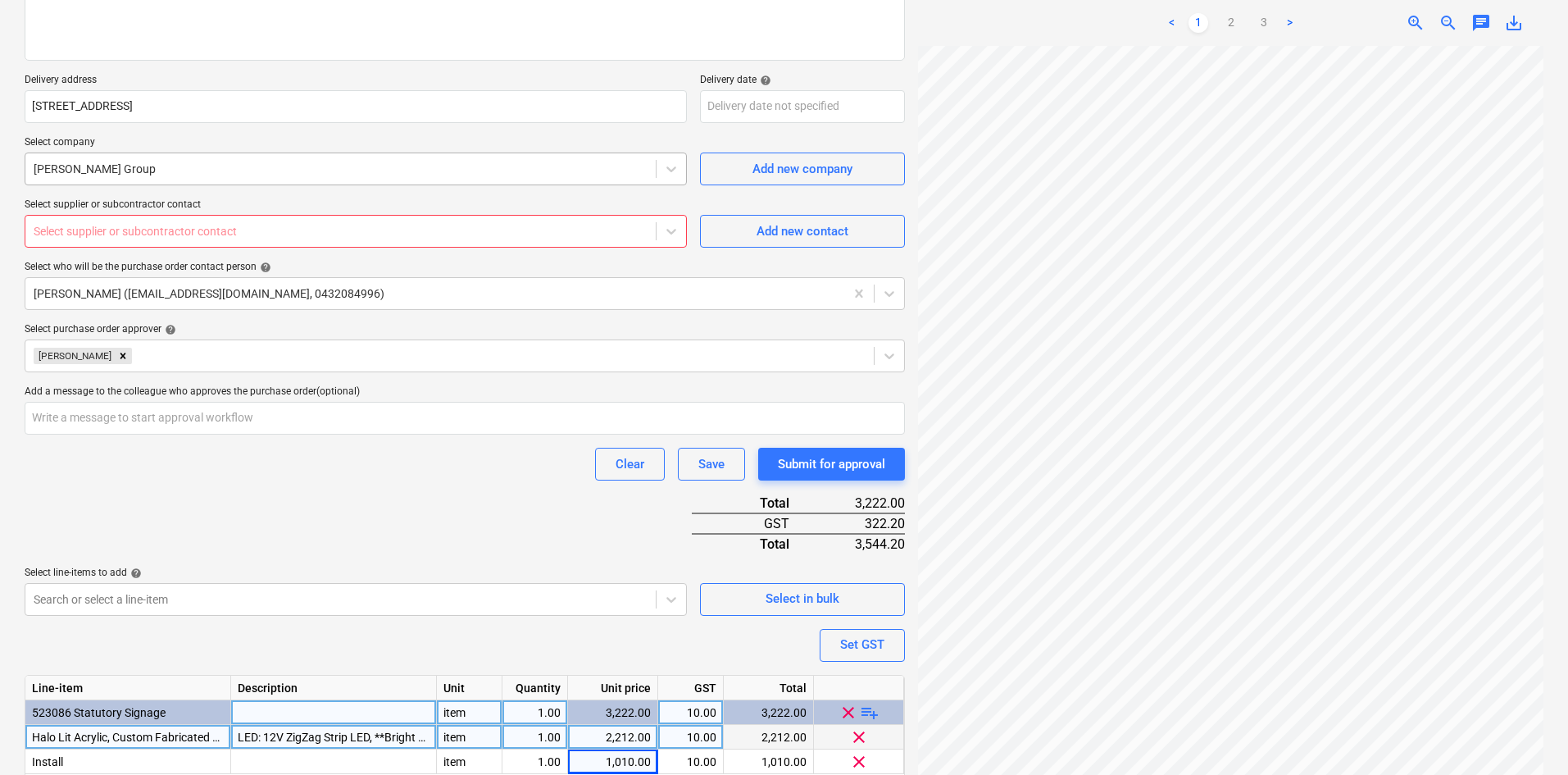
click at [291, 171] on div at bounding box center [340, 169] width 614 height 16
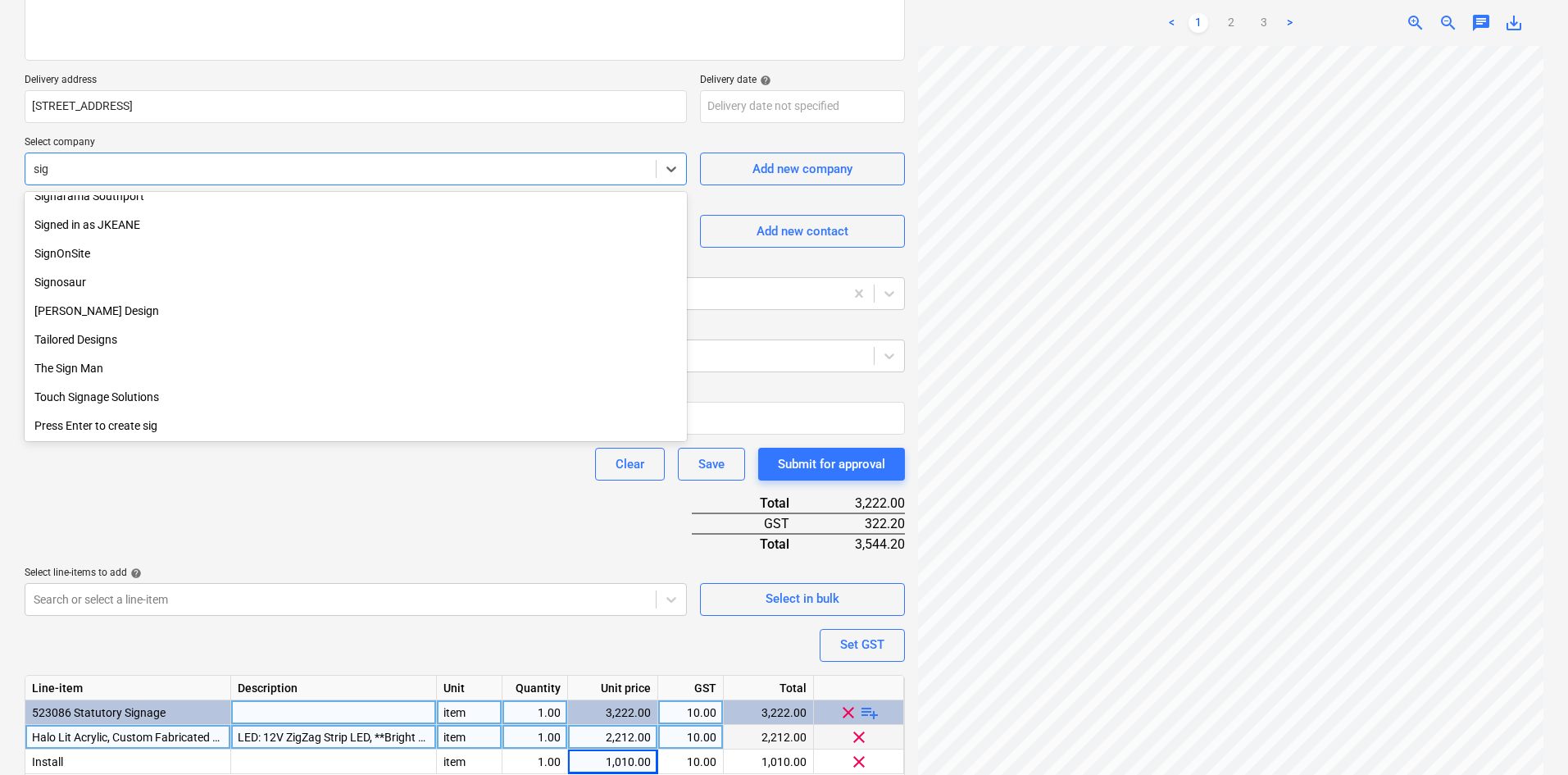
scroll to position [356, 0]
type input "sign"
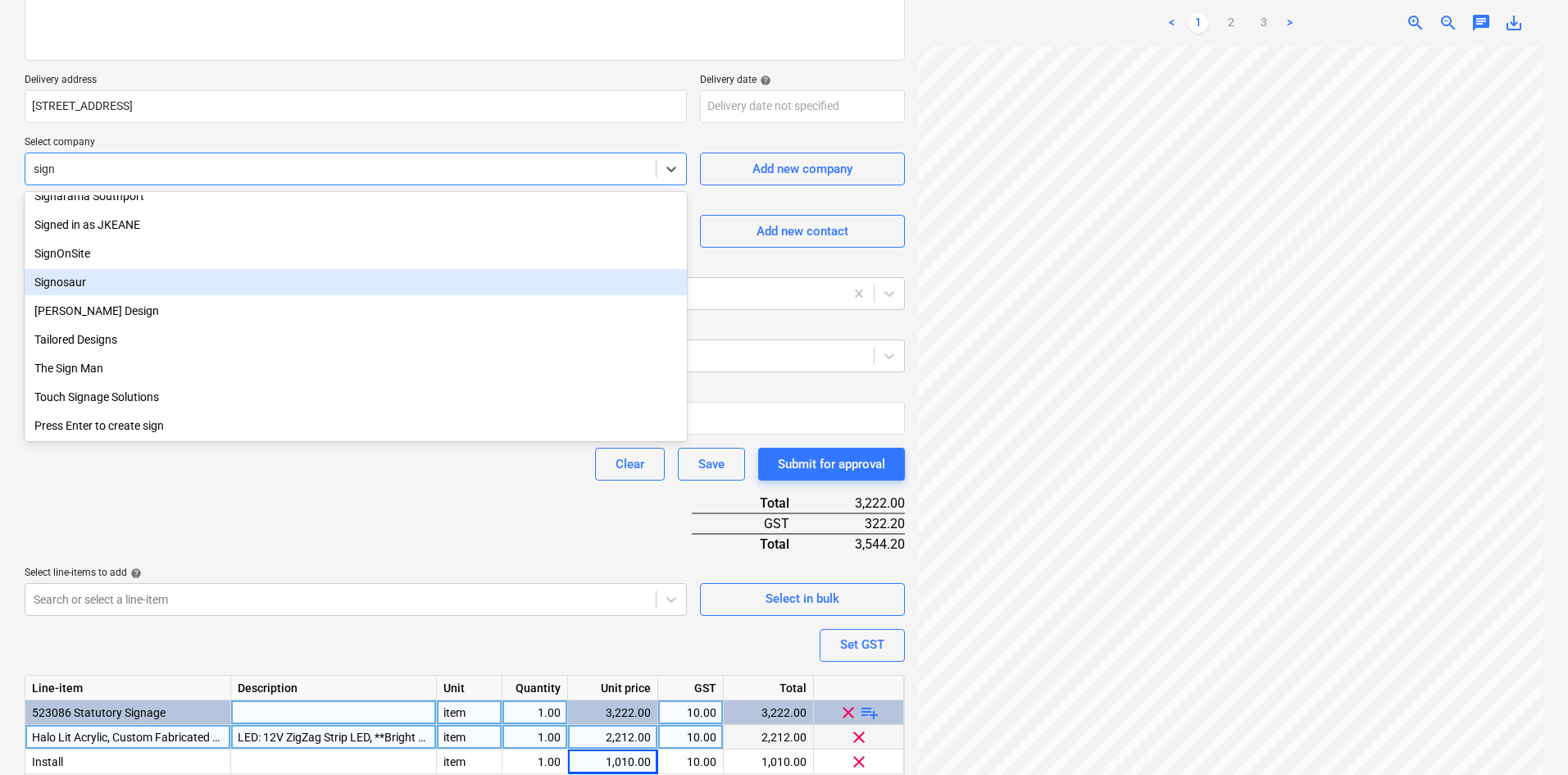
click at [121, 280] on div "Signosaur" at bounding box center [355, 282] width 662 height 26
type textarea "x"
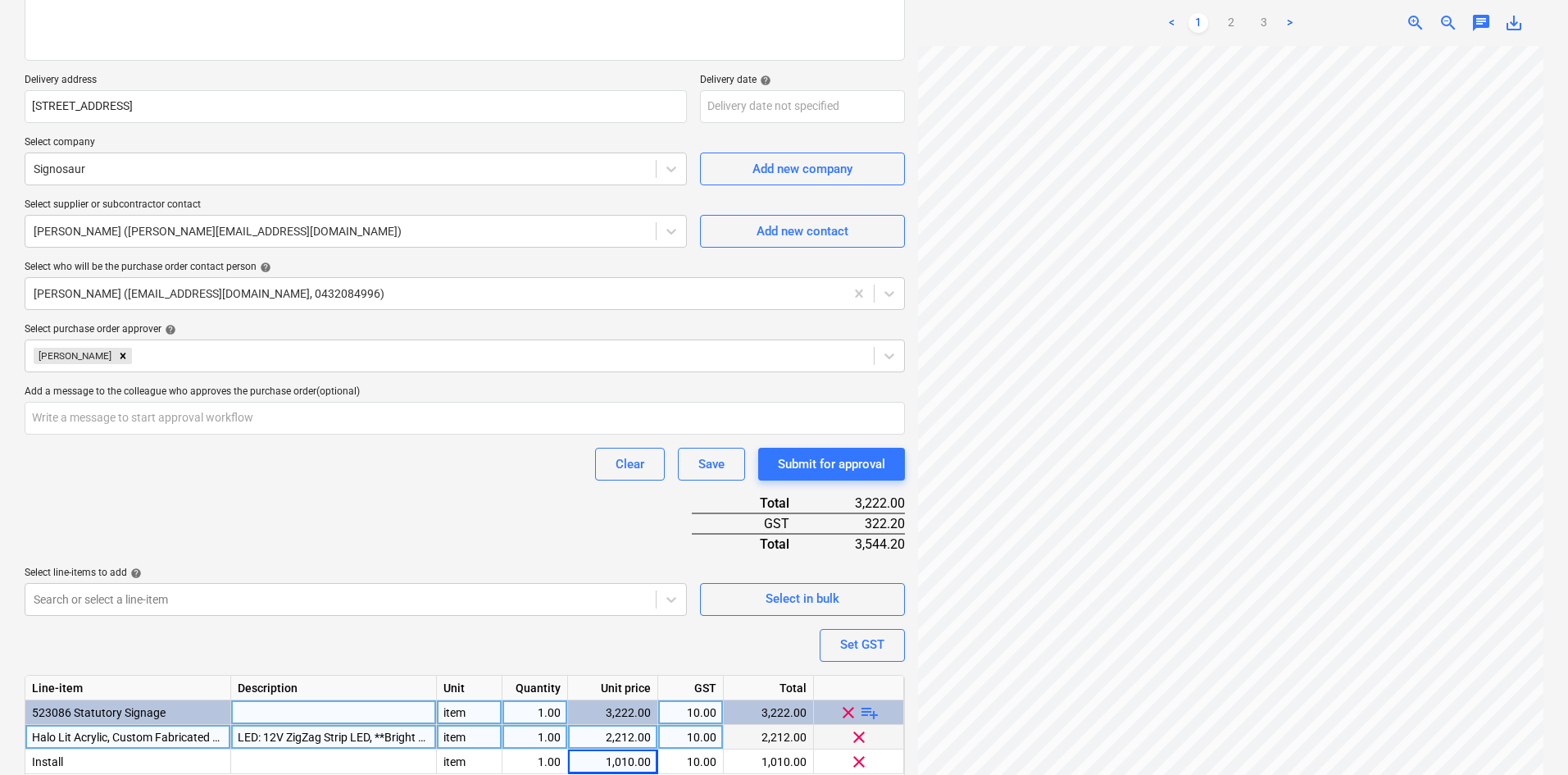
click at [279, 535] on div "Purchase order name help Purchase order Purchase order reference number help 00…" at bounding box center [464, 356] width 881 height 942
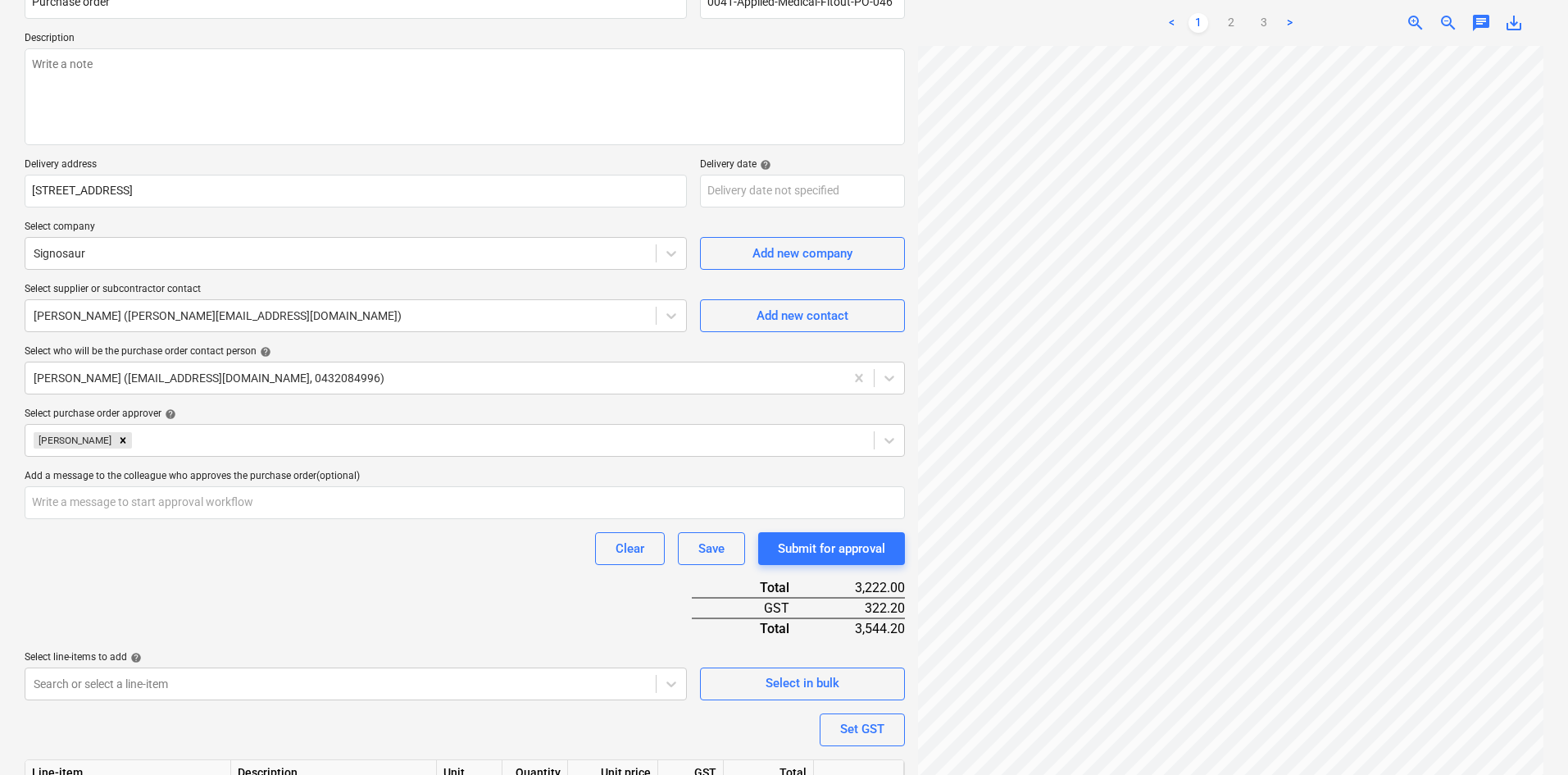
scroll to position [86, 0]
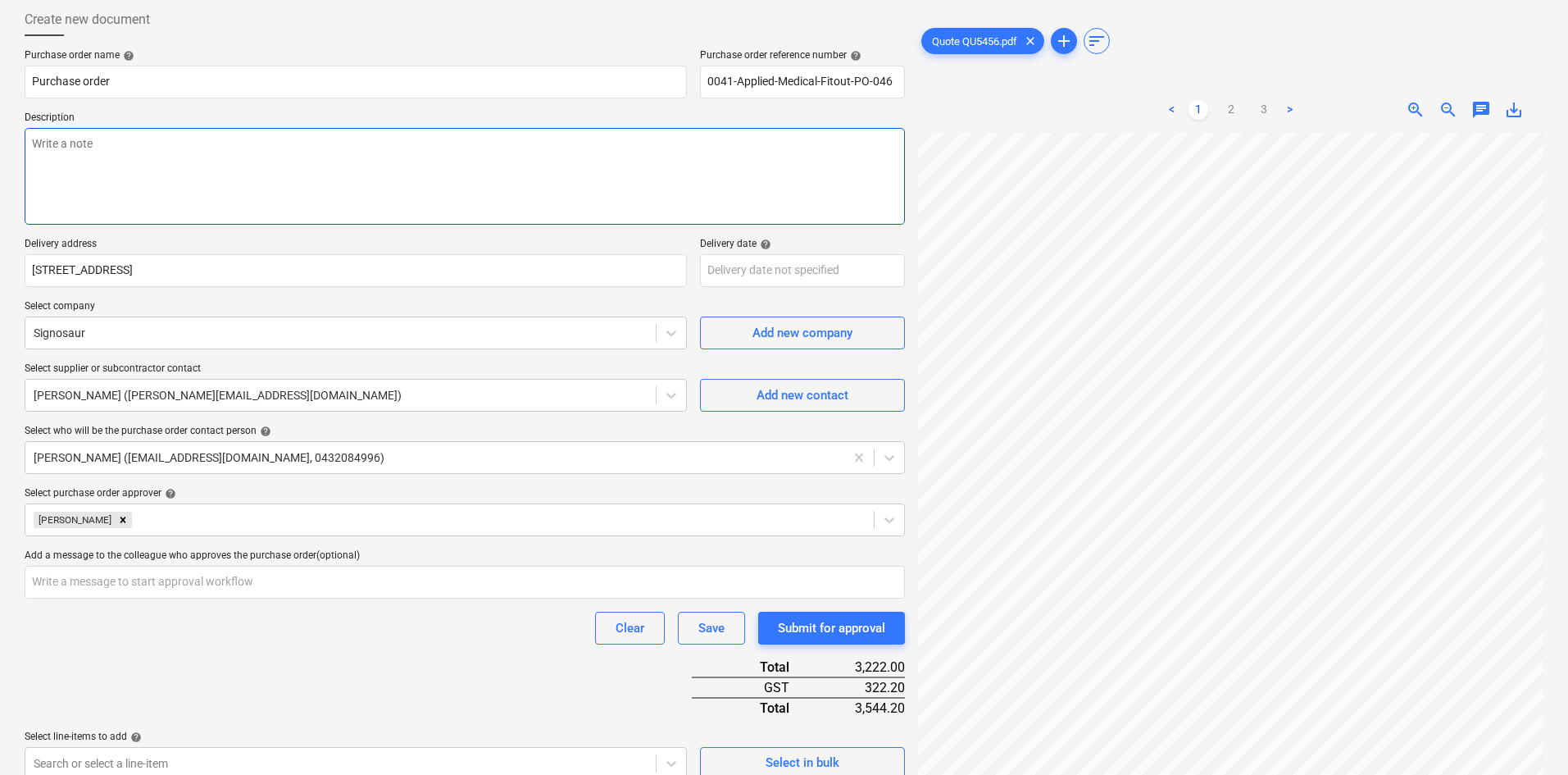
click at [154, 170] on textarea at bounding box center [464, 176] width 881 height 97
type textarea "x"
type textarea "A"
type textarea "x"
type textarea "As"
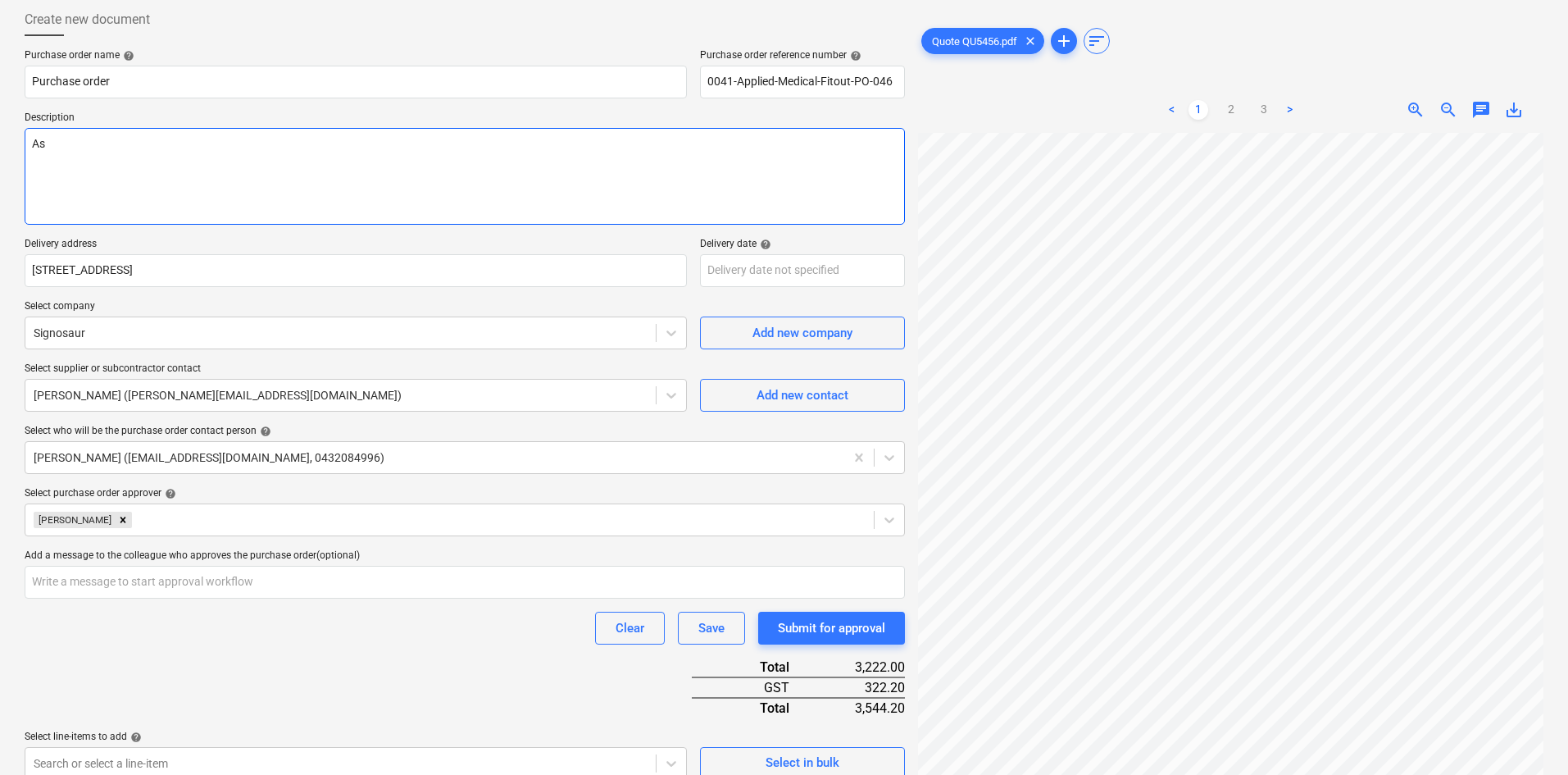
type textarea "x"
type textarea "As"
type textarea "x"
type textarea "As p"
type textarea "x"
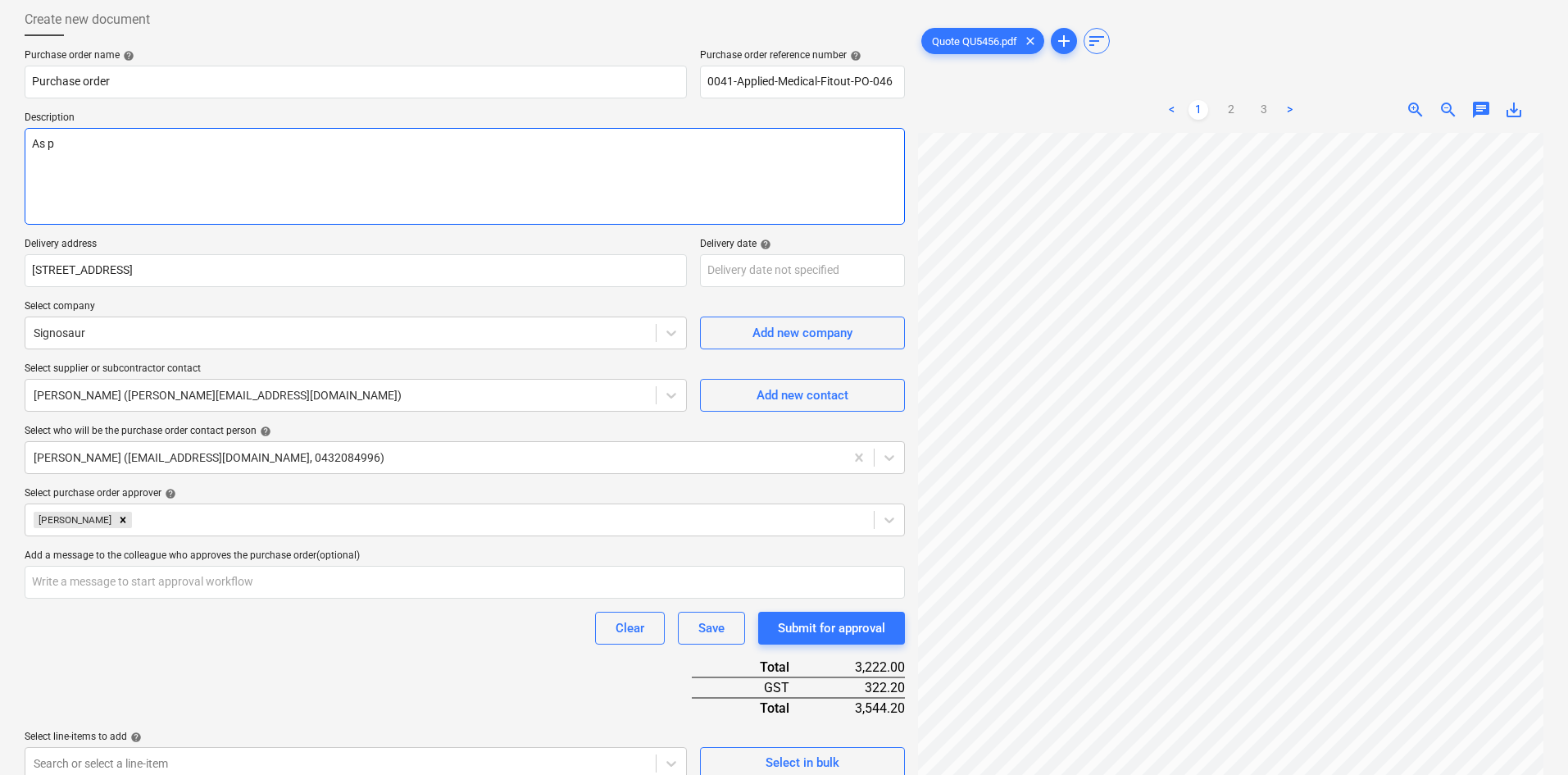
type textarea "As pe"
type textarea "x"
type textarea "As per"
type textarea "x"
type textarea "As per"
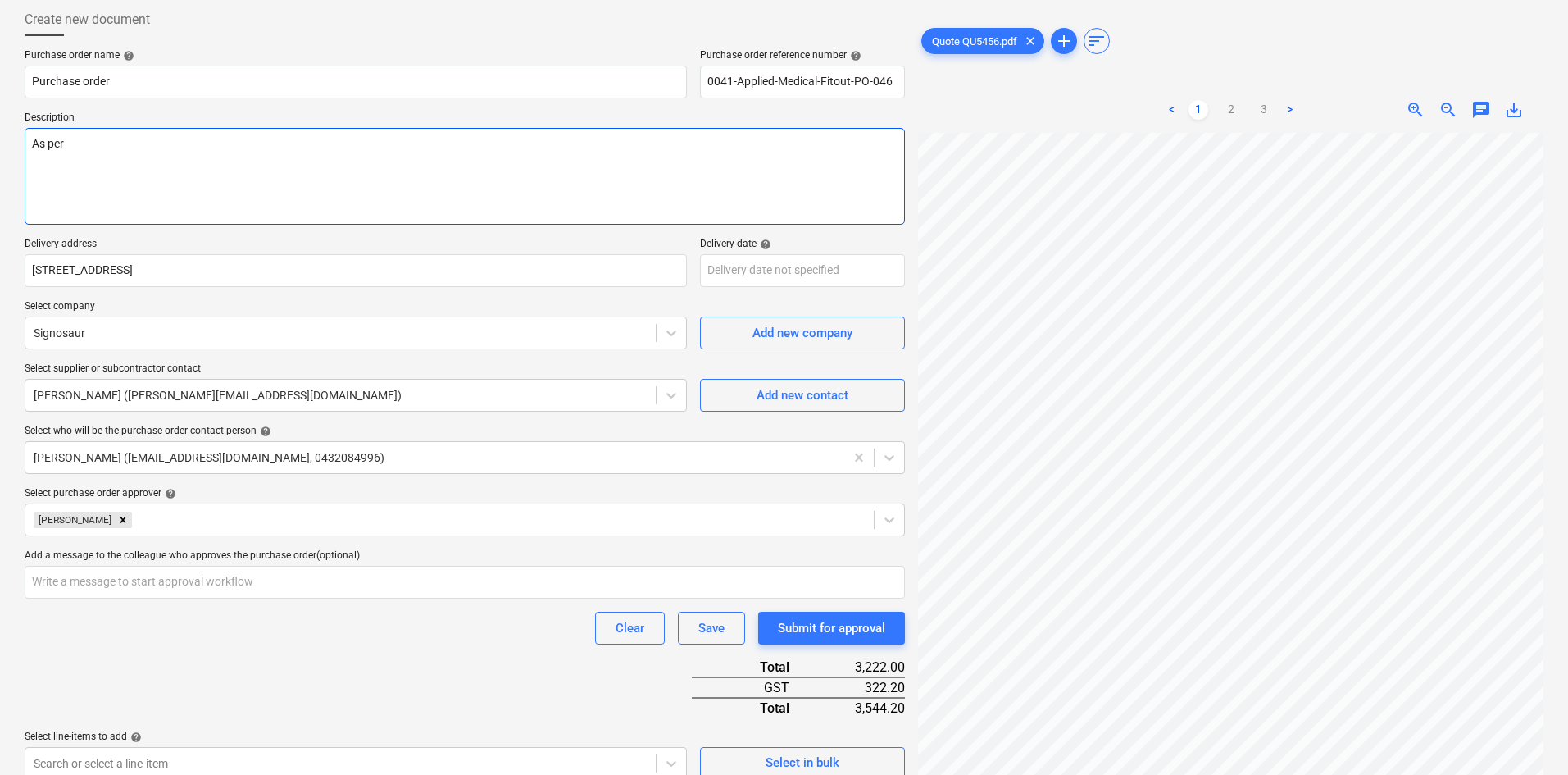
type textarea "x"
type textarea "As per q"
type textarea "x"
type textarea "As per qu"
type textarea "x"
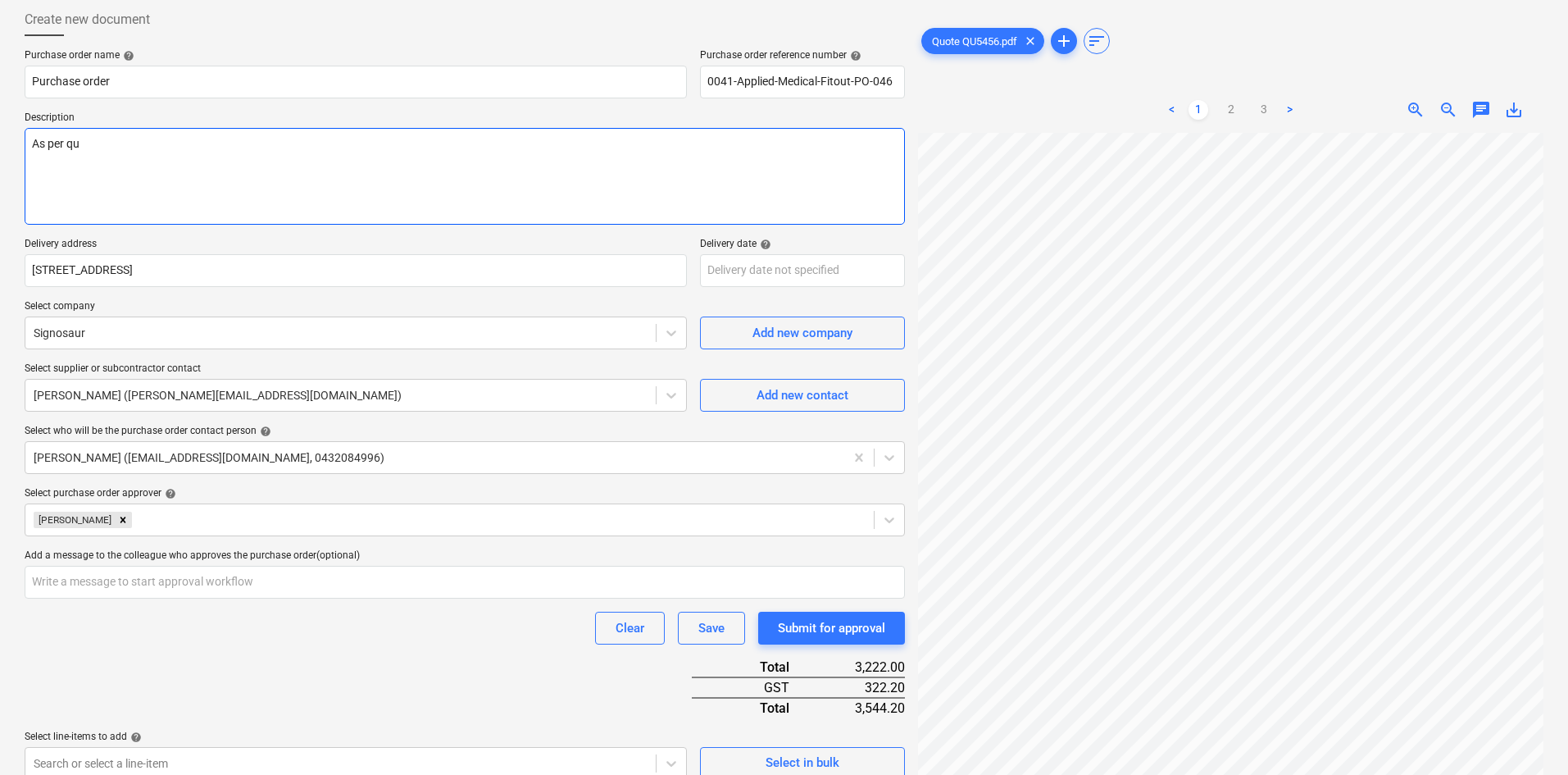
type textarea "As per quo"
type textarea "x"
type textarea "As per quot"
type textarea "x"
type textarea "As per quote"
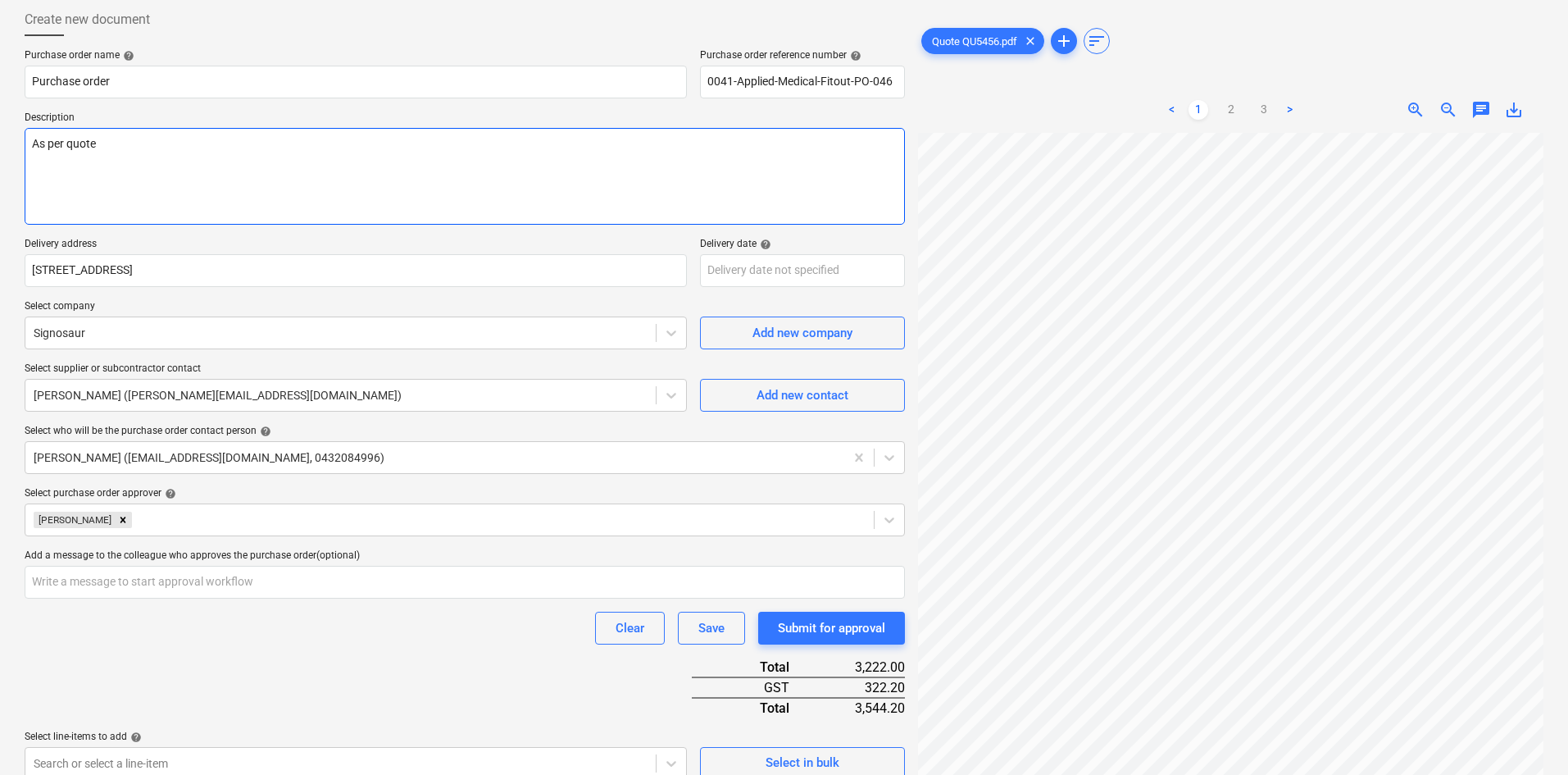
type textarea "x"
type textarea "As per quote -"
type textarea "x"
type textarea "As per quote -"
click at [153, 166] on textarea "As per quote -" at bounding box center [464, 176] width 881 height 97
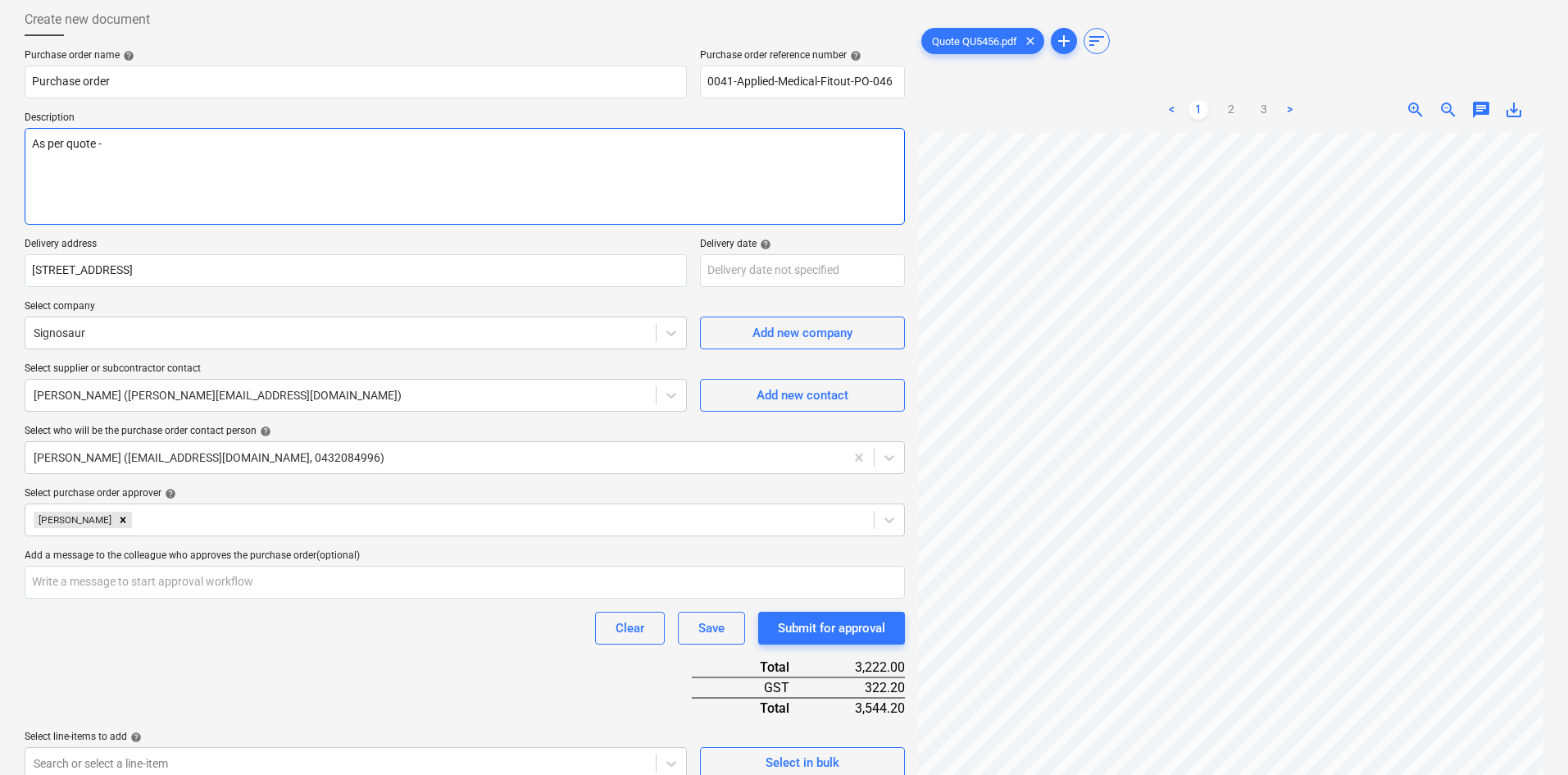
type textarea "x"
type textarea "As per quote -"
type textarea "x"
type textarea "As per quote"
type textarea "x"
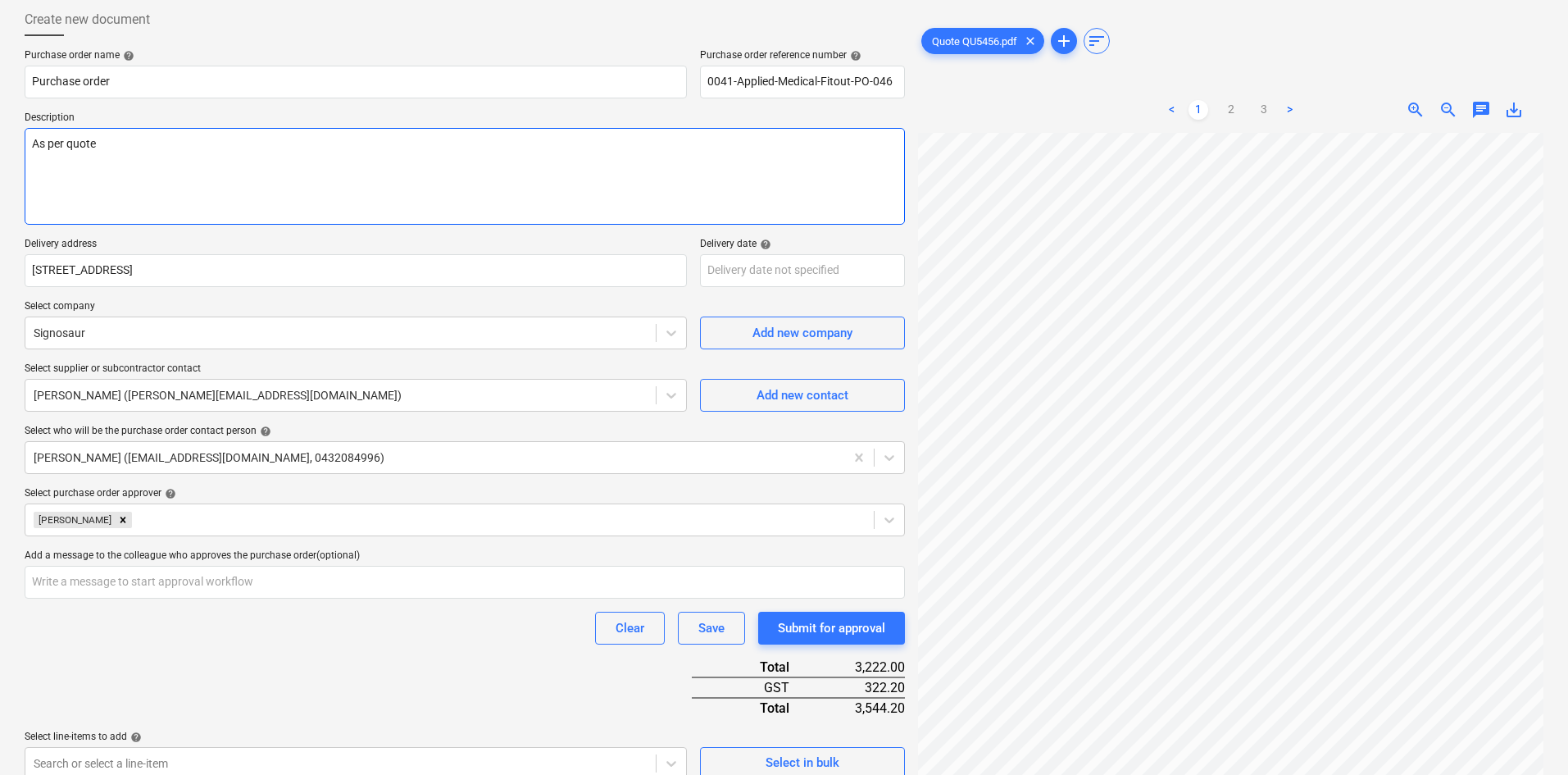
type textarea "As per quote :"
type textarea "x"
type textarea "As per quote :"
paste textarea "QU-5456"
type textarea "x"
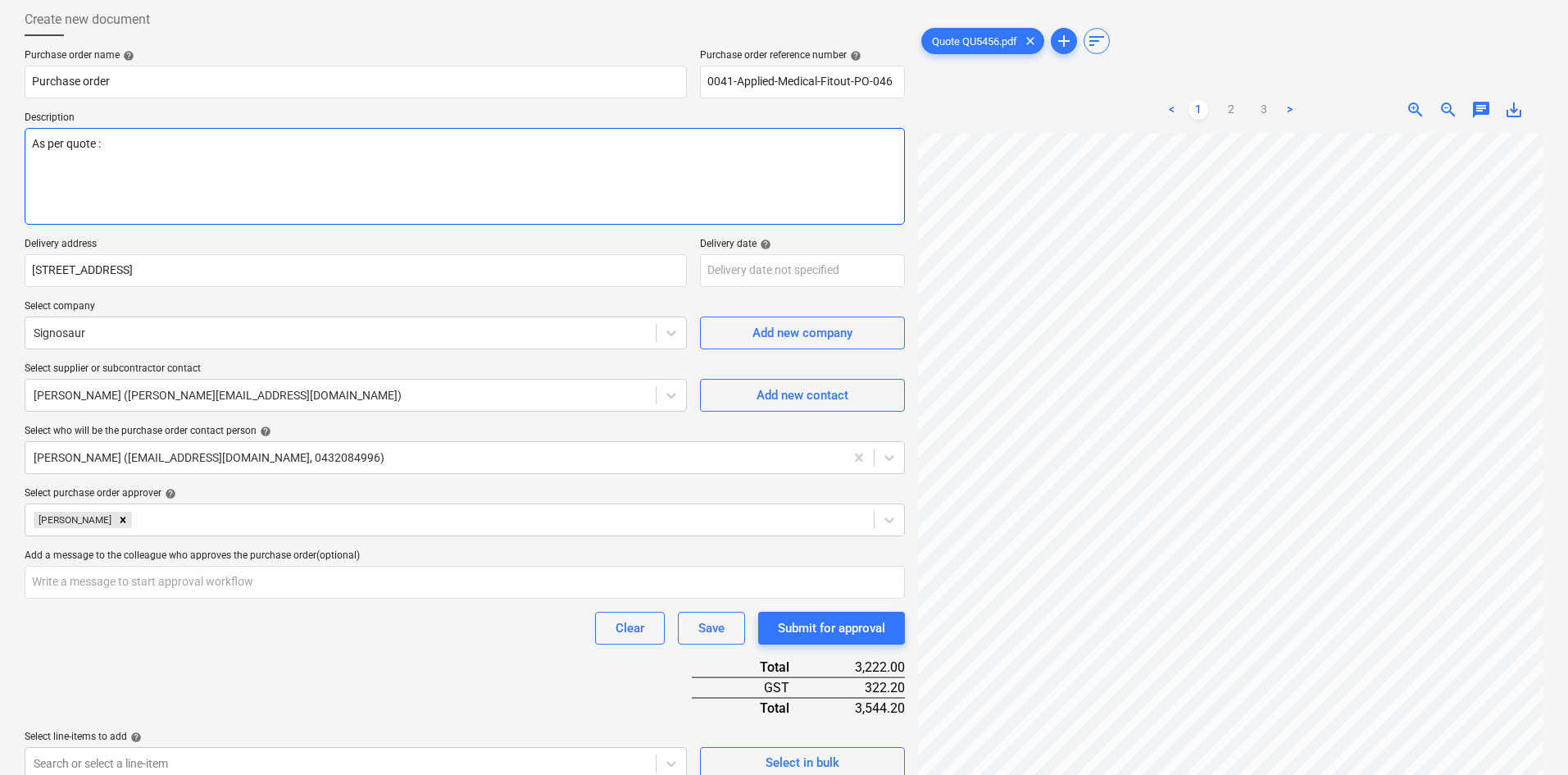
type textarea "As per quote : QU-5456"
type textarea "x"
type textarea "As per quote : QU-5456"
type textarea "x"
type textarea "As per quote : QU-5456"
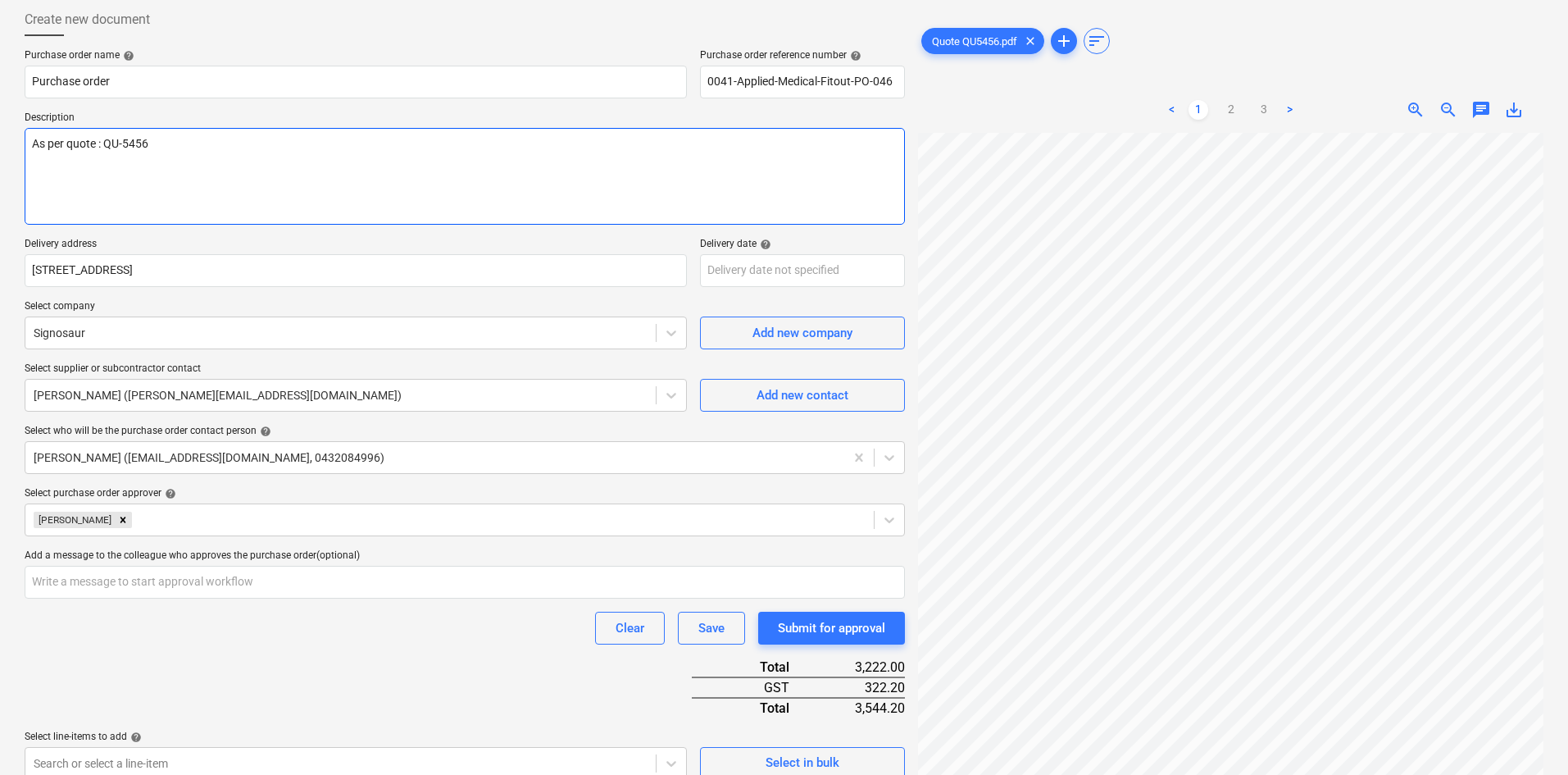
click at [369, 146] on textarea "As per quote : QU-5456" at bounding box center [464, 176] width 881 height 97
click at [230, 168] on textarea "As per quote : QU-5456" at bounding box center [464, 176] width 881 height 97
paste textarea "Site contact : Mikey - 0432 029 544"
type textarea "x"
type textarea "As per quote : QU-5456 Site contact : Mikey - 0432 029 544"
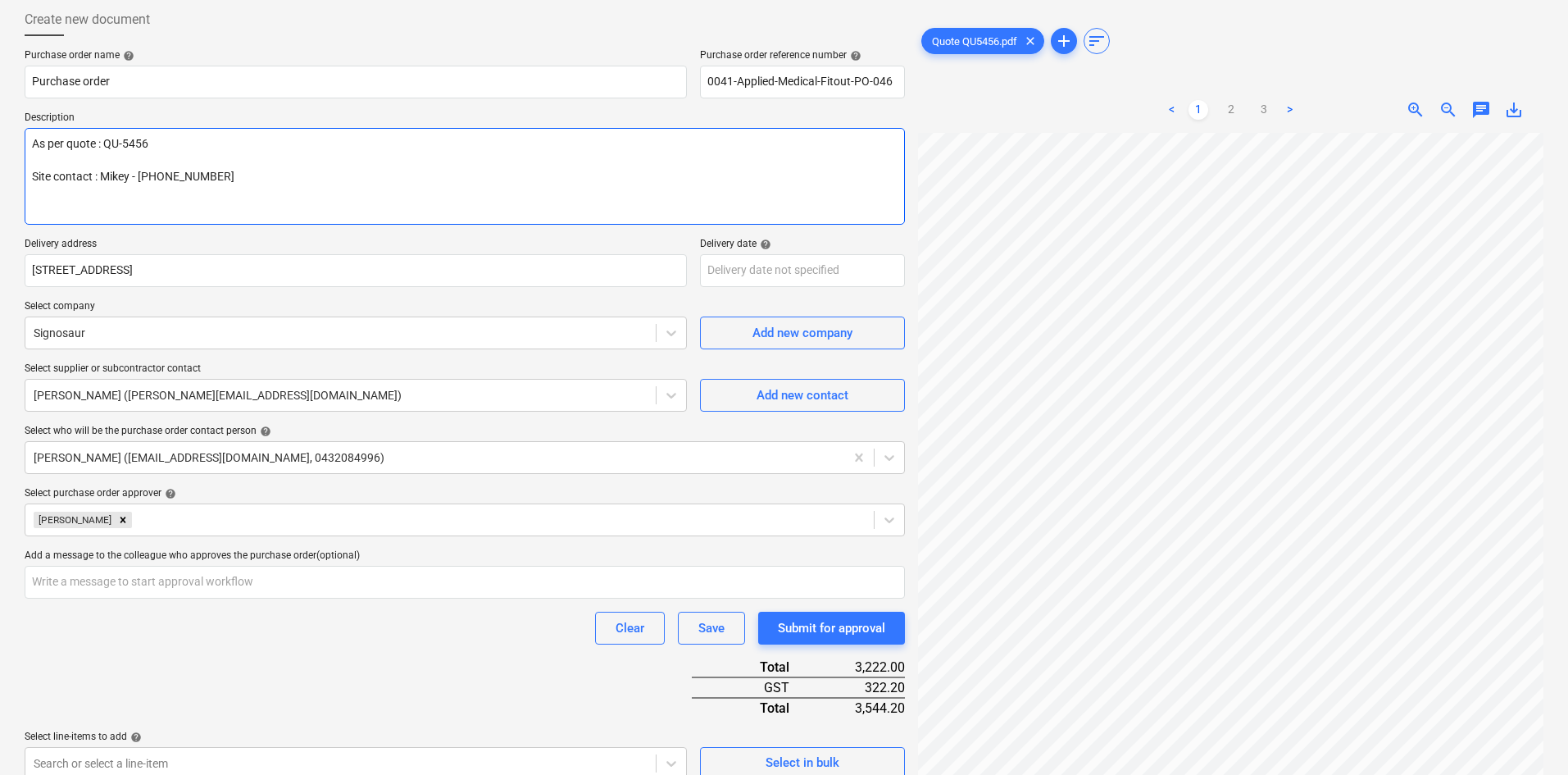
type textarea "x"
type textarea "As per quote : QU-5456 Site contact : Mikey - 0432 029 544"
click at [517, 233] on div "Purchase order name help Purchase order Purchase order reference number help 00…" at bounding box center [464, 520] width 881 height 942
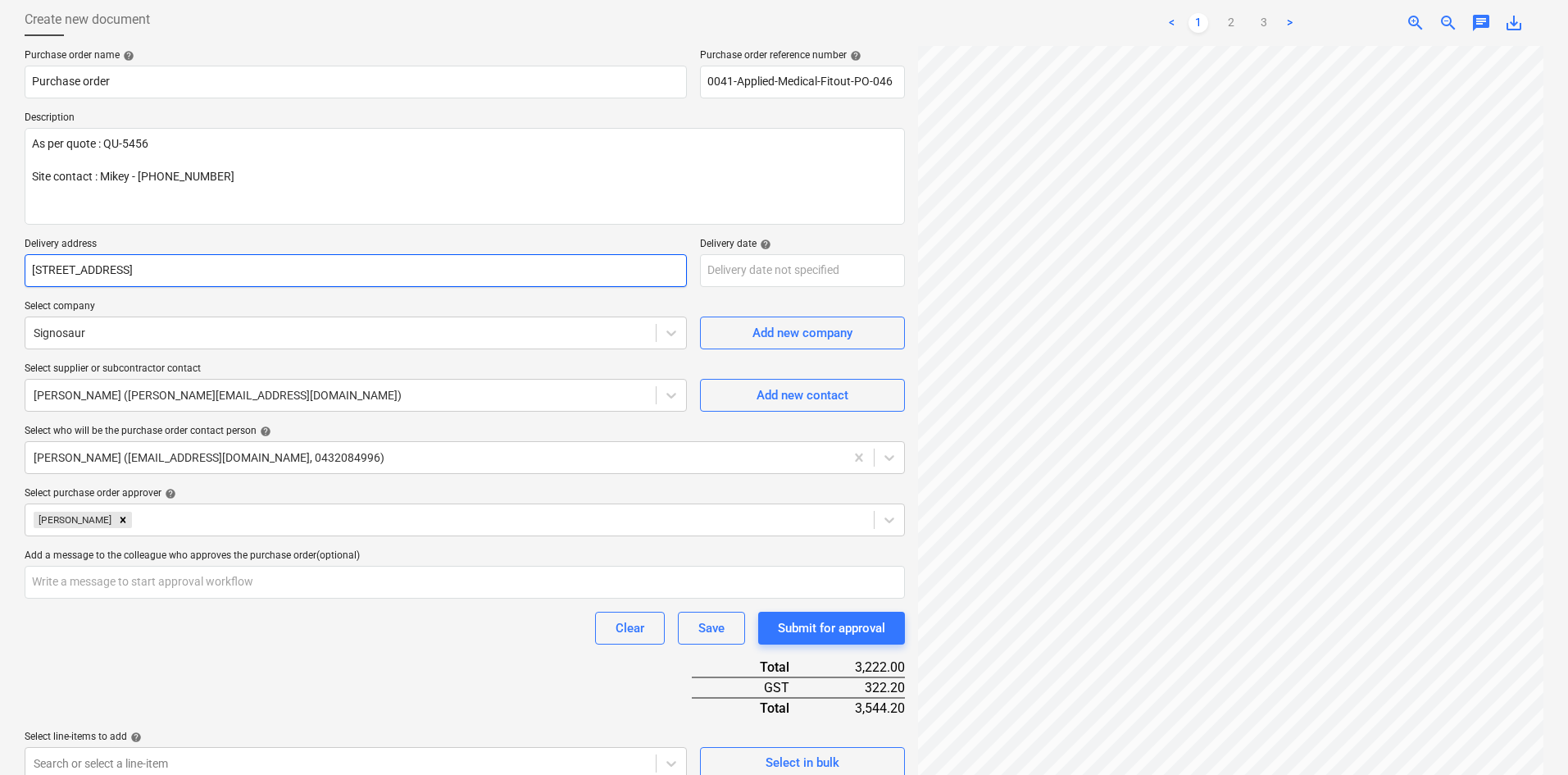
scroll to position [315, 0]
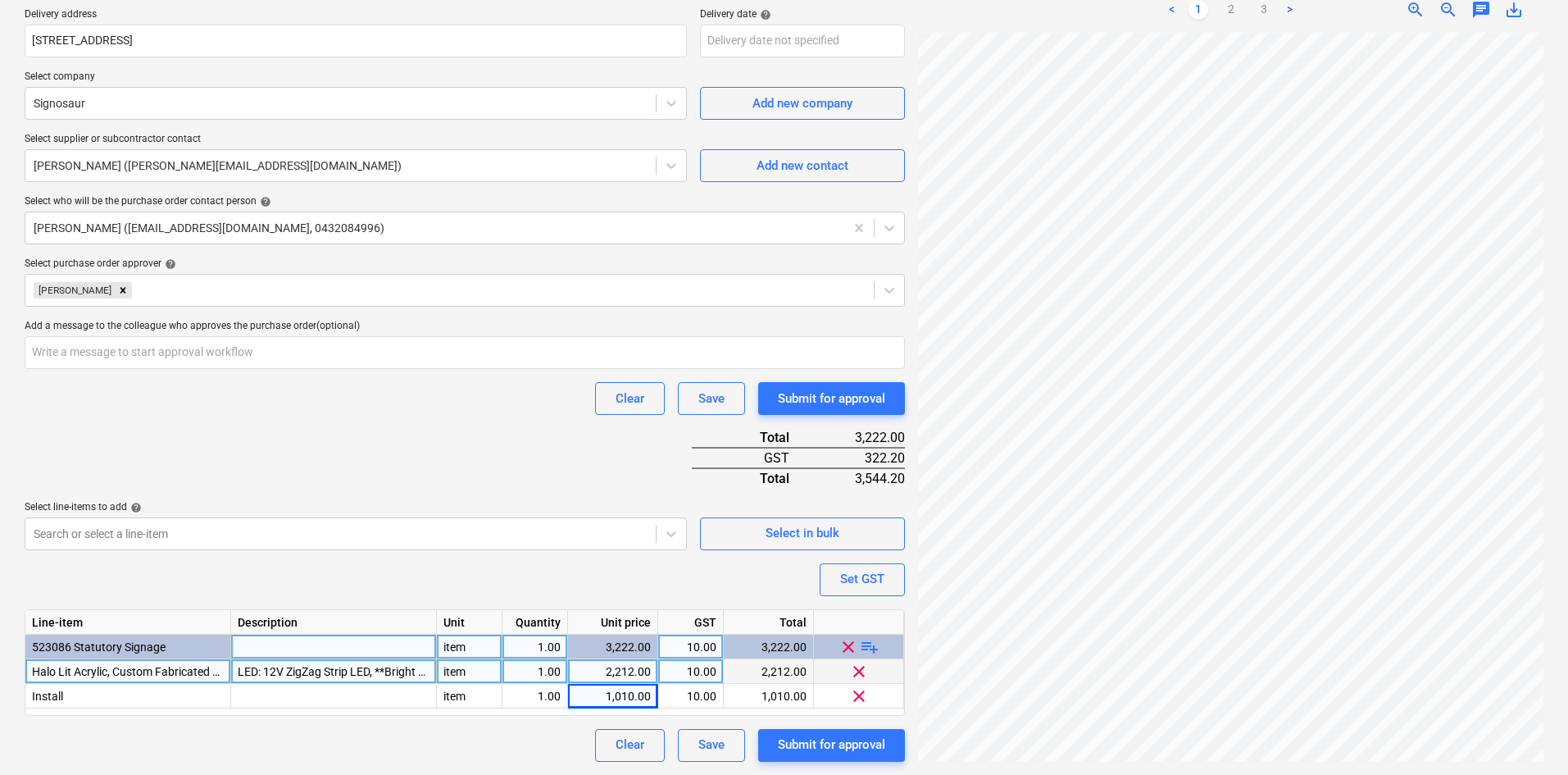
click at [422, 409] on div "Clear Save Submit for approval" at bounding box center [464, 399] width 881 height 32
click at [436, 460] on div "Purchase order name help Purchase order Purchase order reference number help 00…" at bounding box center [464, 291] width 881 height 942
click at [436, 461] on div "Purchase order name help Purchase order Purchase order reference number help 00…" at bounding box center [464, 291] width 881 height 942
click at [466, 465] on div "Purchase order name help Purchase order Purchase order reference number help 00…" at bounding box center [464, 291] width 881 height 942
click at [820, 743] on div "Submit for approval" at bounding box center [831, 745] width 107 height 22
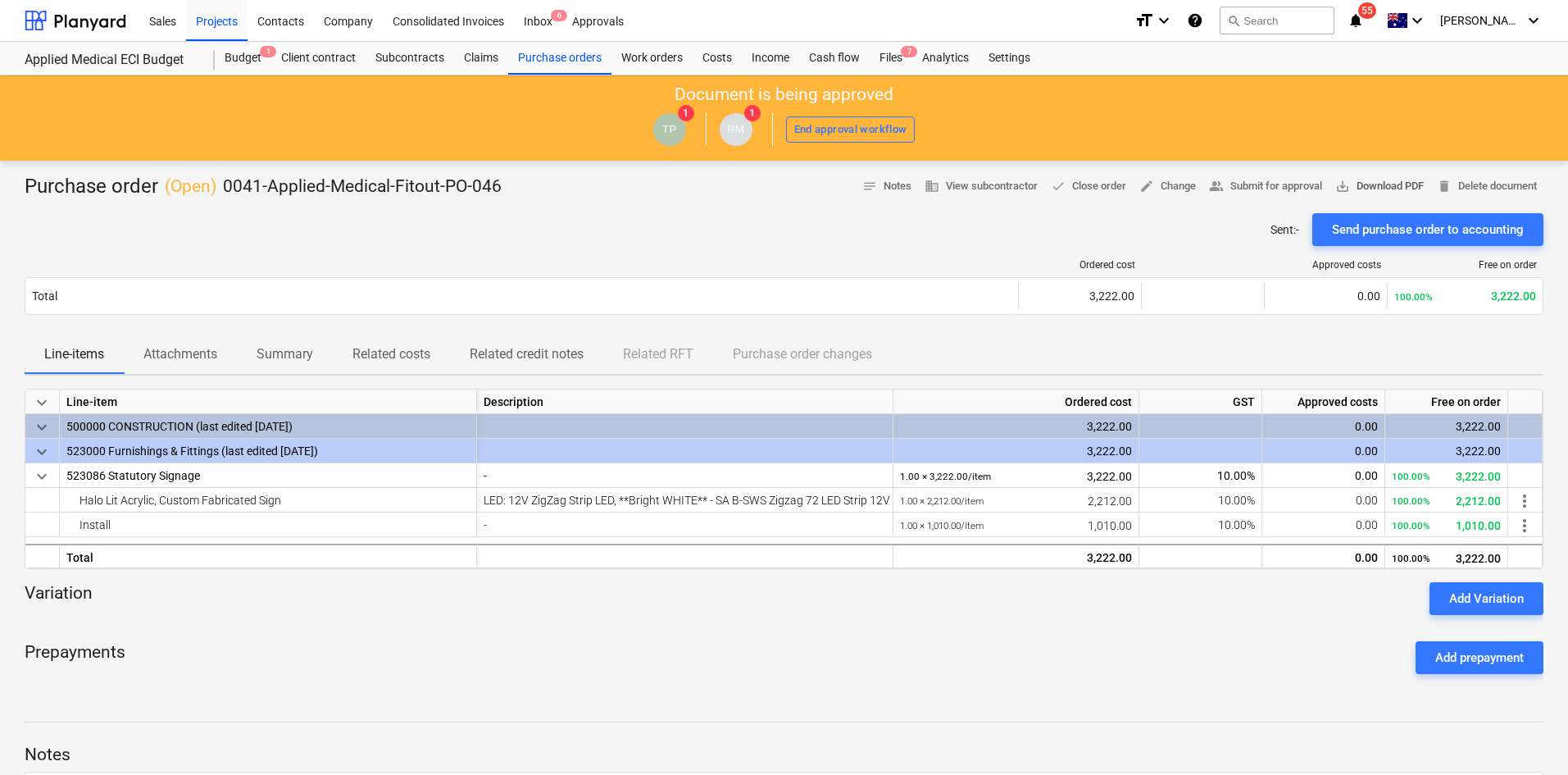
click at [1354, 183] on span "save_alt Download PDF" at bounding box center [1379, 186] width 88 height 19
drag, startPoint x: 590, startPoint y: 234, endPoint x: 580, endPoint y: 149, distance: 85.6
click at [590, 234] on div "Sent : - Send purchase order to accounting" at bounding box center [784, 230] width 1519 height 32
click at [553, 58] on div "Purchase orders" at bounding box center [560, 58] width 103 height 32
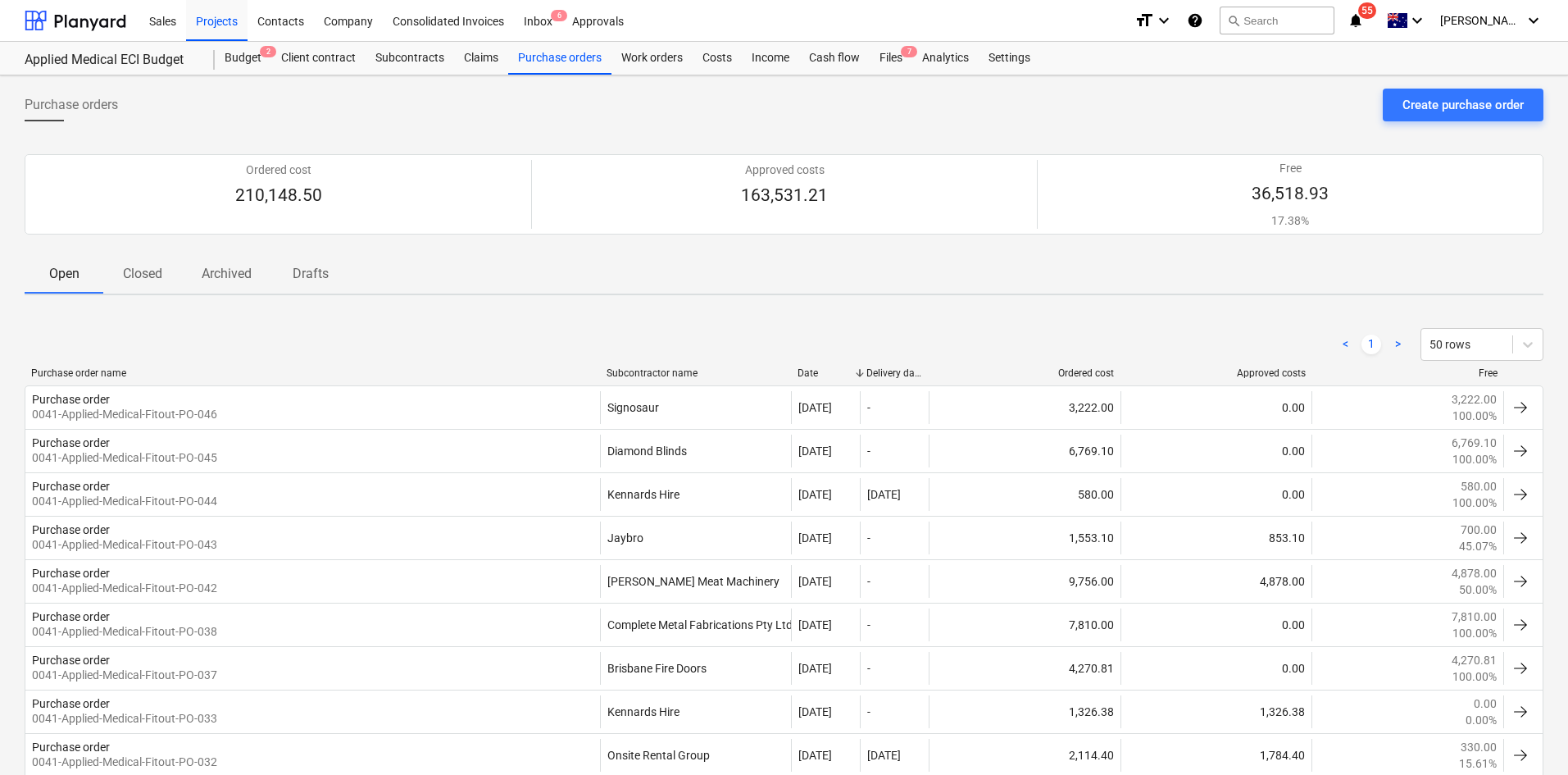
drag, startPoint x: 551, startPoint y: 58, endPoint x: 1488, endPoint y: 139, distance: 940.5
click at [568, 61] on div "Purchase orders" at bounding box center [560, 58] width 103 height 32
click at [1459, 106] on div "Create purchase order" at bounding box center [1463, 105] width 121 height 22
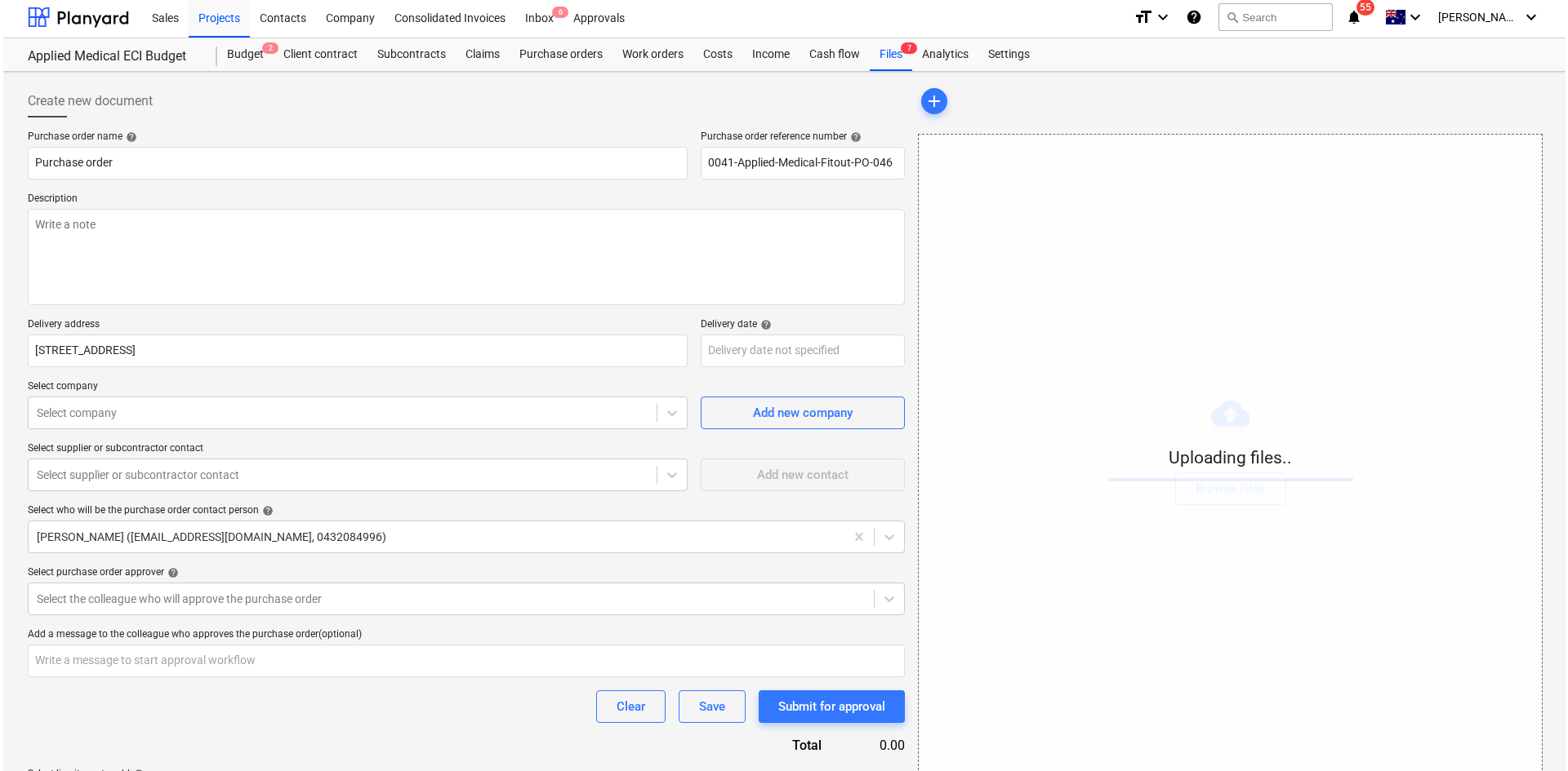
scroll to position [62, 0]
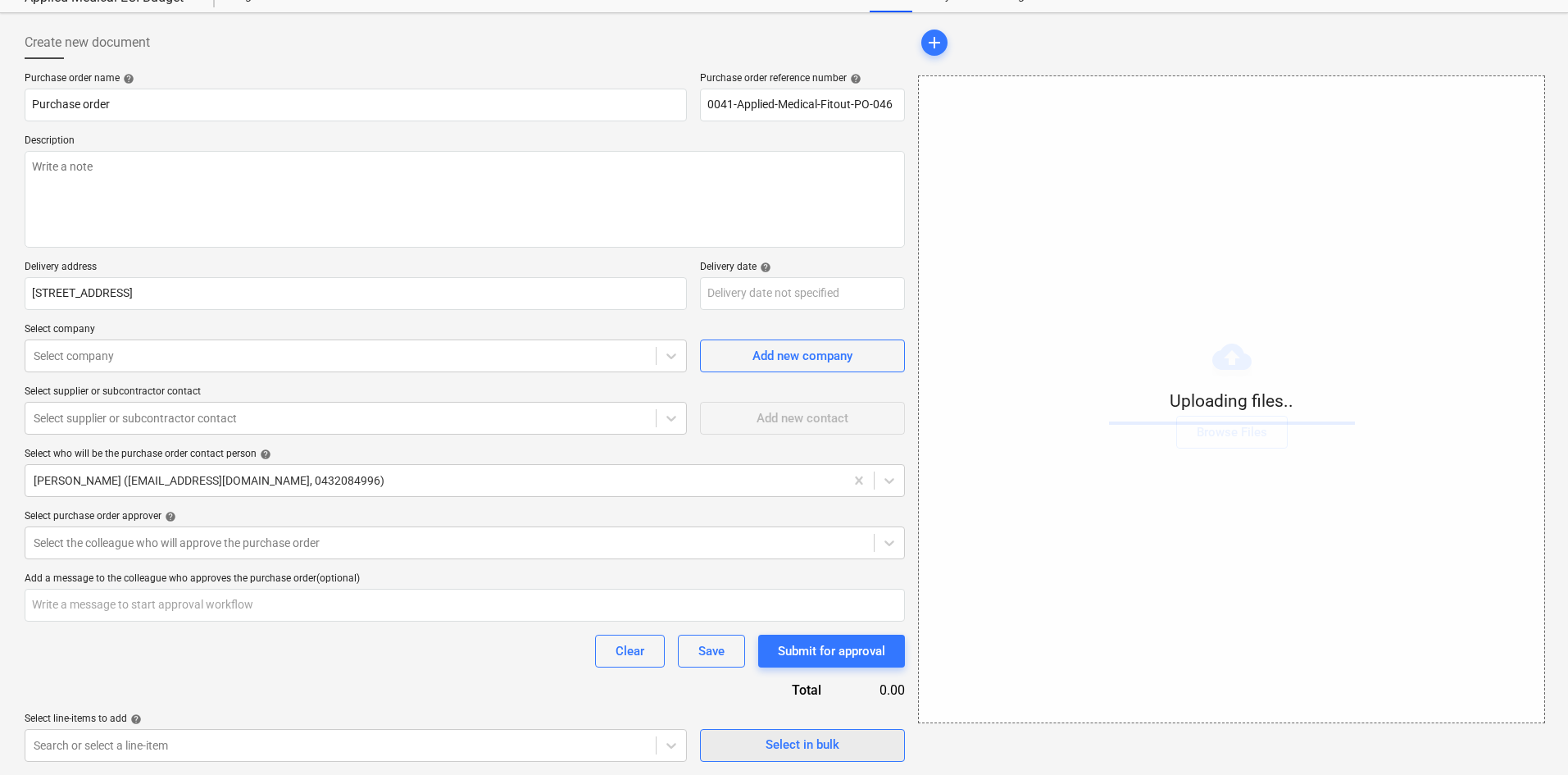
click at [757, 744] on span "Select in bulk" at bounding box center [802, 745] width 164 height 22
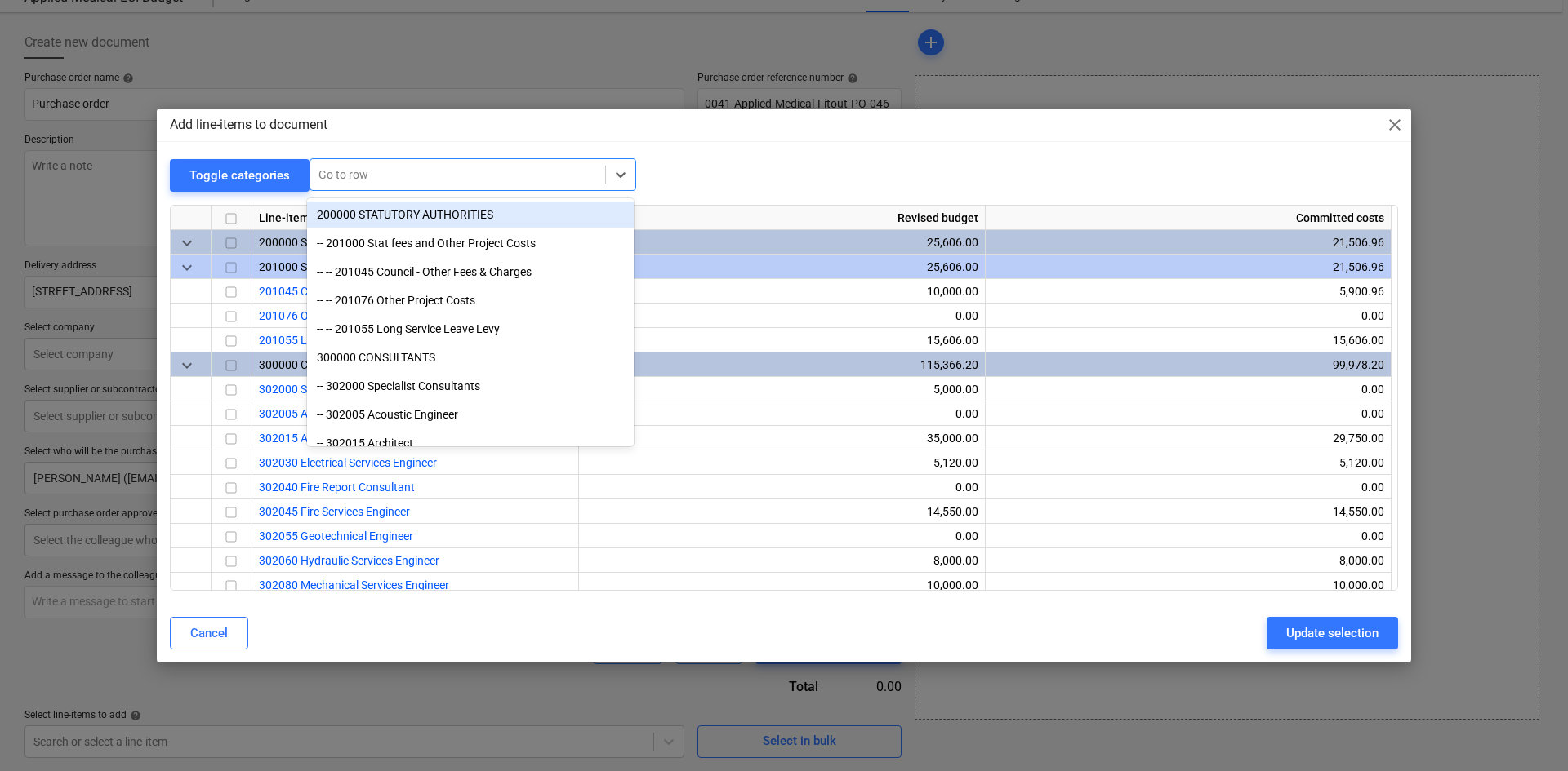
click at [346, 170] on div at bounding box center [457, 175] width 279 height 16
type textarea "x"
type input "t"
type textarea "x"
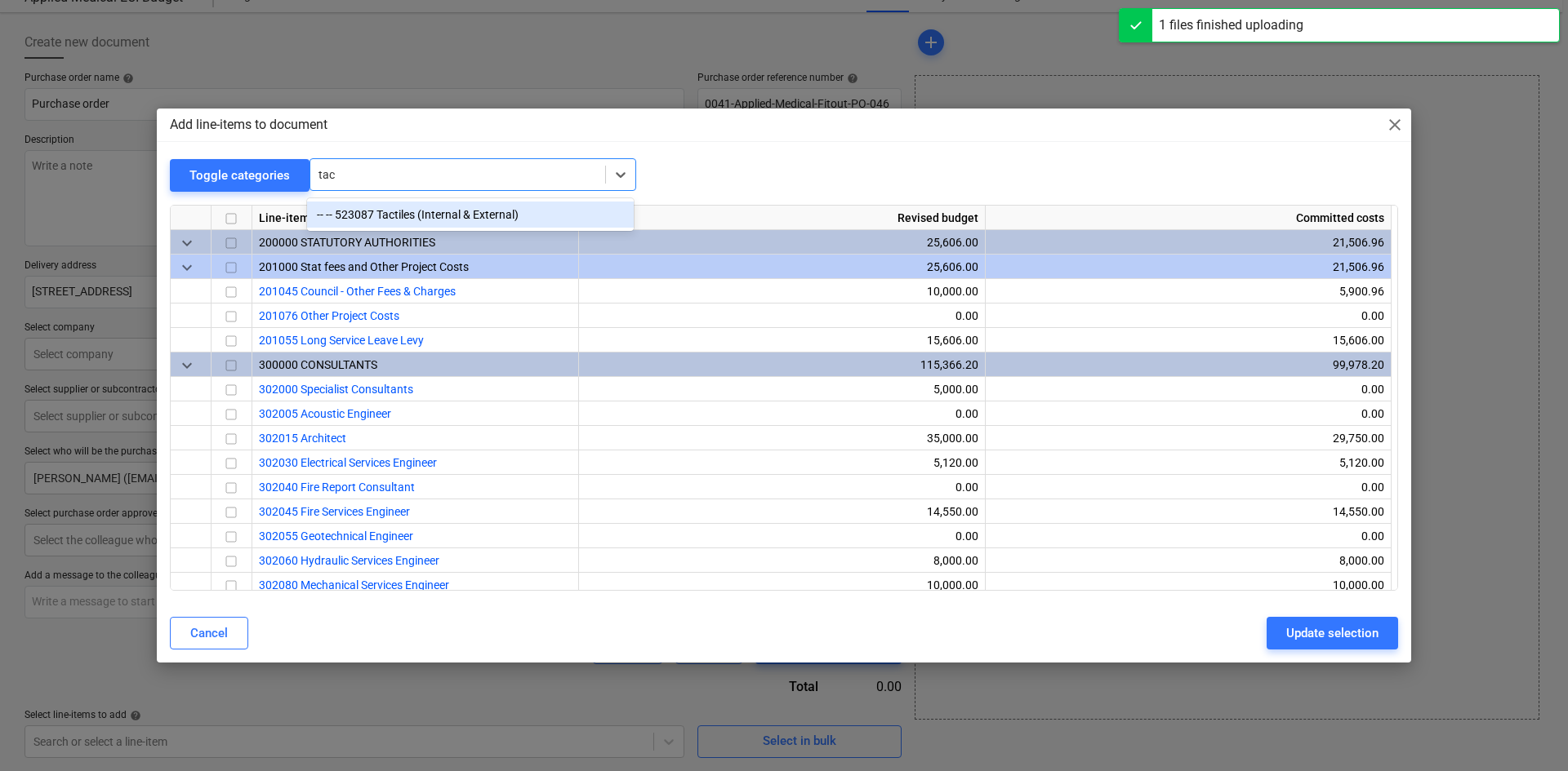
type input "tact"
type textarea "x"
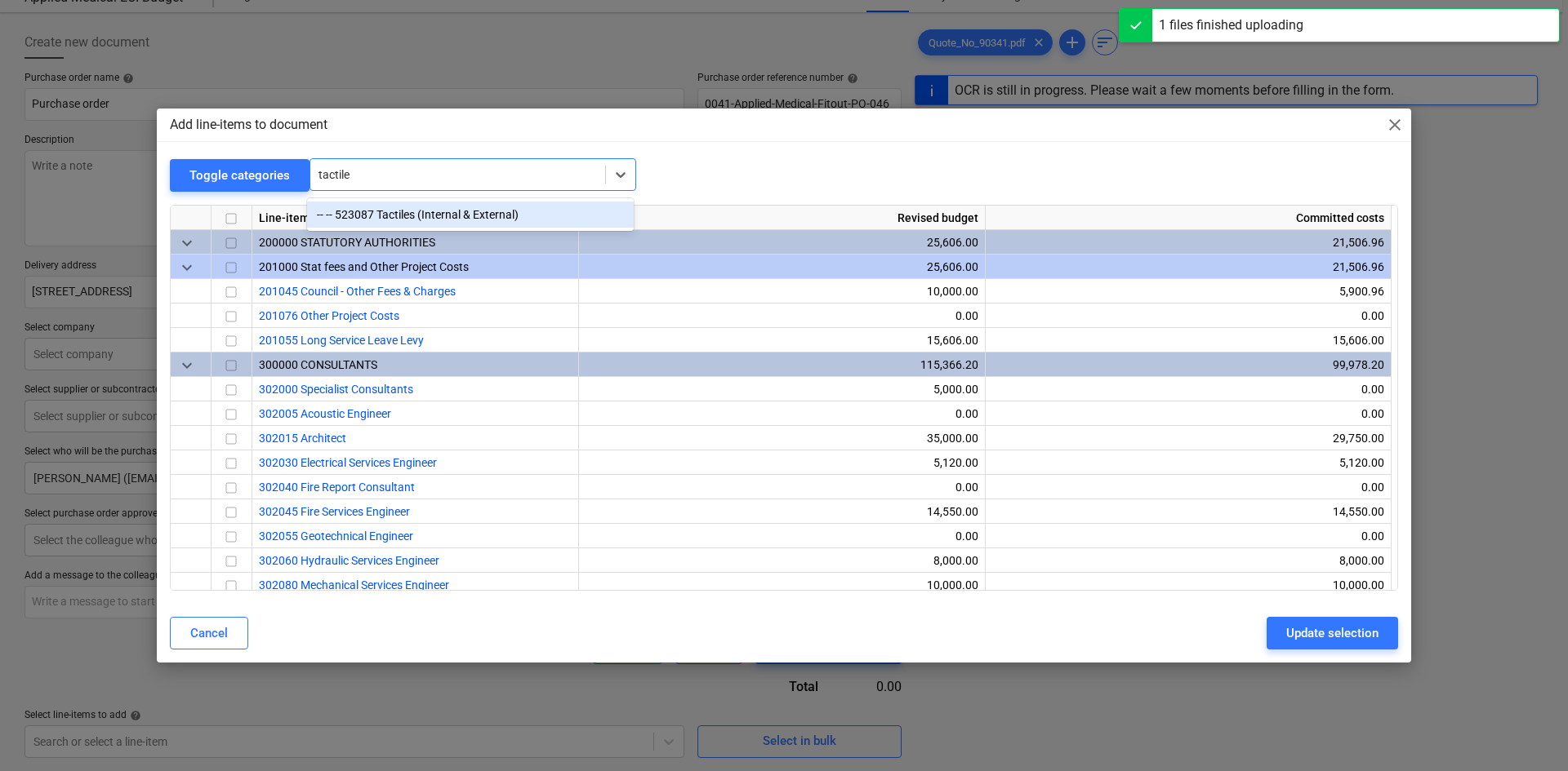
type input "tactiles"
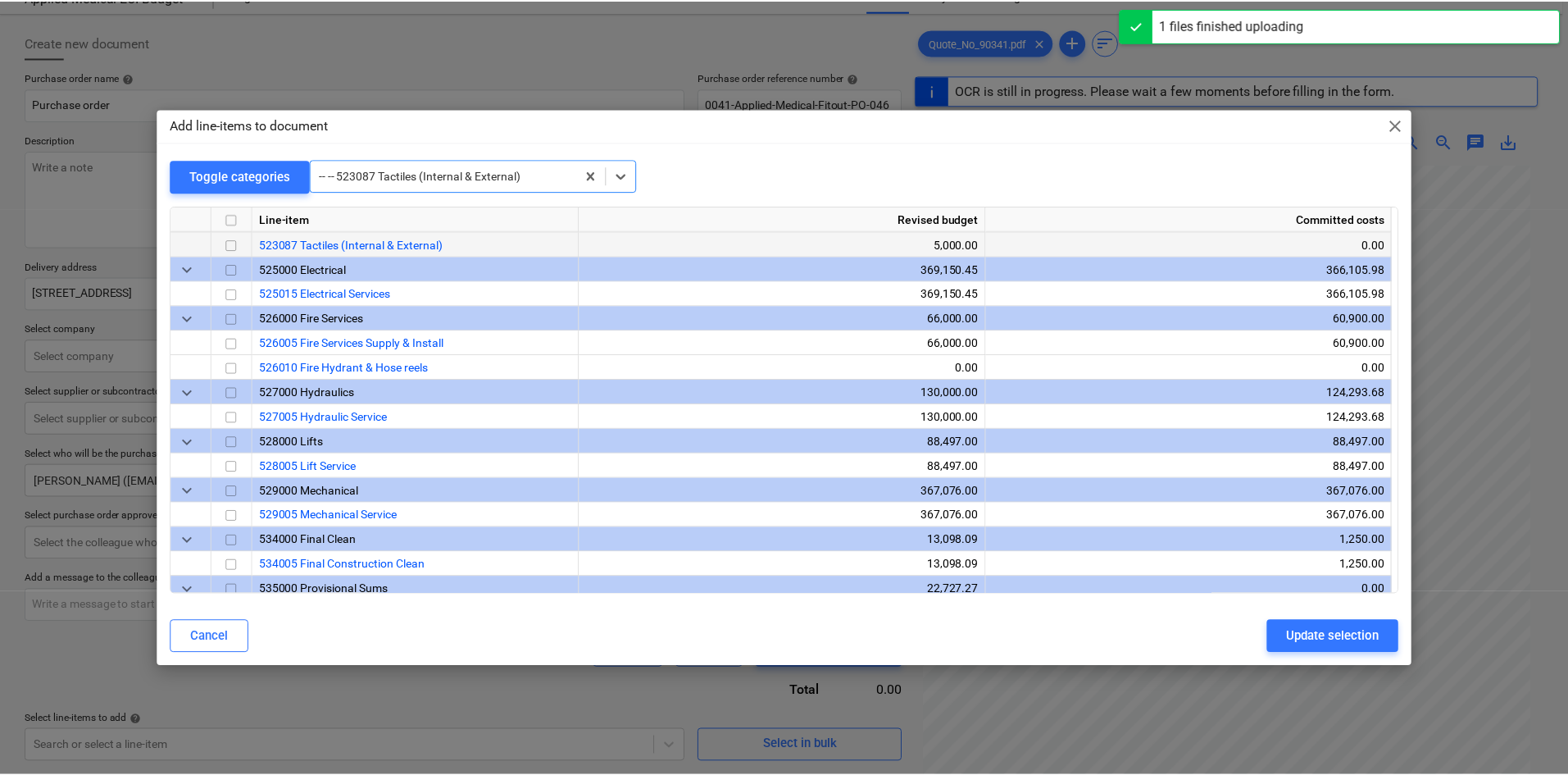
scroll to position [1845, 0]
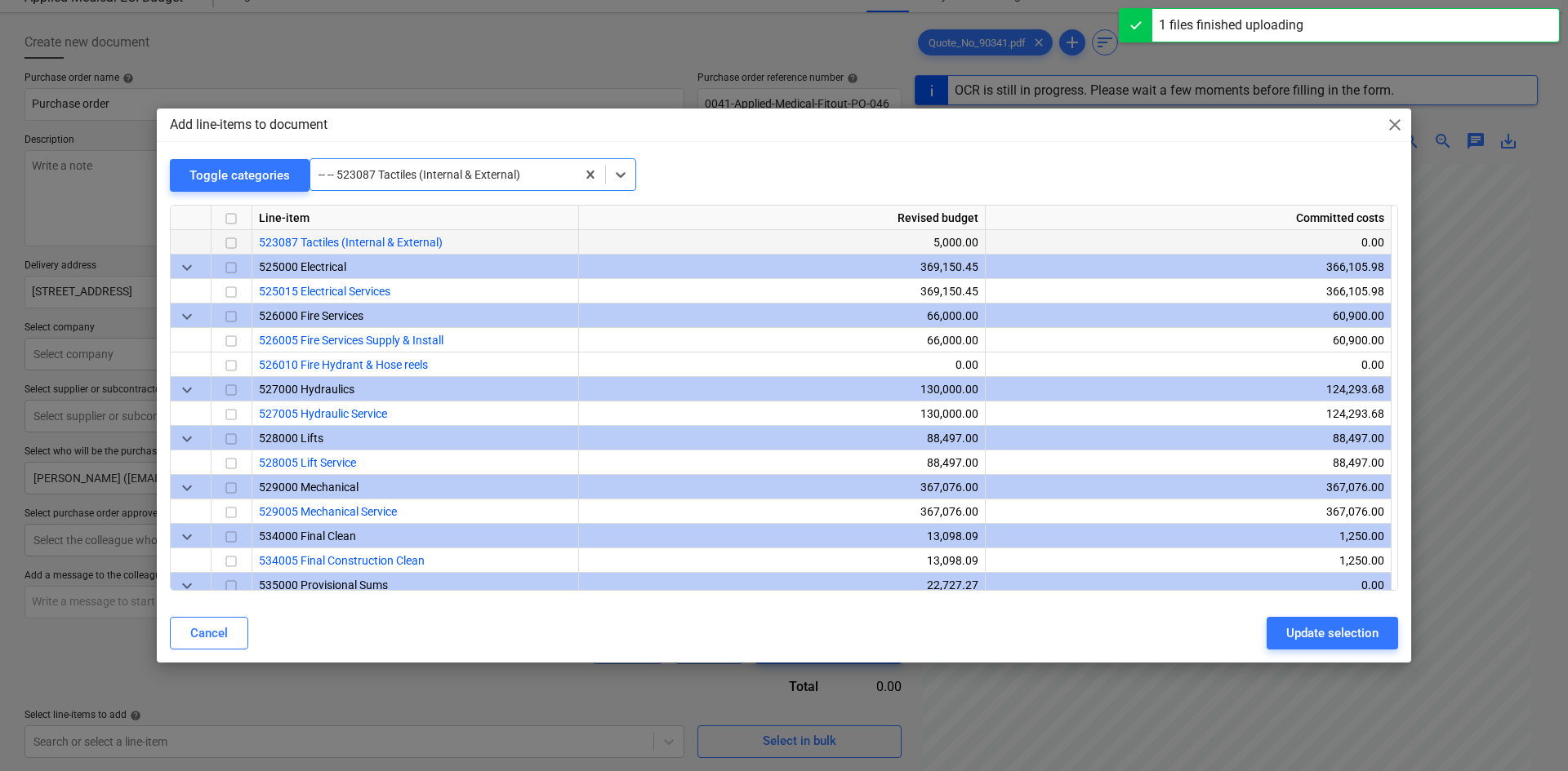
click at [232, 245] on input "checkbox" at bounding box center [231, 244] width 20 height 20
click at [1299, 633] on div "Update selection" at bounding box center [1331, 633] width 92 height 21
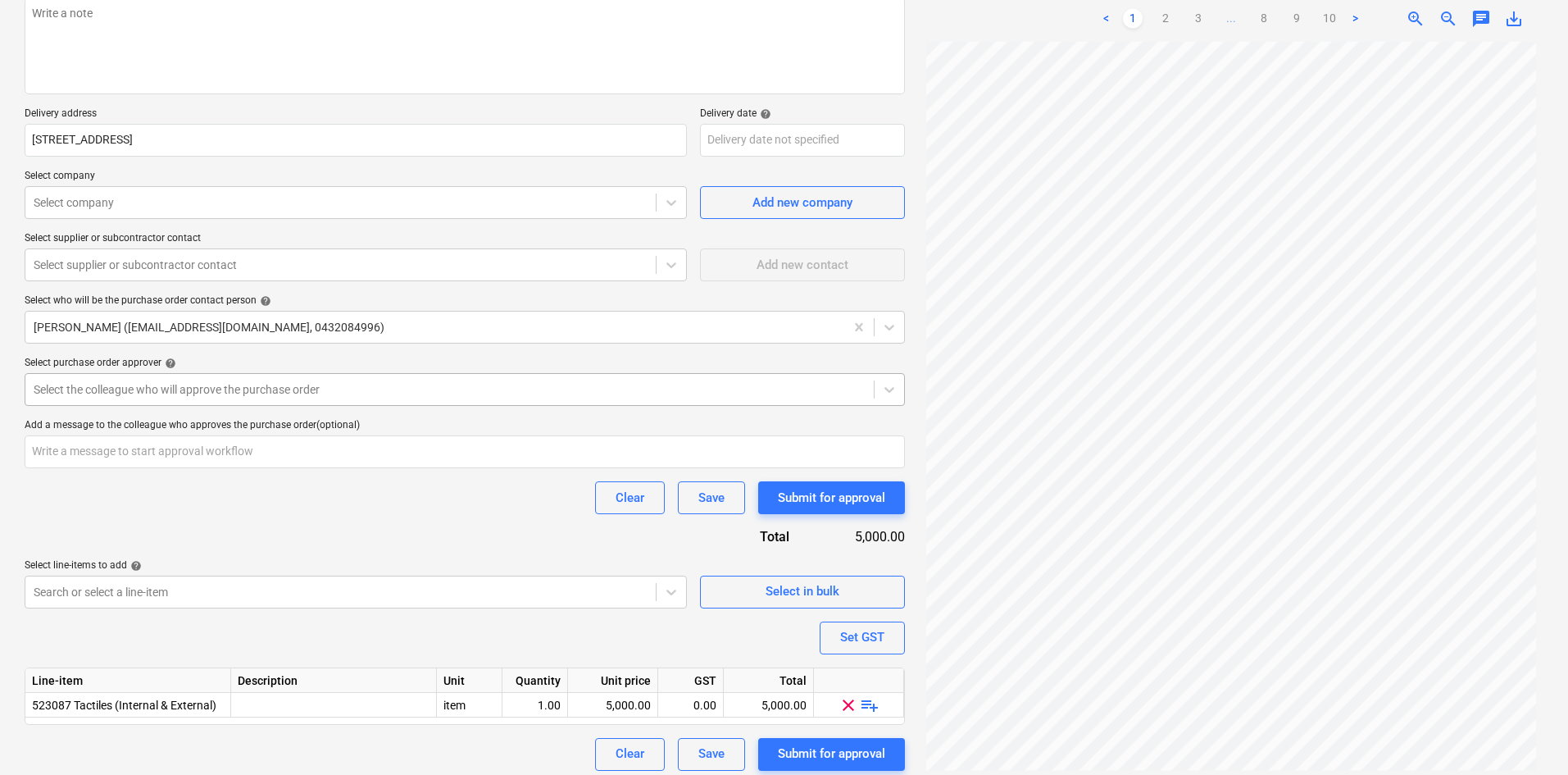
scroll to position [225, 0]
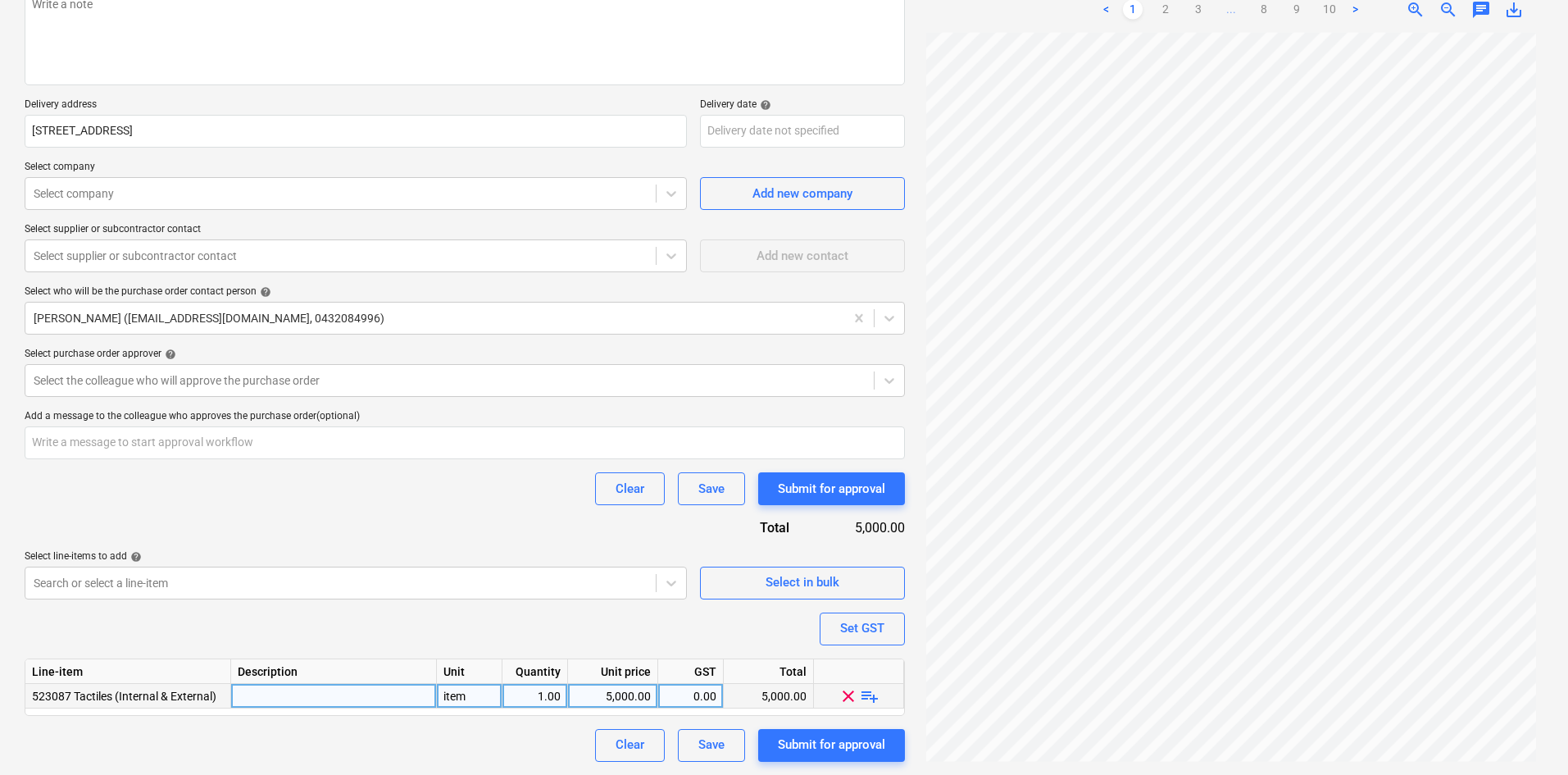
click at [873, 689] on span "playlist_add" at bounding box center [870, 696] width 20 height 20
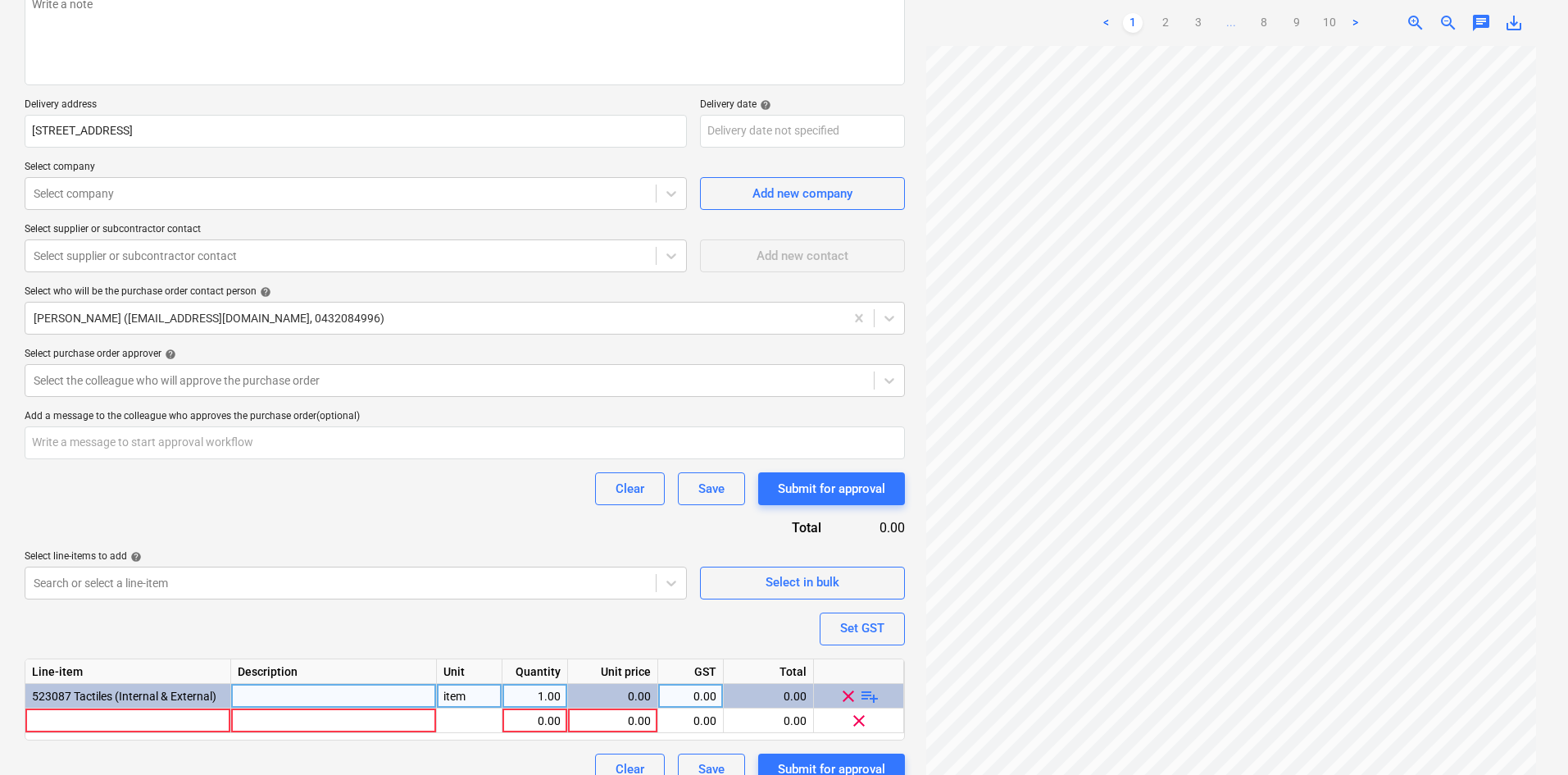
click at [868, 698] on span "playlist_add" at bounding box center [870, 696] width 20 height 20
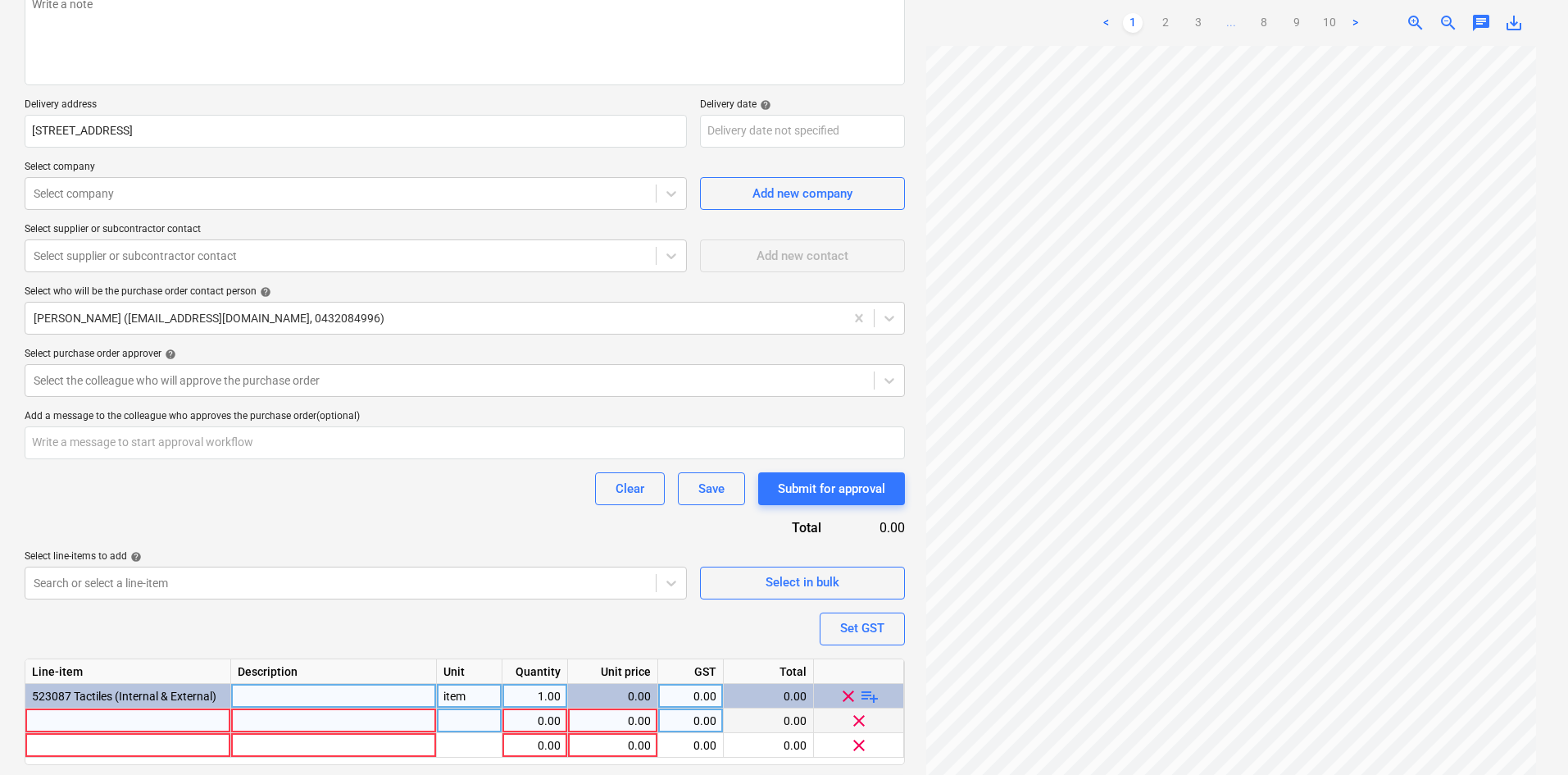
click at [124, 716] on div at bounding box center [128, 720] width 206 height 24
type textarea "x"
type input "TSA Warning Discrete TGSI S/Steel - 20mm Pressure Fit - (Direct Carpet Install)"
type textarea "x"
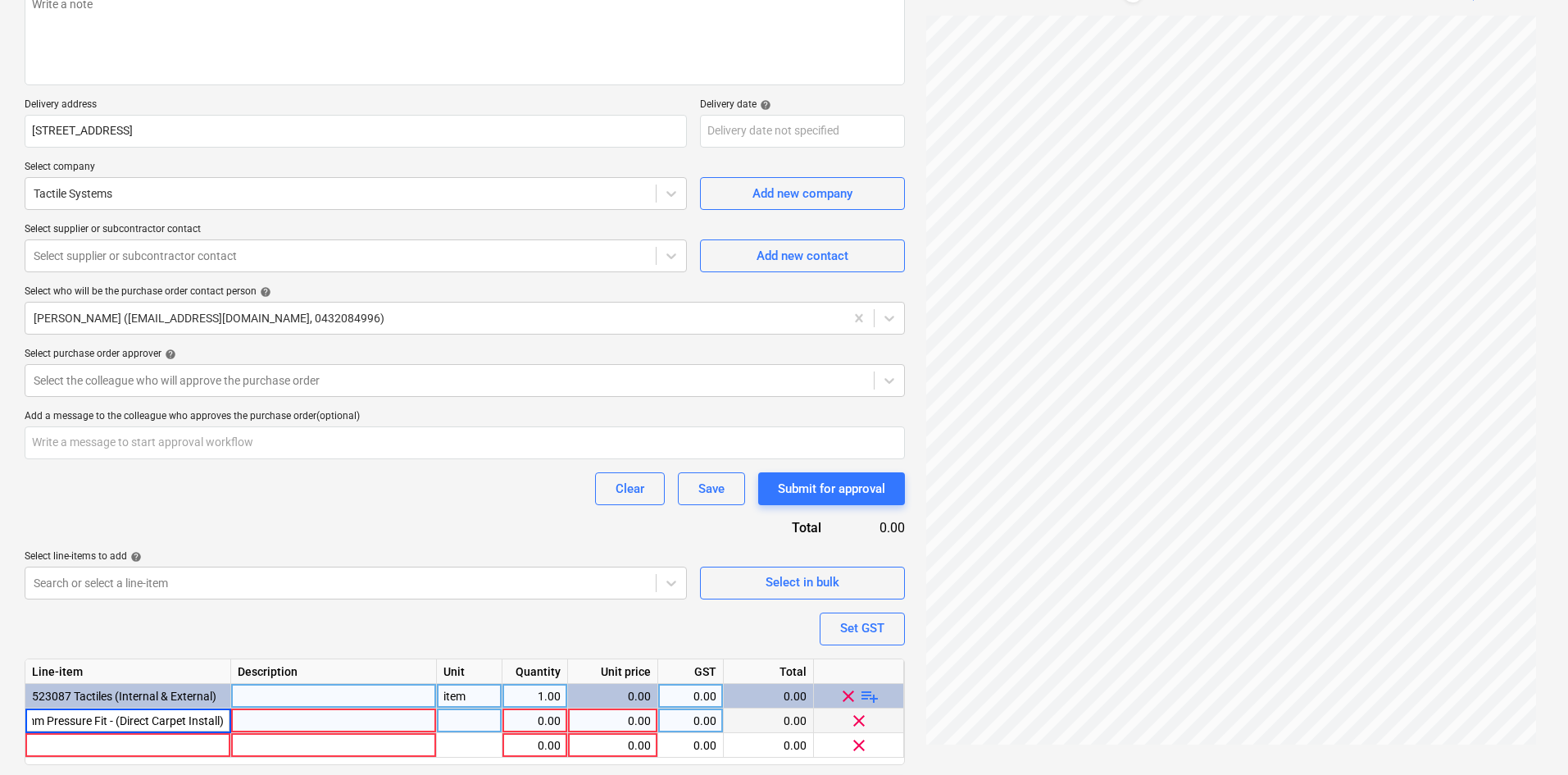
click at [259, 716] on div at bounding box center [334, 720] width 206 height 24
type input "Stair 1 - top only"
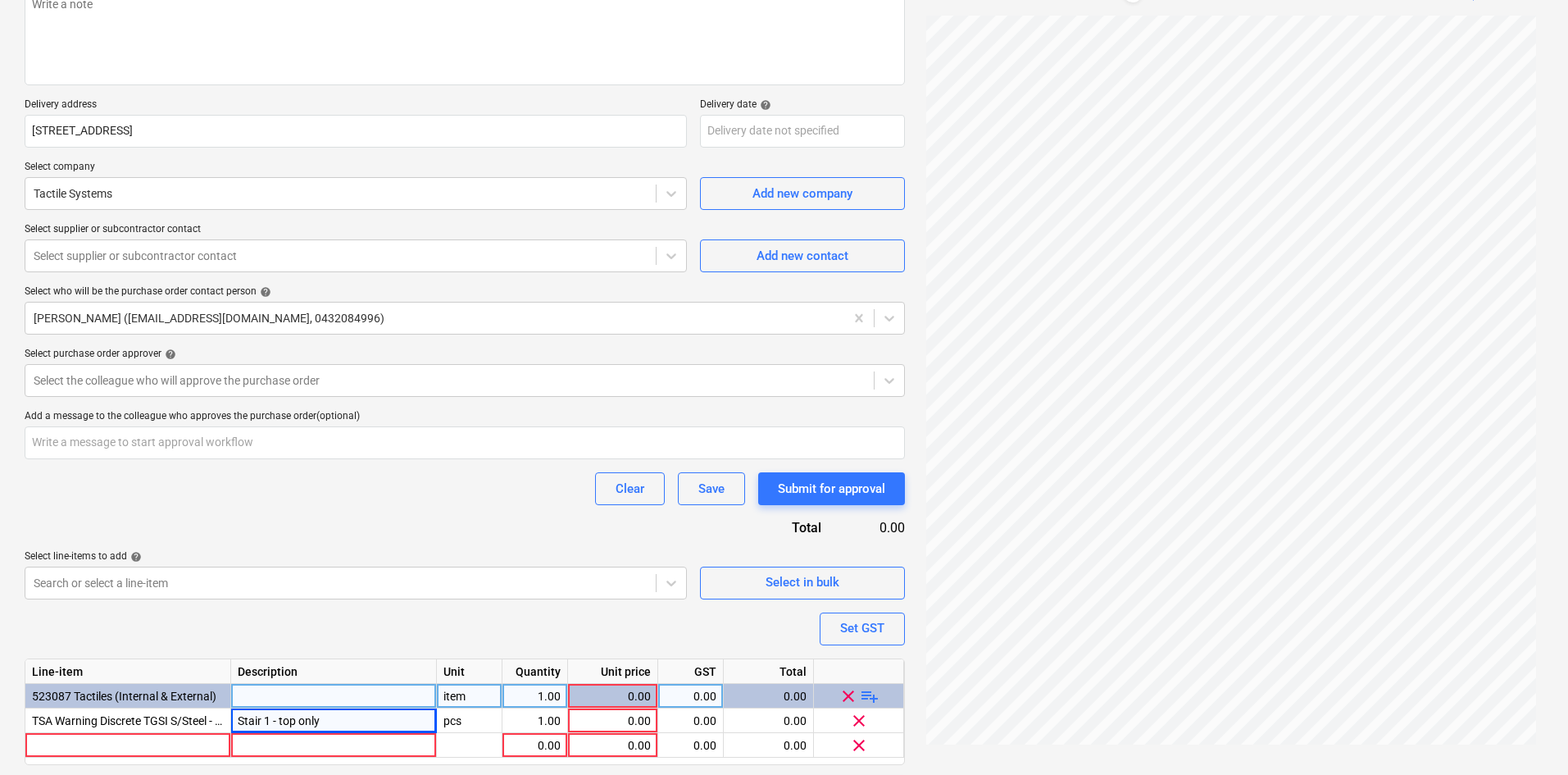
click at [463, 693] on div "item" at bounding box center [470, 696] width 66 height 24
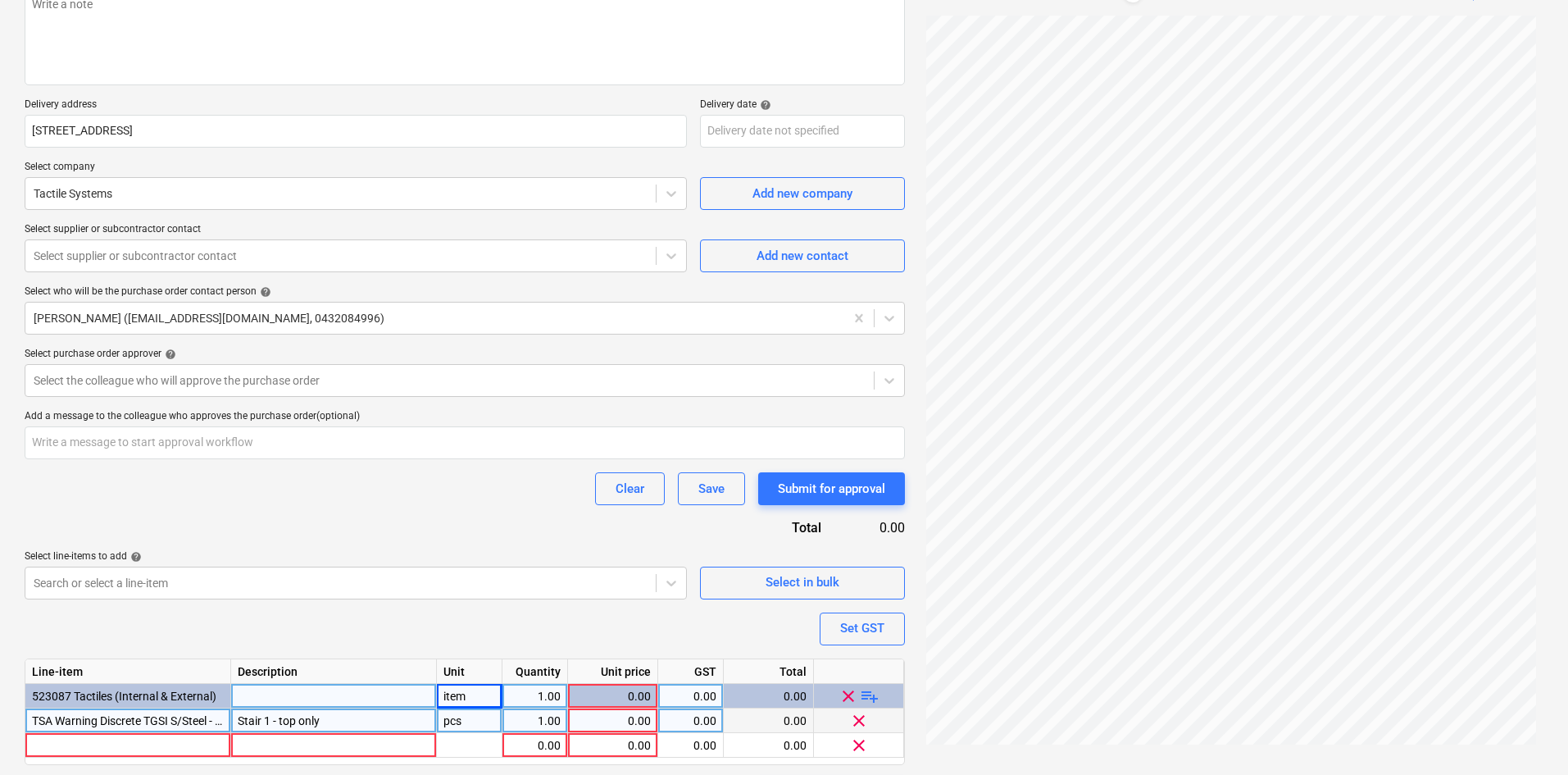
click at [466, 721] on div "pcs" at bounding box center [470, 720] width 66 height 24
type textarea "x"
click at [458, 743] on div at bounding box center [470, 745] width 66 height 24
type input "item"
click at [368, 716] on div "Stair 1 - top only" at bounding box center [334, 720] width 206 height 24
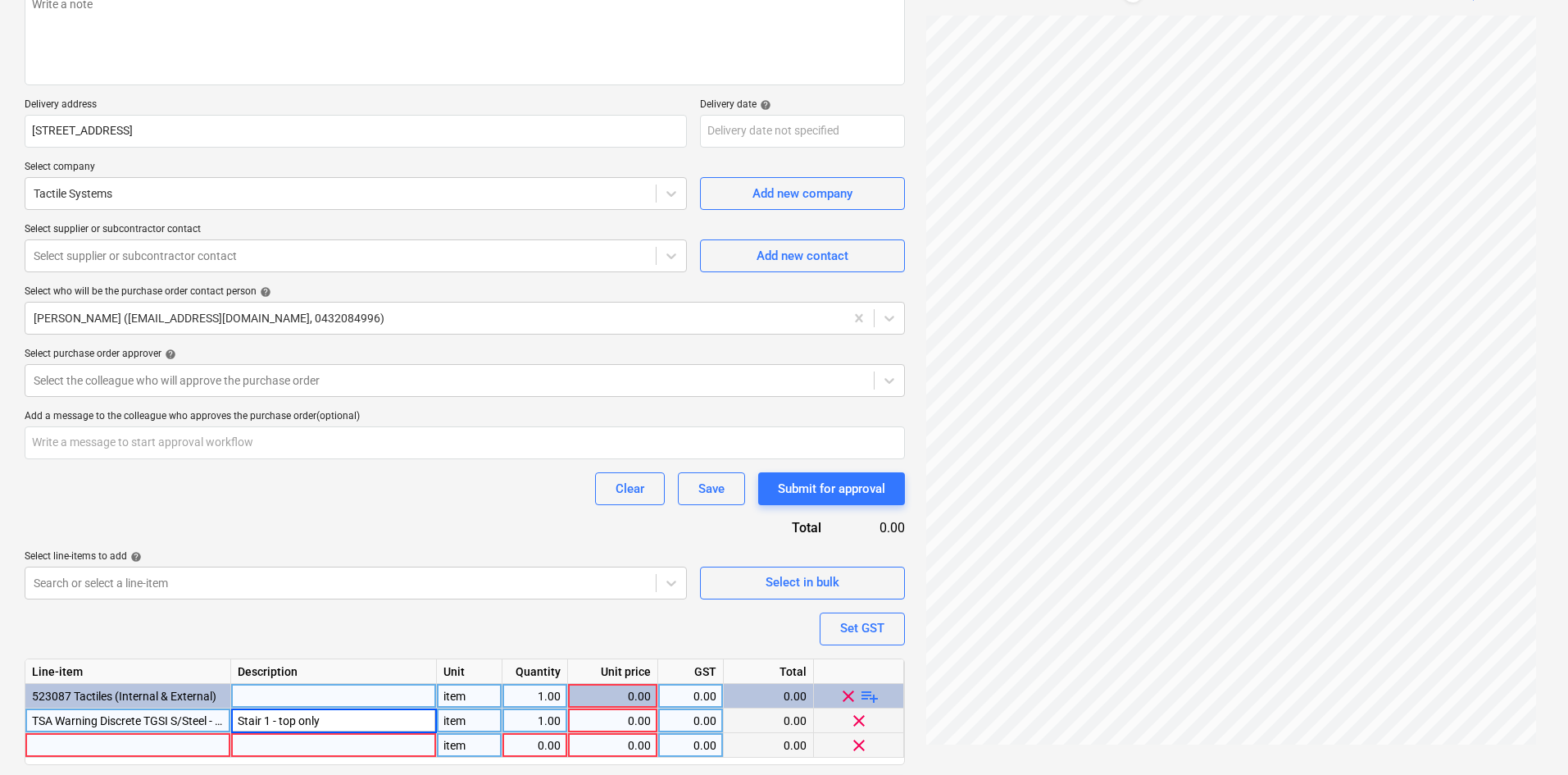
click at [355, 716] on input "Stair 1 - top only" at bounding box center [334, 720] width 205 height 23
click at [331, 716] on input "Stair 1 - top only" at bounding box center [334, 720] width 205 height 23
drag, startPoint x: 324, startPoint y: 717, endPoint x: 299, endPoint y: 721, distance: 25.3
click at [299, 721] on input "Stair 1 - top only" at bounding box center [334, 720] width 205 height 23
click at [318, 627] on div "Purchase order name help Purchase order Purchase order reference number help 00…" at bounding box center [464, 360] width 881 height 901
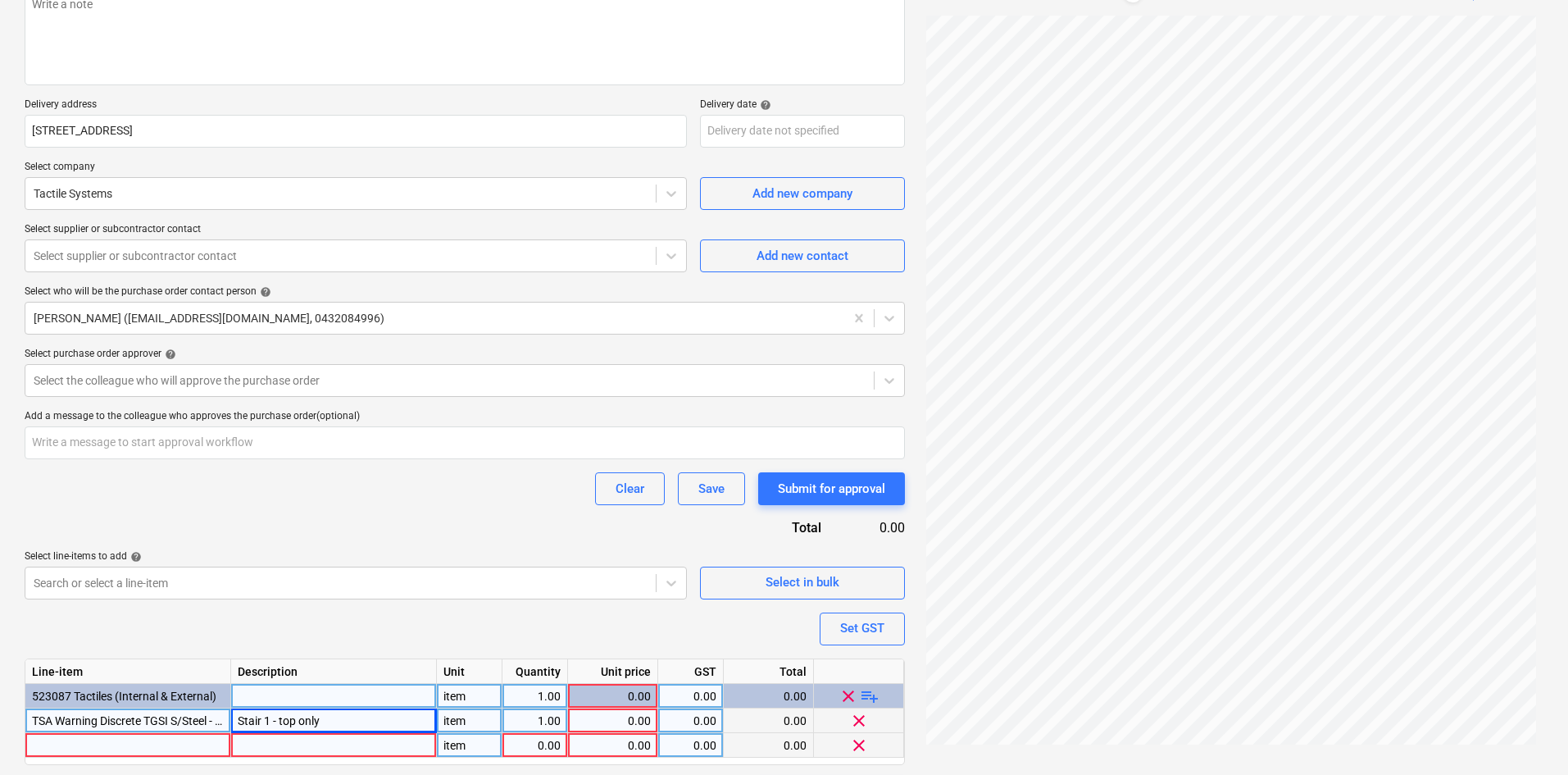
click at [58, 742] on div at bounding box center [128, 745] width 206 height 24
type textarea "x"
type input "2. QLD: Zone 2 (50 - 150 klm) - Site Establishment Fee"
type textarea "x"
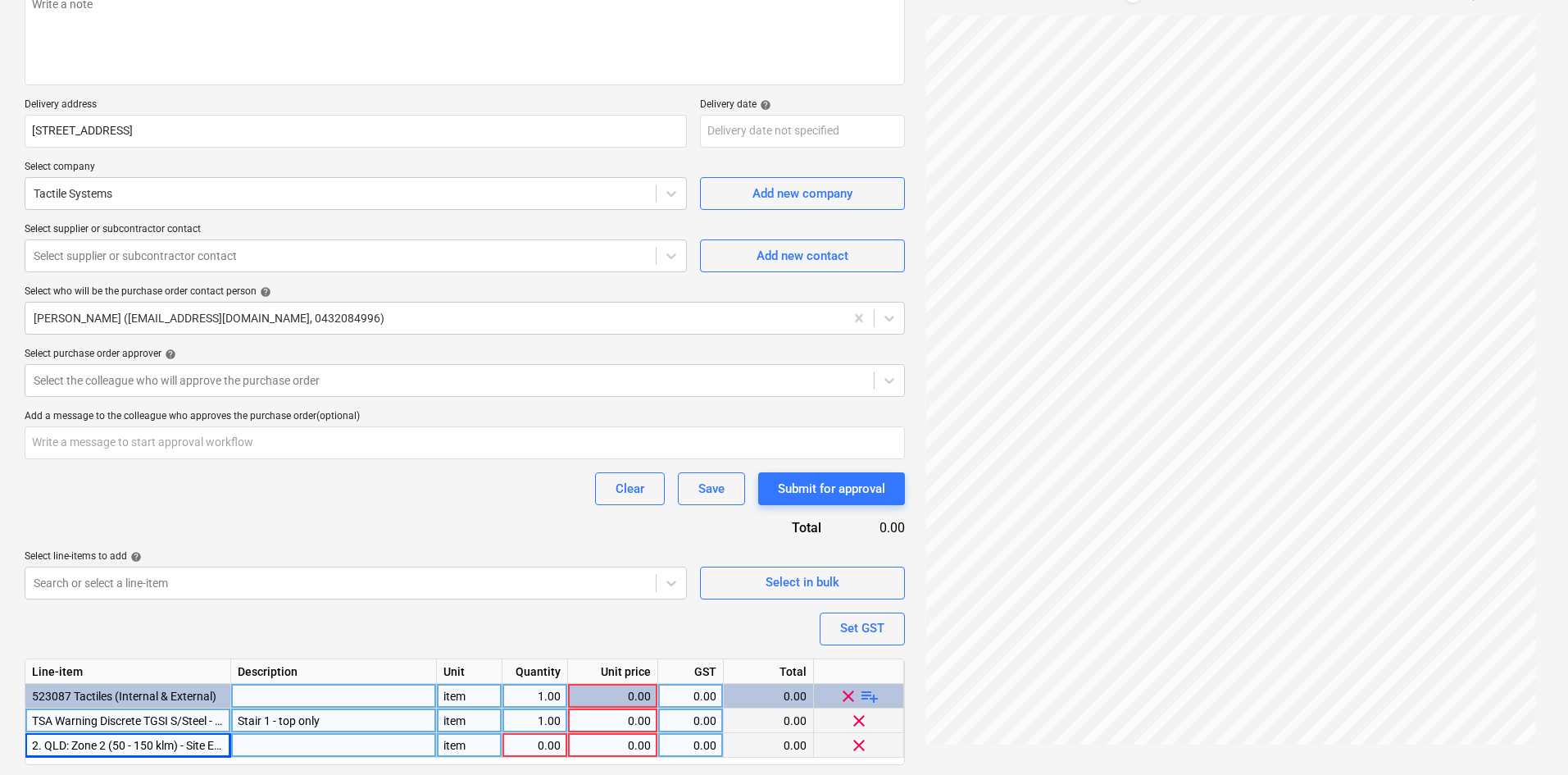
click at [538, 743] on div "0.00" at bounding box center [534, 745] width 51 height 24
type input "1"
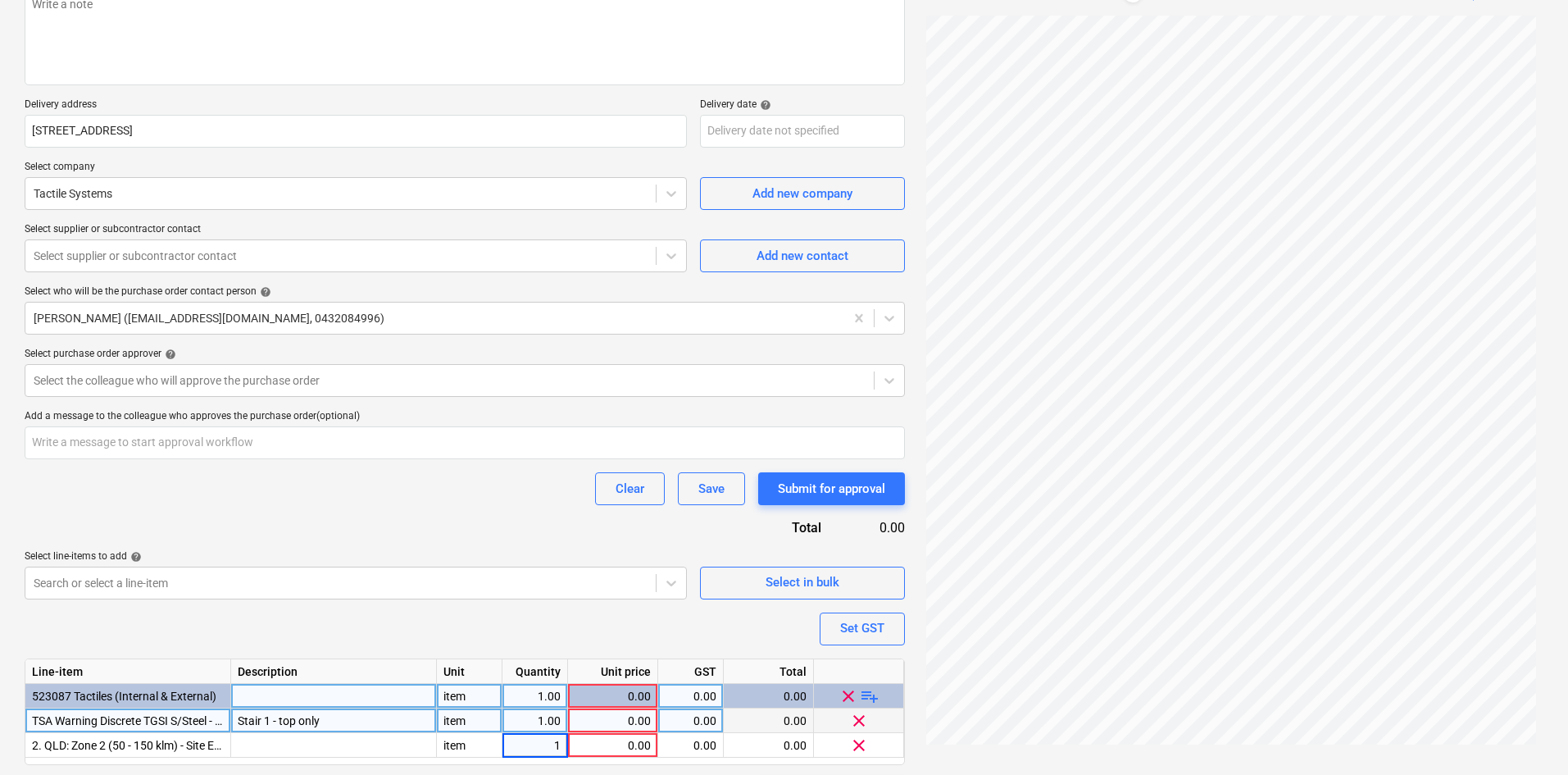
type textarea "x"
click at [620, 724] on div "0.00" at bounding box center [613, 720] width 76 height 24
click at [541, 724] on div "1.00" at bounding box center [534, 720] width 51 height 24
type input "288"
type textarea "x"
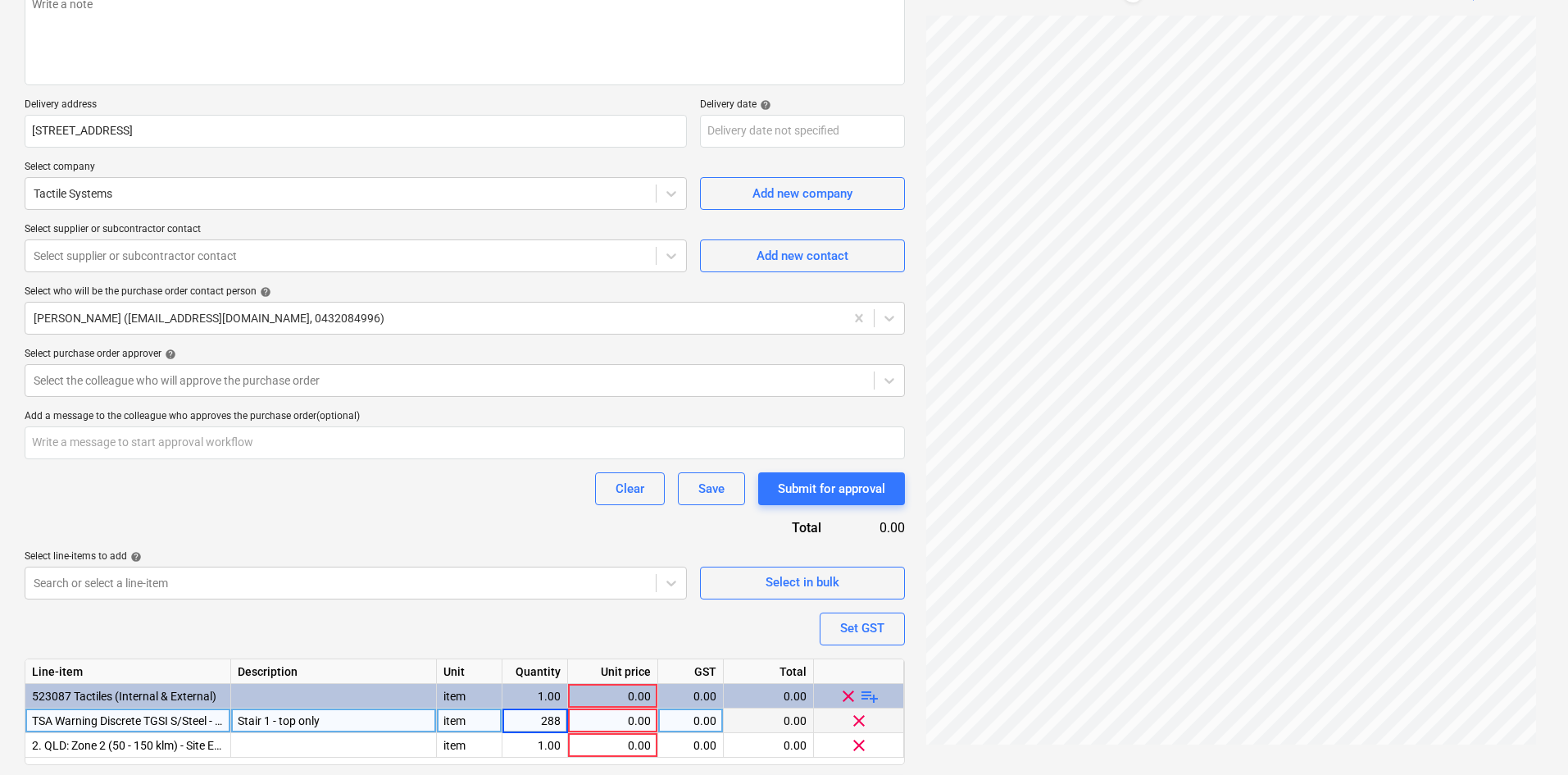
click at [620, 718] on div "0.00" at bounding box center [613, 720] width 76 height 24
type input "2.10"
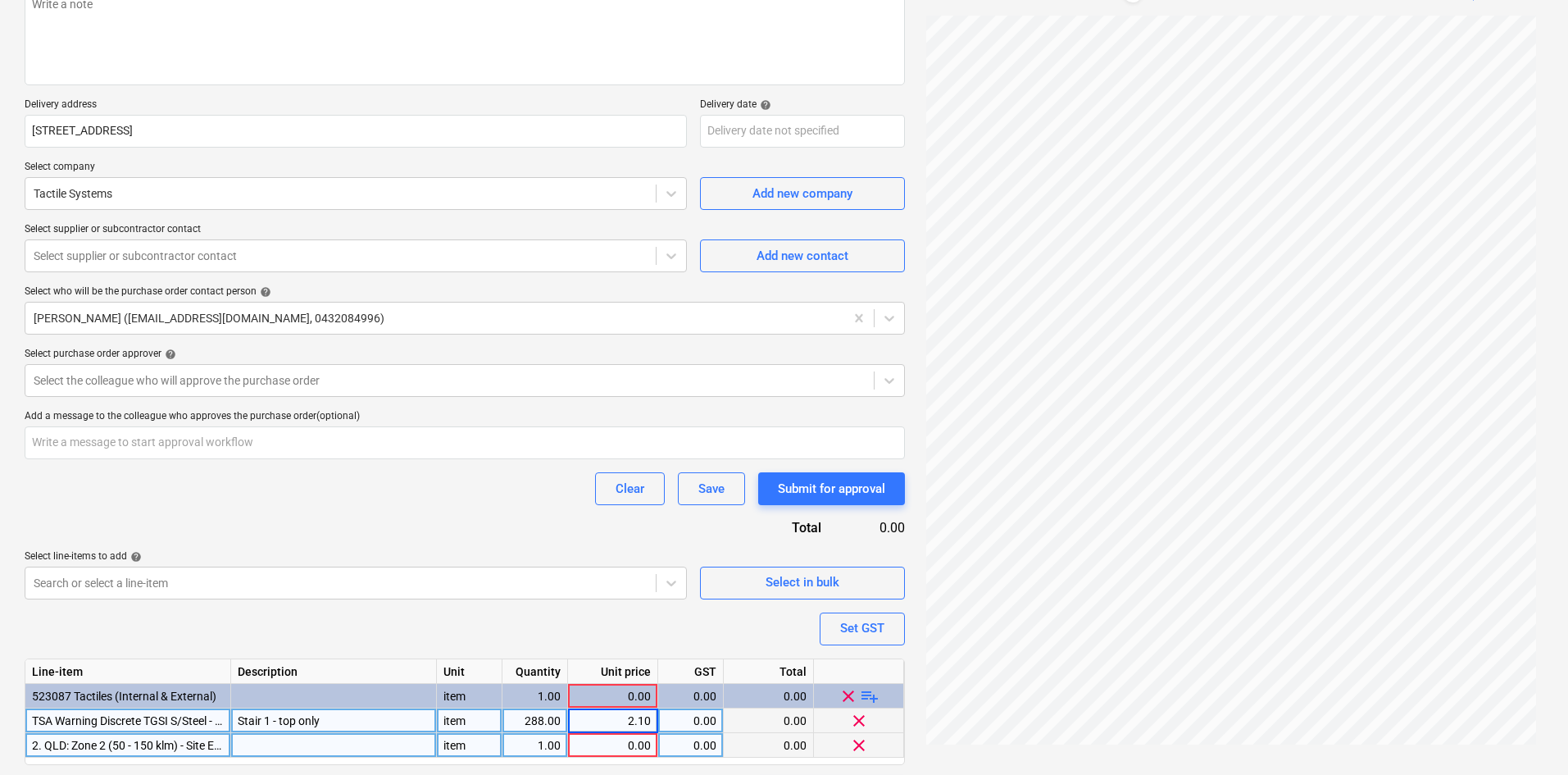
type textarea "x"
click at [533, 750] on div "1.00" at bounding box center [534, 745] width 51 height 24
click at [585, 745] on div "0.00" at bounding box center [613, 745] width 76 height 24
type input "300"
type textarea "x"
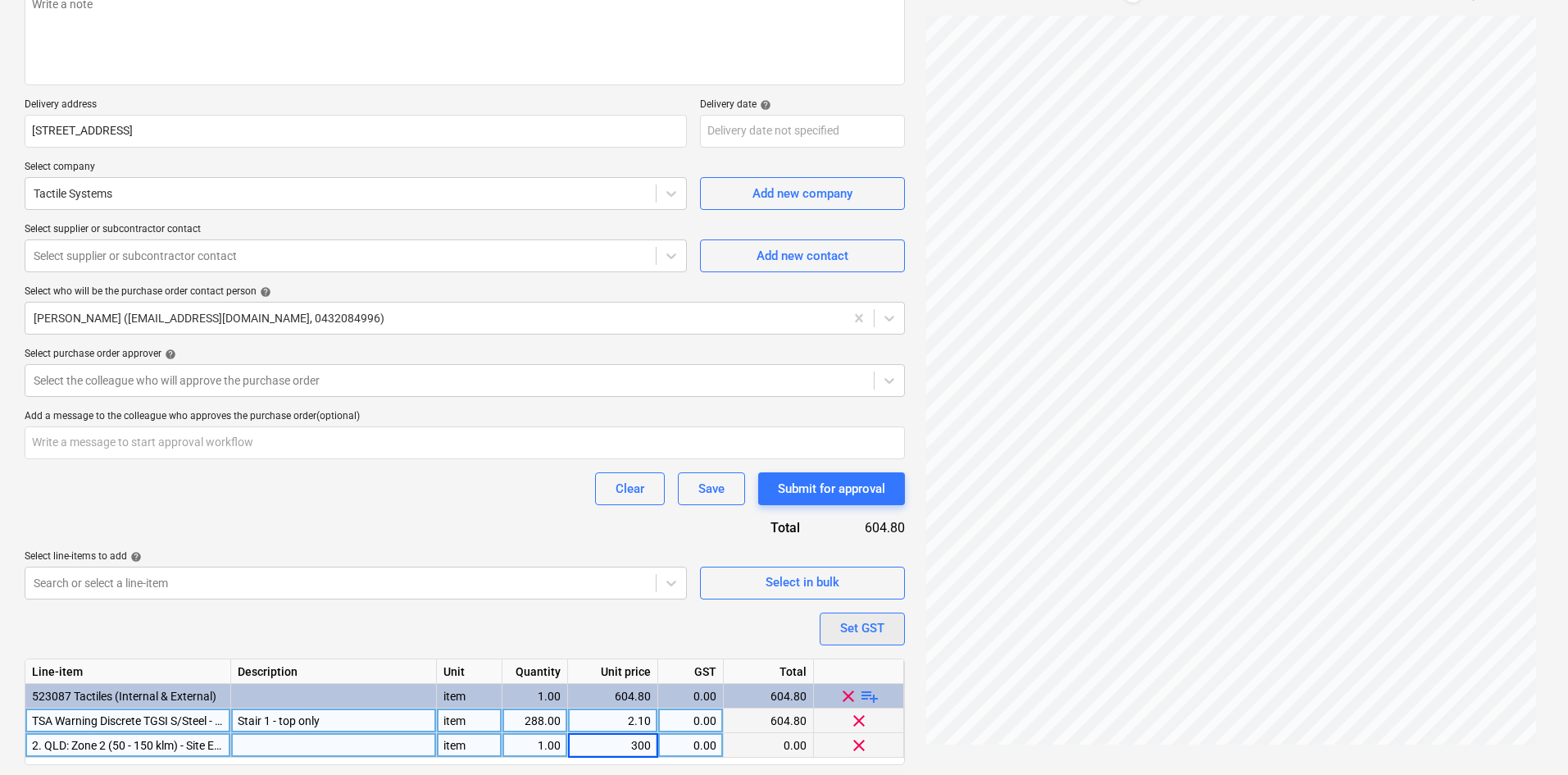
click at [820, 624] on button "Set GST" at bounding box center [862, 629] width 85 height 32
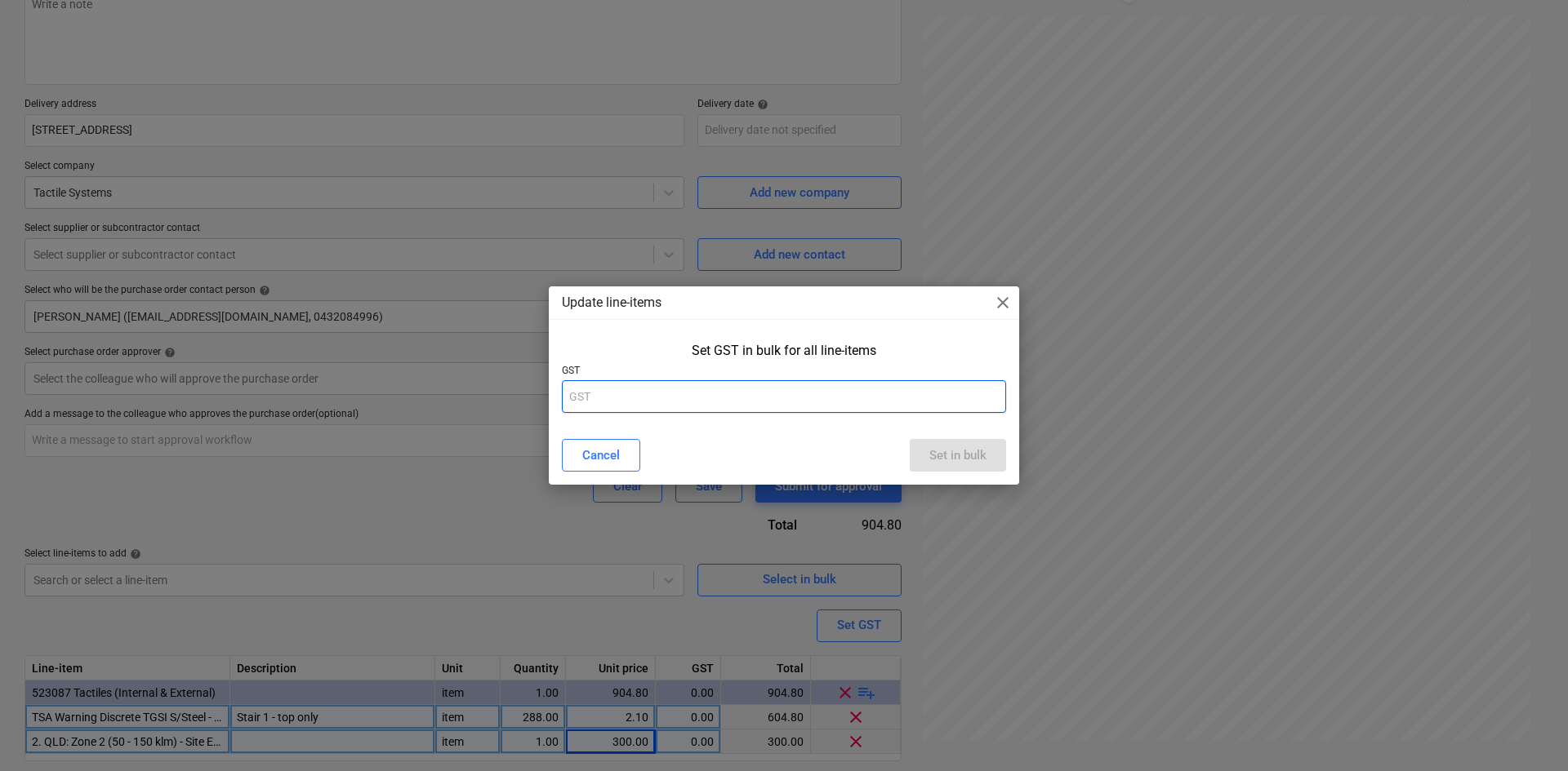
click at [703, 390] on input "text" at bounding box center [784, 397] width 444 height 32
type input "10"
click at [947, 464] on div "Set in bulk" at bounding box center [958, 456] width 57 height 21
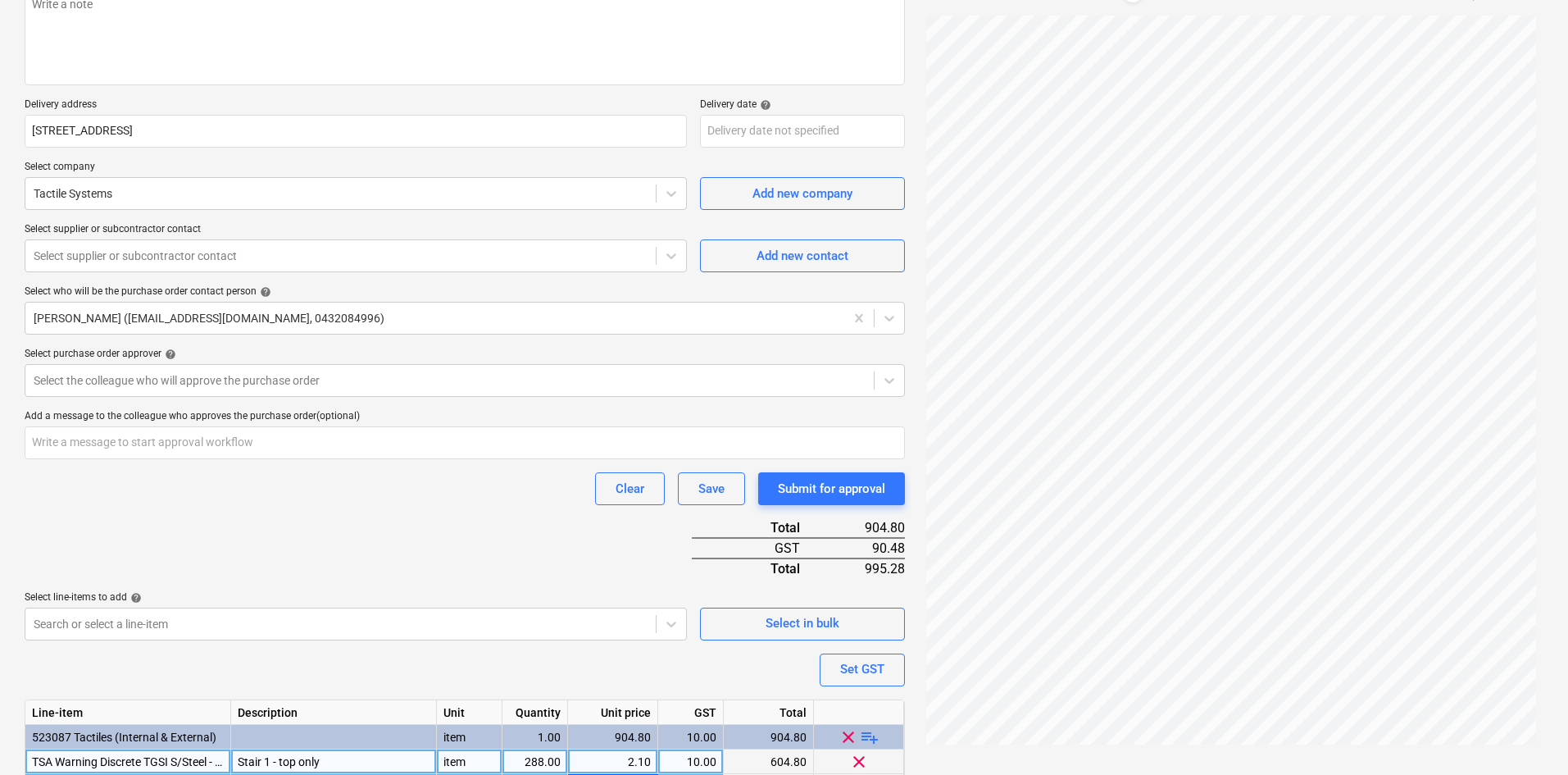
click at [405, 551] on div "Purchase order name help Purchase order Purchase order reference number help 00…" at bounding box center [464, 381] width 881 height 942
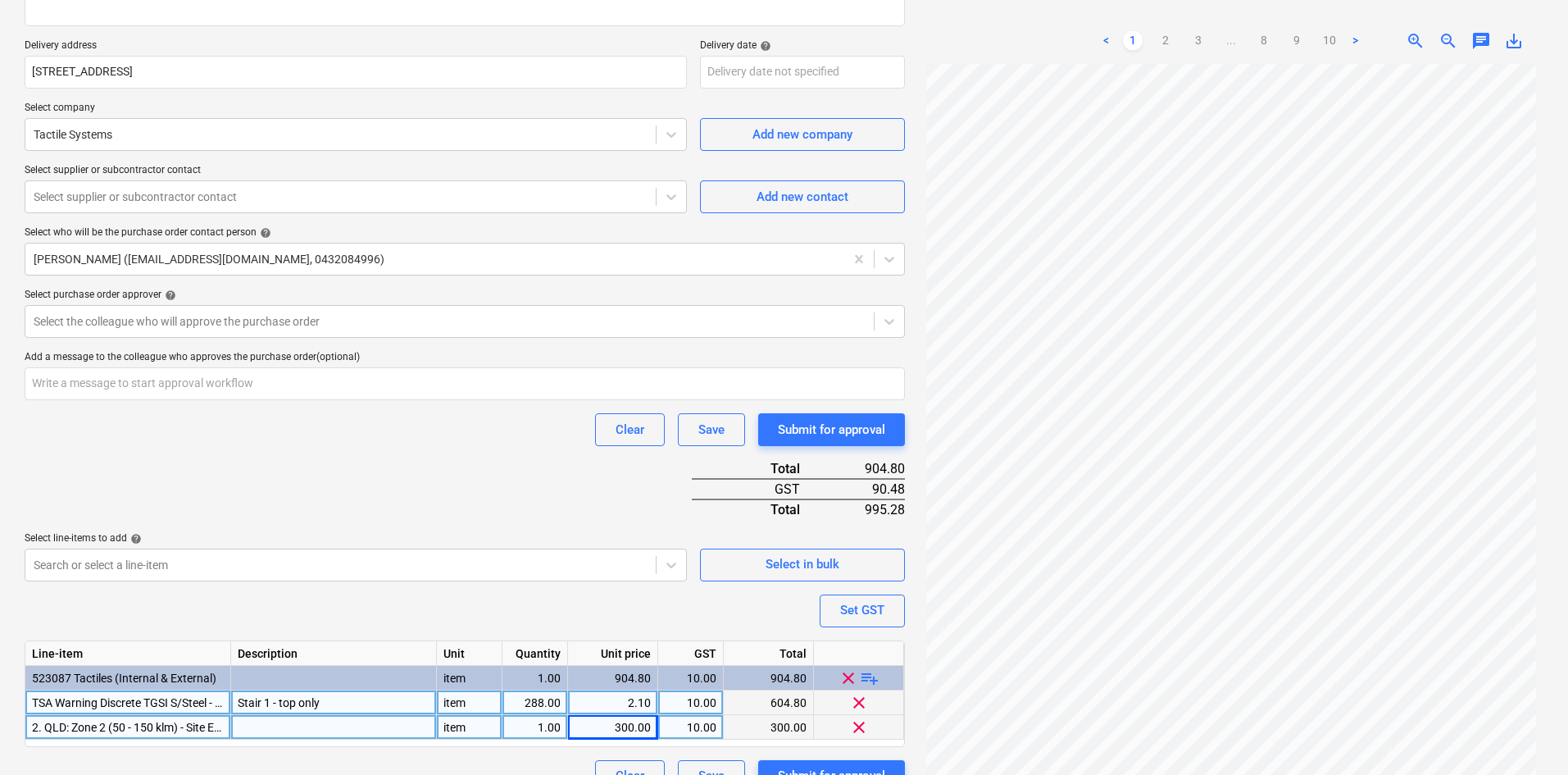
scroll to position [315, 0]
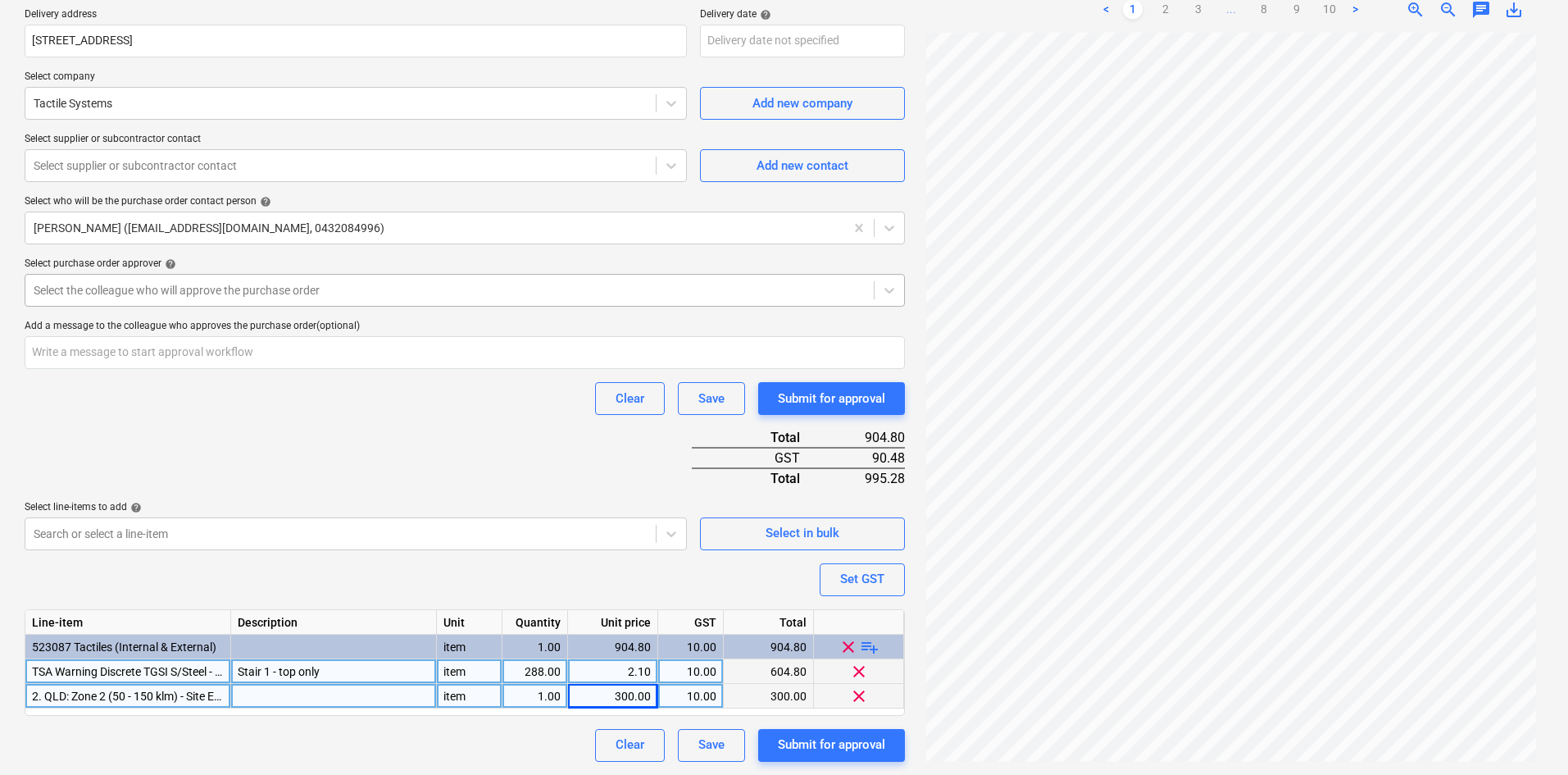
click at [126, 291] on div at bounding box center [449, 290] width 832 height 16
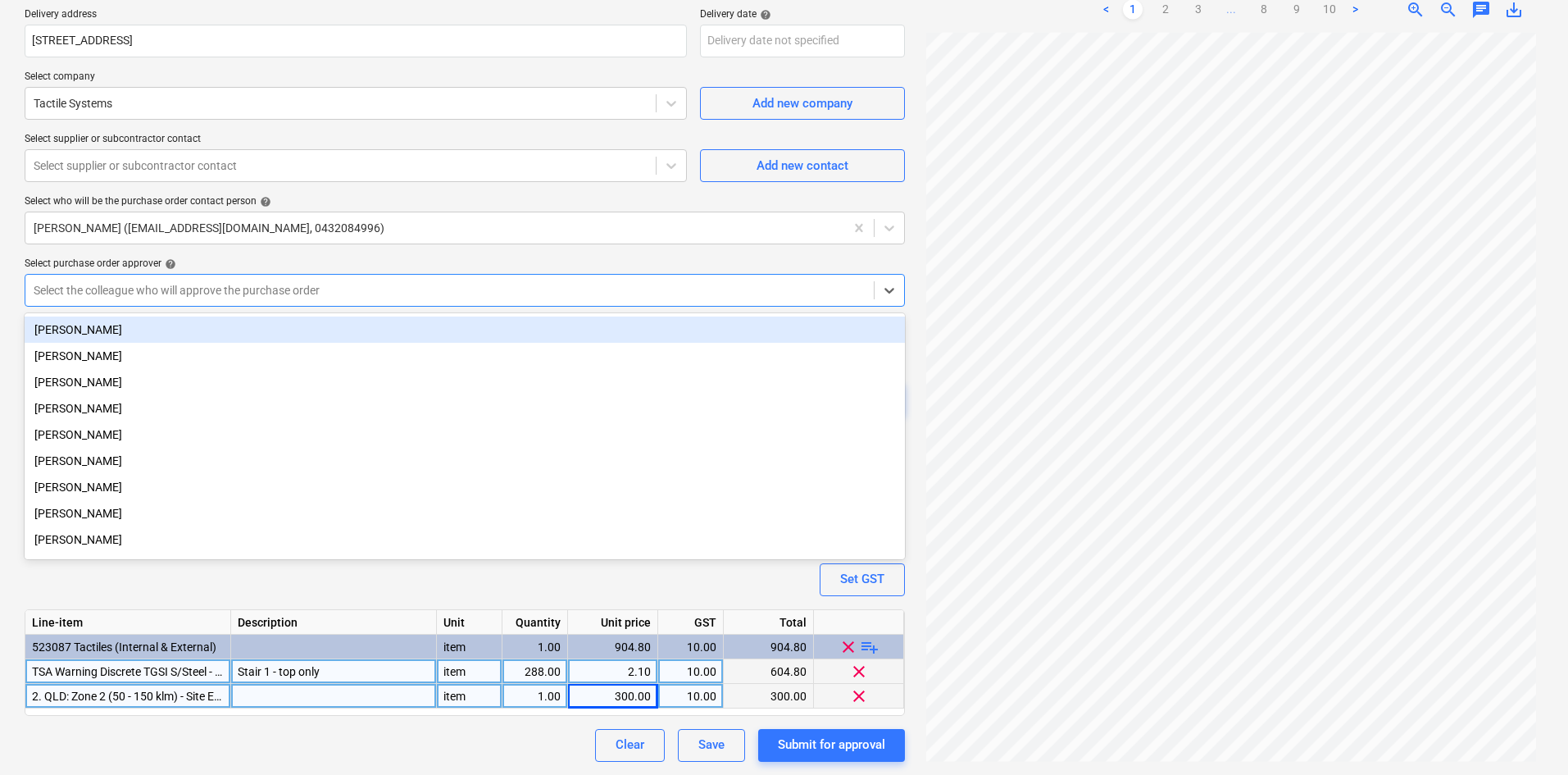
type textarea "x"
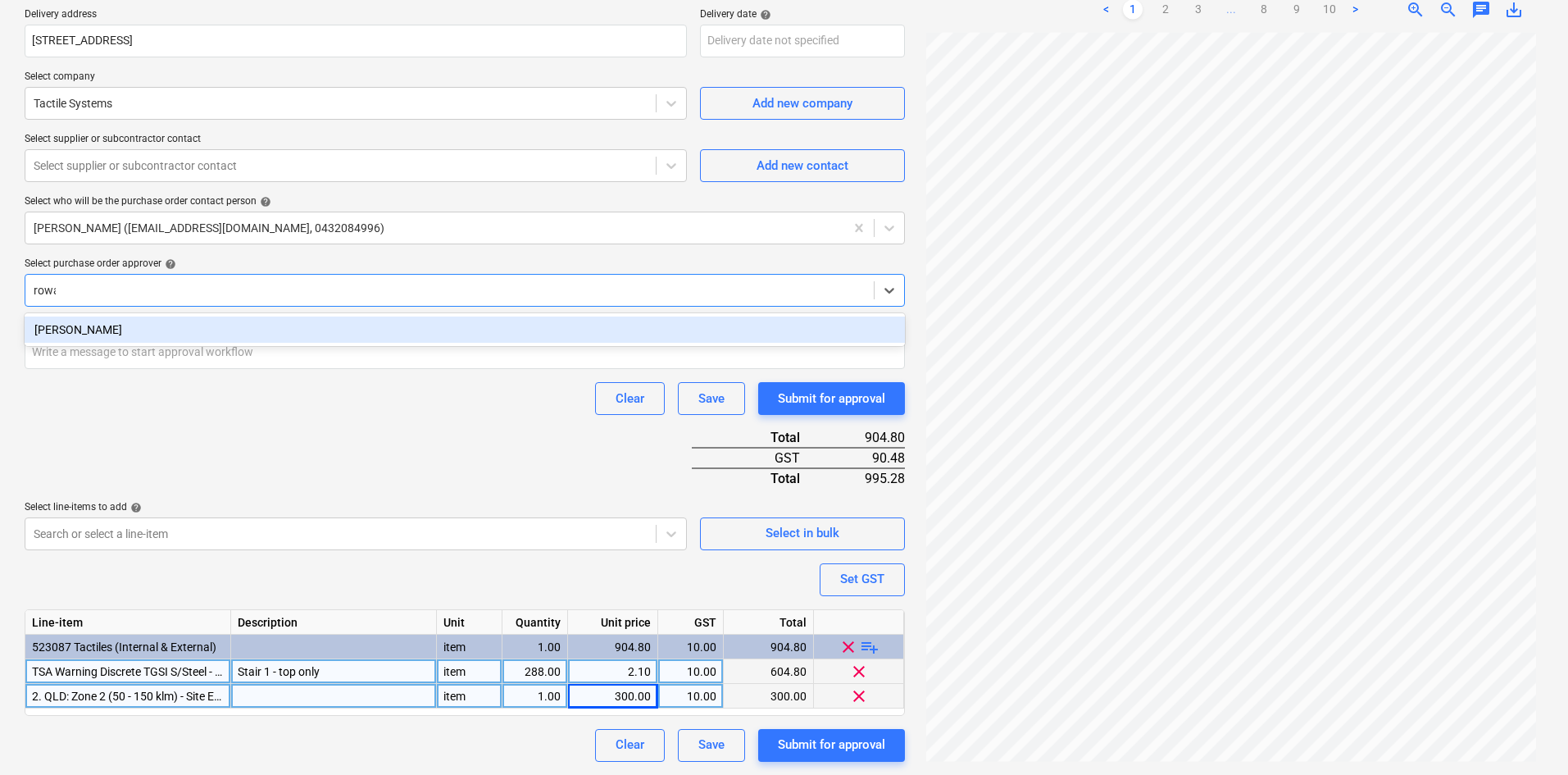
type input "rowan"
type textarea "x"
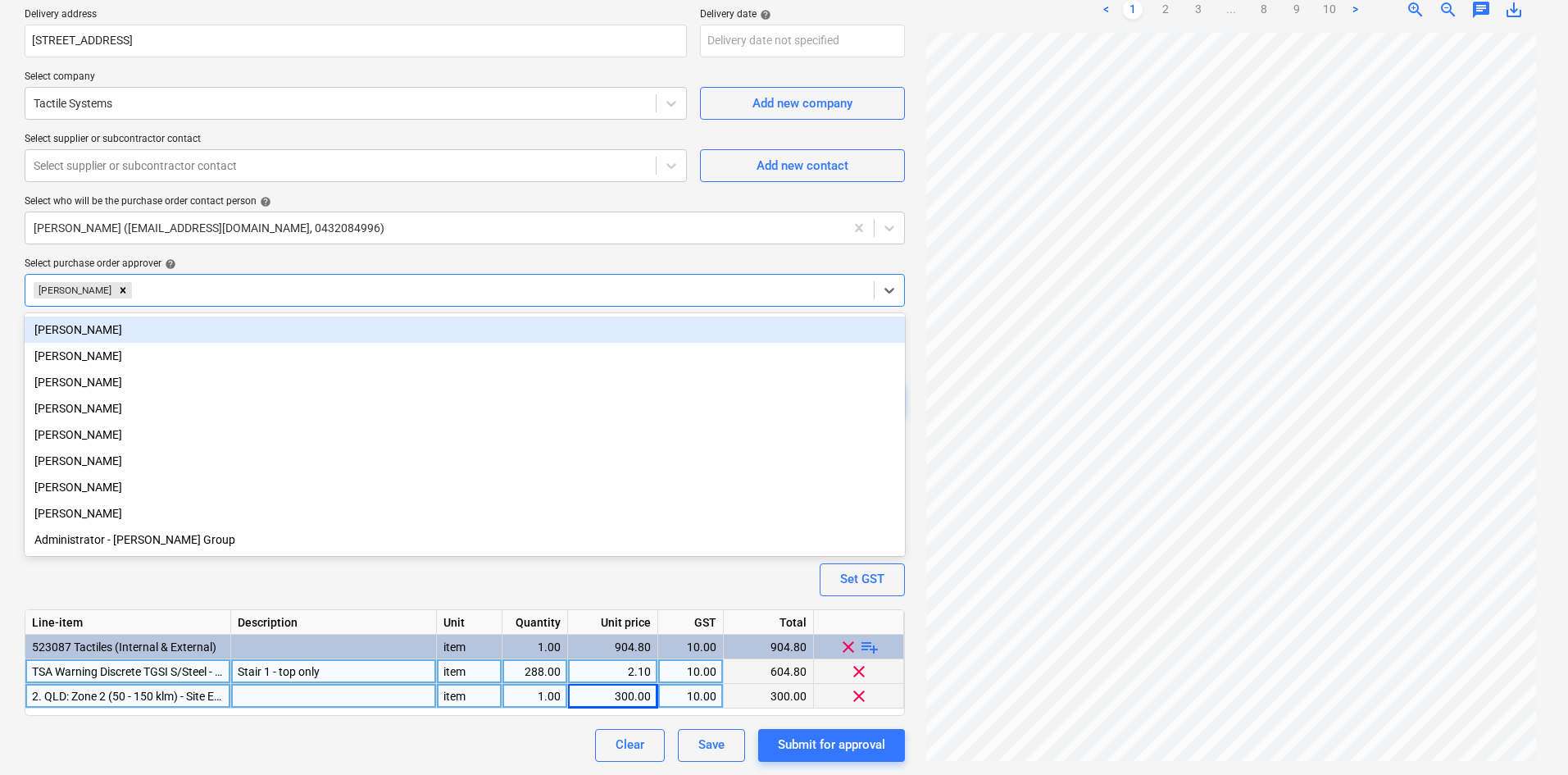
click at [257, 259] on div "Select purchase order approver help" at bounding box center [464, 264] width 881 height 14
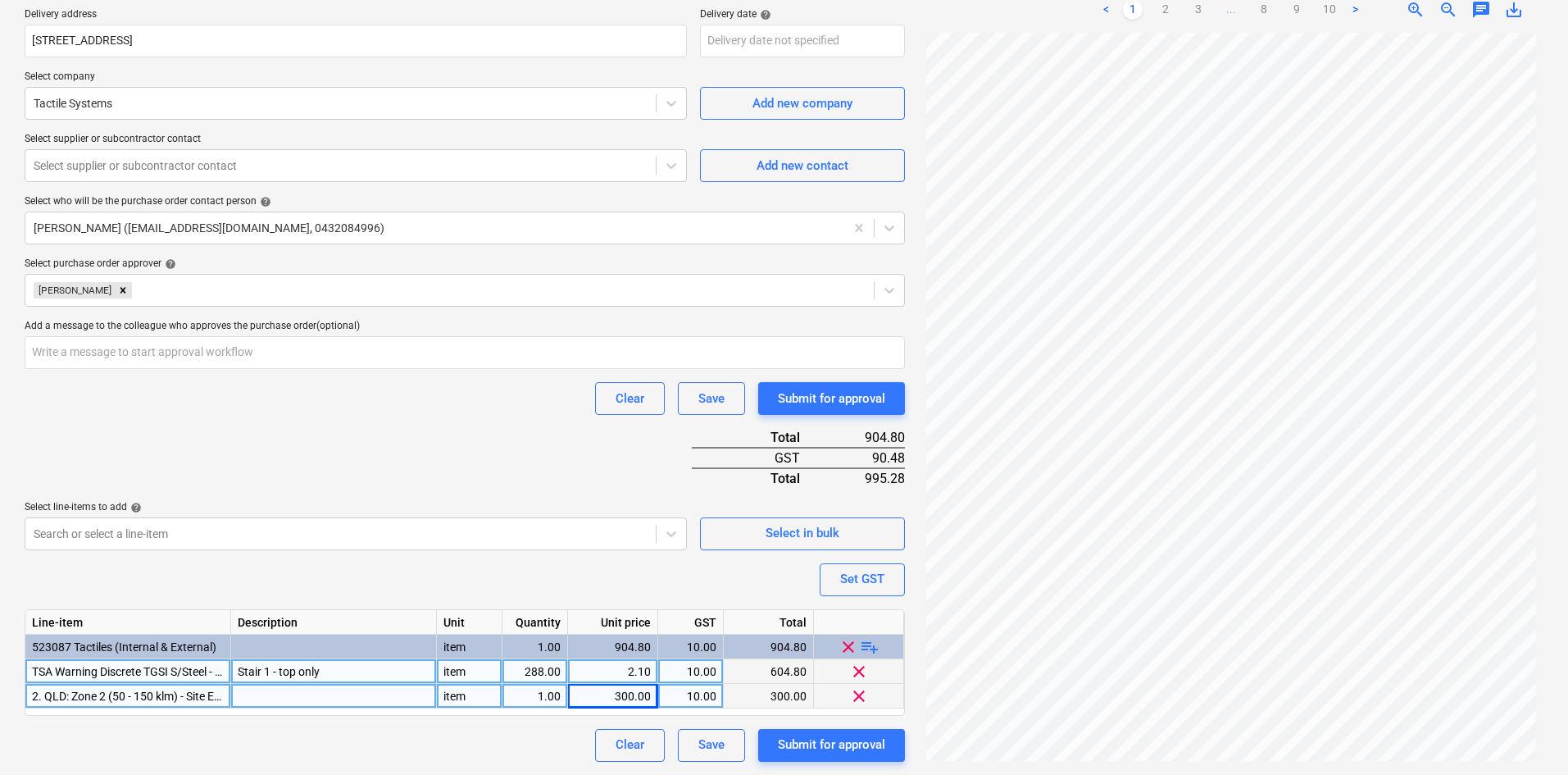
scroll to position [151, 0]
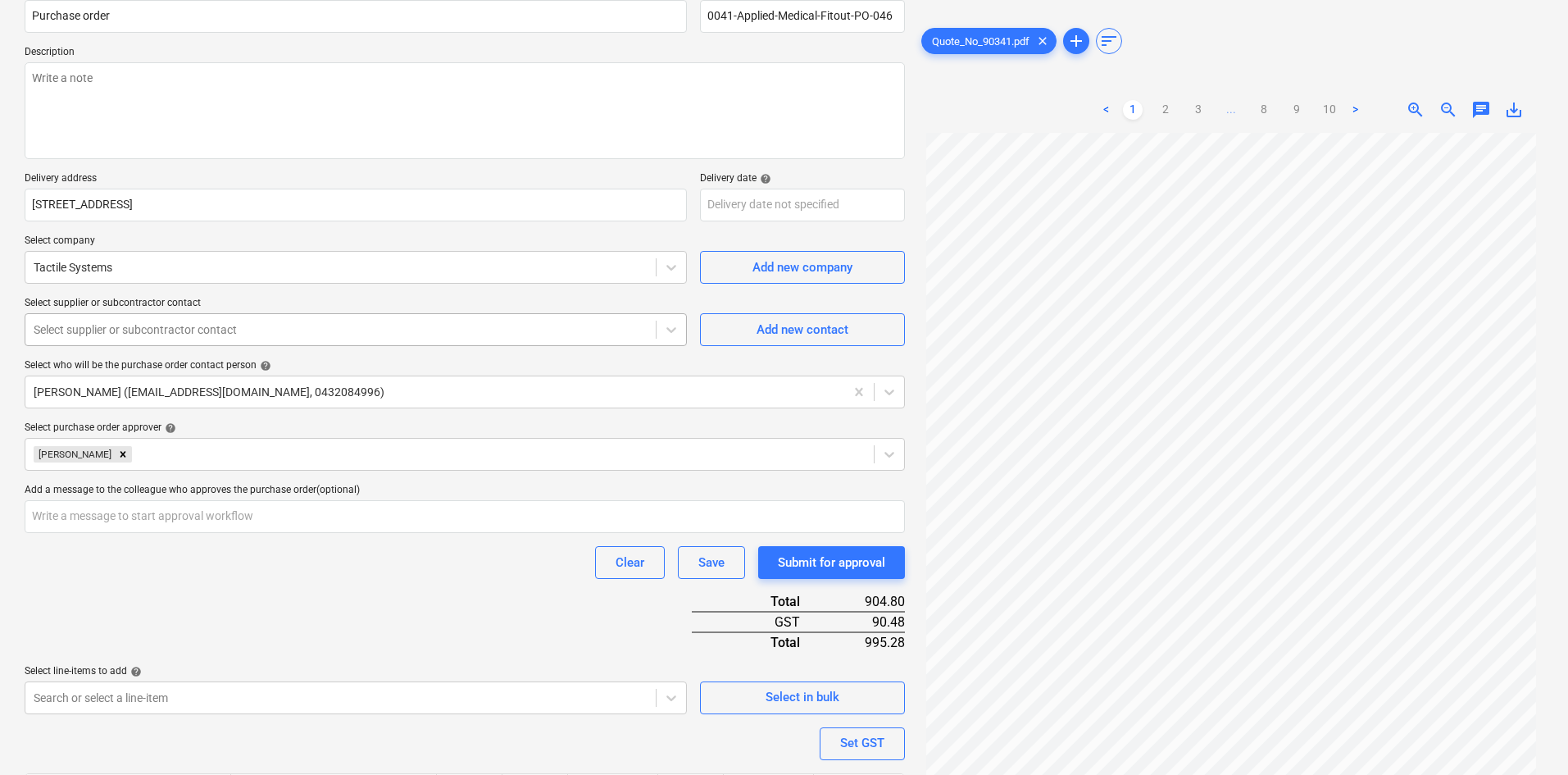
click at [251, 328] on div at bounding box center [340, 329] width 614 height 16
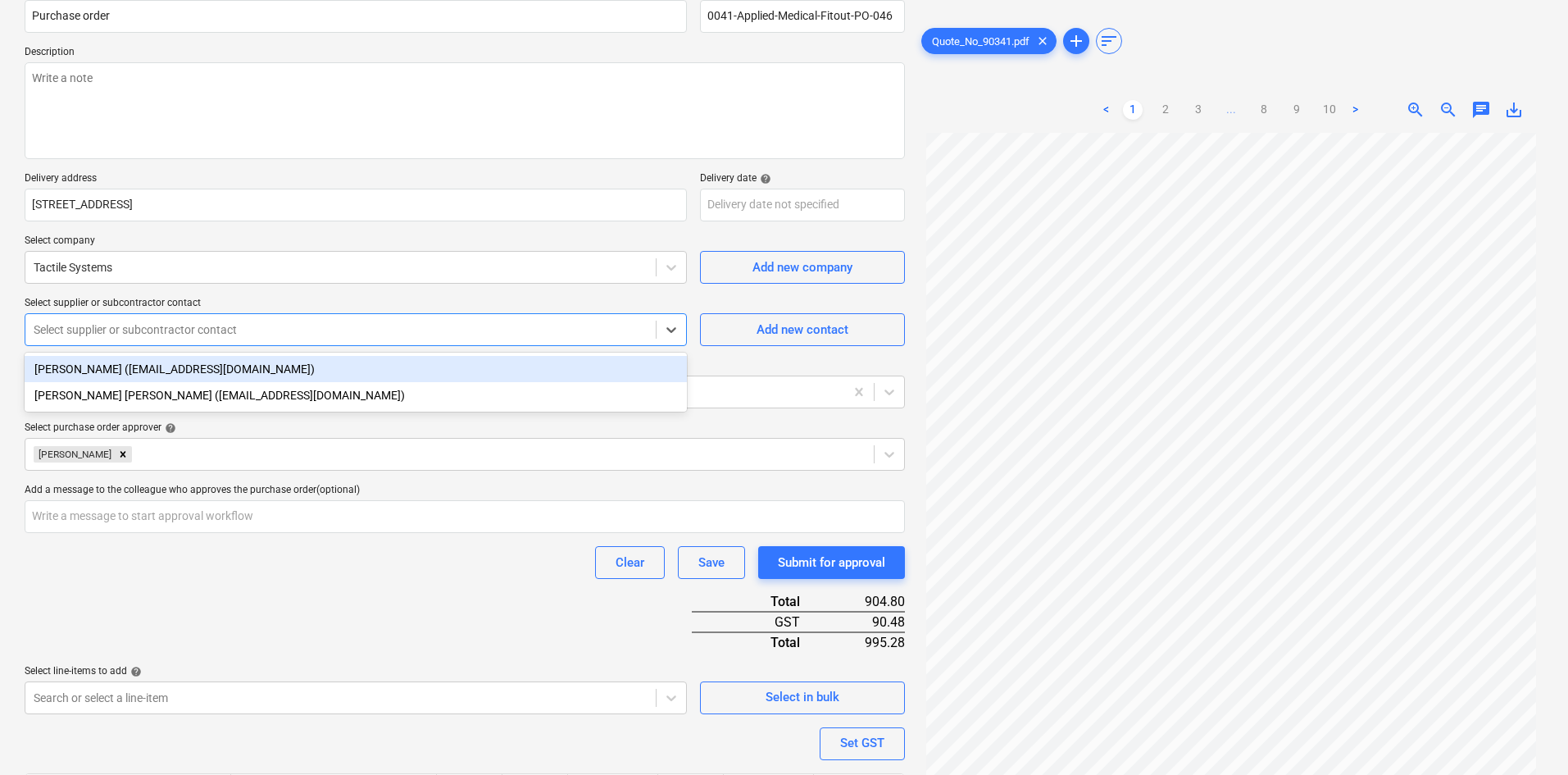
click at [112, 388] on div "Connor Matheson (estimator3@tactilesystems.com.au)" at bounding box center [355, 395] width 662 height 26
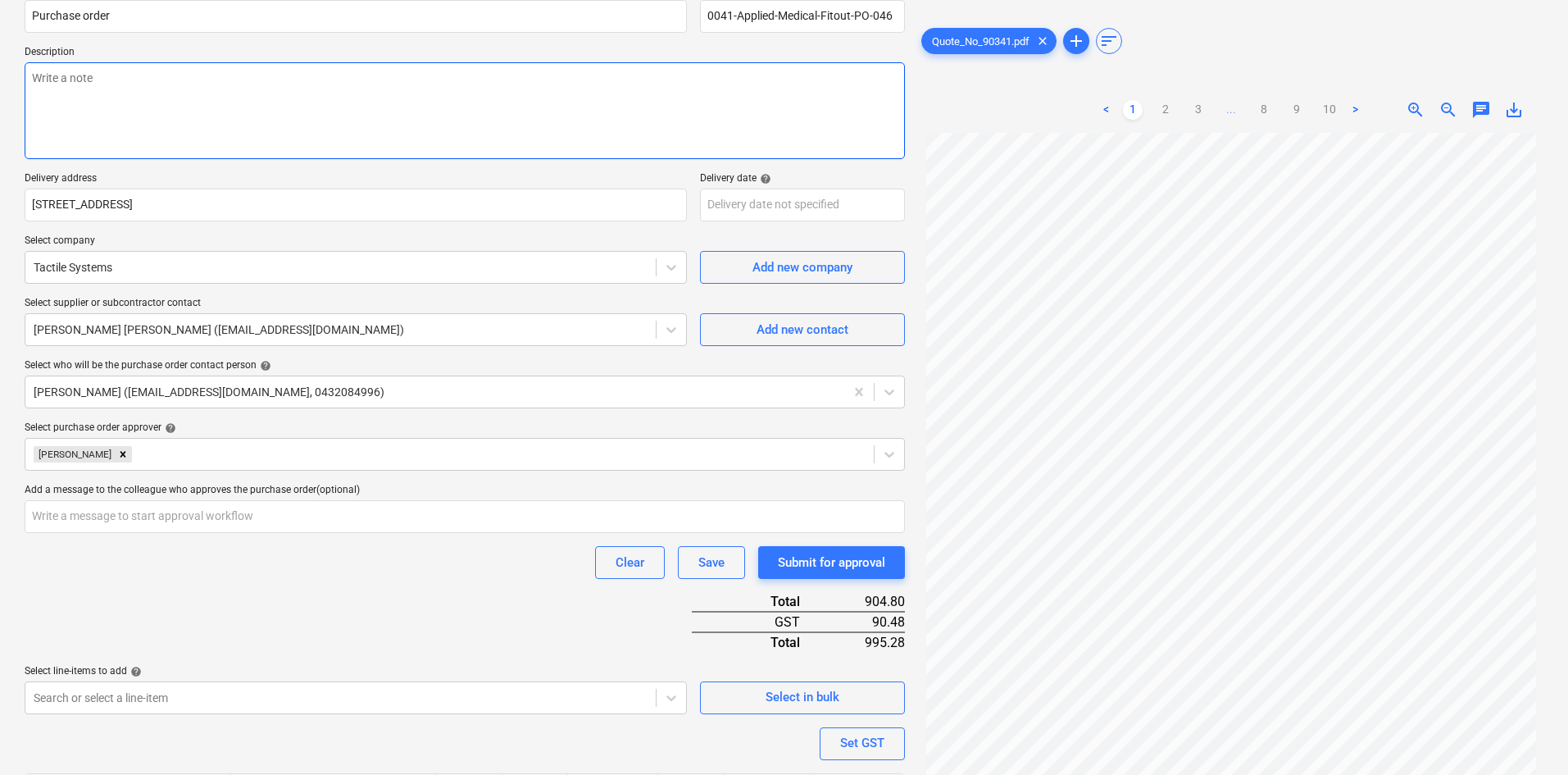
click at [223, 125] on textarea at bounding box center [464, 111] width 881 height 97
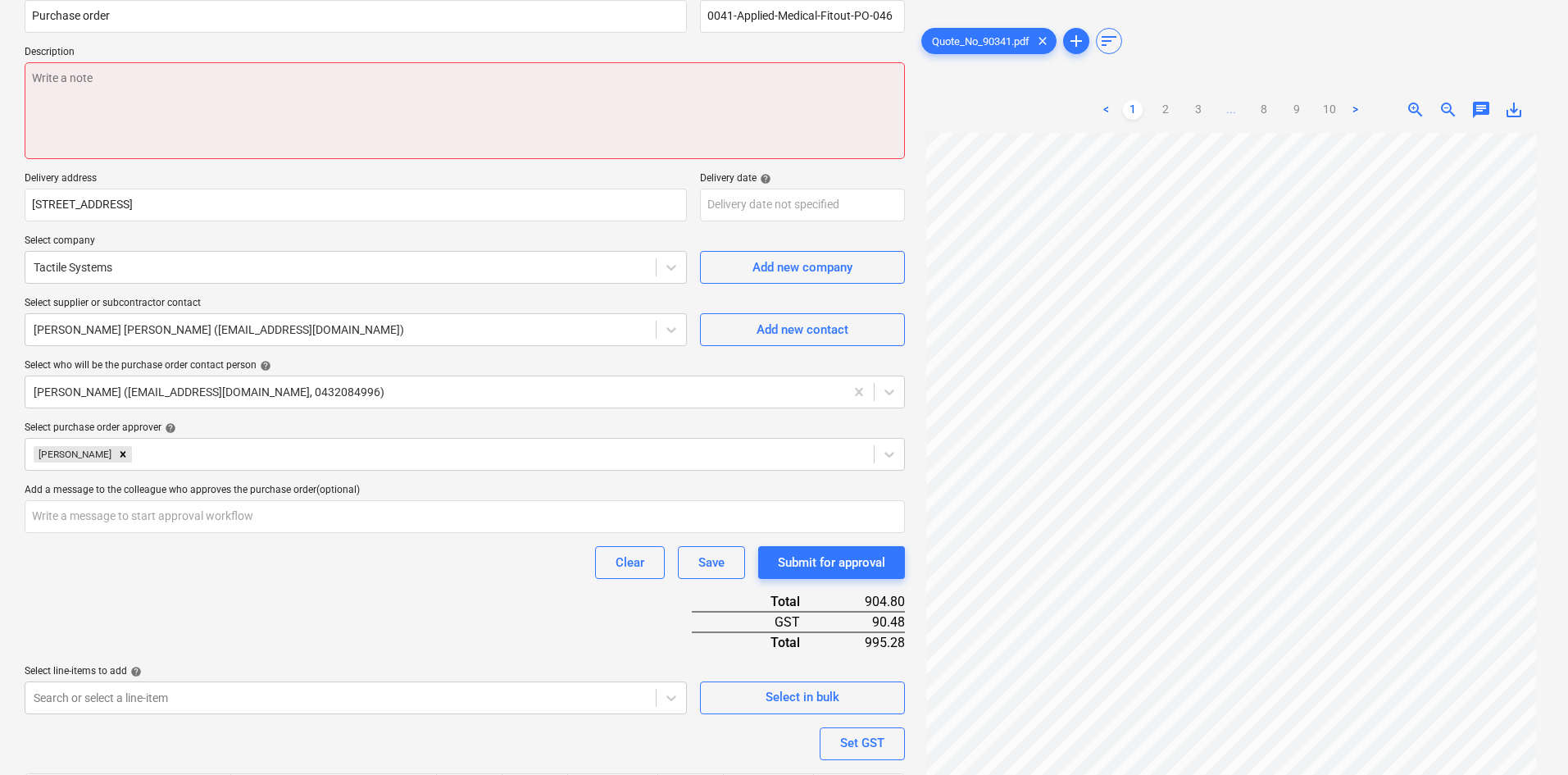
click at [331, 74] on textarea at bounding box center [464, 111] width 881 height 97
paste textarea "Site contact : Mikey - 0432 029 544"
type textarea "x"
type textarea "Site contact : Mikey - 0432 029 544"
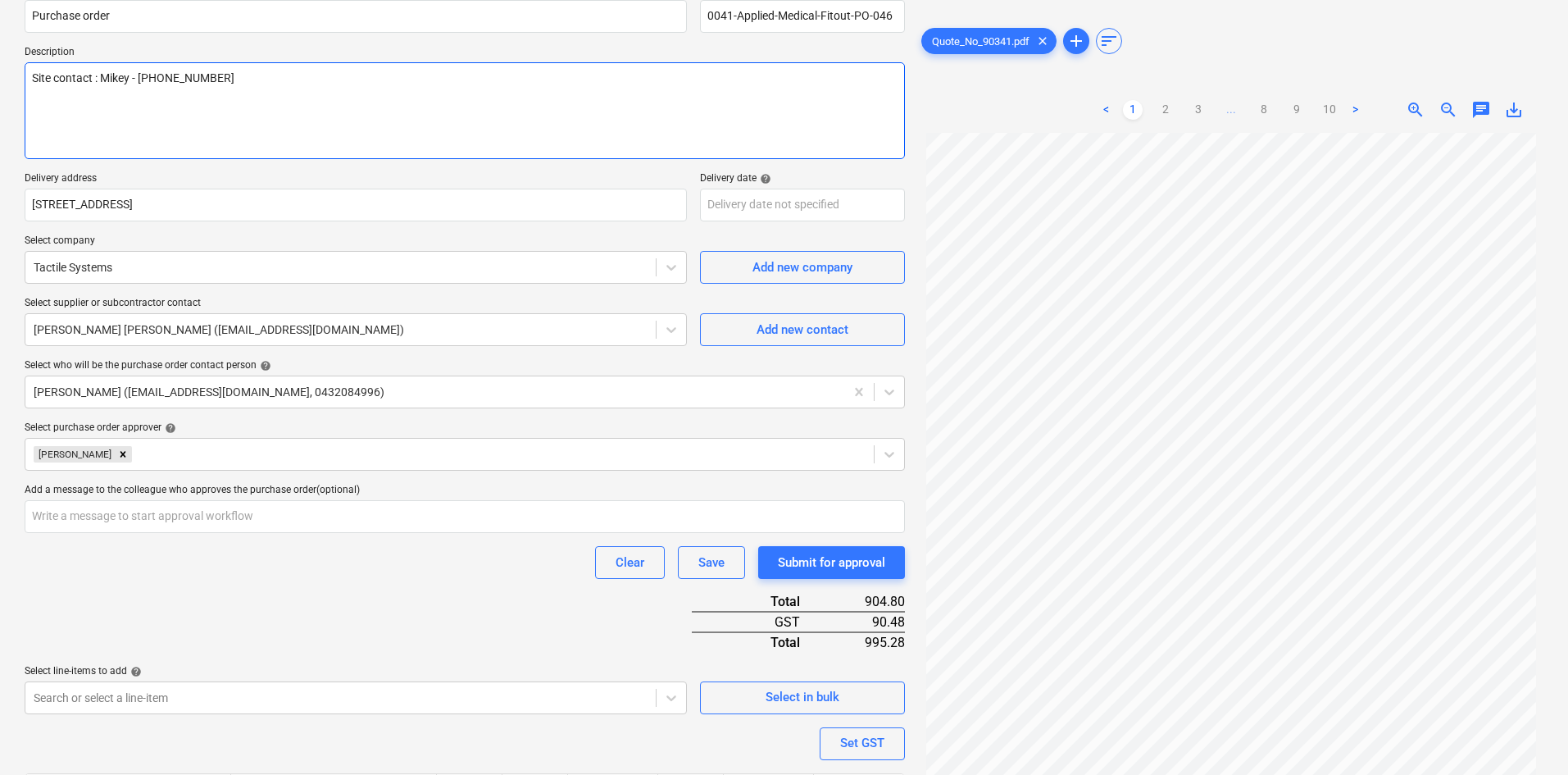
type textarea "x"
type textarea "Site contact : Mikey - 0432 029 544"
click at [336, 104] on textarea "Site contact : Mikey - 0432 029 544" at bounding box center [464, 111] width 881 height 97
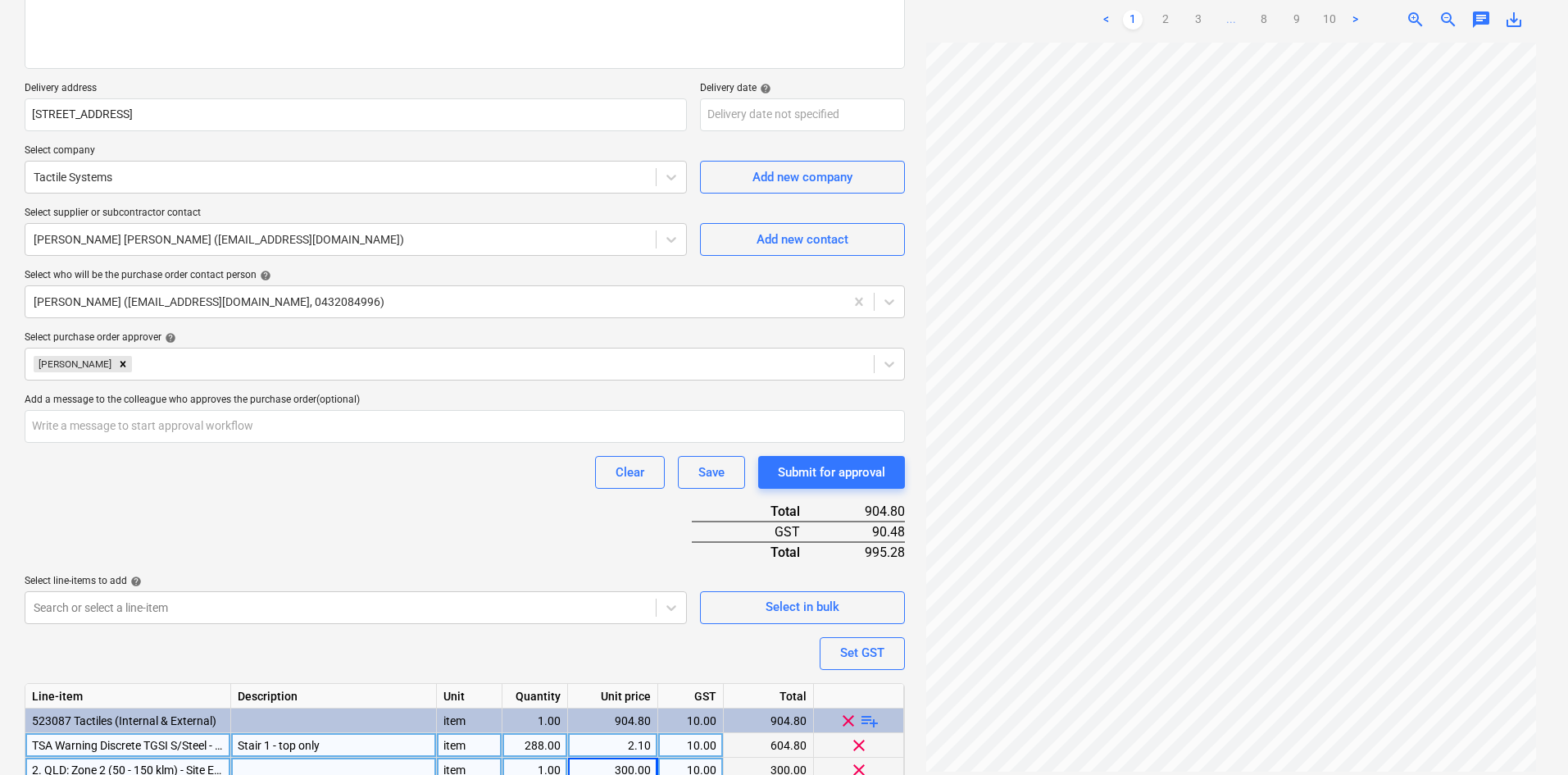
scroll to position [315, 0]
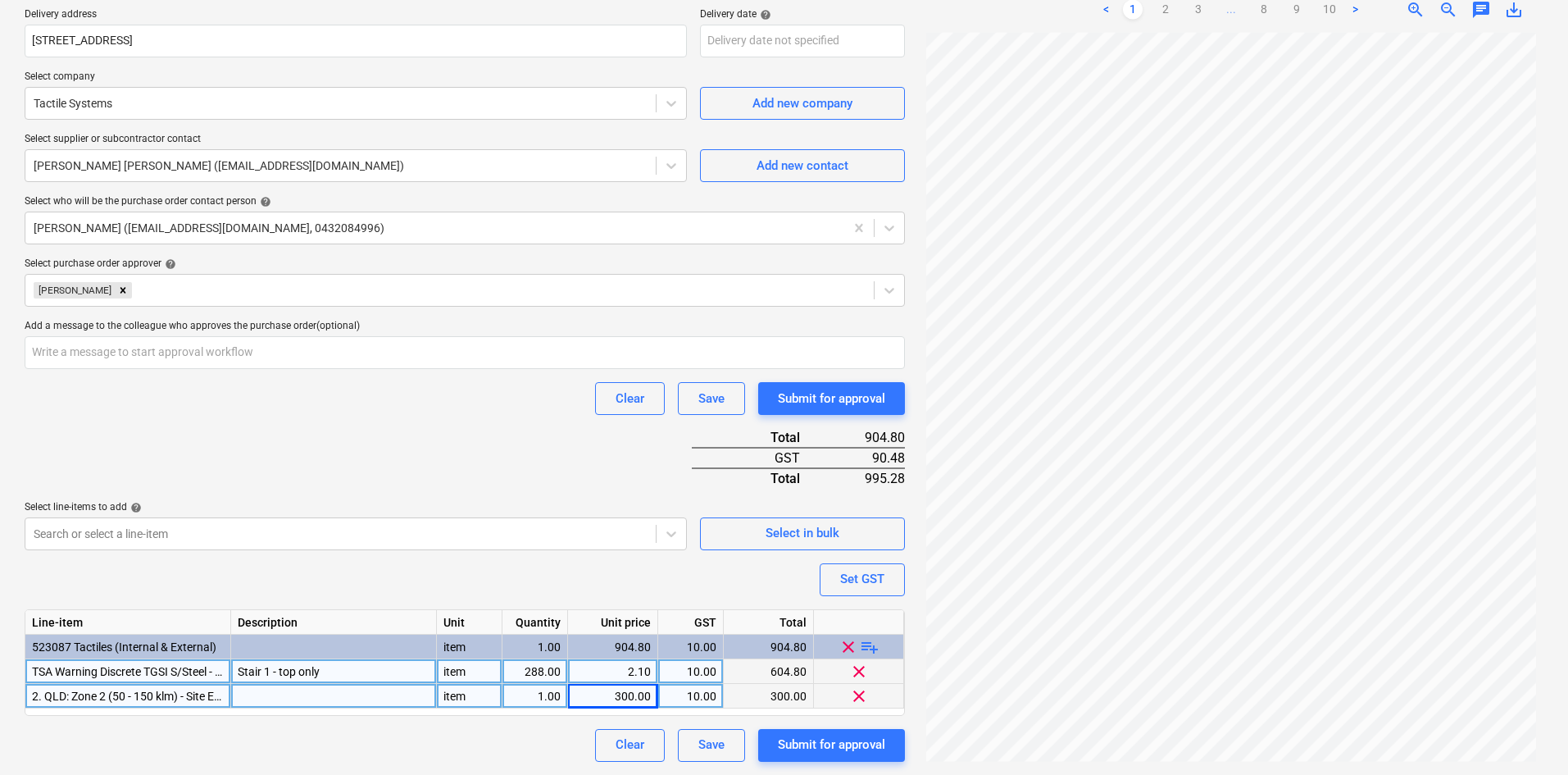
drag, startPoint x: 406, startPoint y: 390, endPoint x: 437, endPoint y: 427, distance: 48.3
click at [406, 390] on div "Clear Save Submit for approval" at bounding box center [464, 399] width 881 height 32
click at [513, 425] on div "Purchase order name help Purchase order Purchase order reference number help 00…" at bounding box center [464, 291] width 881 height 942
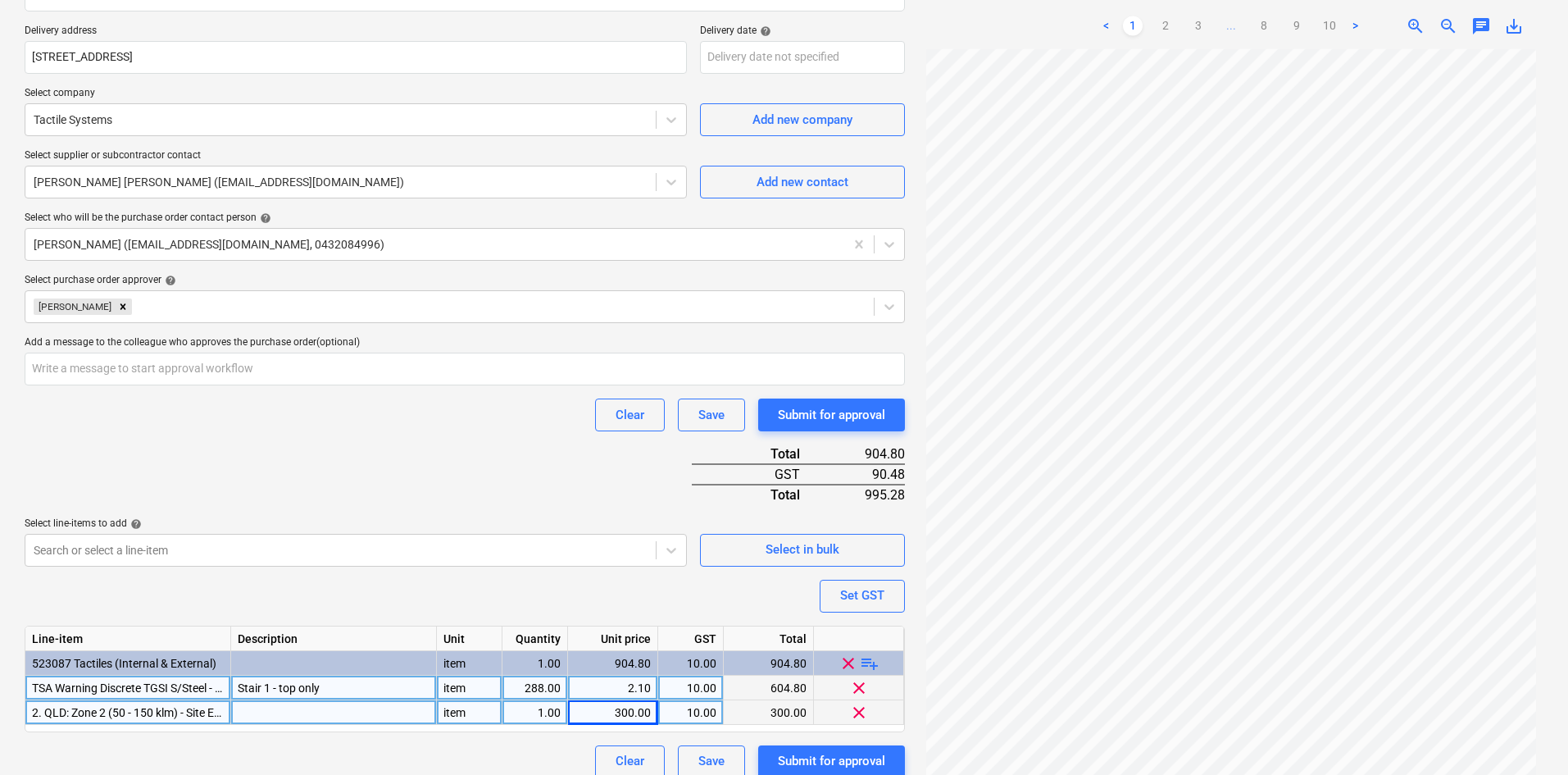
scroll to position [0, 0]
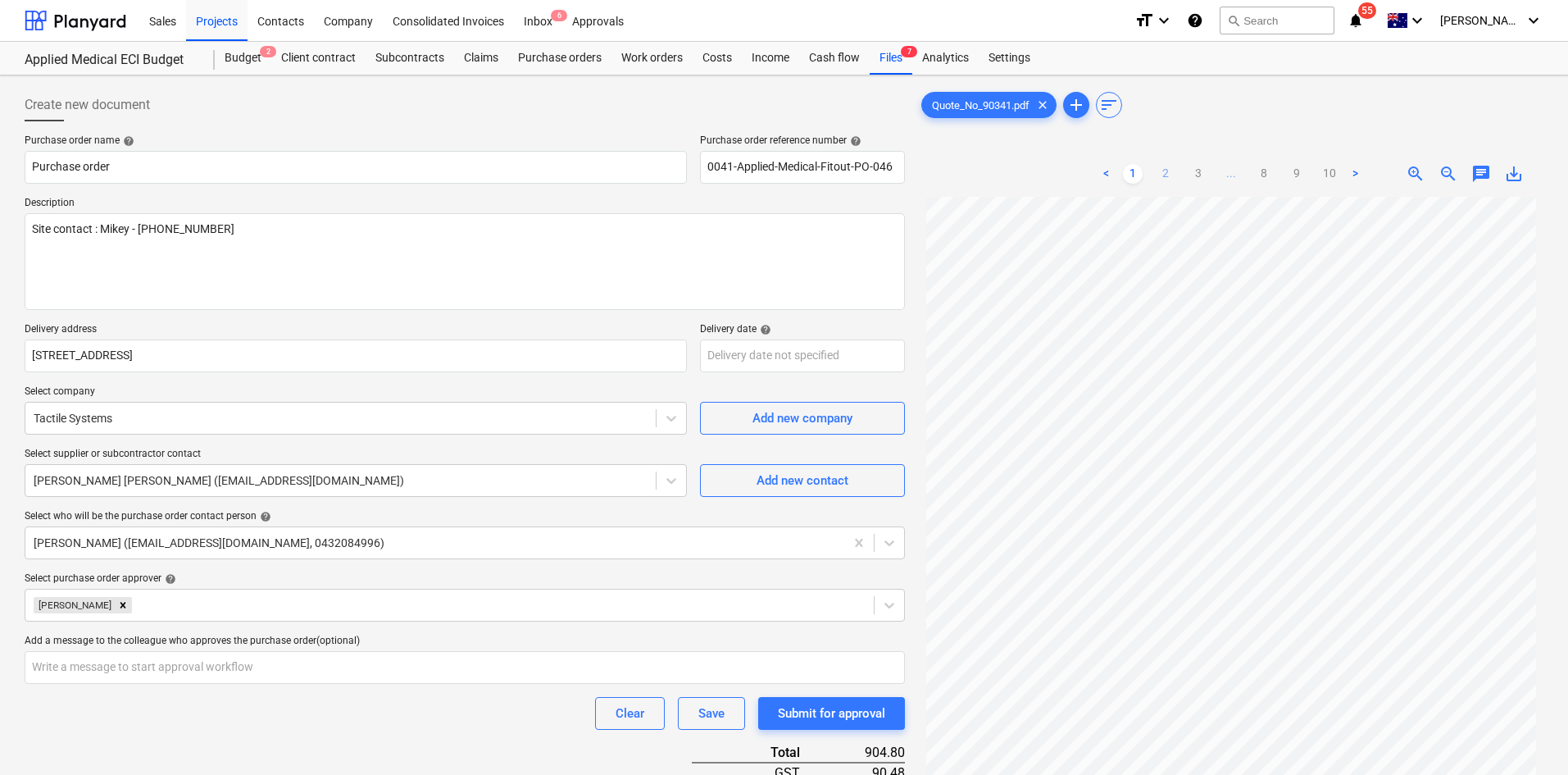
click at [1160, 168] on link "2" at bounding box center [1166, 174] width 20 height 20
click at [1139, 176] on link "1" at bounding box center [1133, 174] width 20 height 20
click at [1161, 177] on link "2" at bounding box center [1166, 174] width 20 height 20
click at [1138, 179] on link "1" at bounding box center [1133, 174] width 20 height 20
click at [1163, 172] on link "2" at bounding box center [1166, 174] width 20 height 20
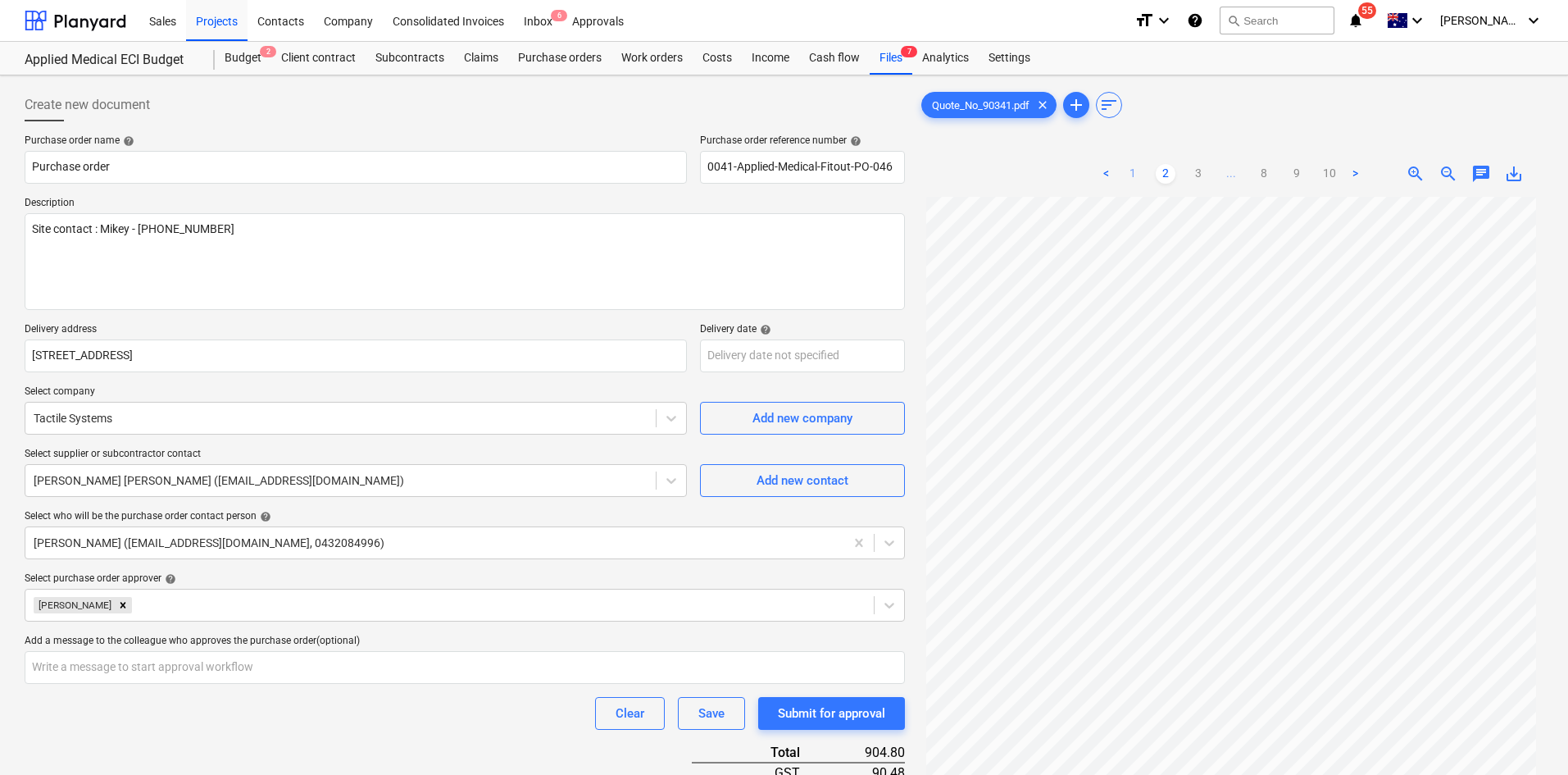
click at [1139, 172] on link "1" at bounding box center [1133, 174] width 20 height 20
click at [1168, 176] on link "2" at bounding box center [1166, 174] width 20 height 20
click at [461, 263] on textarea "Site contact : Mikey - 0432 029 544" at bounding box center [464, 262] width 881 height 97
click at [245, 286] on textarea "Site contact : Mikey - 0432 029 544" at bounding box center [464, 262] width 881 height 97
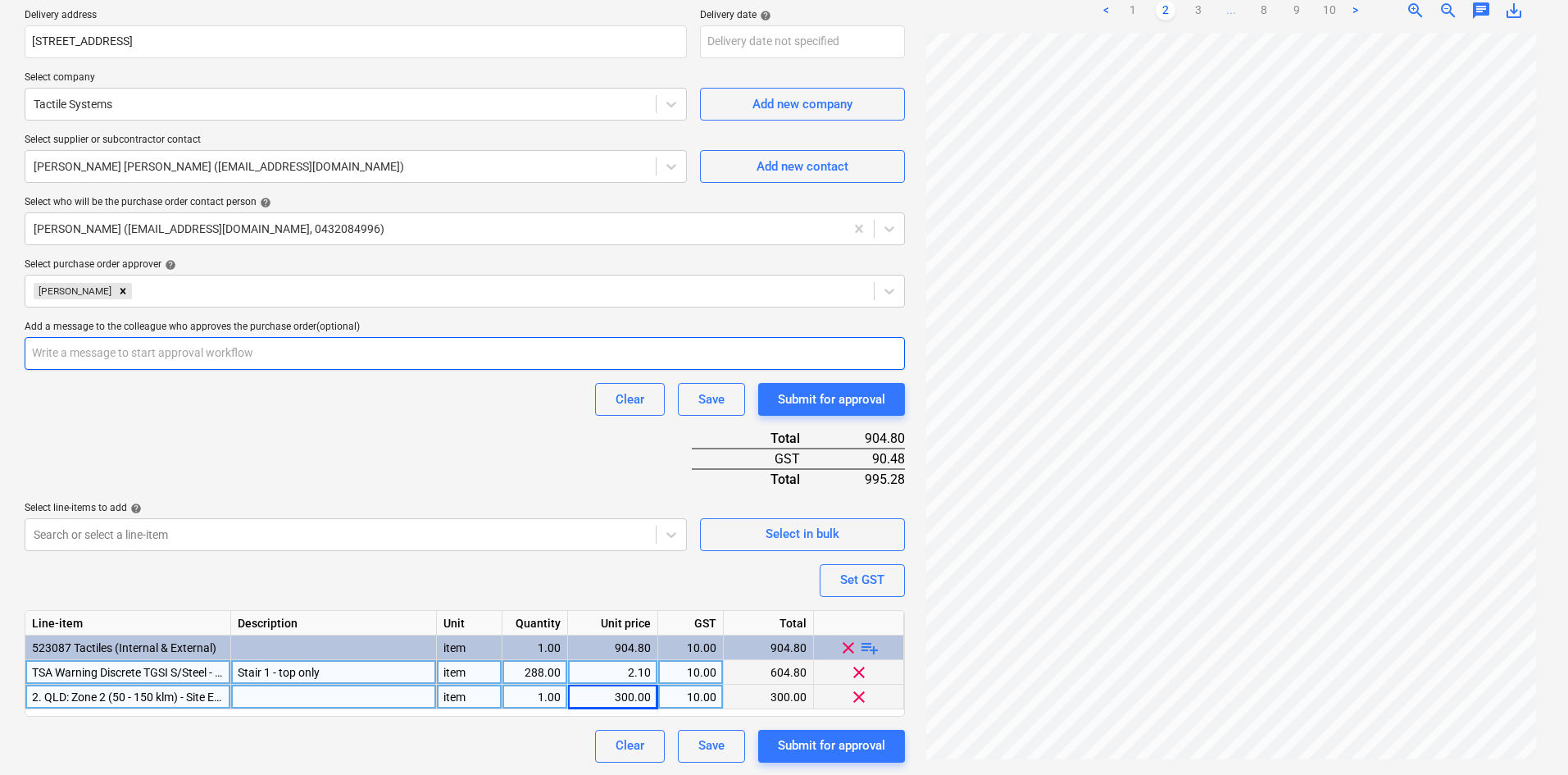
scroll to position [315, 0]
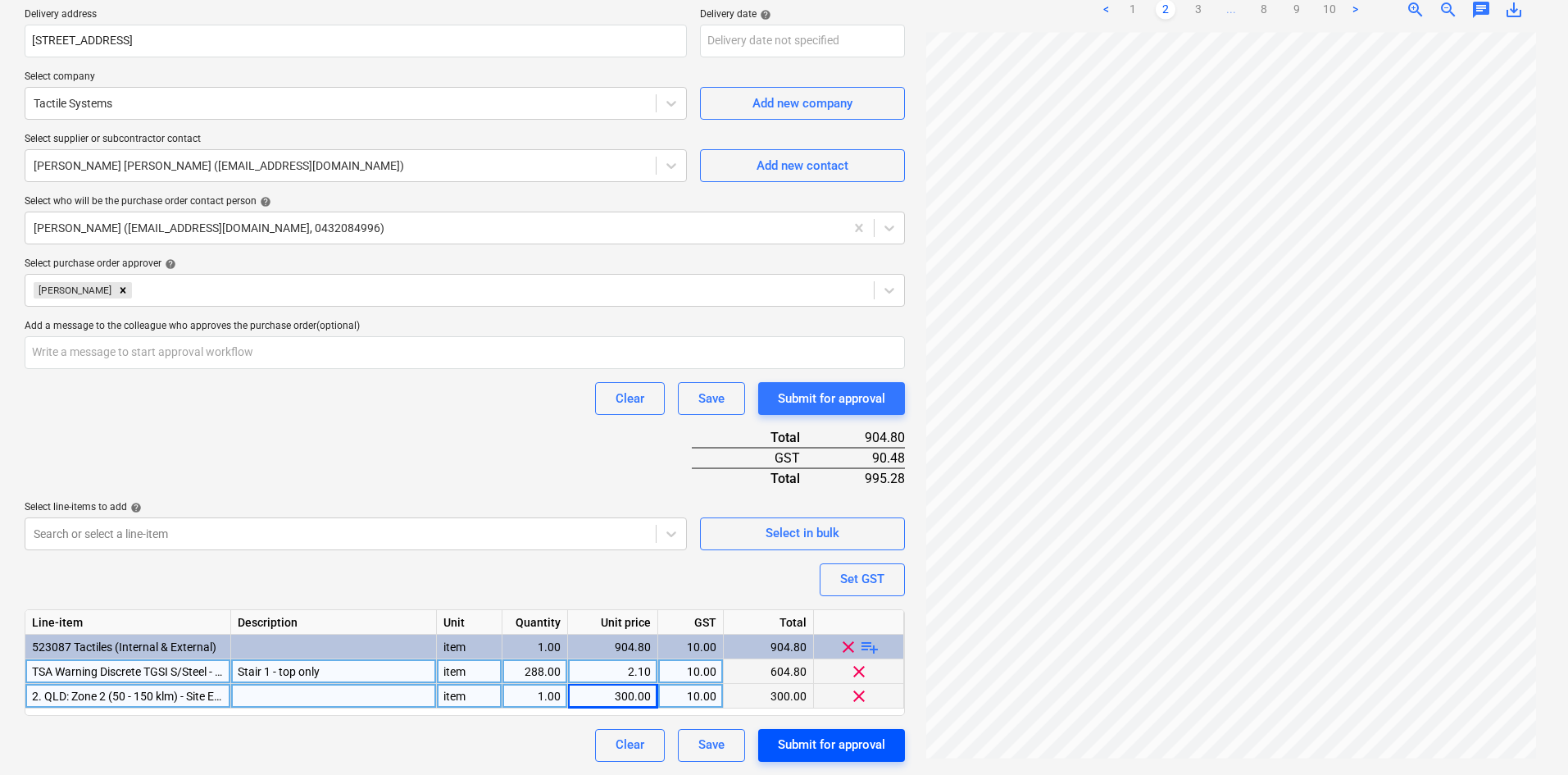
click at [812, 743] on div "Submit for approval" at bounding box center [831, 745] width 107 height 22
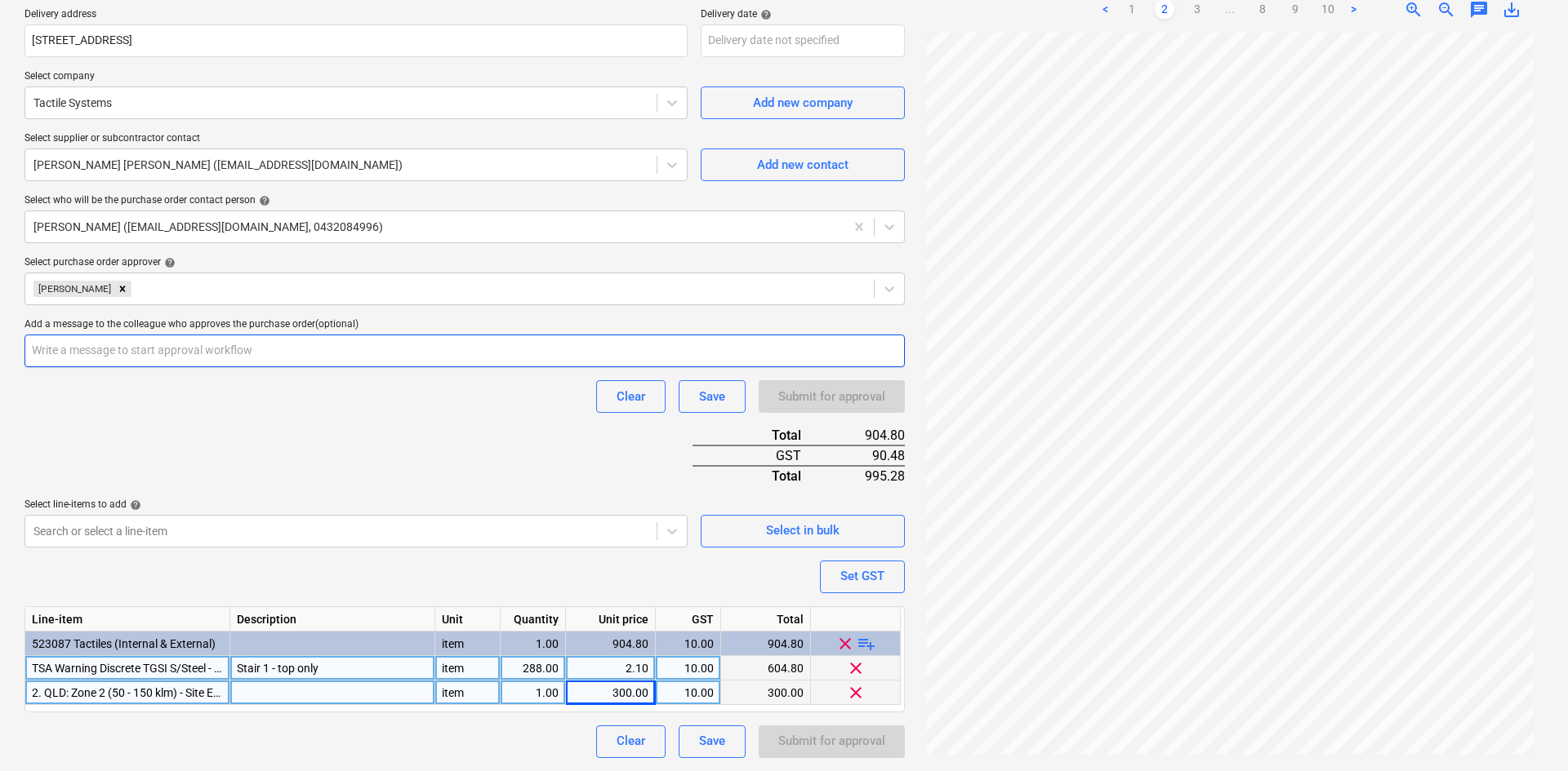
type textarea "x"
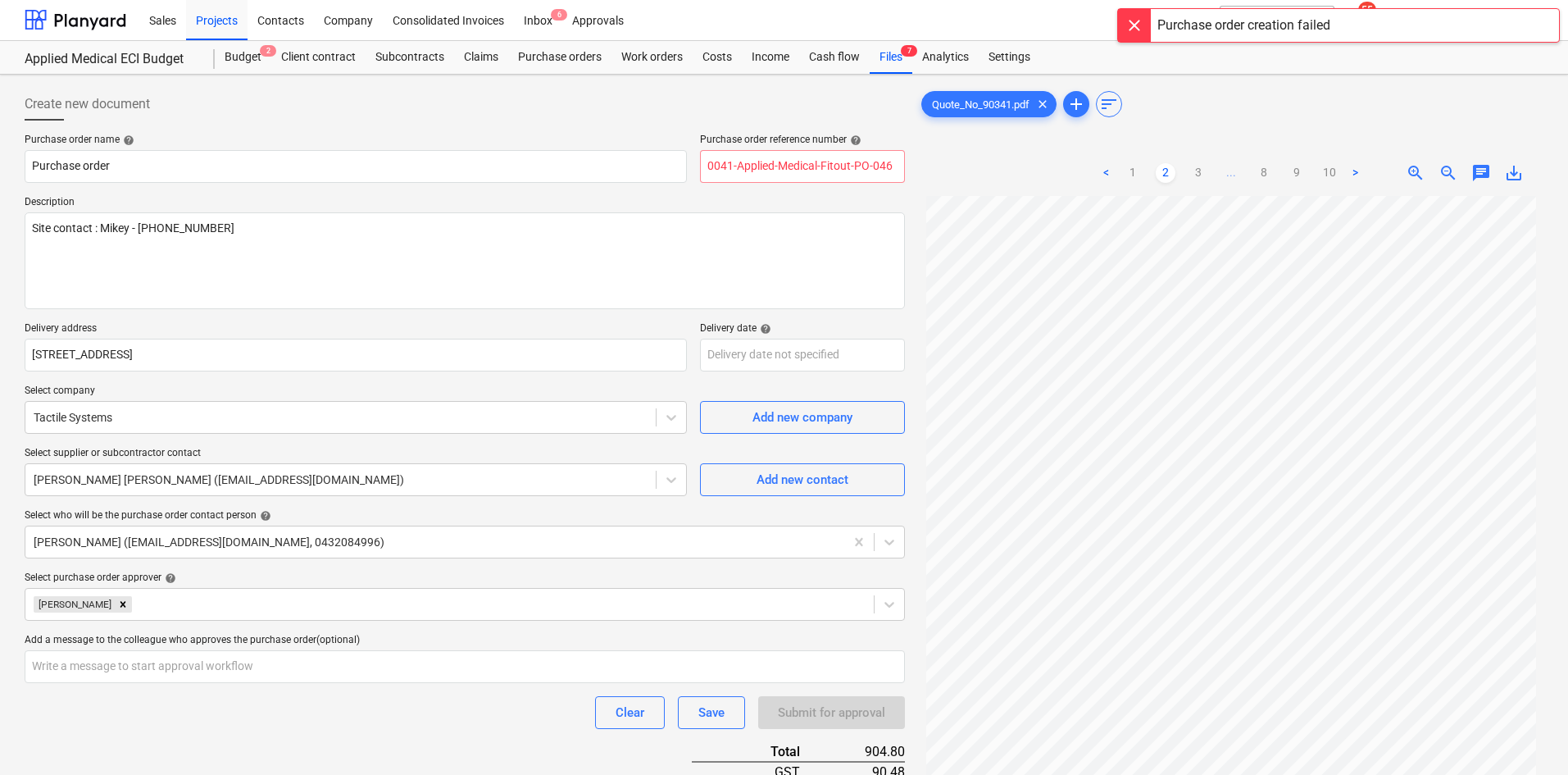
scroll to position [0, 0]
click at [891, 162] on input "0041-Applied-Medical-Fitout-PO-046" at bounding box center [802, 167] width 205 height 32
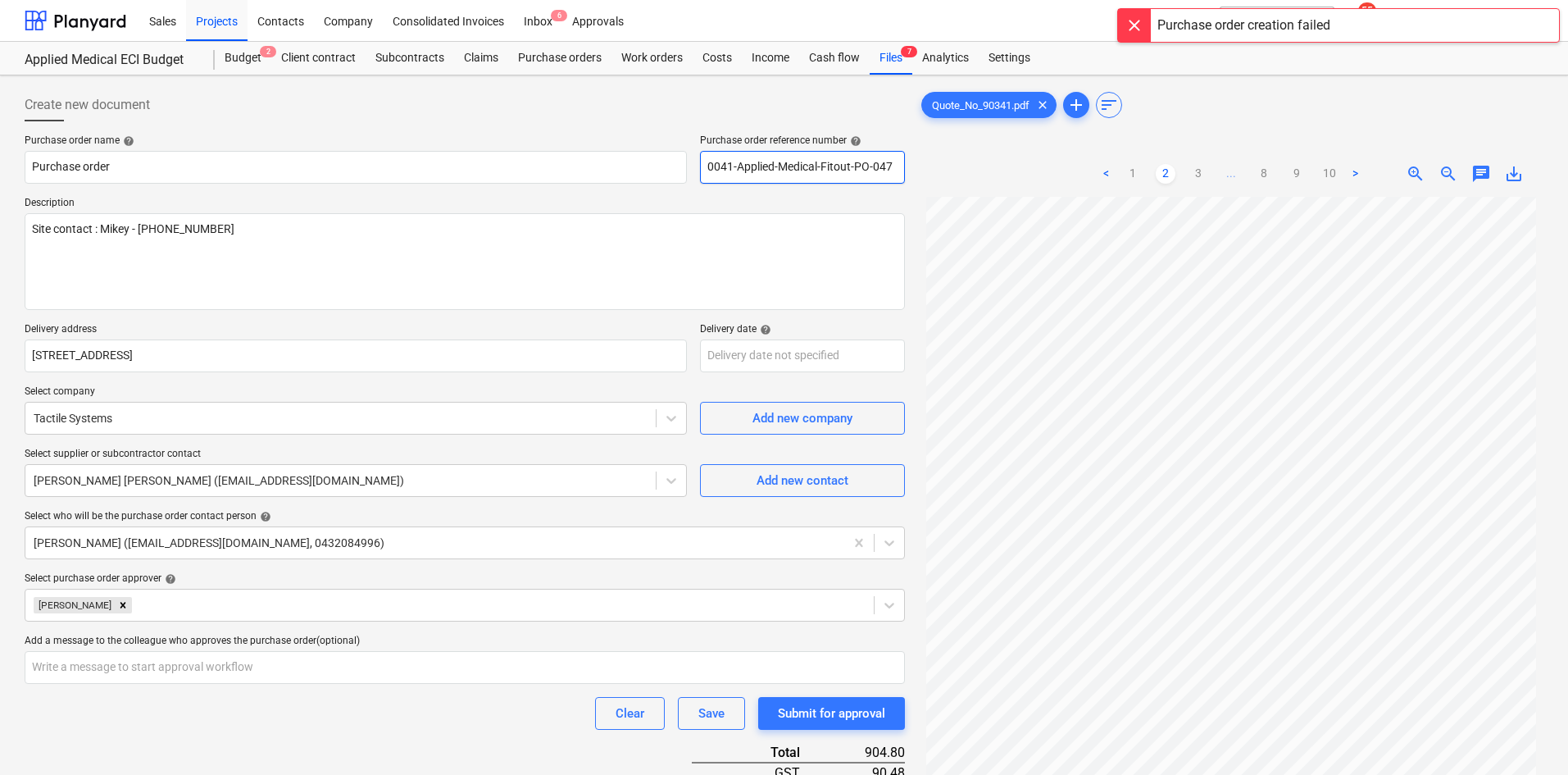
type input "0041-Applied-Medical-Fitout-PO-047"
click at [641, 114] on div "Create new document" at bounding box center [464, 104] width 881 height 32
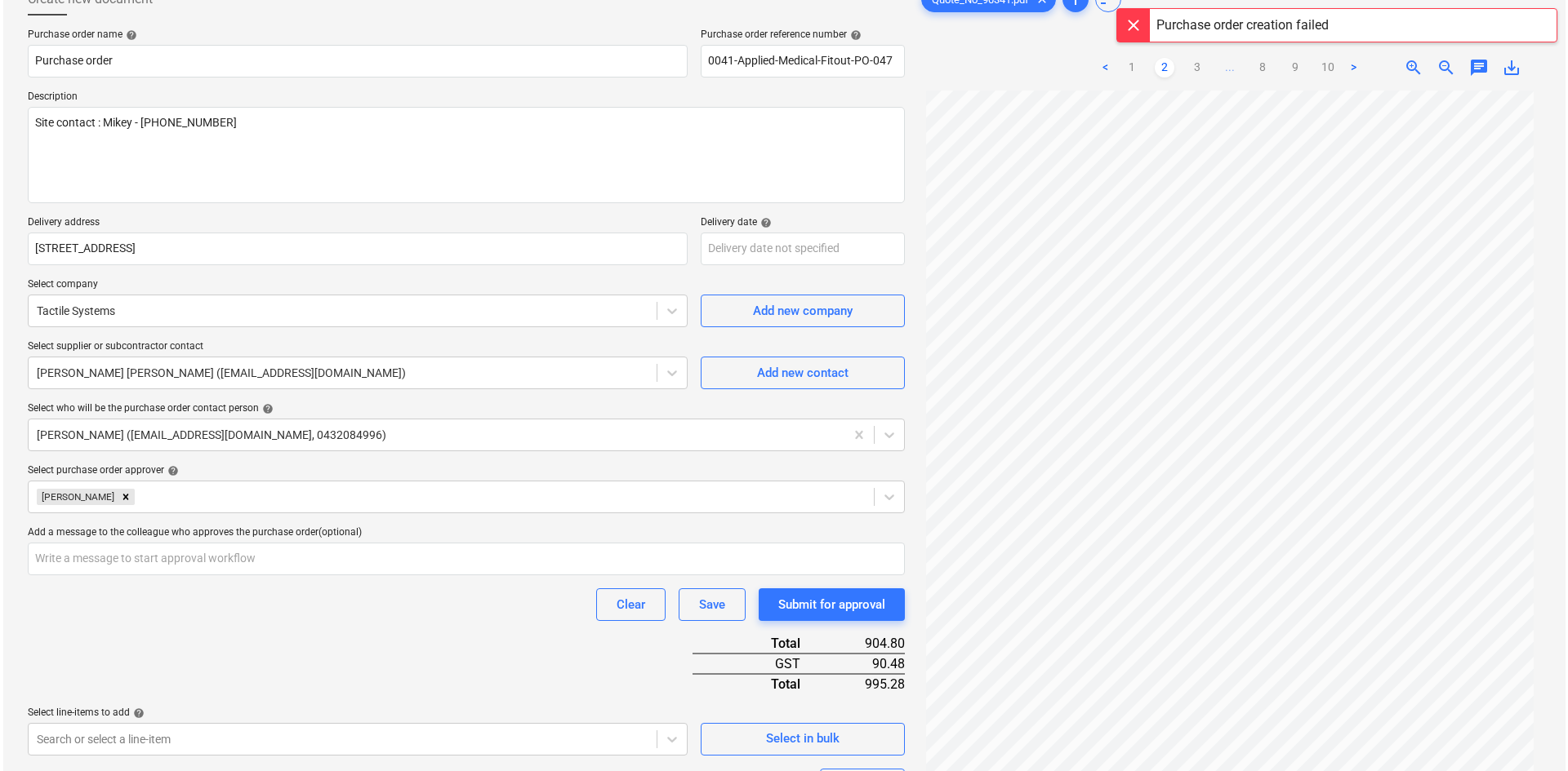
scroll to position [313, 0]
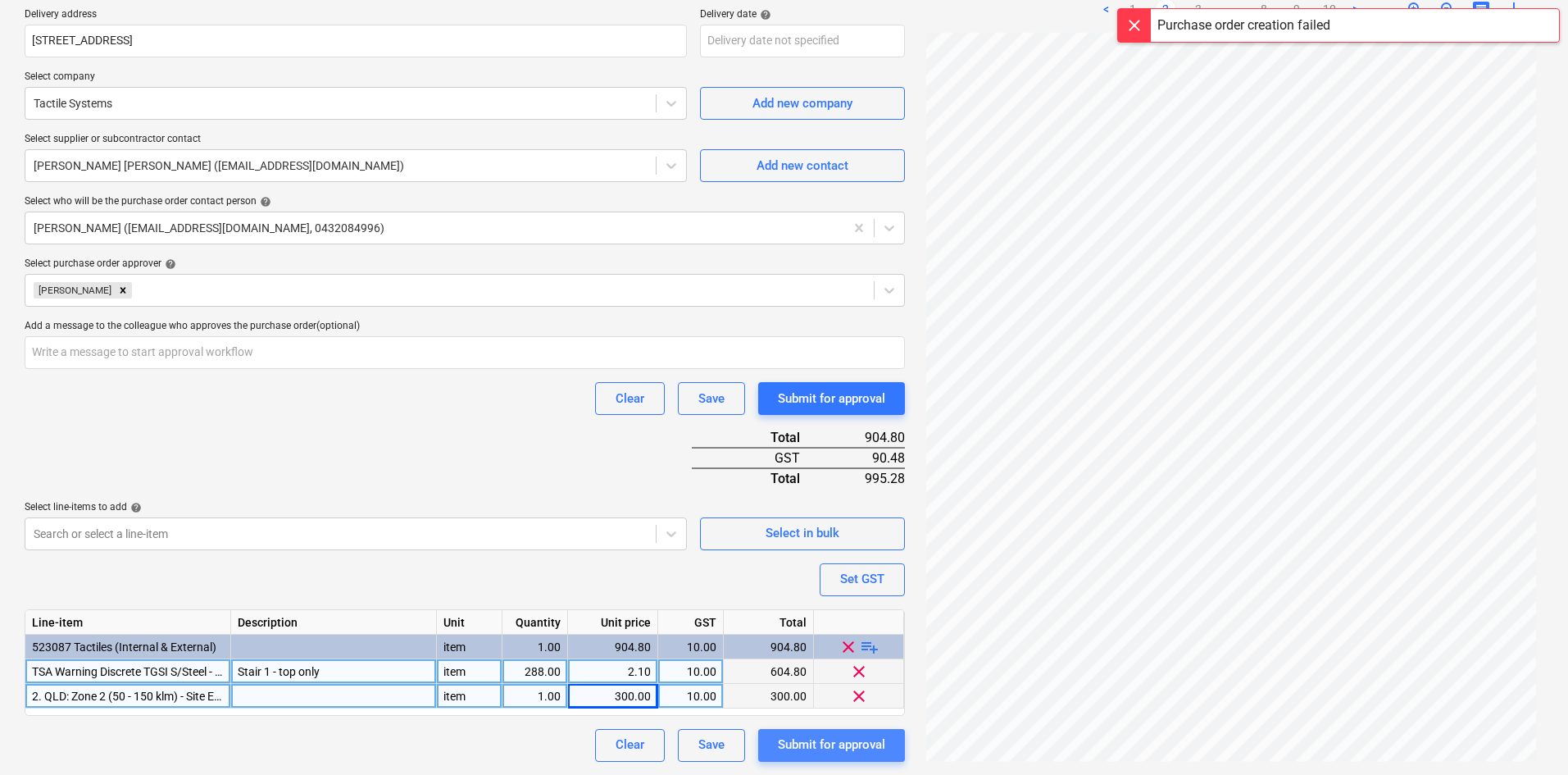
click at [823, 742] on div "Submit for approval" at bounding box center [831, 745] width 107 height 22
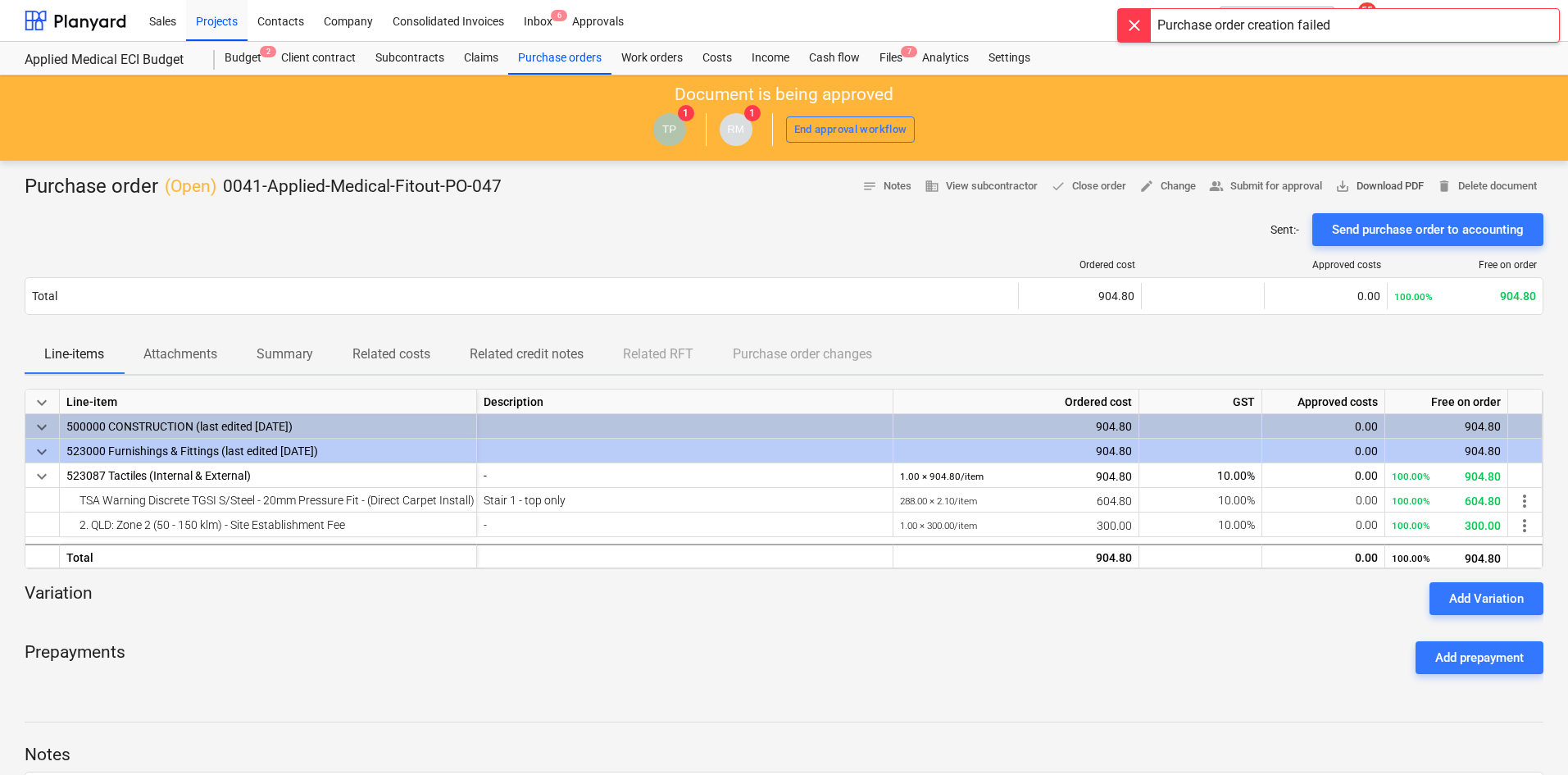
click at [1368, 186] on span "save_alt Download PDF" at bounding box center [1379, 186] width 88 height 19
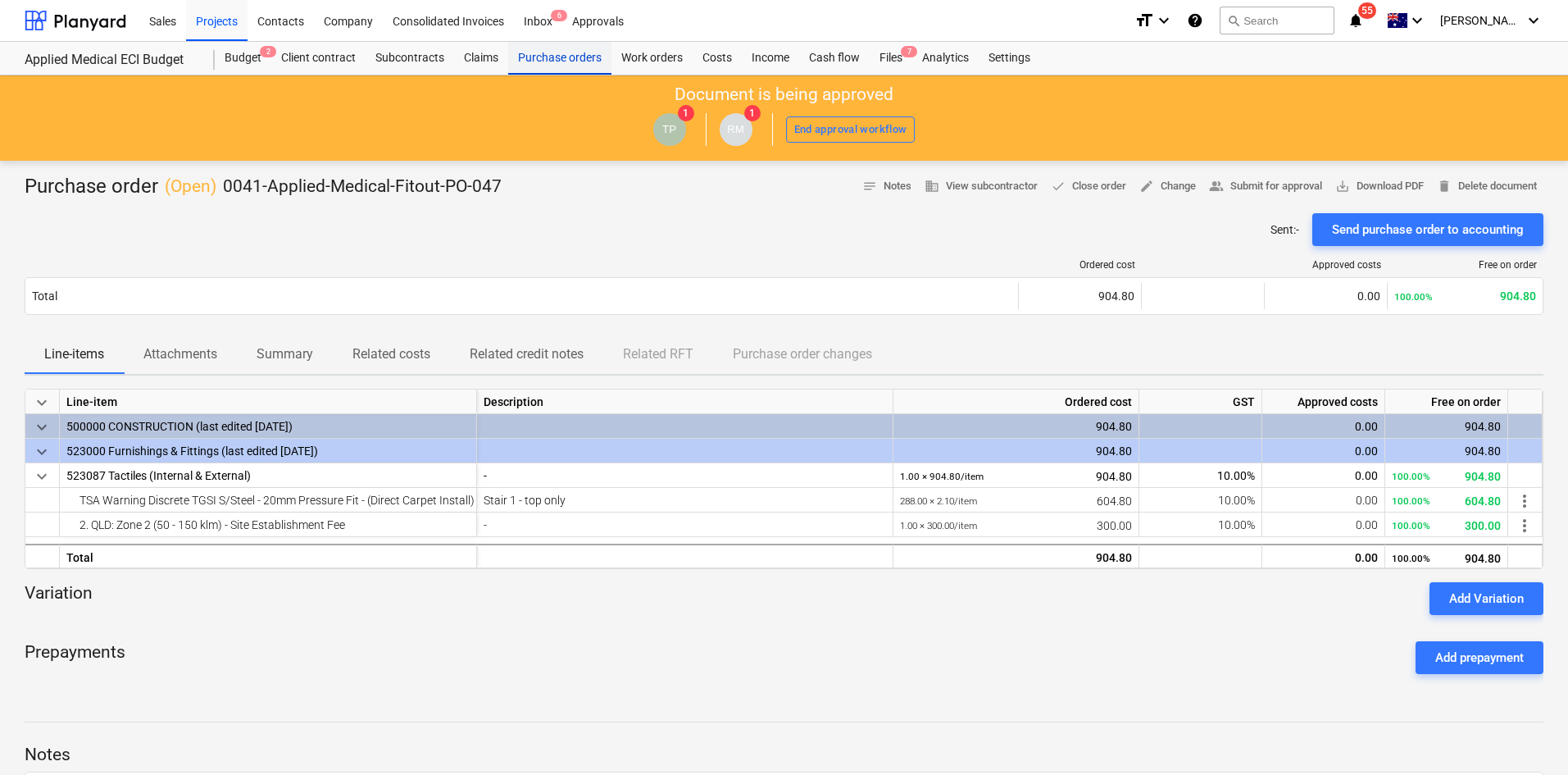
click at [560, 65] on div "Purchase orders" at bounding box center [560, 58] width 103 height 32
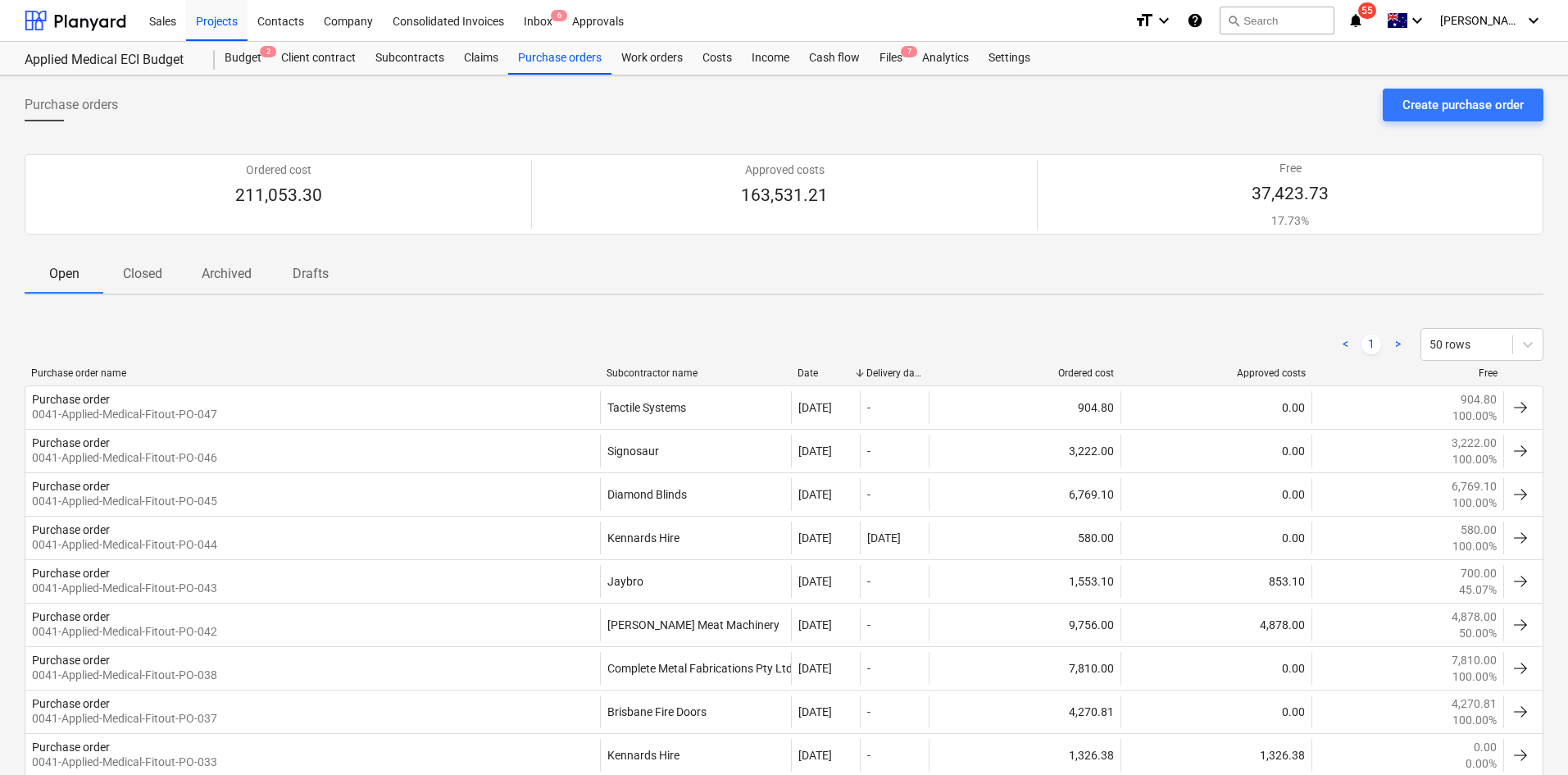
click at [217, 27] on div "Projects" at bounding box center [217, 20] width 61 height 41
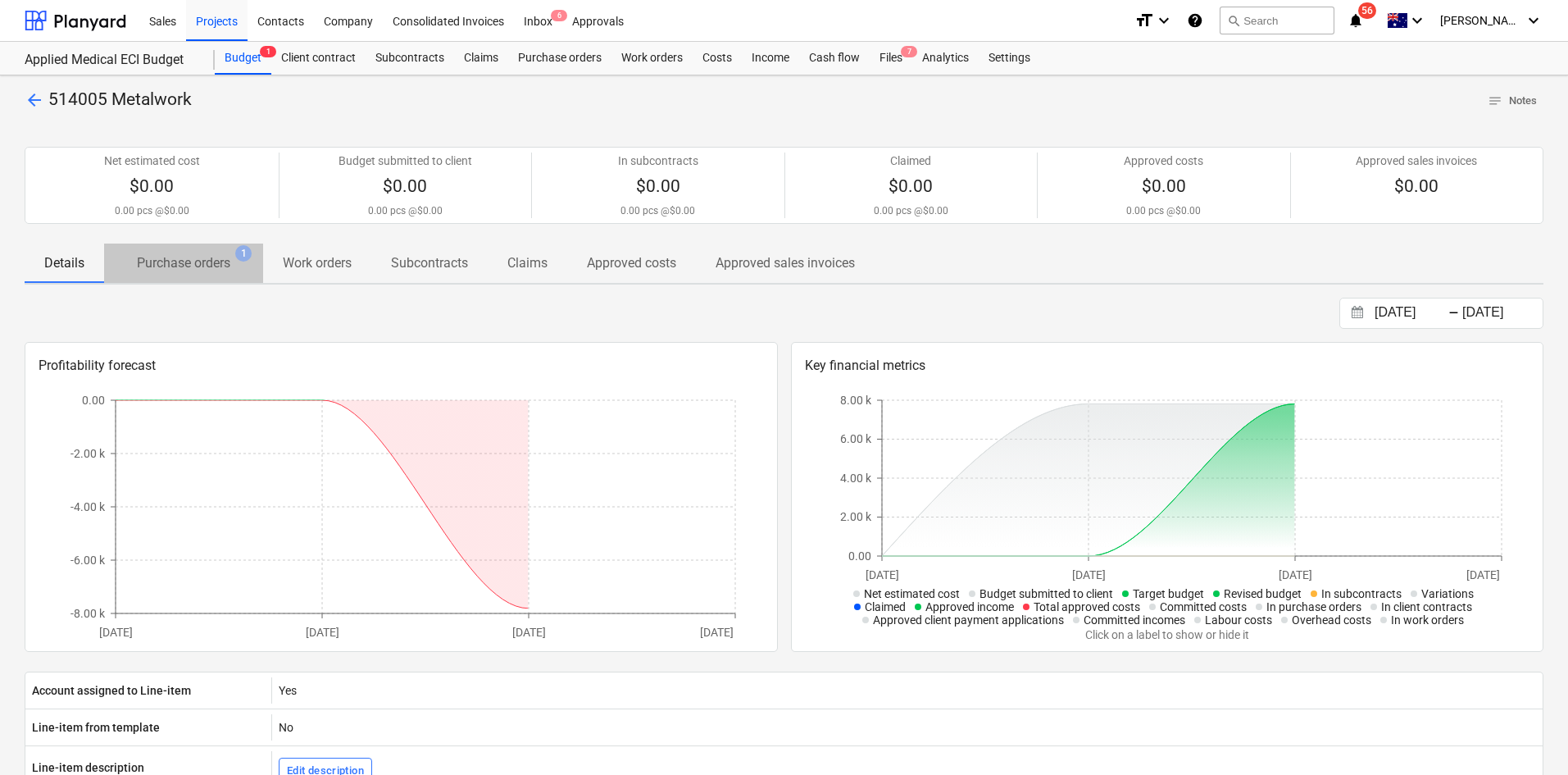
click at [228, 253] on span "Purchase orders 1" at bounding box center [184, 263] width 159 height 31
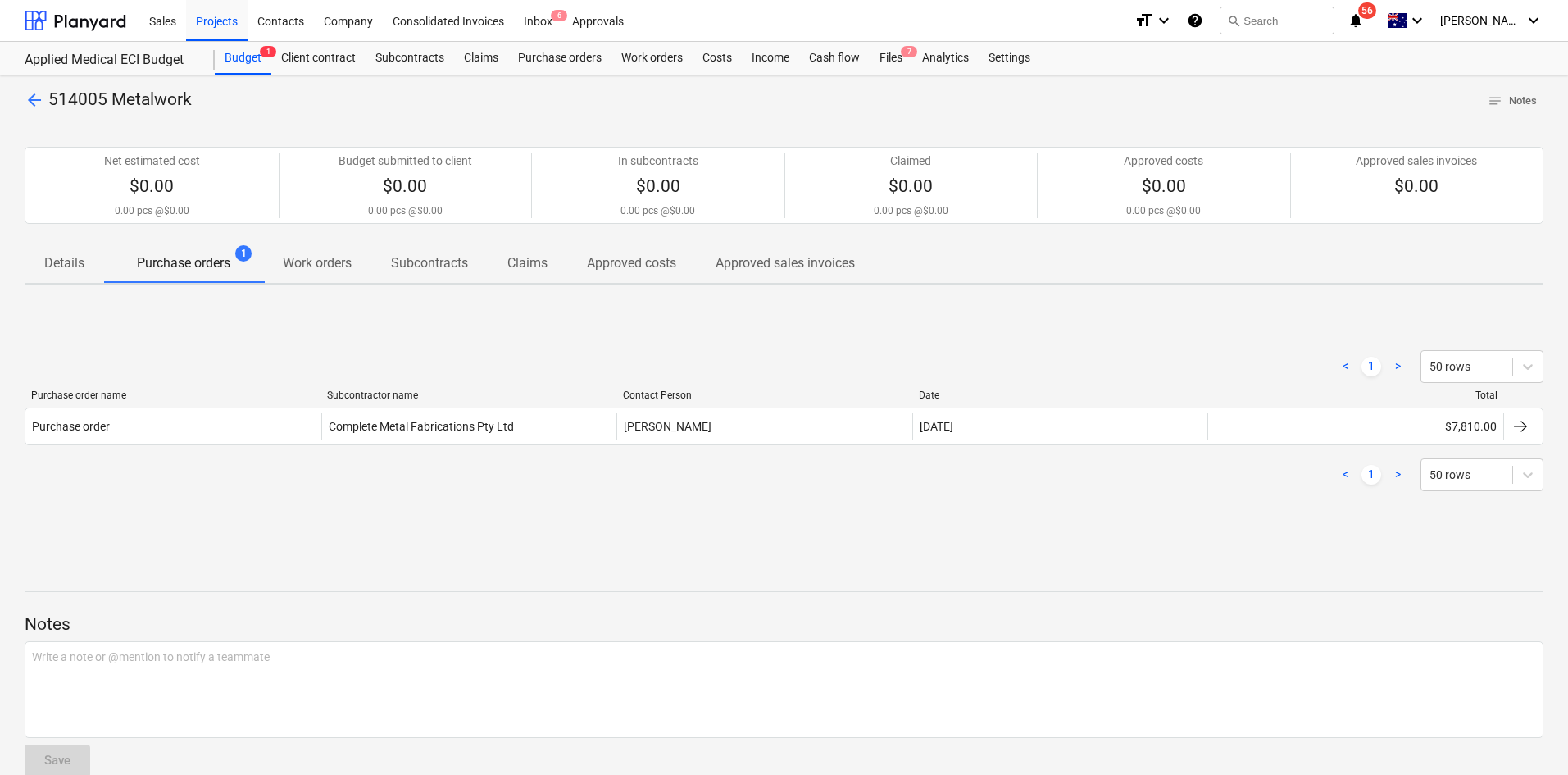
click at [51, 103] on span "514005 Metalwork" at bounding box center [120, 99] width 143 height 20
click at [42, 106] on span "arrow_back" at bounding box center [34, 100] width 20 height 20
